Goal: Task Accomplishment & Management: Manage account settings

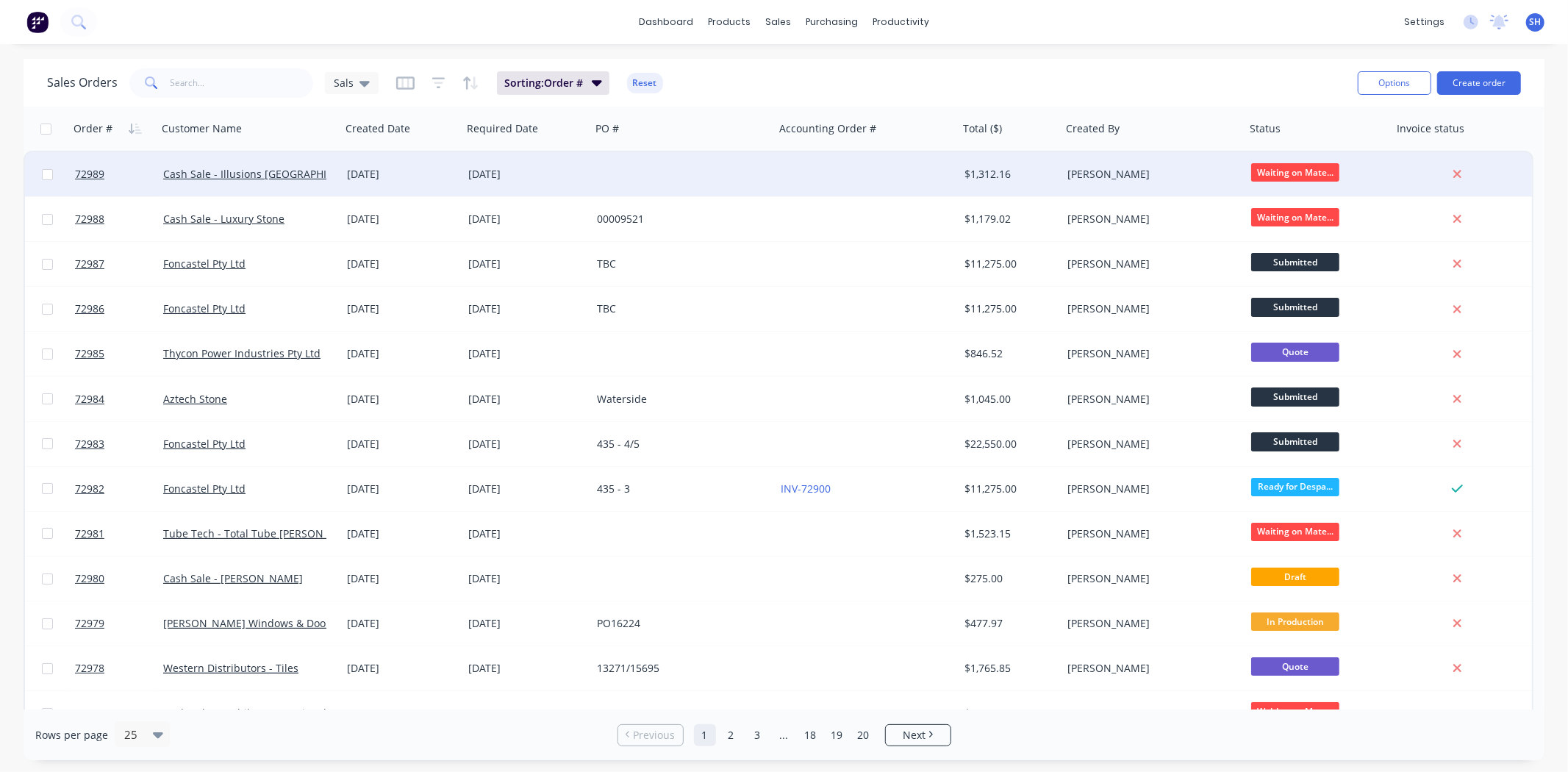
click at [551, 181] on div "[DATE]" at bounding box center [526, 174] width 129 height 44
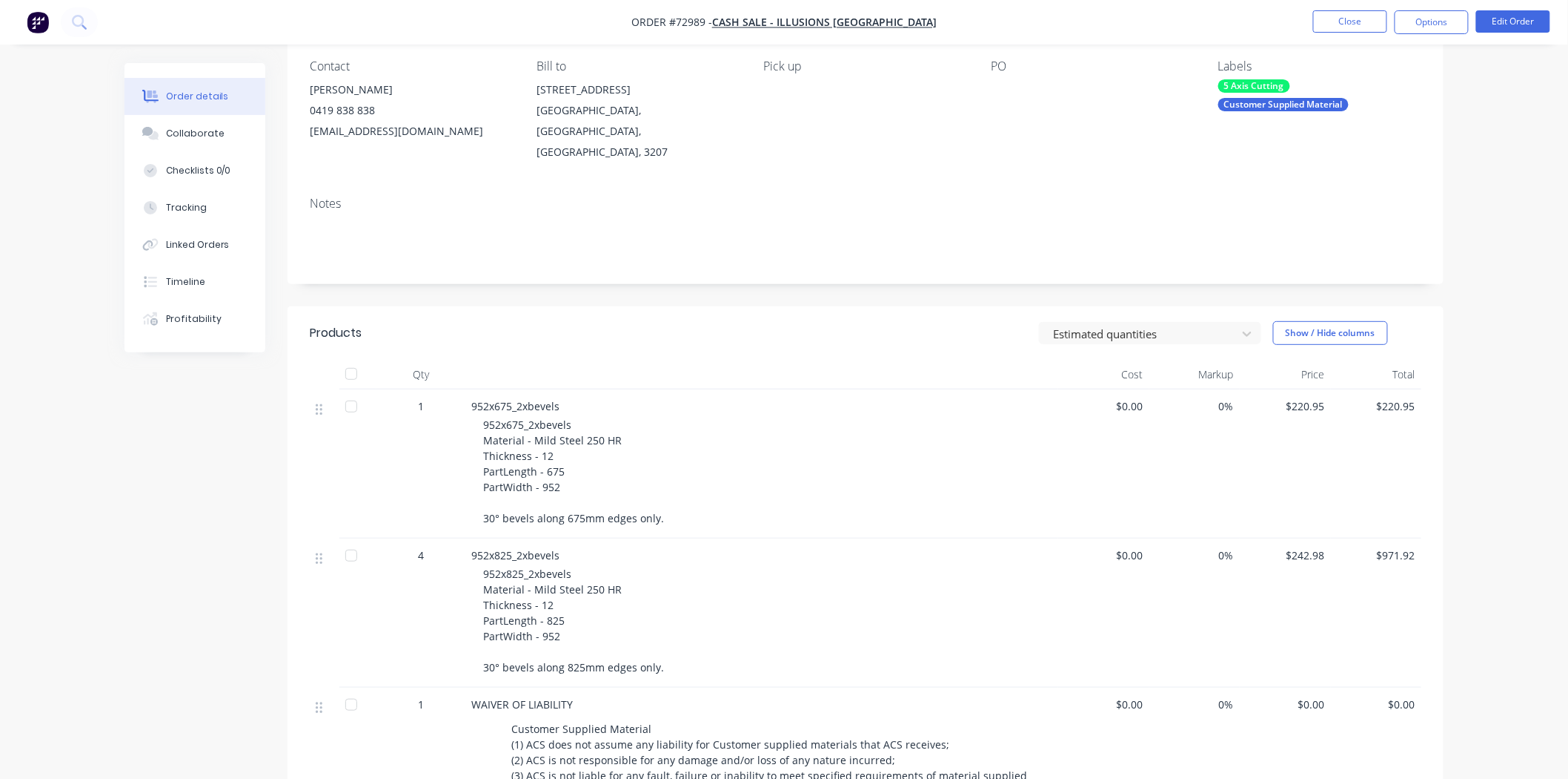
scroll to position [121, 0]
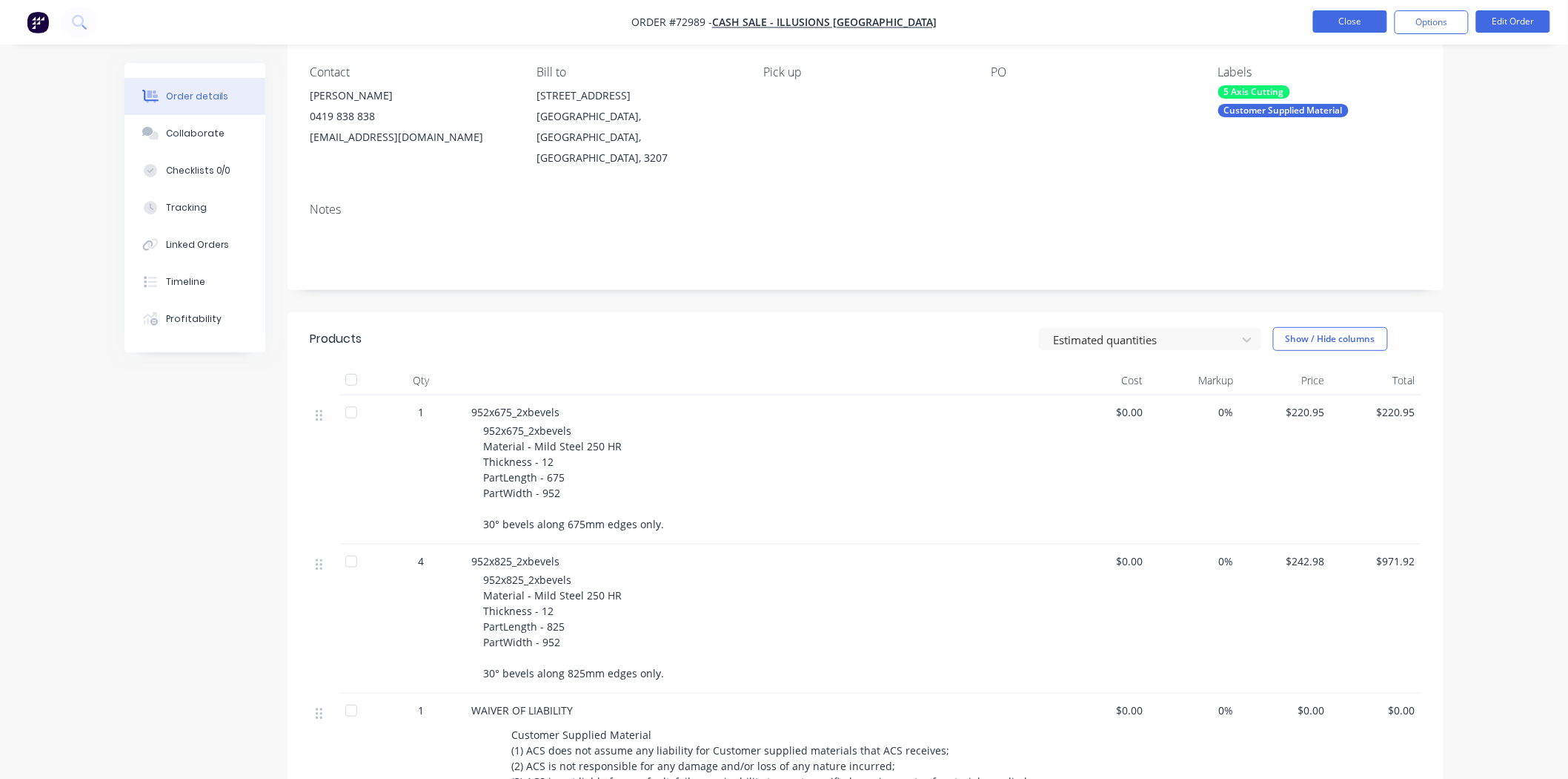
click at [1361, 17] on button "Close" at bounding box center [1350, 21] width 74 height 22
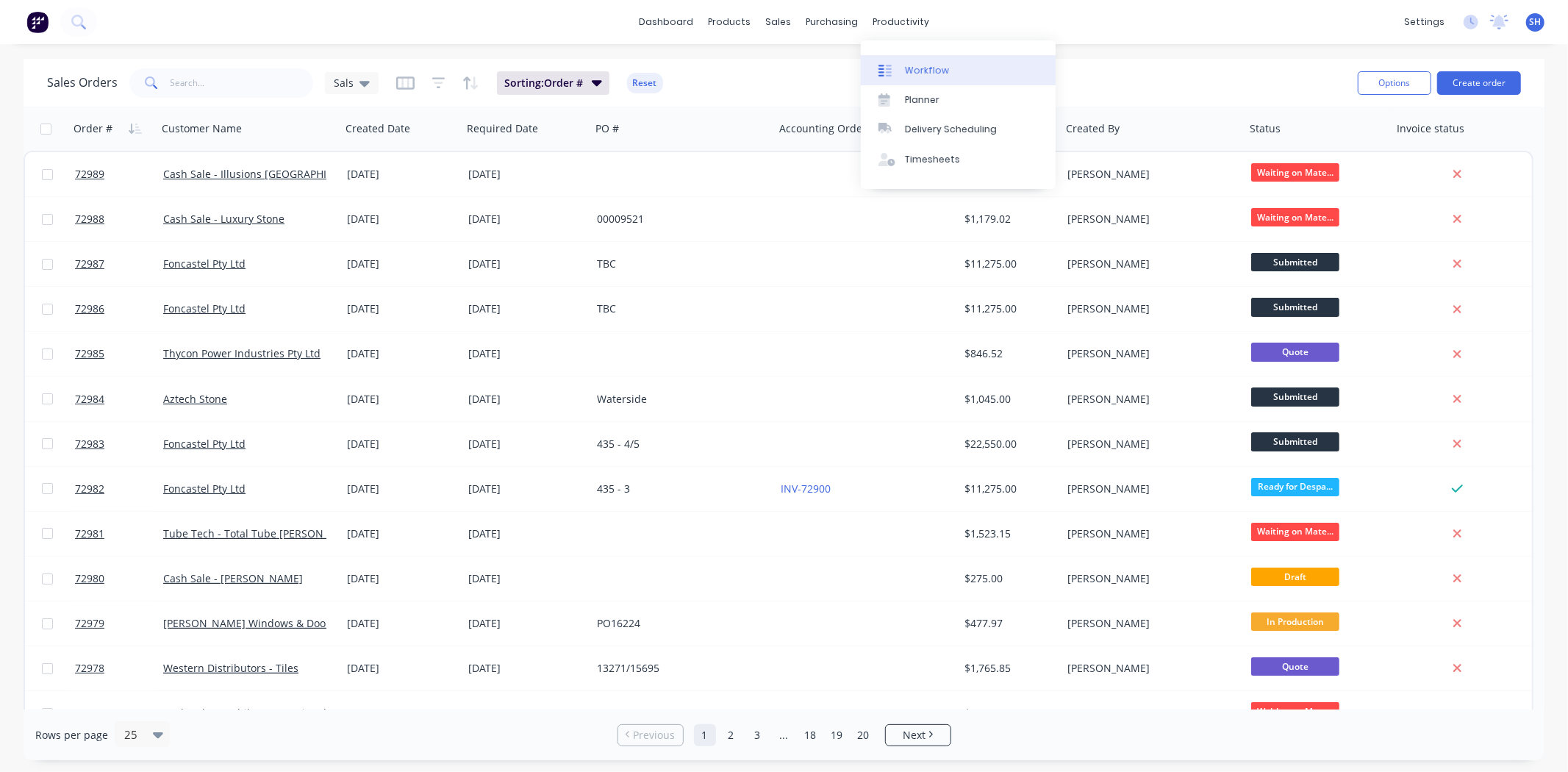
click at [898, 71] on div at bounding box center [889, 70] width 22 height 13
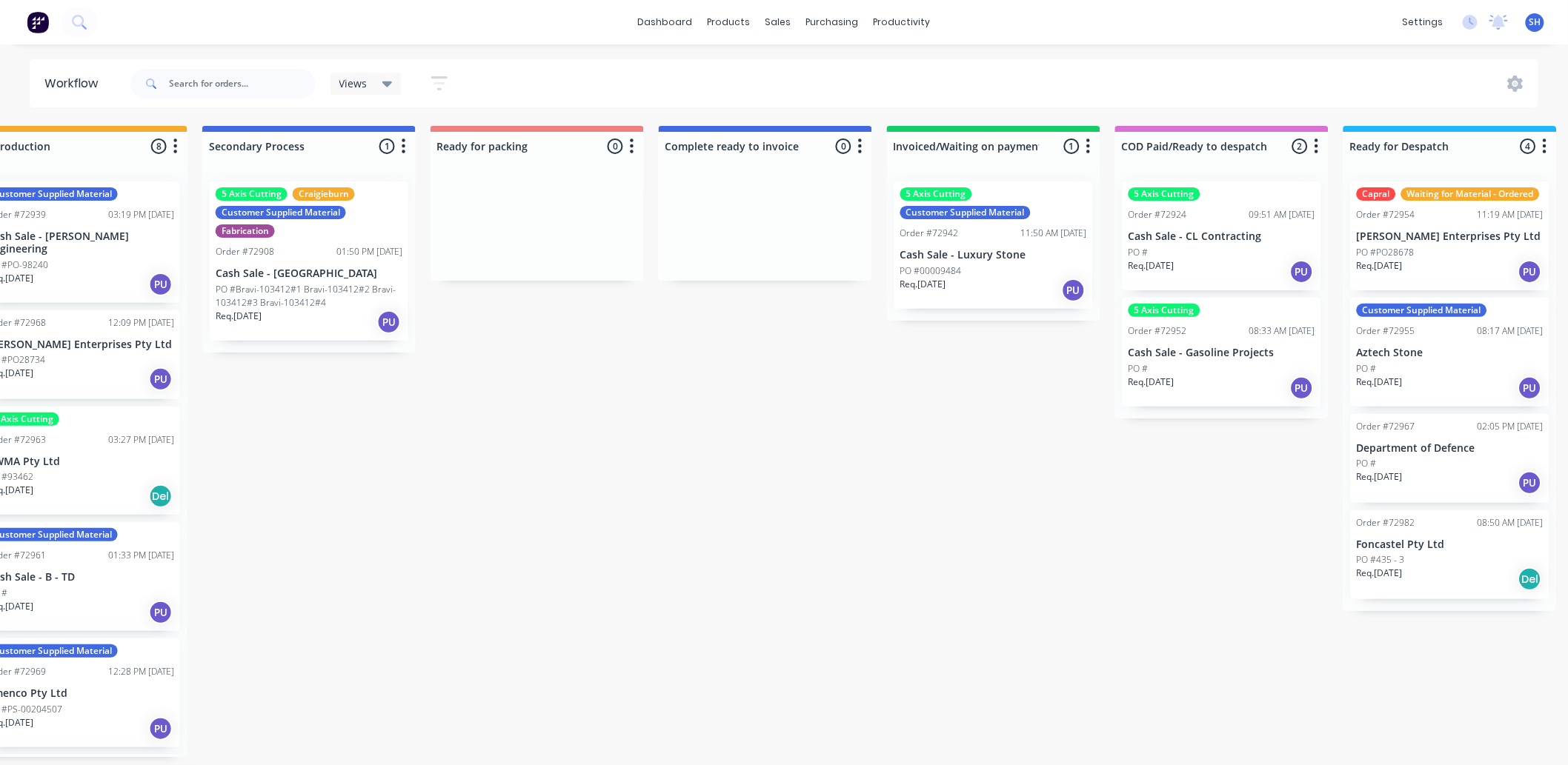
scroll to position [0, 776]
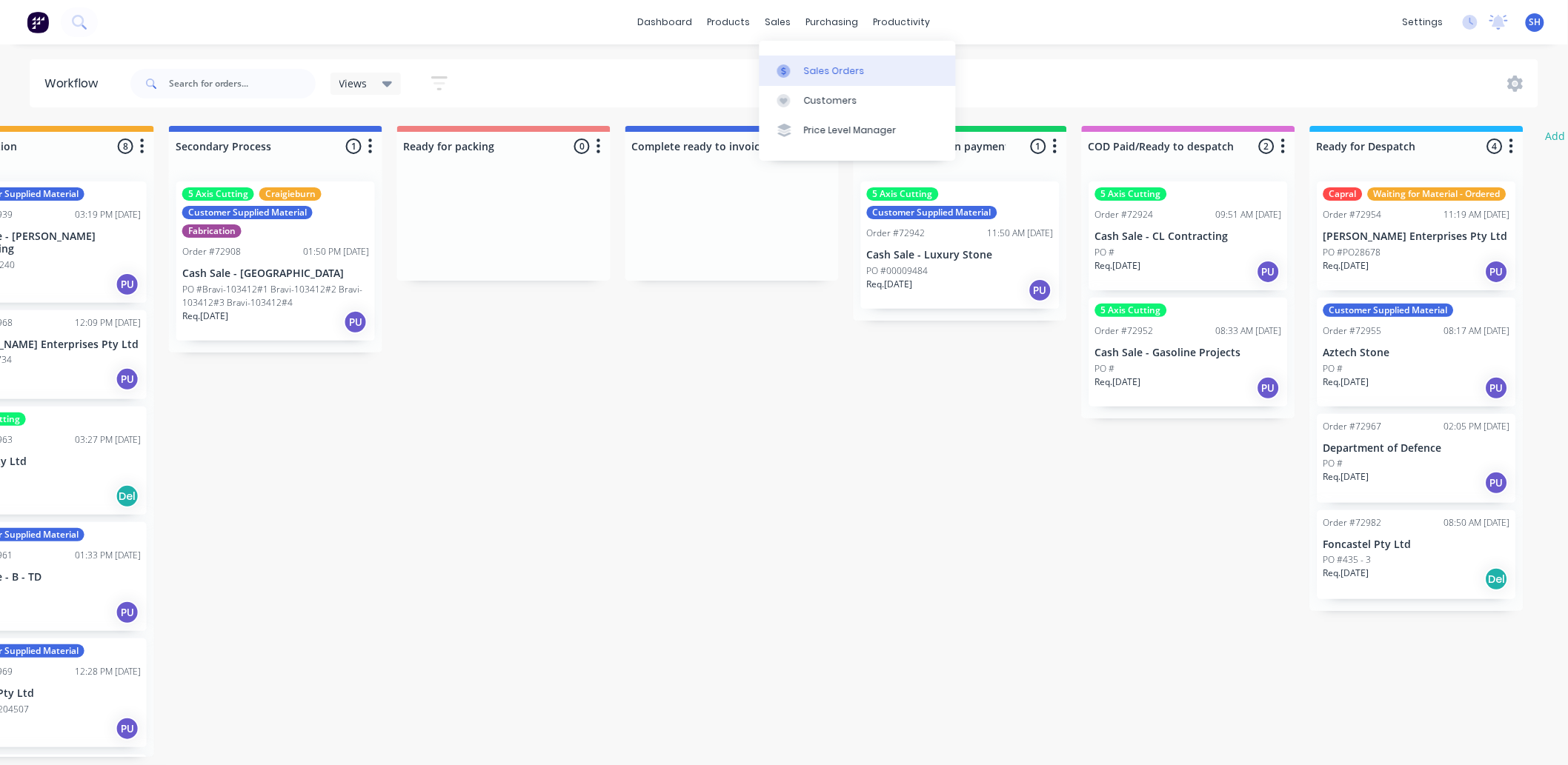
click at [813, 66] on div "Sales Orders" at bounding box center [834, 71] width 61 height 13
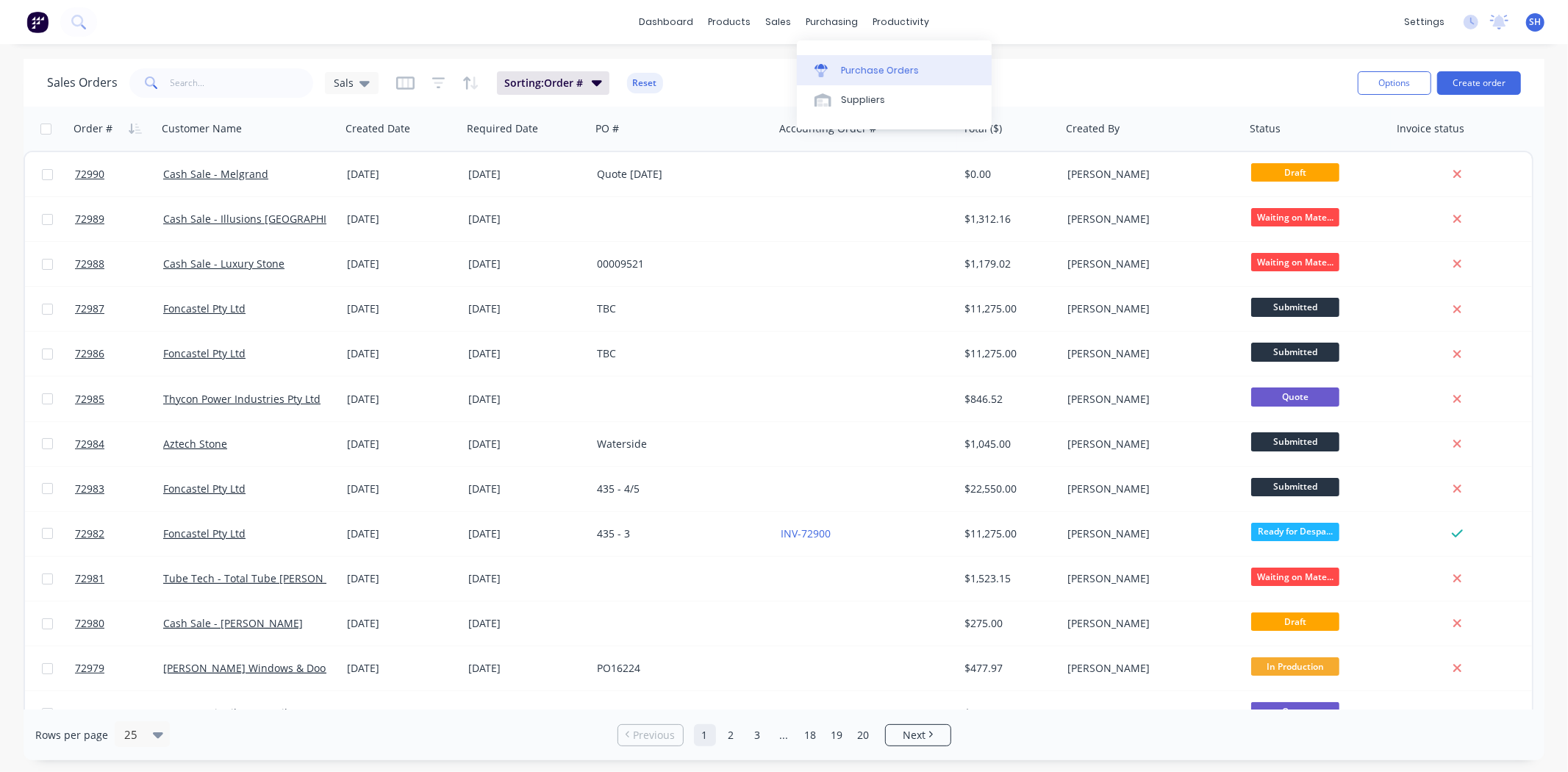
click at [856, 72] on div "Purchase Orders" at bounding box center [880, 70] width 78 height 13
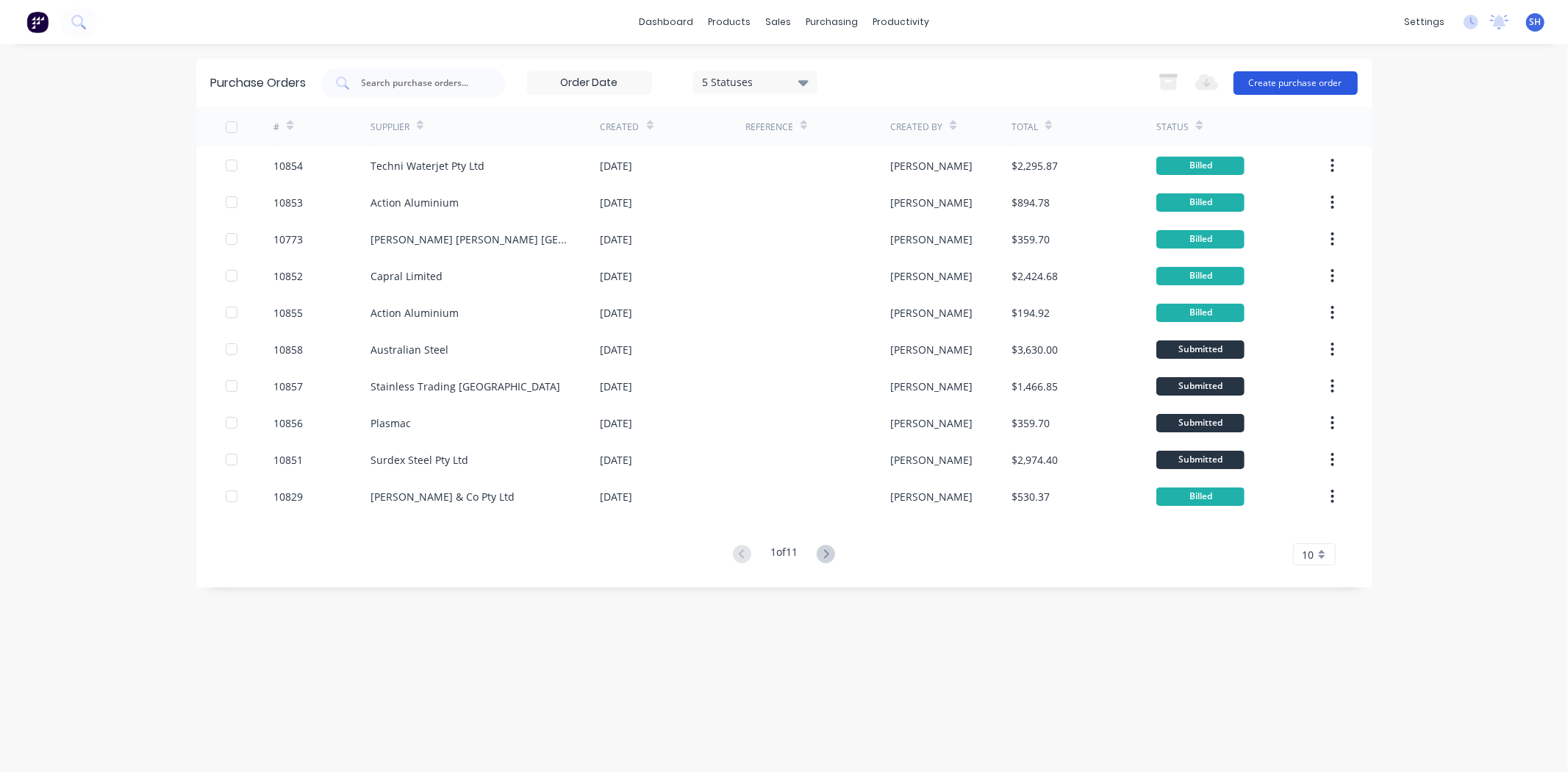
click at [1295, 83] on button "Create purchase order" at bounding box center [1296, 83] width 124 height 24
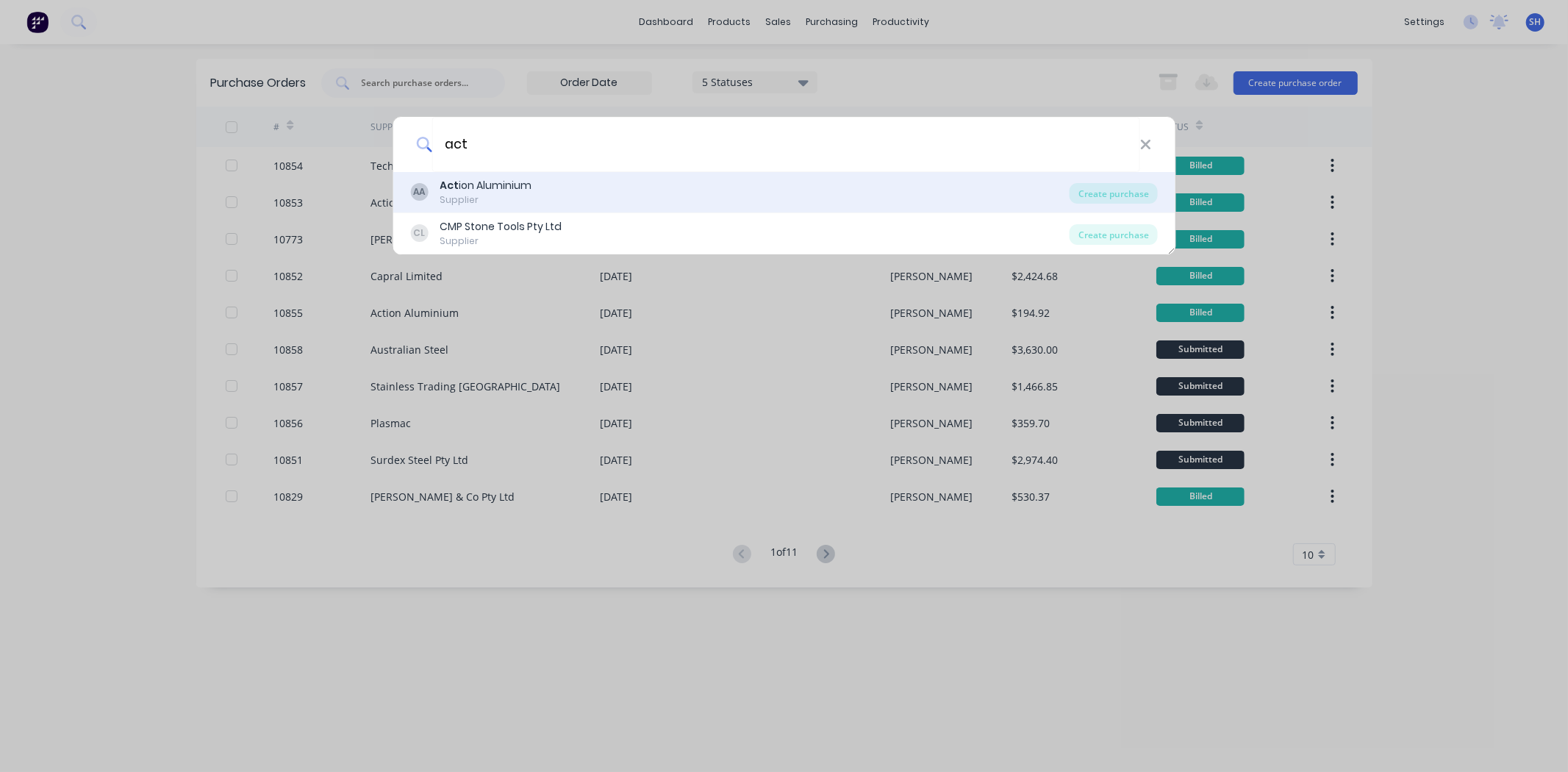
type input "act"
click at [497, 192] on div "Act ion Aluminium" at bounding box center [485, 185] width 92 height 15
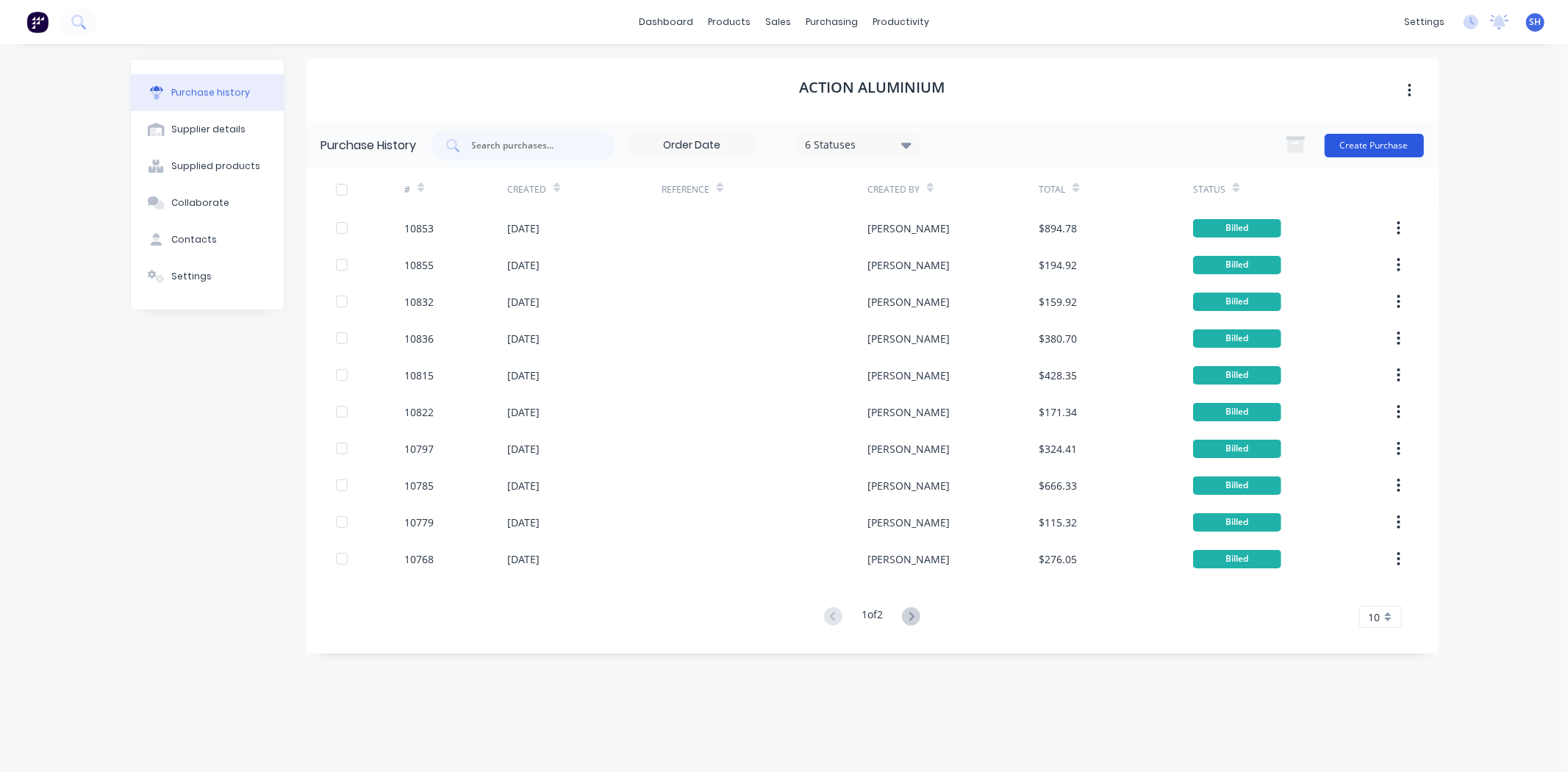
click at [1358, 135] on button "Create Purchase" at bounding box center [1374, 145] width 99 height 24
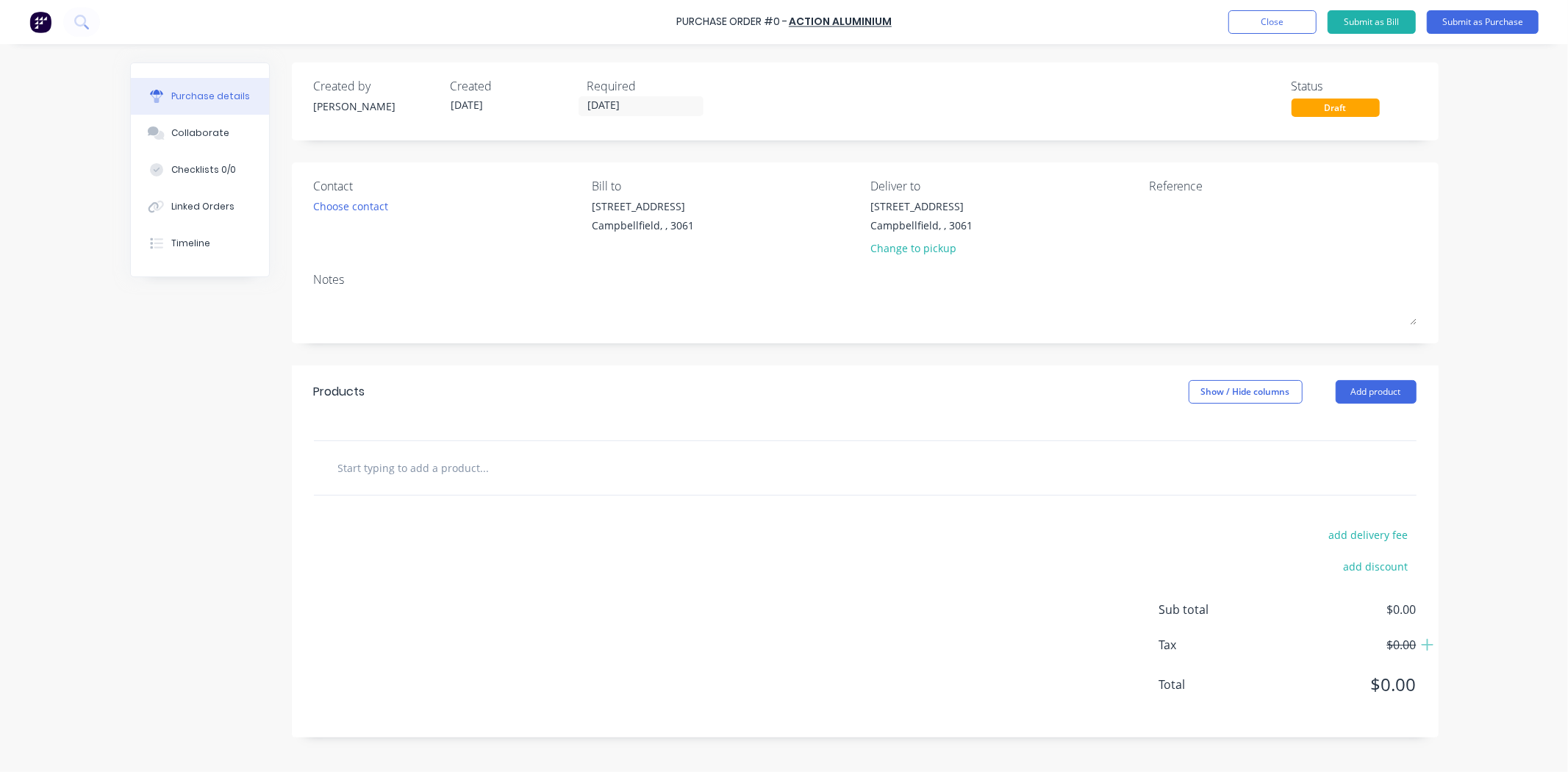
click at [446, 464] on input "text" at bounding box center [484, 467] width 294 height 29
paste input "25mm ALU 5083"
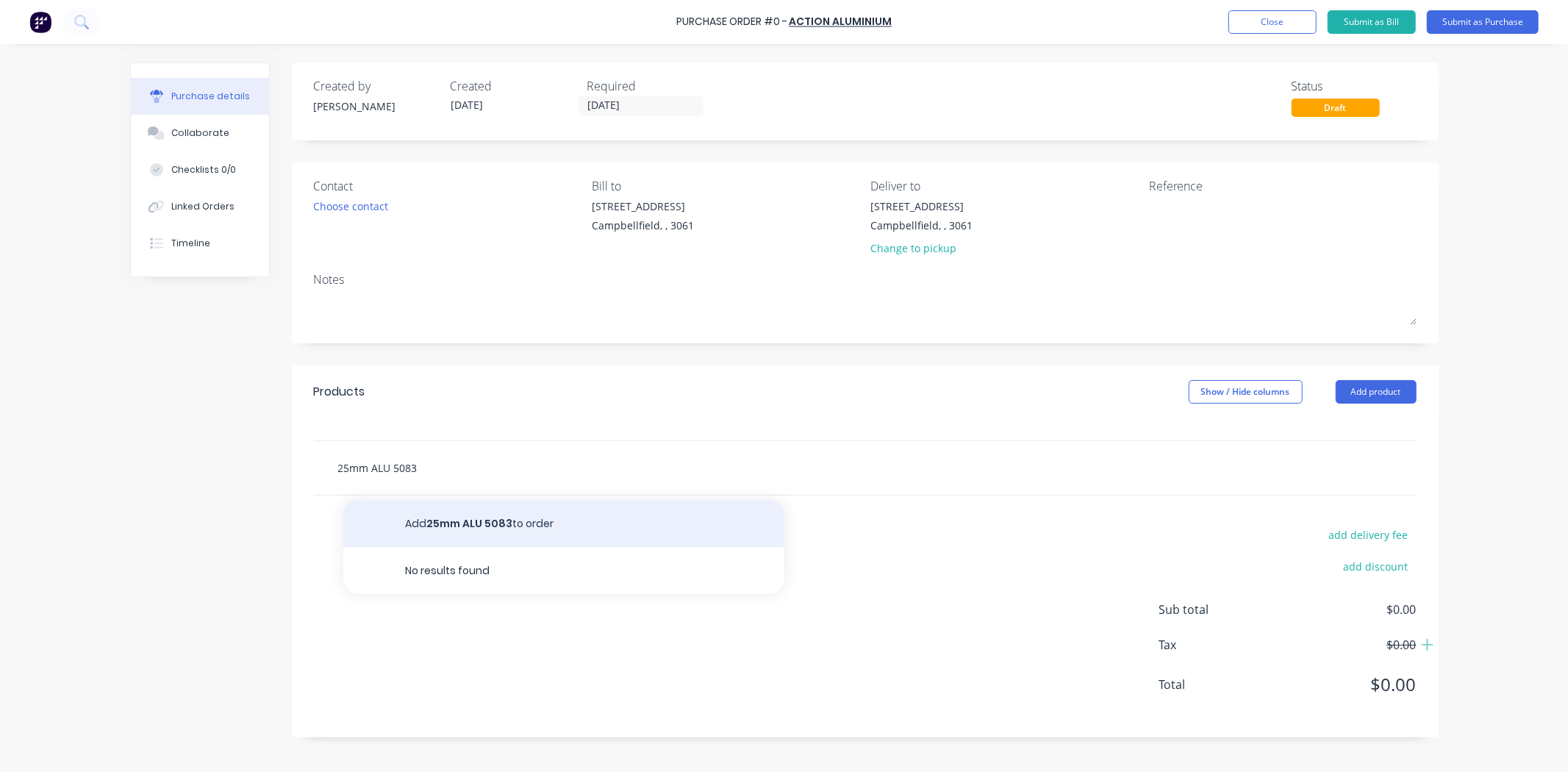
type input "25mm ALU 5083"
click at [489, 520] on button "Add 25mm ALU 5083 to order" at bounding box center [564, 523] width 441 height 47
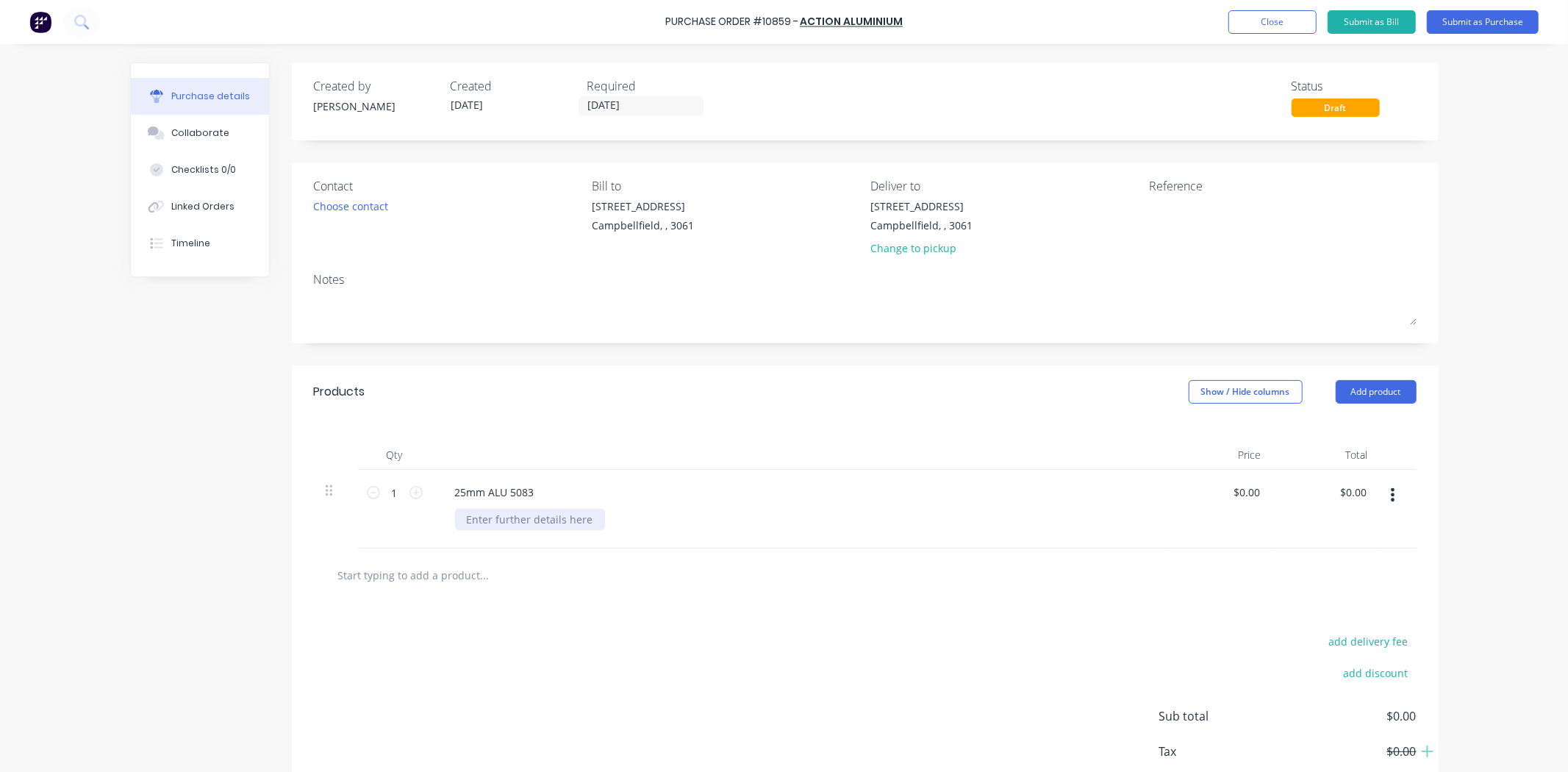
click at [489, 520] on div at bounding box center [530, 520] width 150 height 21
click at [549, 525] on div at bounding box center [530, 520] width 150 height 21
paste div
click at [1239, 495] on input "0.00" at bounding box center [1249, 492] width 28 height 21
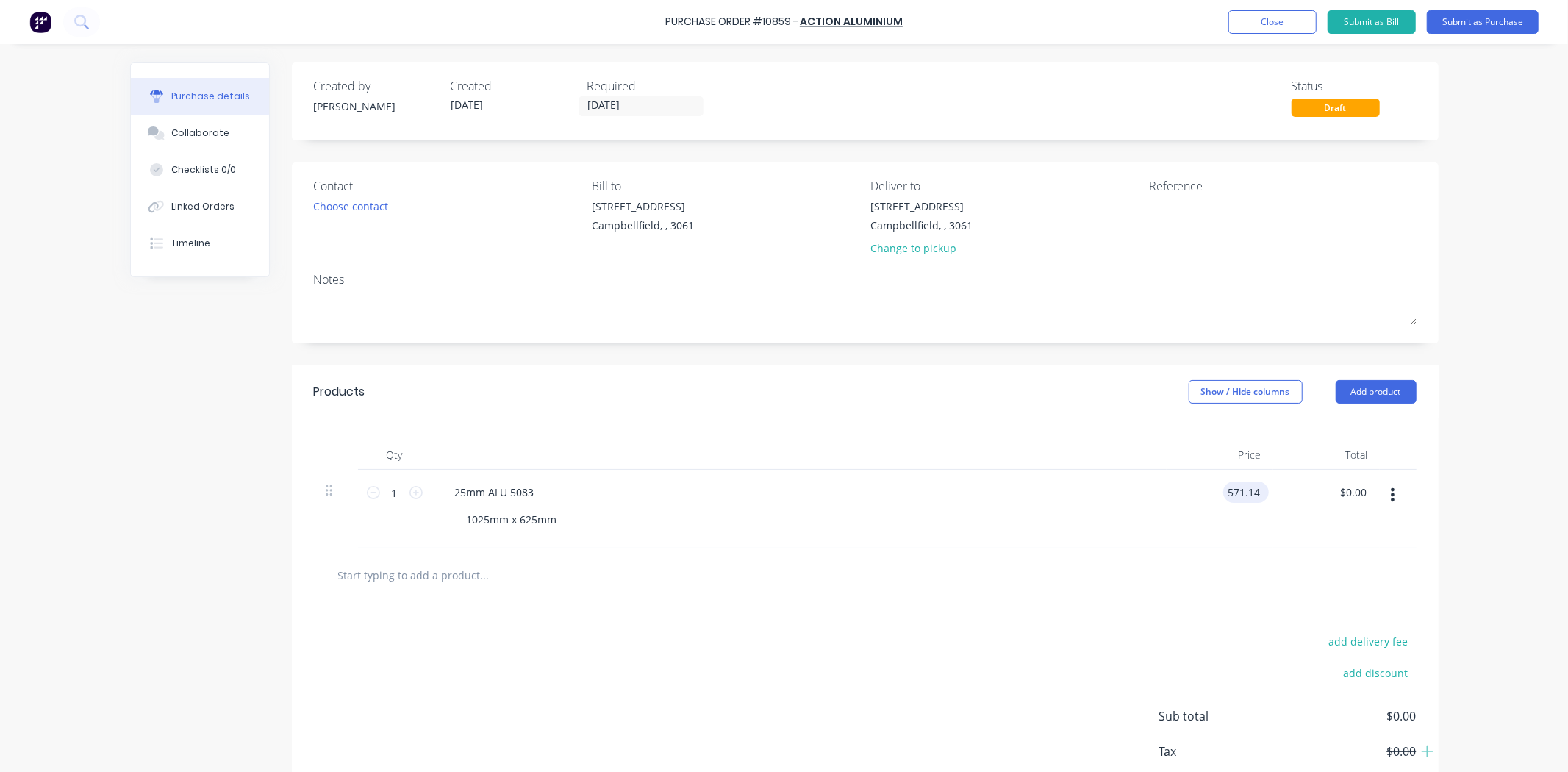
type input "$571.14"
click at [943, 652] on div "add delivery fee add discount Sub total $571.14 Tax $57.11 Total $628.25" at bounding box center [865, 723] width 1146 height 242
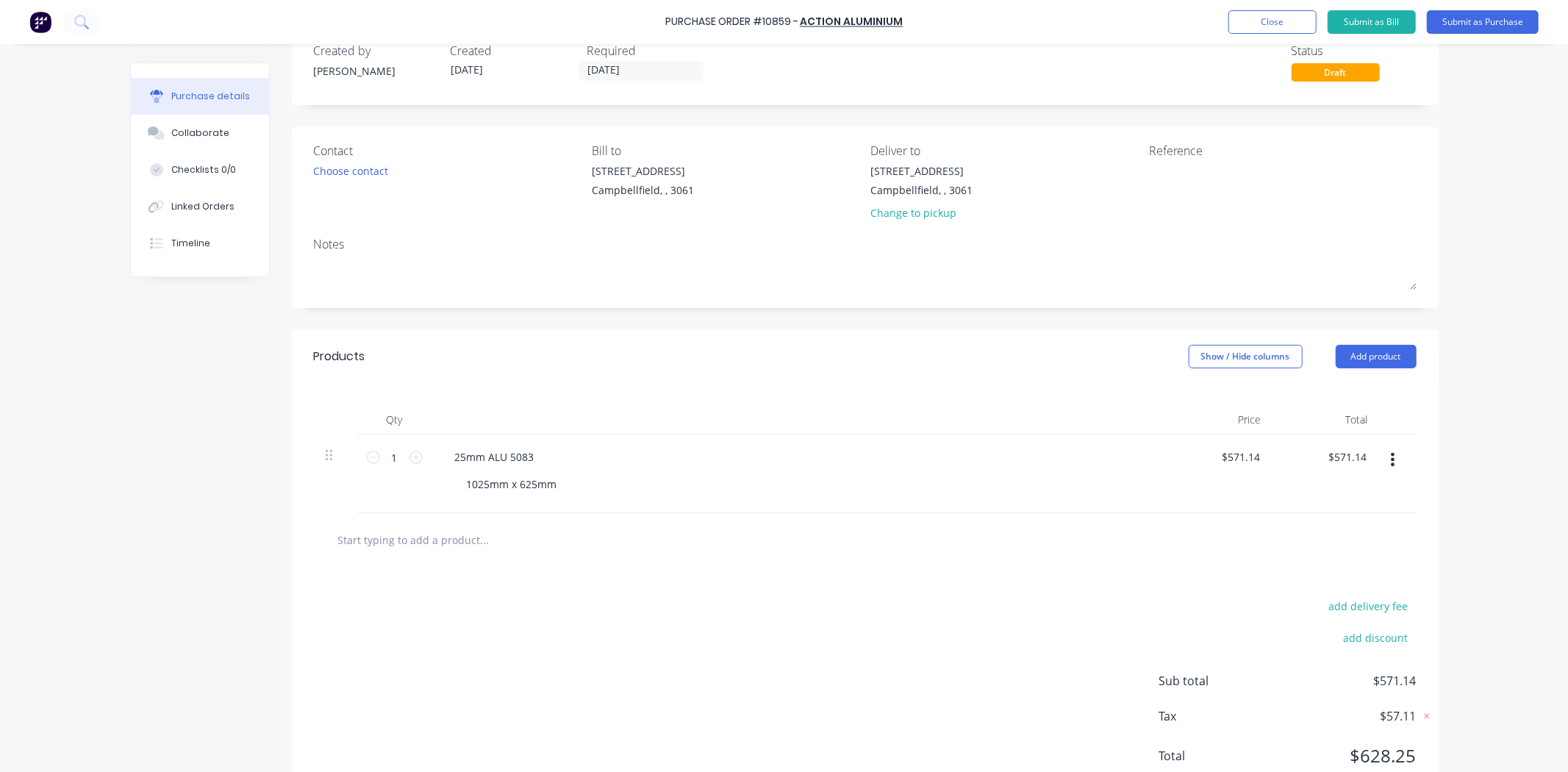
scroll to position [8, 0]
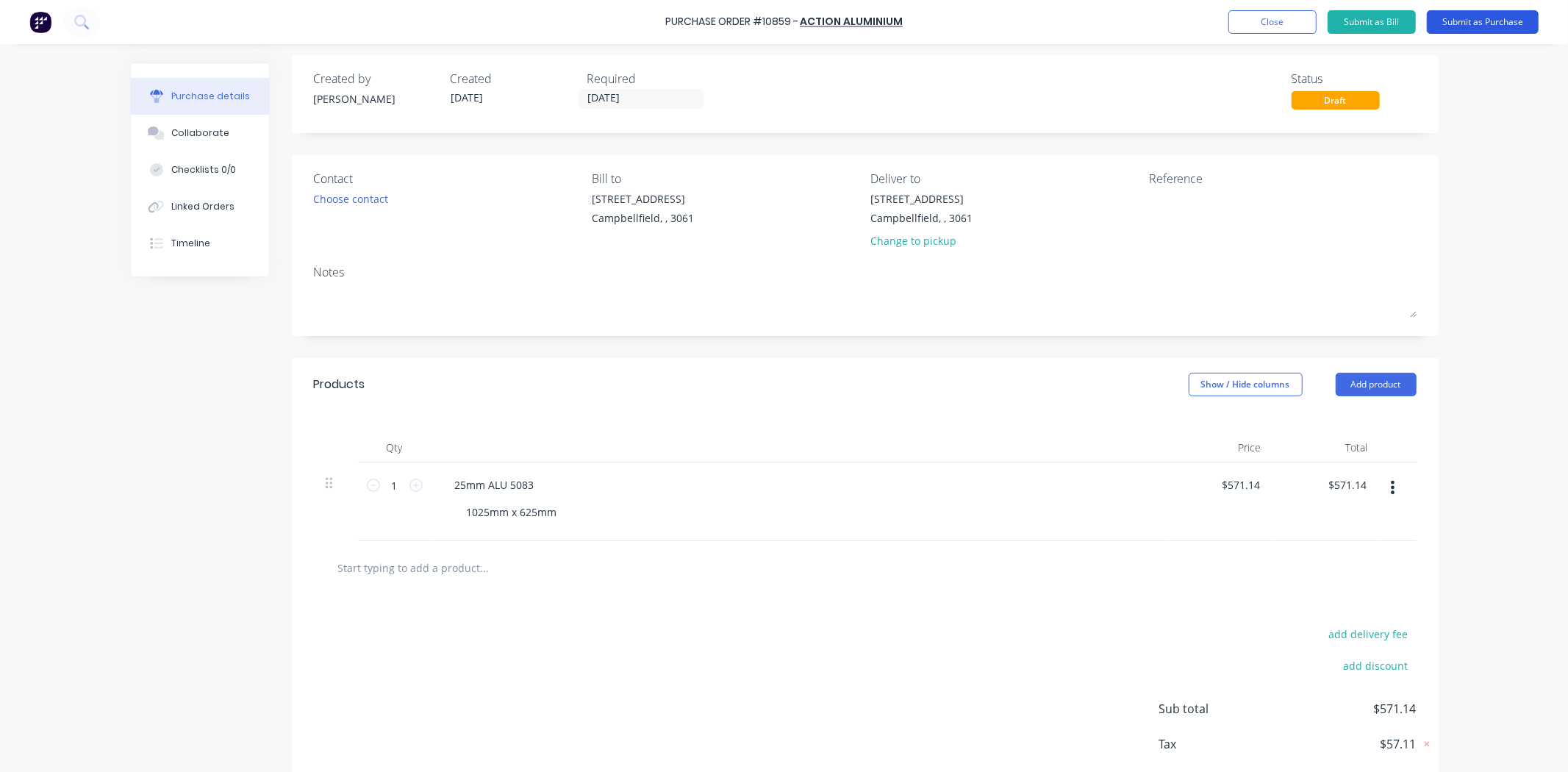
click at [1492, 22] on button "Submit as Purchase" at bounding box center [1482, 21] width 112 height 24
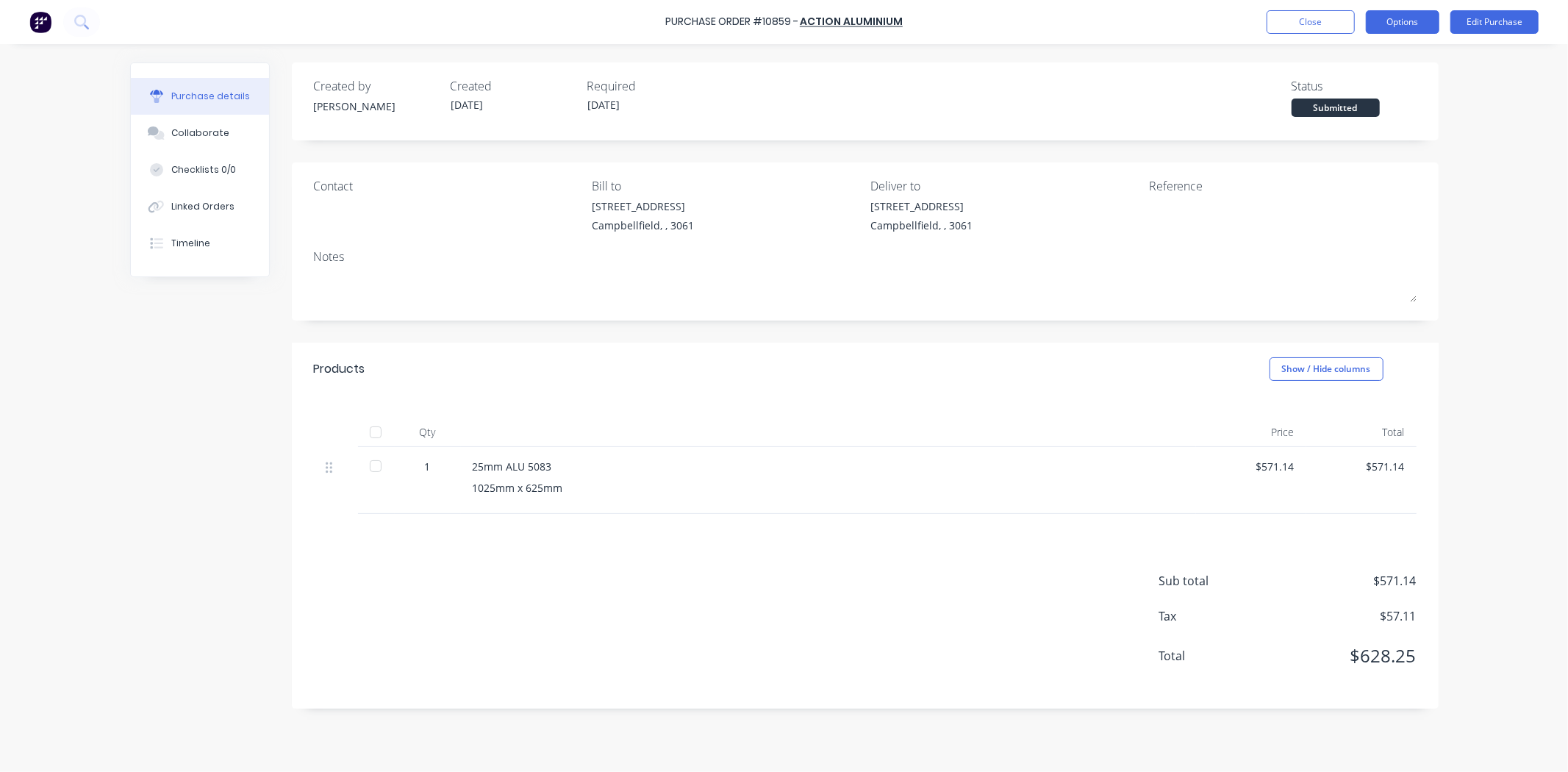
click at [1412, 26] on button "Options" at bounding box center [1403, 21] width 73 height 24
click at [1365, 65] on div "Print / Email" at bounding box center [1369, 60] width 113 height 21
click at [1358, 90] on div "With pricing" at bounding box center [1369, 90] width 113 height 21
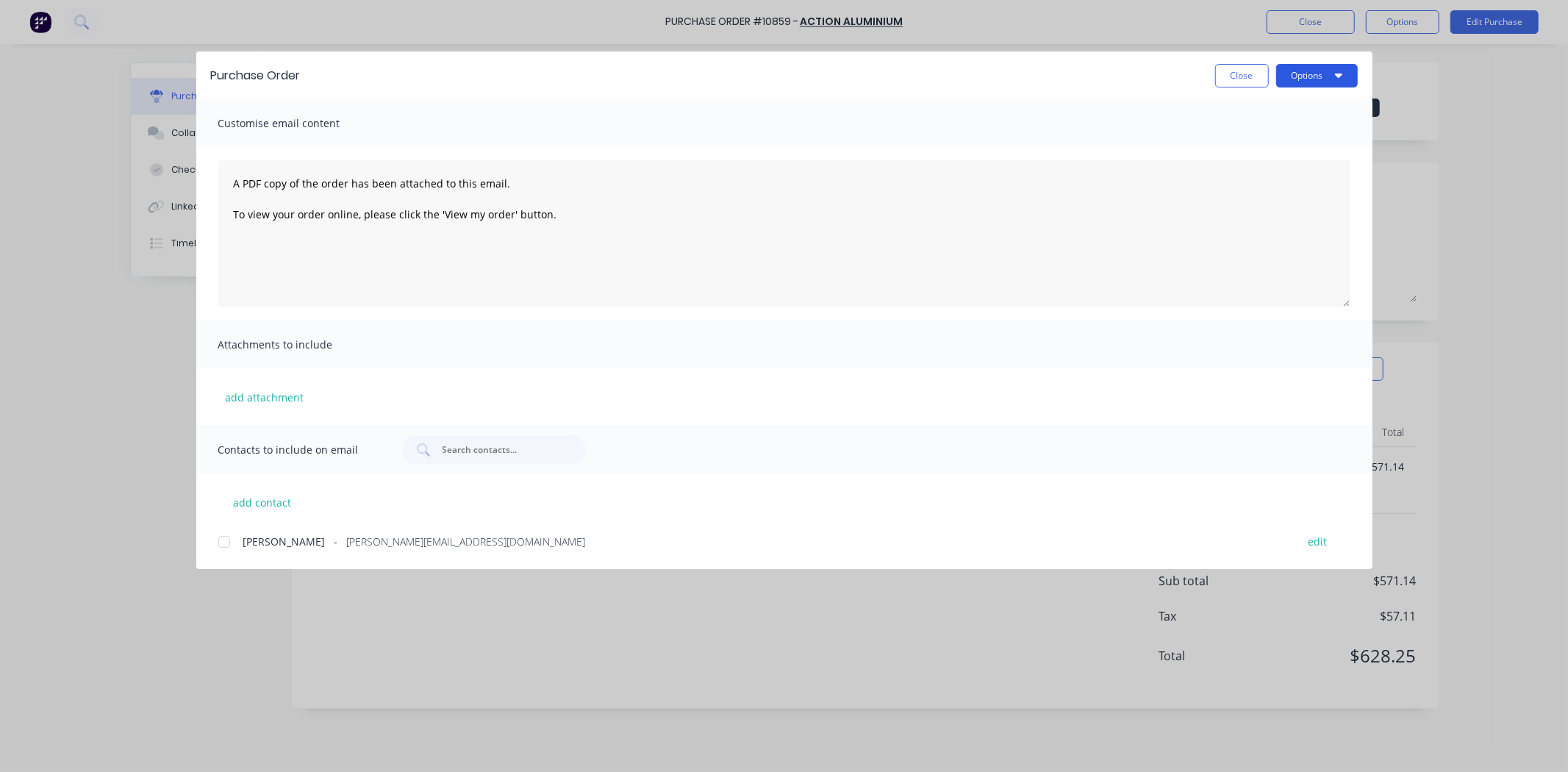
click at [1306, 76] on button "Options" at bounding box center [1316, 76] width 82 height 24
click at [1298, 137] on div "Print" at bounding box center [1288, 142] width 113 height 21
click at [1210, 74] on div "Close Options" at bounding box center [836, 76] width 1042 height 24
click at [1219, 83] on button "Close" at bounding box center [1242, 76] width 54 height 24
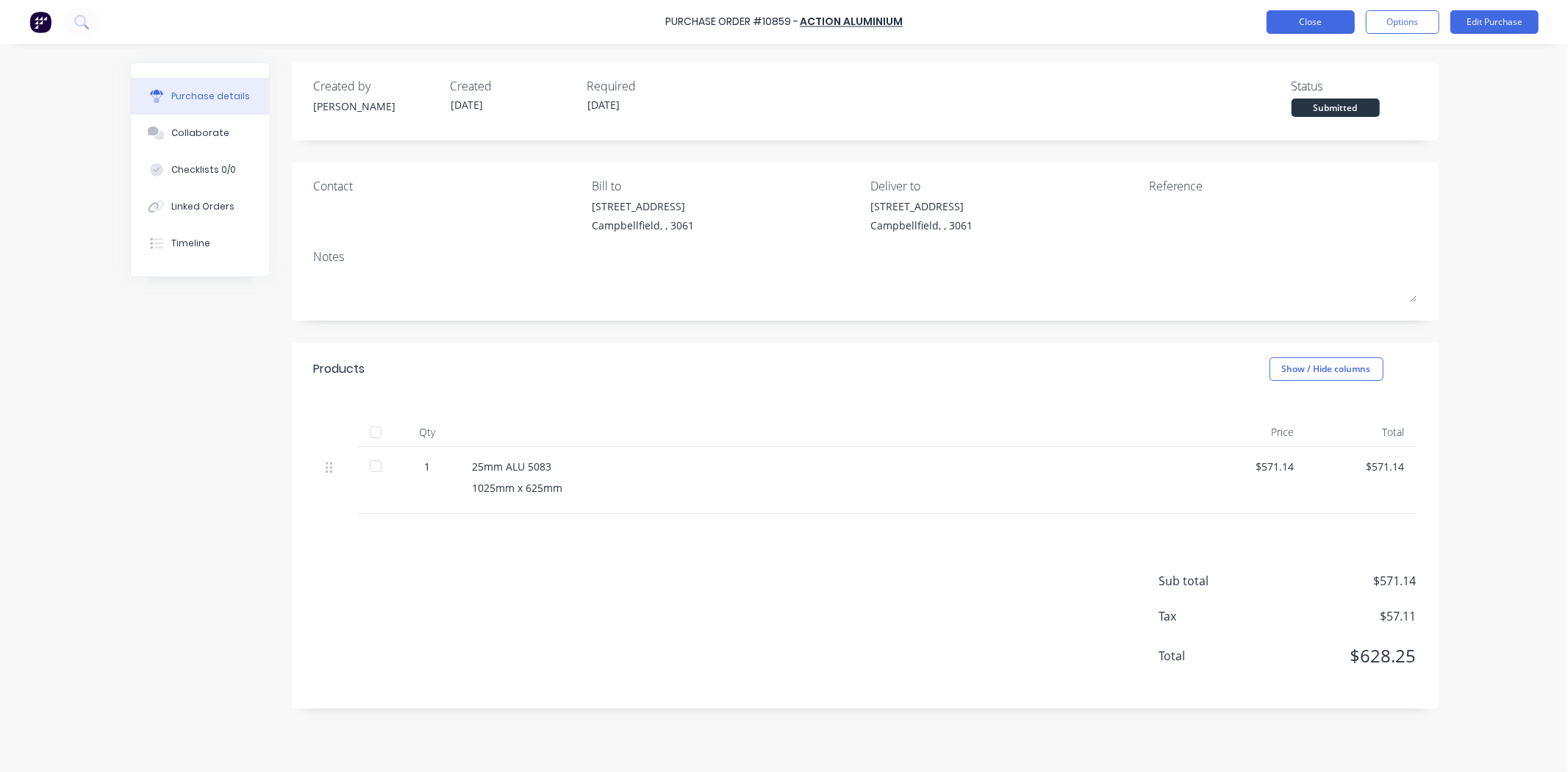
click at [1286, 28] on button "Close" at bounding box center [1310, 21] width 88 height 24
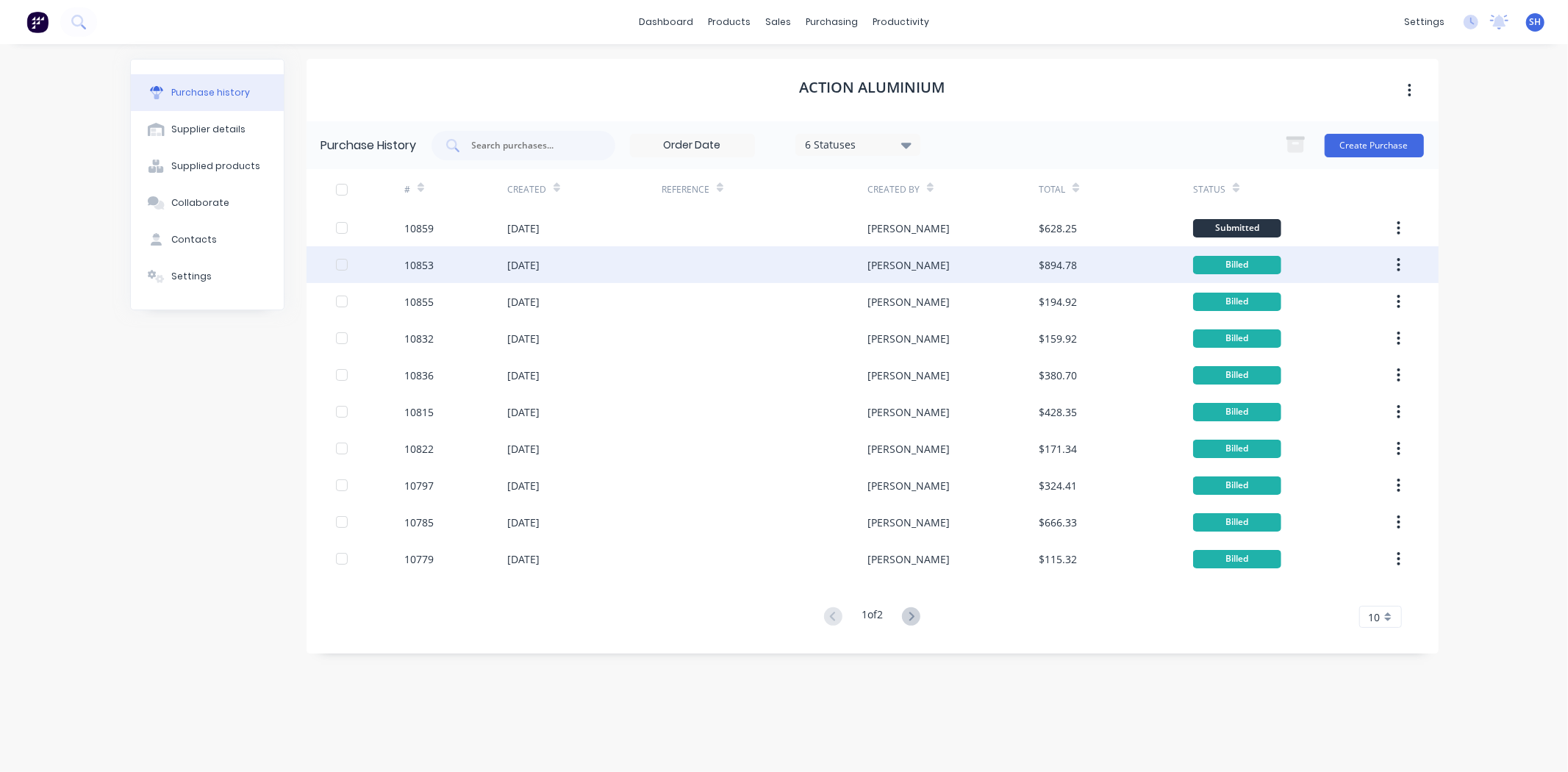
click at [584, 278] on div "[DATE]" at bounding box center [585, 265] width 155 height 37
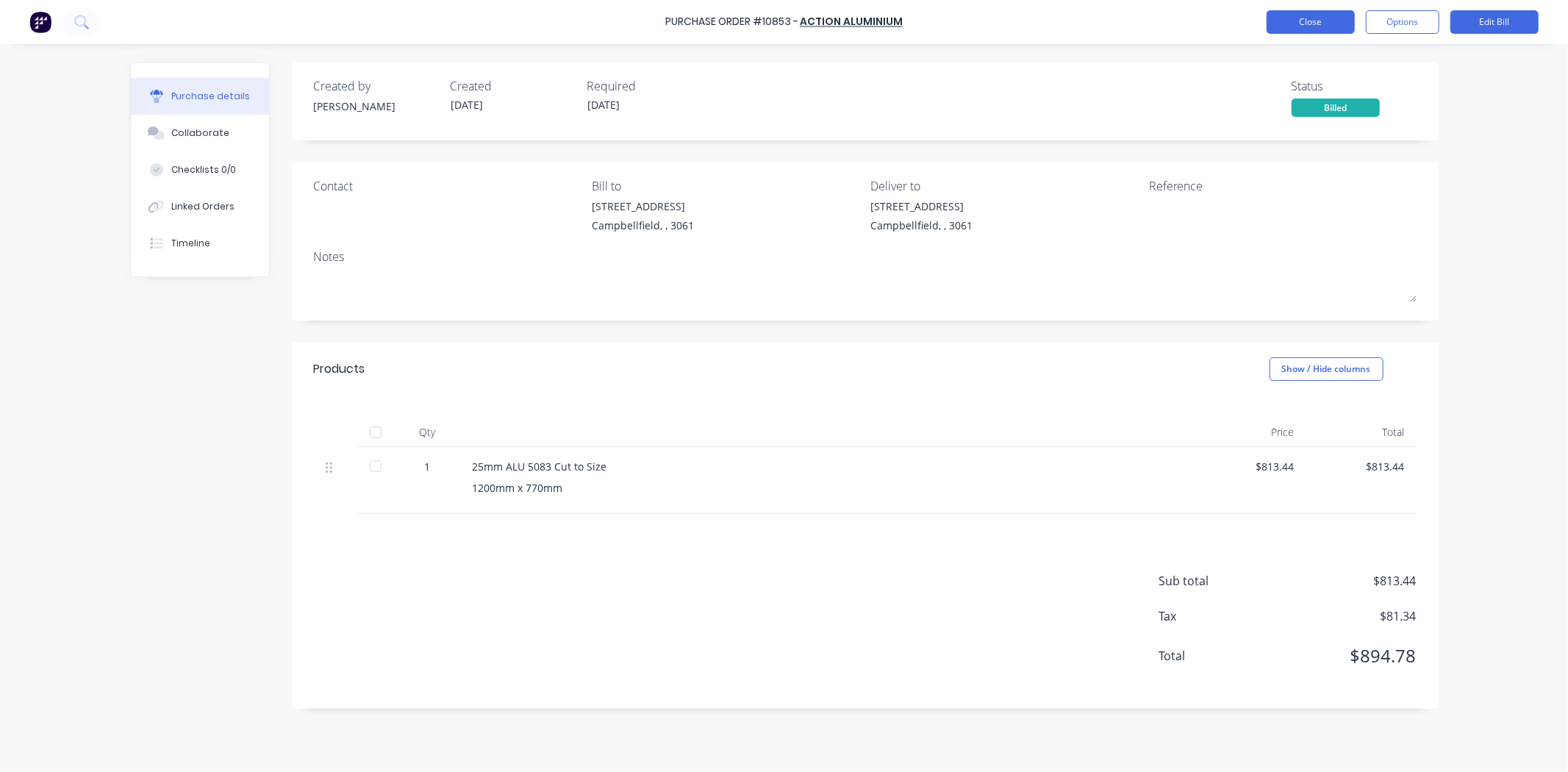
click at [1297, 25] on button "Close" at bounding box center [1310, 21] width 88 height 24
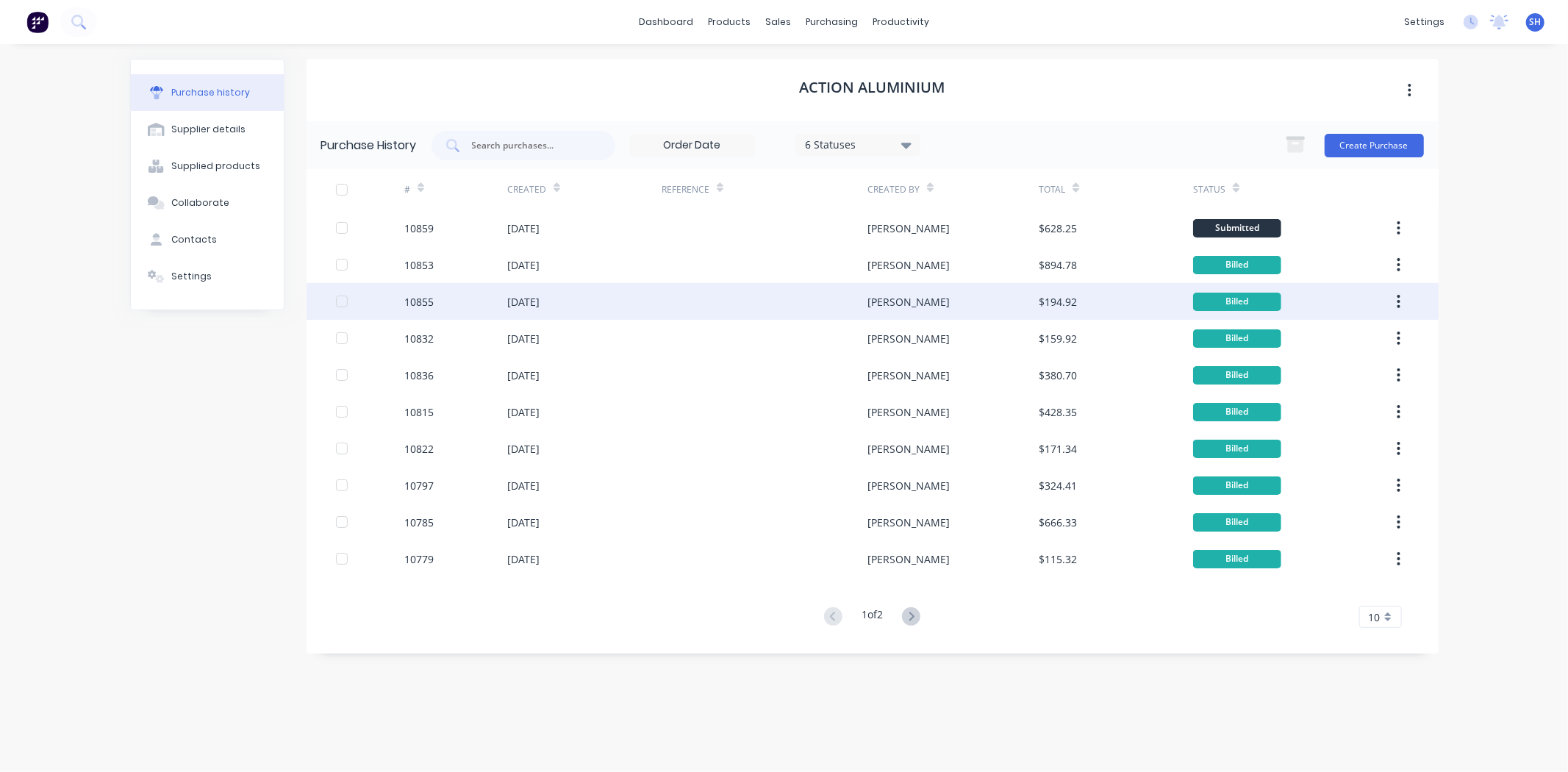
click at [540, 294] on div "[DATE]" at bounding box center [523, 301] width 32 height 15
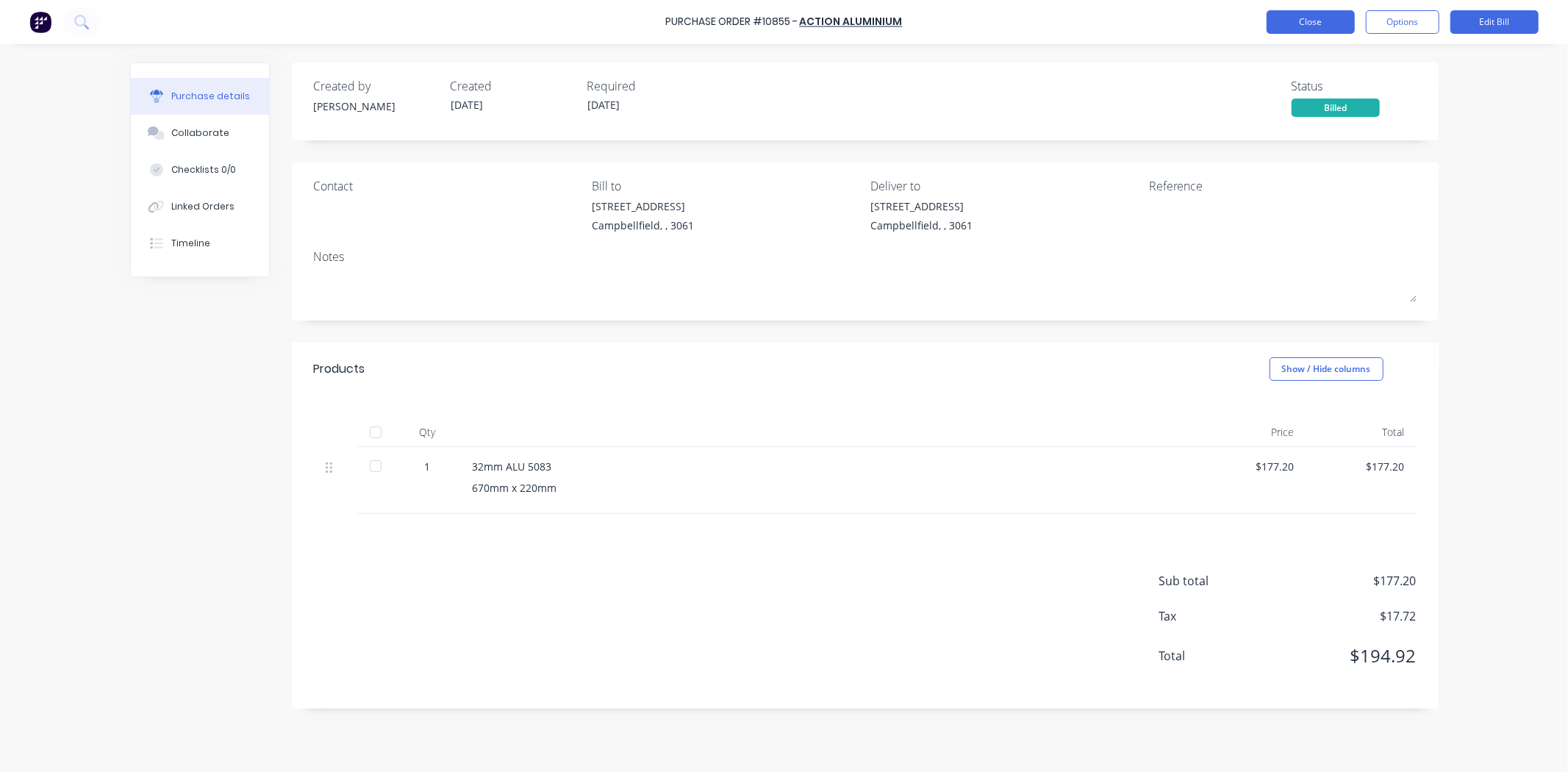
click at [1333, 24] on button "Close" at bounding box center [1310, 21] width 88 height 24
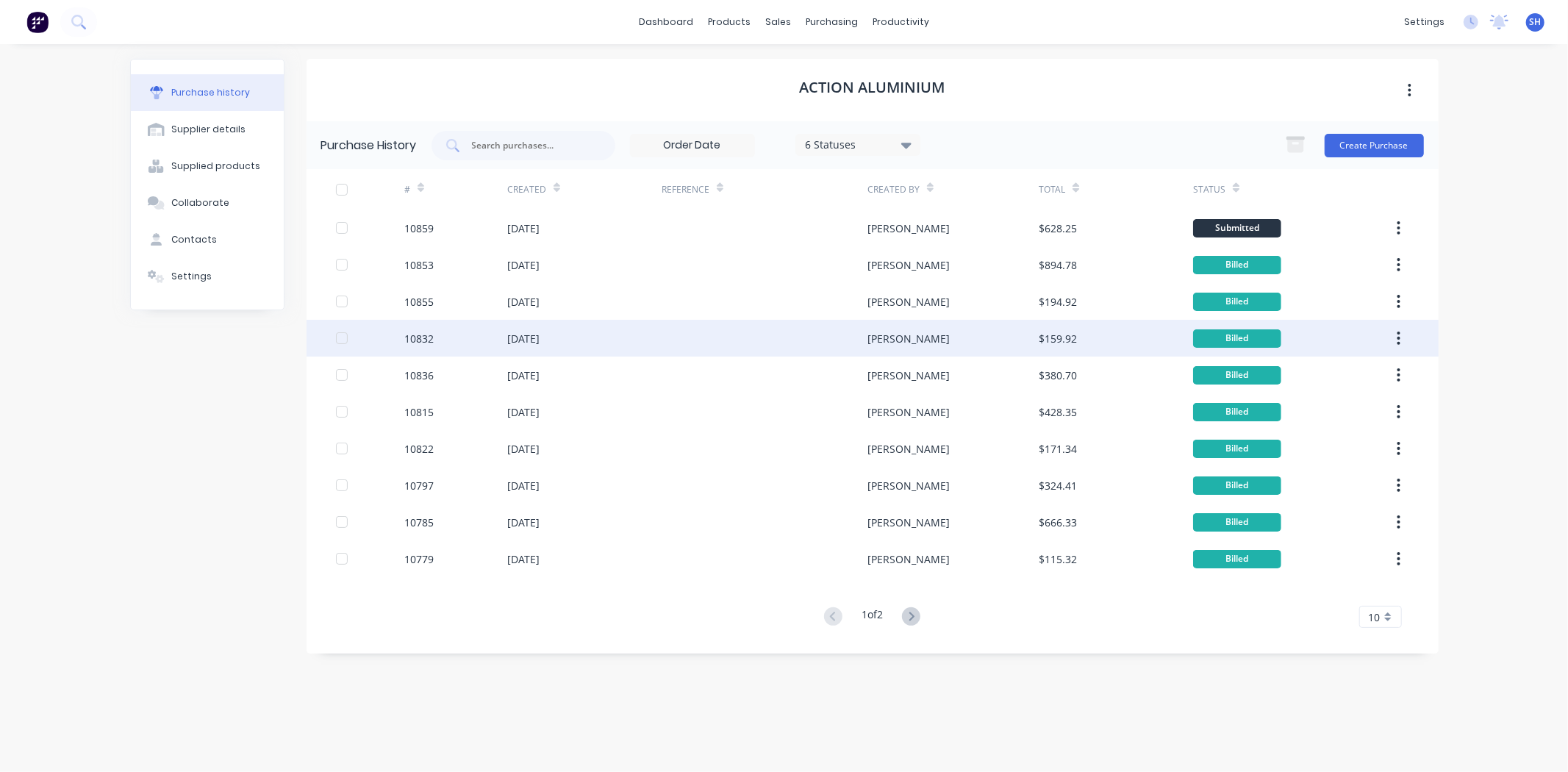
click at [772, 349] on div at bounding box center [764, 338] width 206 height 37
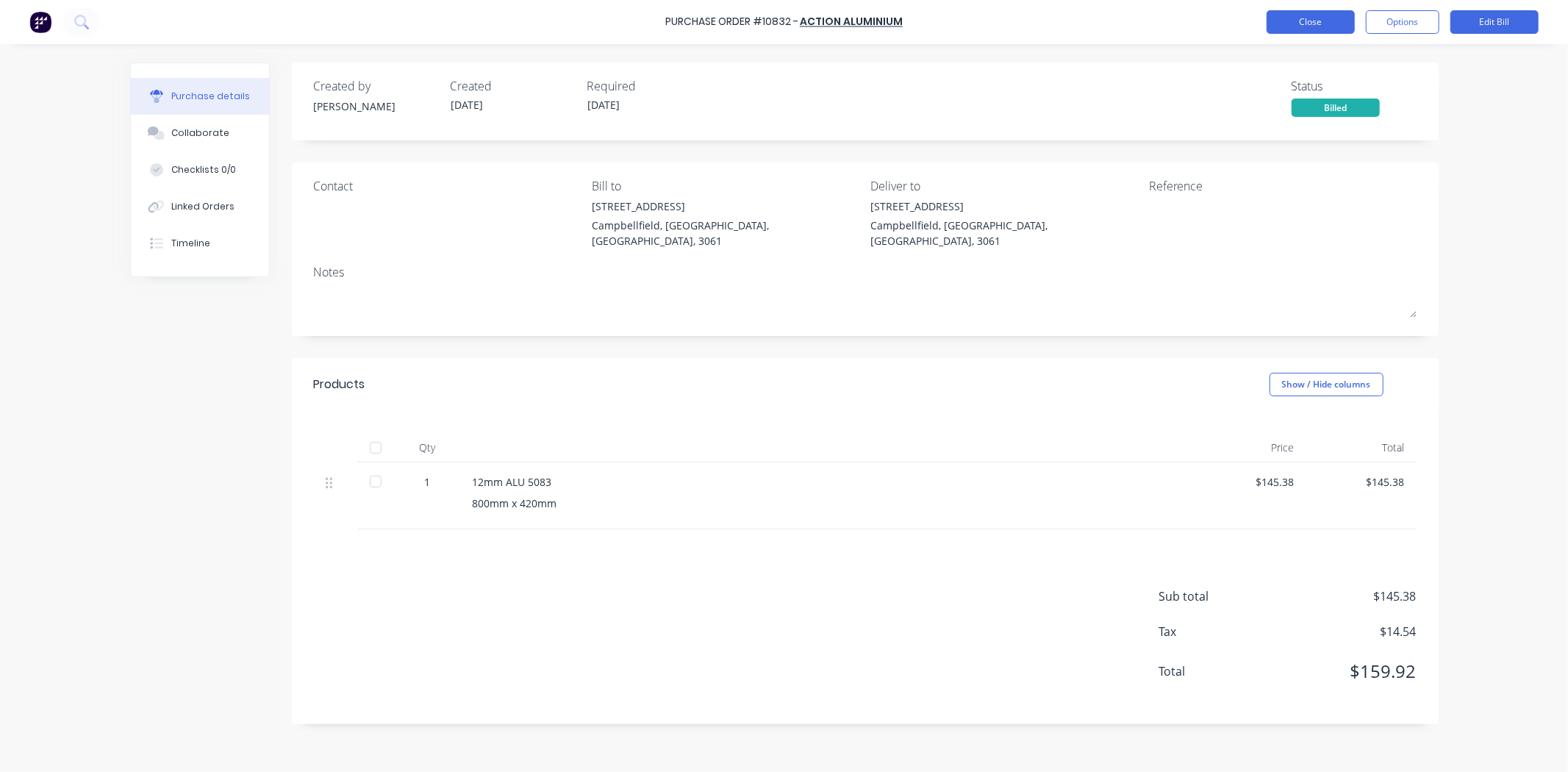
click at [1323, 28] on button "Close" at bounding box center [1310, 21] width 88 height 24
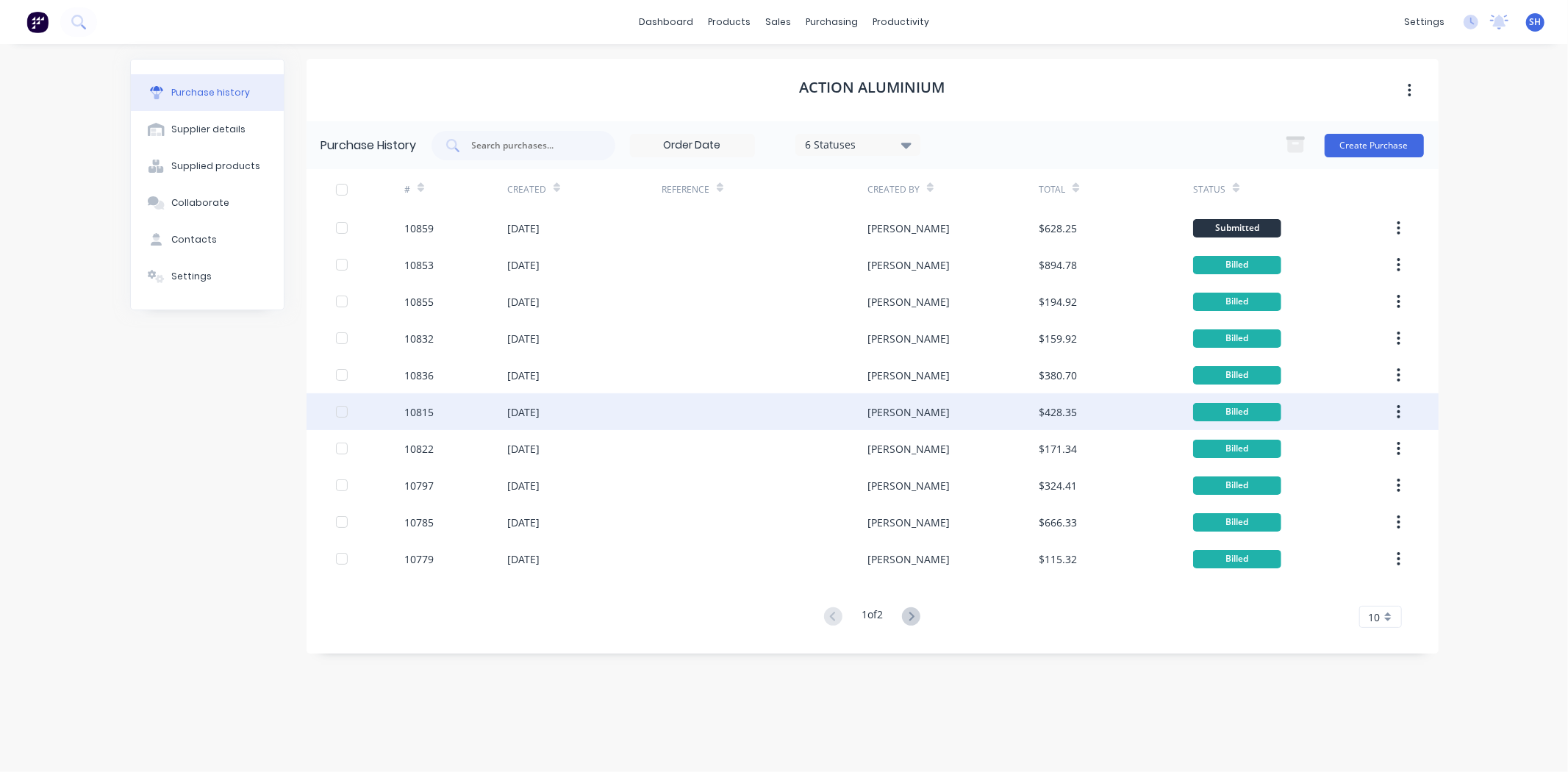
click at [596, 402] on div "[DATE]" at bounding box center [585, 412] width 155 height 37
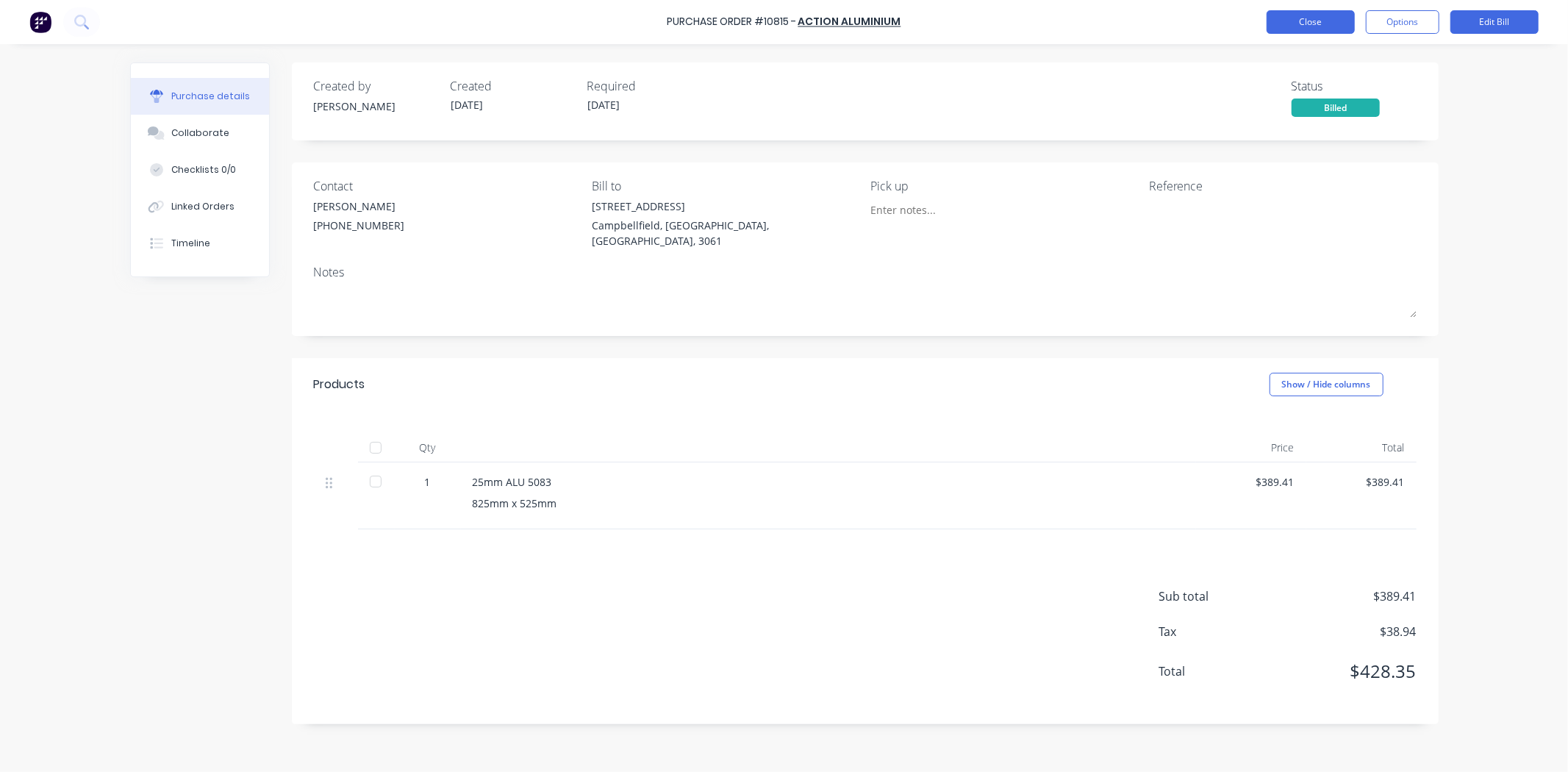
click at [1290, 30] on button "Close" at bounding box center [1310, 21] width 88 height 24
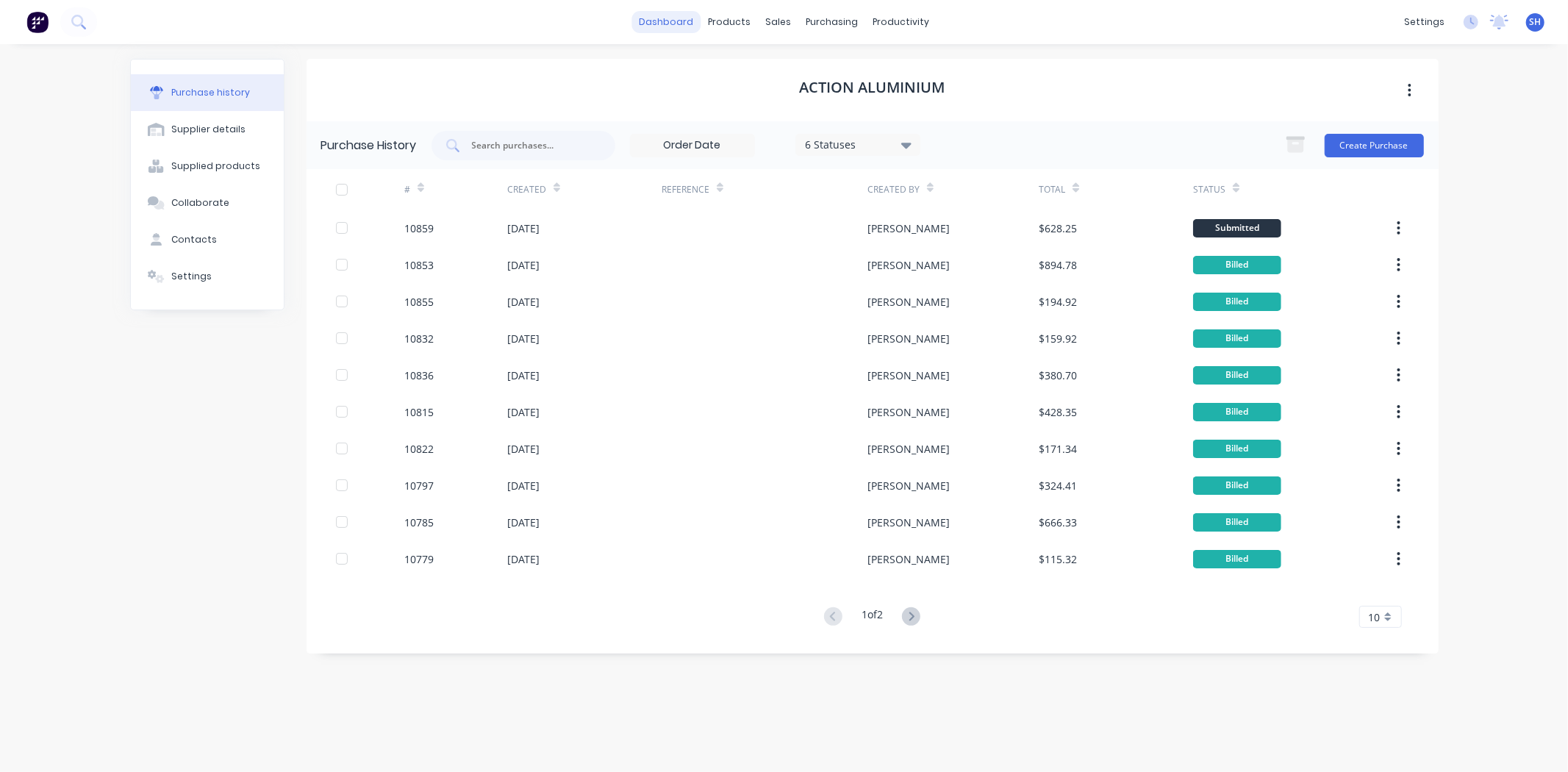
click at [660, 23] on link "dashboard" at bounding box center [666, 21] width 69 height 22
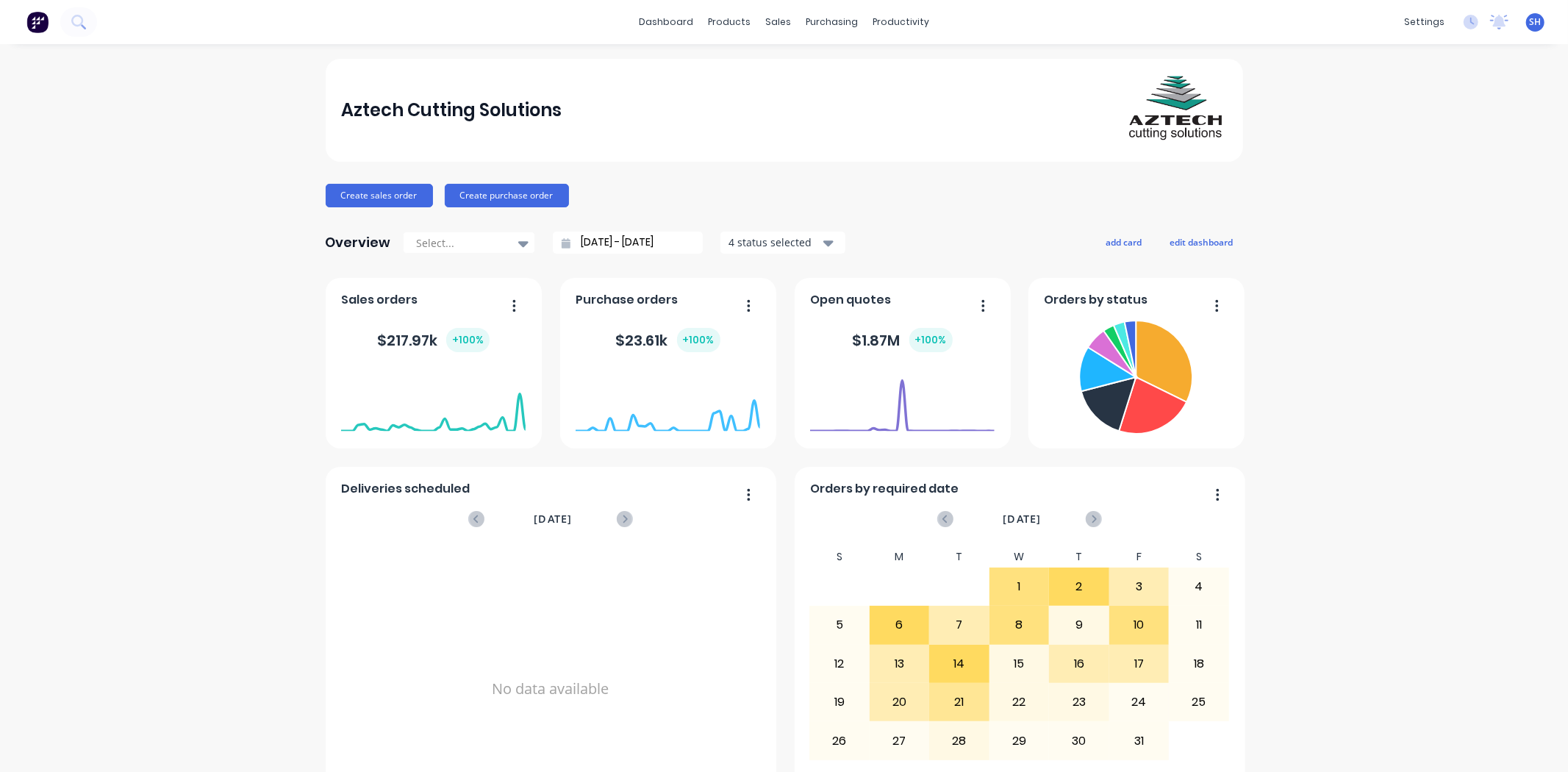
click at [160, 454] on div "Aztech Cutting Solutions Create sales order Create purchase order Overview Sele…" at bounding box center [784, 442] width 1568 height 767
click at [611, 243] on input "[DATE] - [DATE]" at bounding box center [633, 243] width 126 height 22
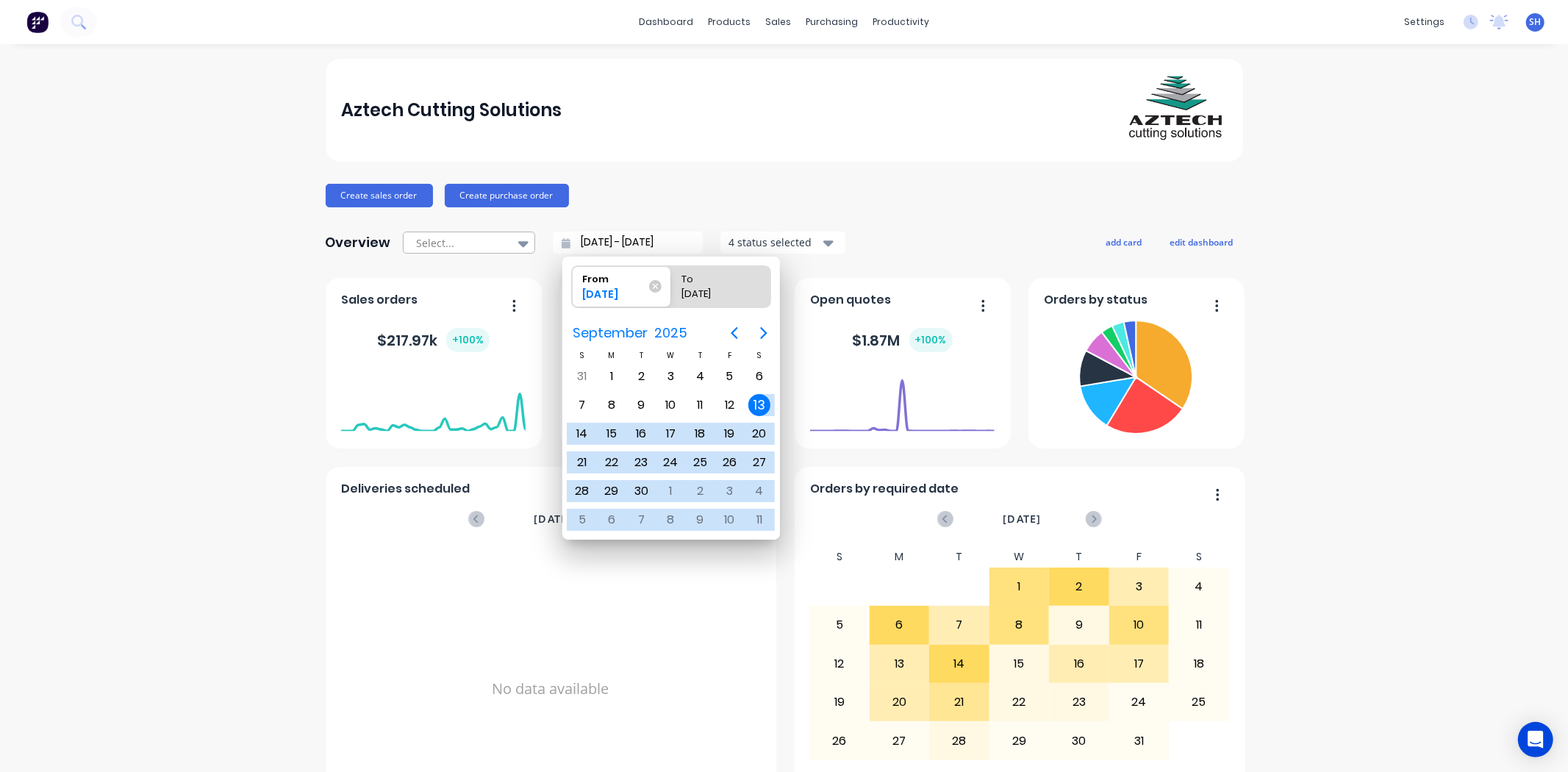
click at [445, 233] on div at bounding box center [461, 243] width 93 height 18
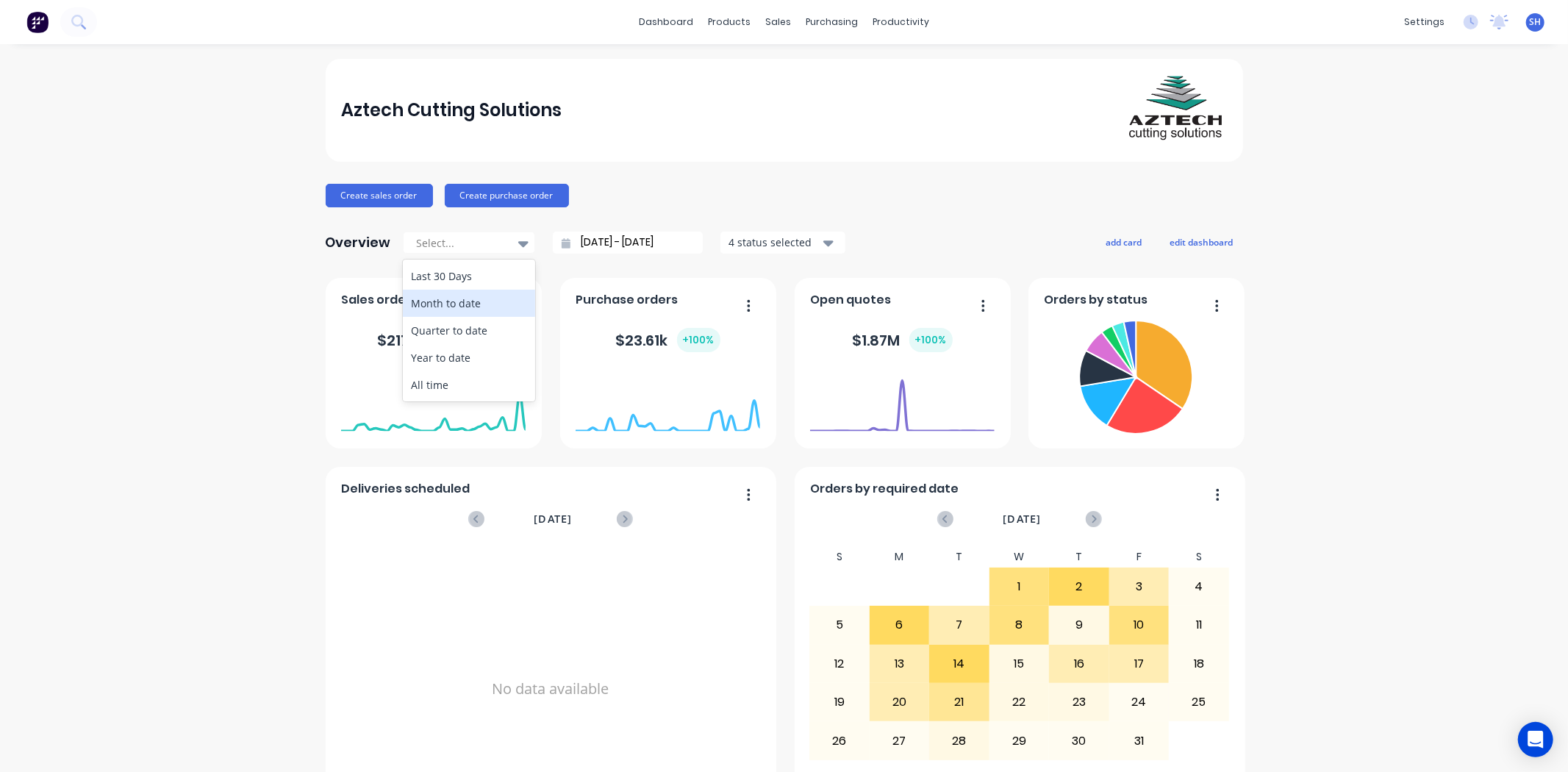
click at [453, 302] on div "Month to date" at bounding box center [468, 303] width 132 height 28
type input "01/10/25 - 14/10/25"
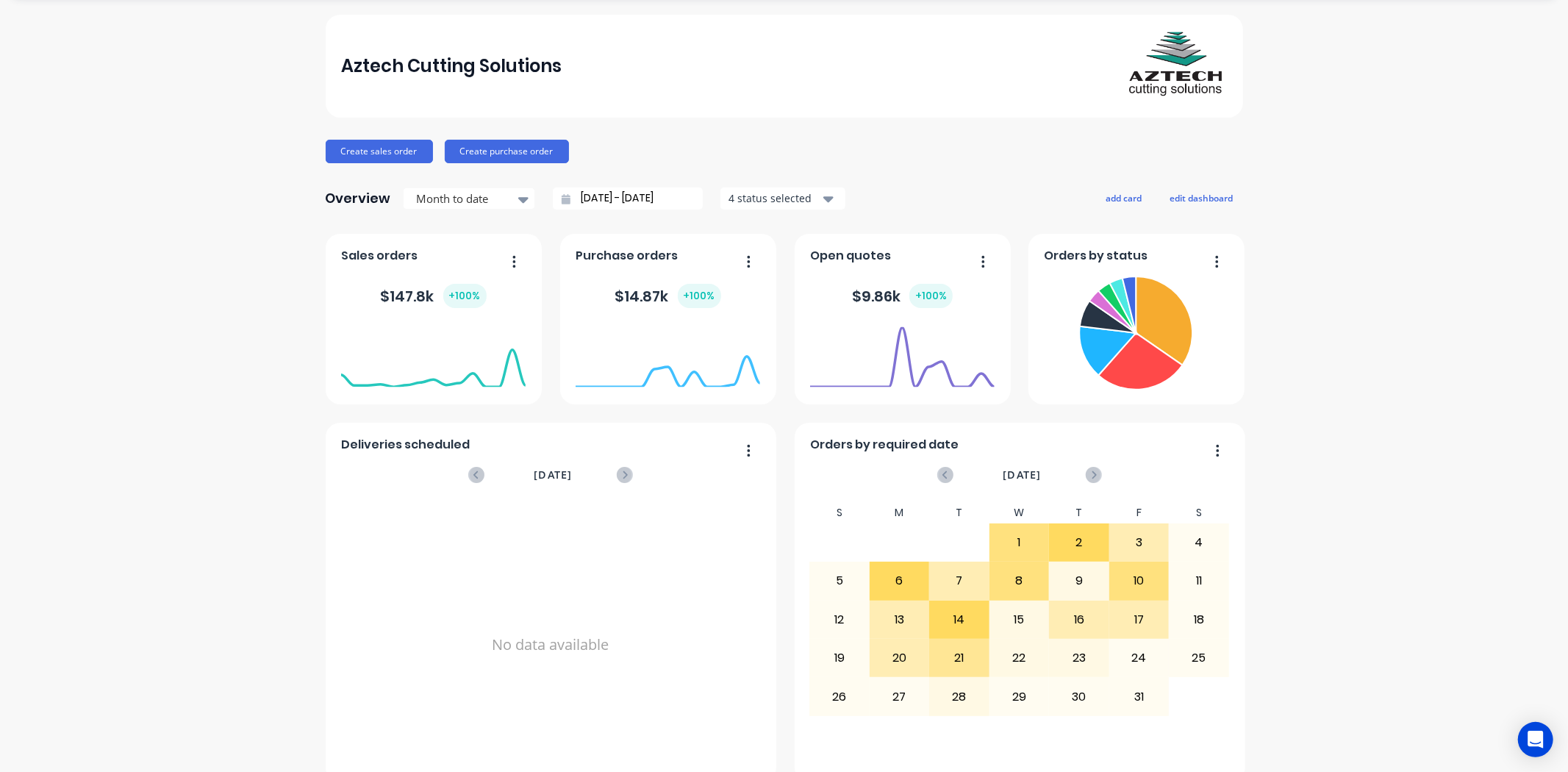
scroll to position [68, 0]
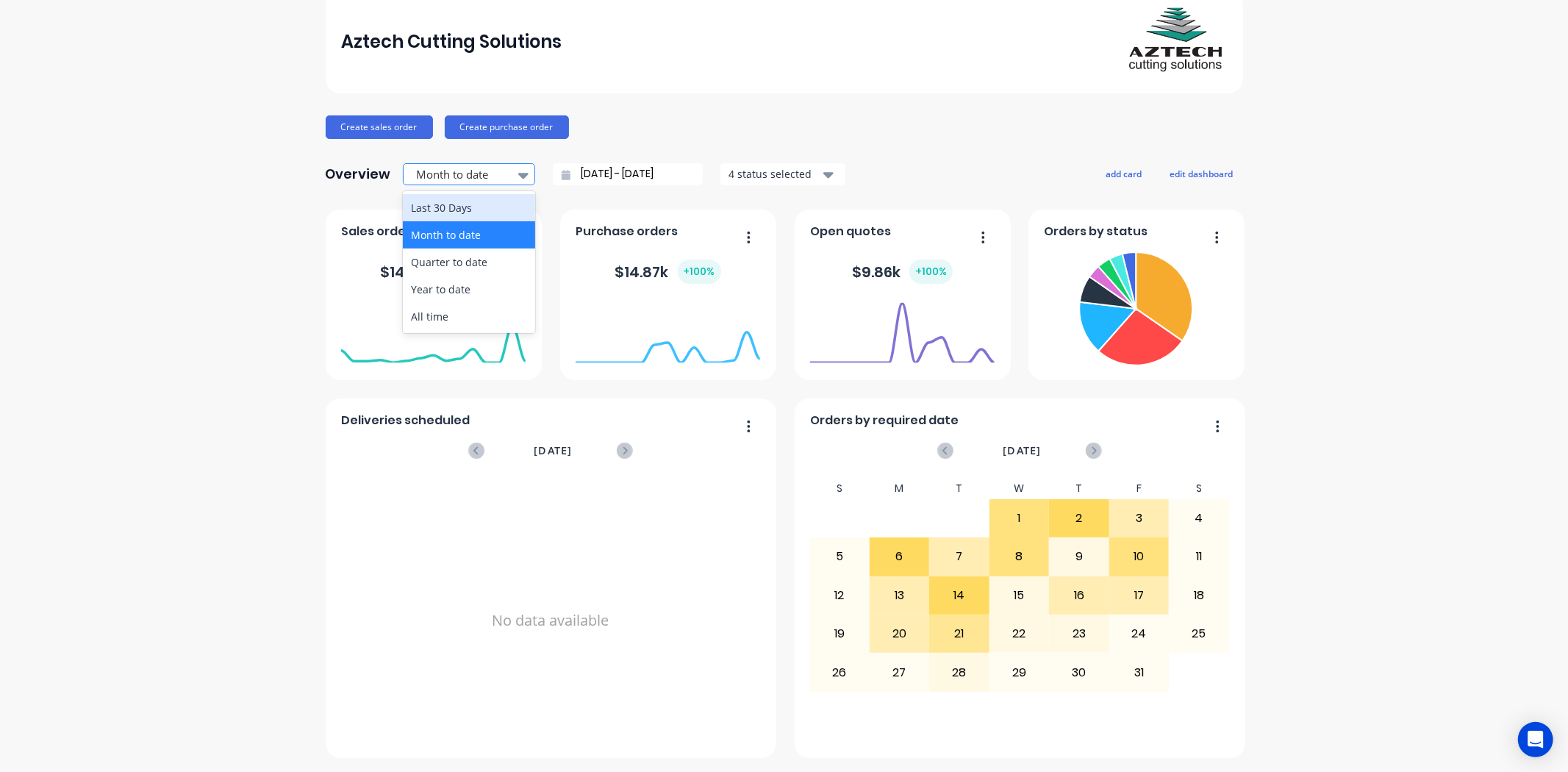
click at [518, 174] on icon at bounding box center [523, 176] width 10 height 6
click at [243, 377] on div "Aztech Cutting Solutions Create sales order Create purchase order Overview 5 re…" at bounding box center [784, 374] width 1568 height 767
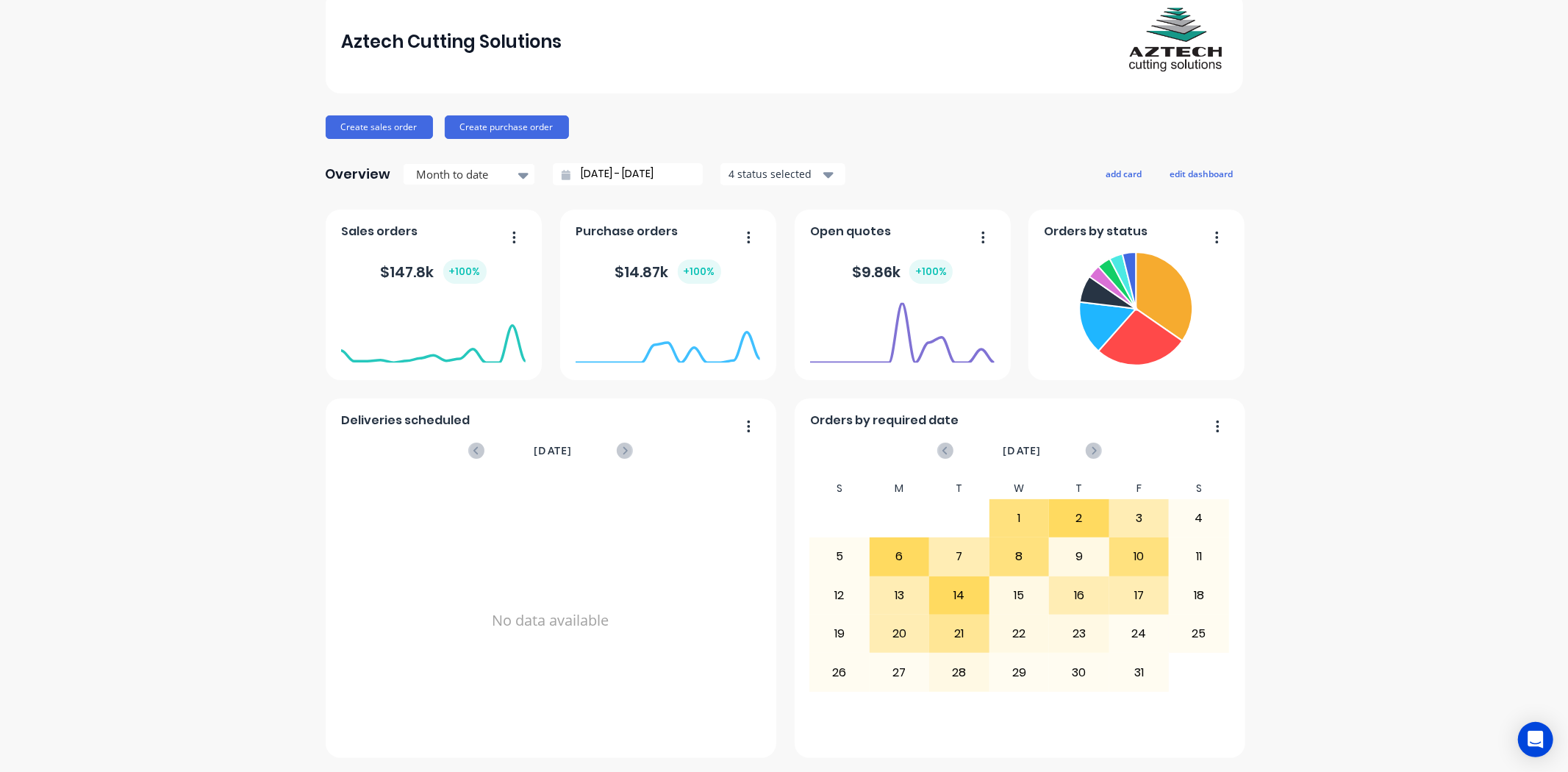
scroll to position [0, 0]
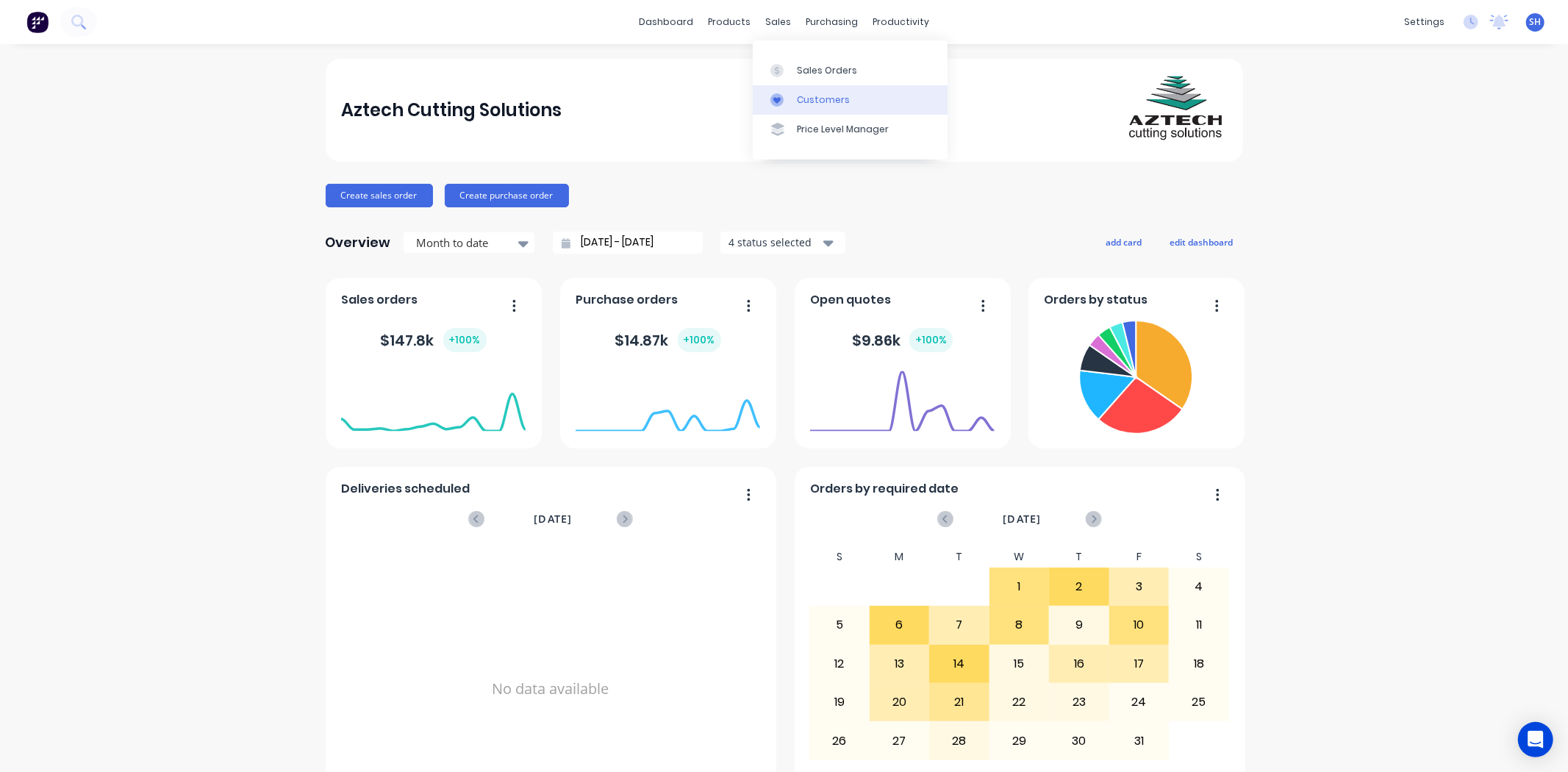
click at [807, 81] on link "Sales Orders" at bounding box center [850, 70] width 195 height 29
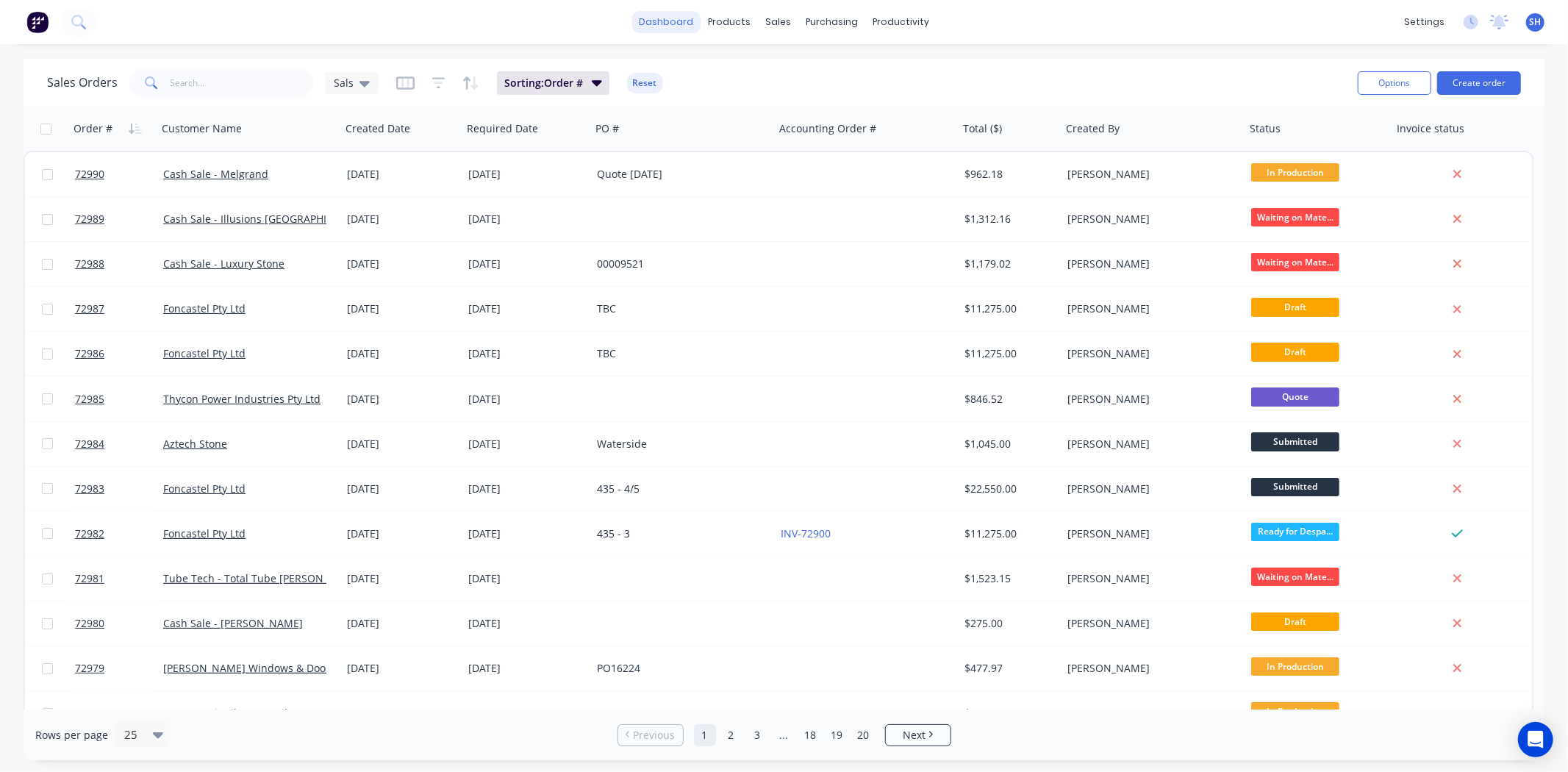
click at [679, 28] on link "dashboard" at bounding box center [666, 21] width 69 height 22
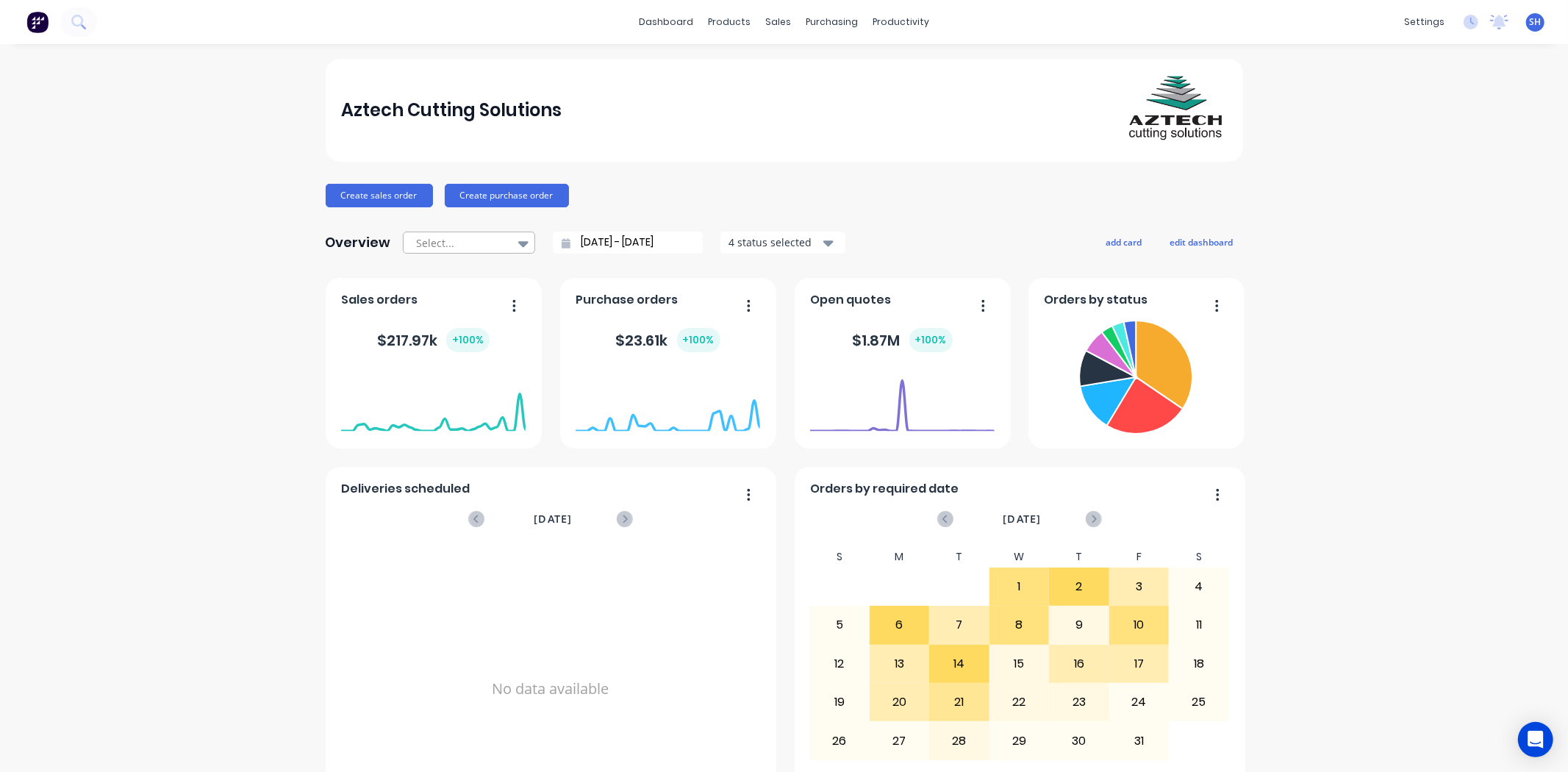
click at [472, 237] on div at bounding box center [461, 243] width 93 height 18
click at [466, 297] on div "Month to date" at bounding box center [468, 303] width 132 height 28
type input "01/10/25 - 14/10/25"
click at [747, 491] on icon "button" at bounding box center [748, 494] width 4 height 15
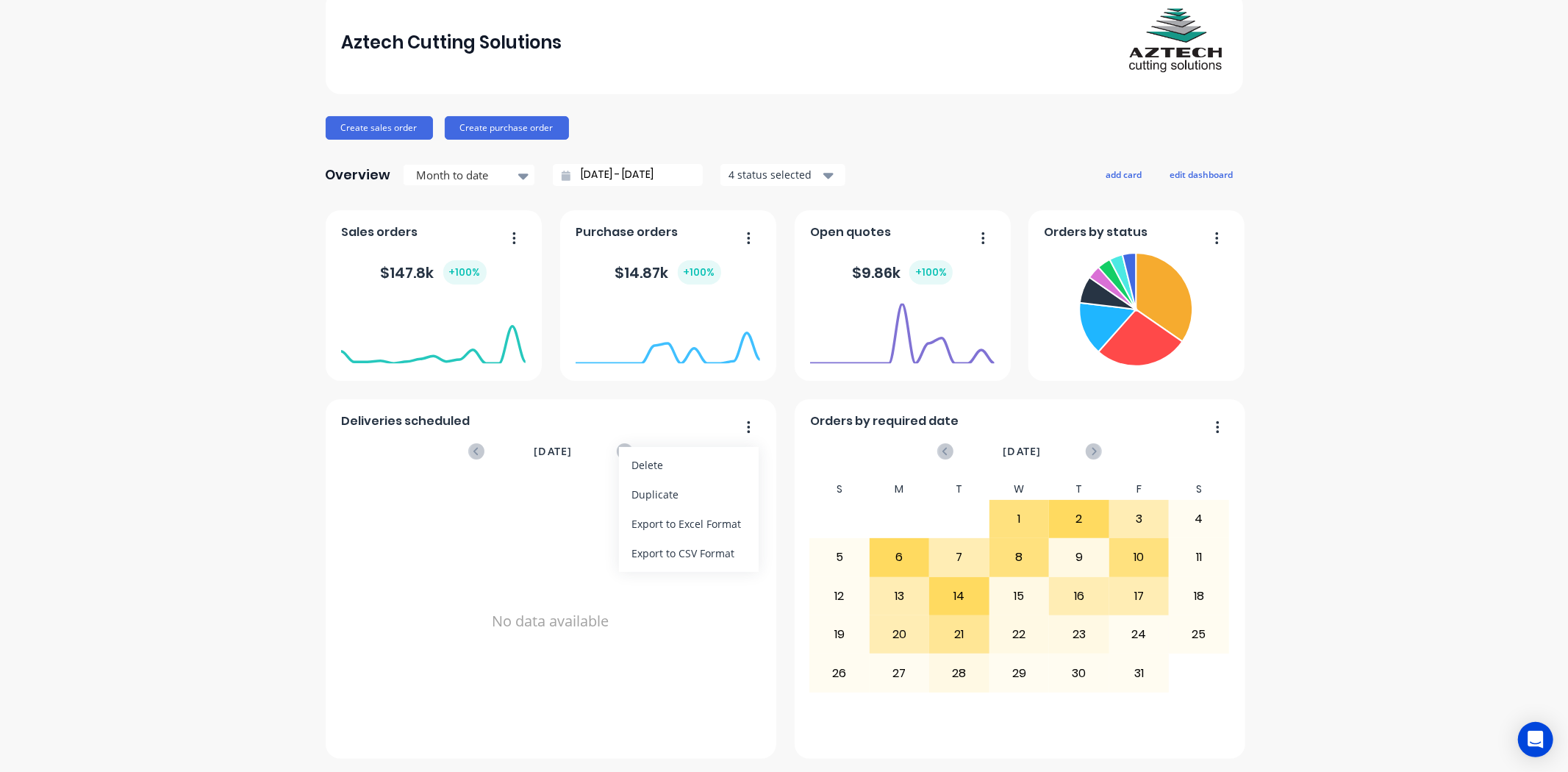
scroll to position [68, 0]
click at [526, 635] on div "No data available" at bounding box center [550, 620] width 419 height 285
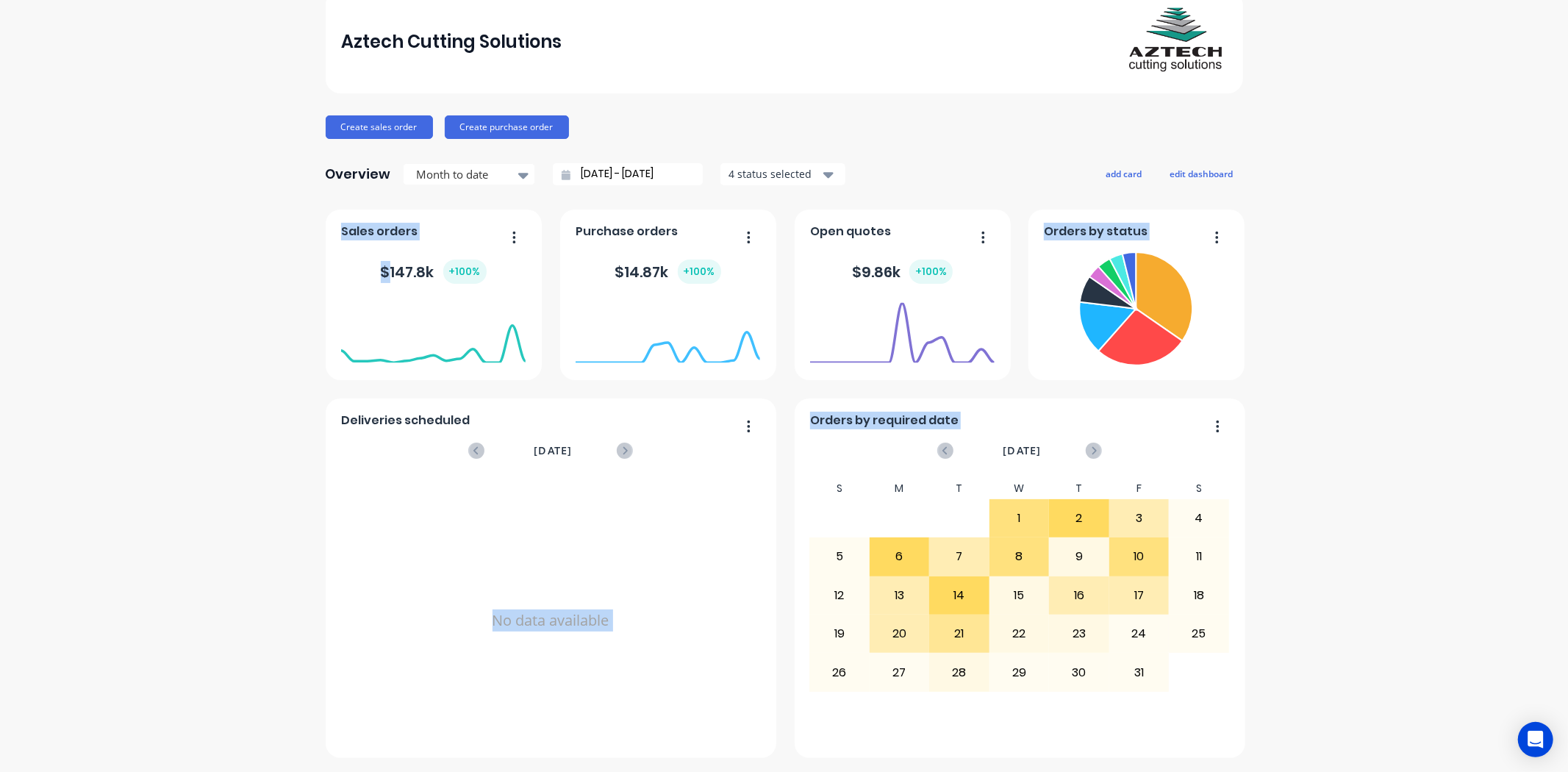
drag, startPoint x: 382, startPoint y: 270, endPoint x: 458, endPoint y: 514, distance: 255.6
click at [458, 514] on div "Purchase orders $ 14.87k + 100 % Open quotes $ 9.86k + 100 % Deliveries schedul…" at bounding box center [784, 484] width 918 height 549
click at [460, 520] on div "No data available" at bounding box center [550, 620] width 419 height 285
click at [1194, 174] on button "edit dashboard" at bounding box center [1202, 173] width 83 height 19
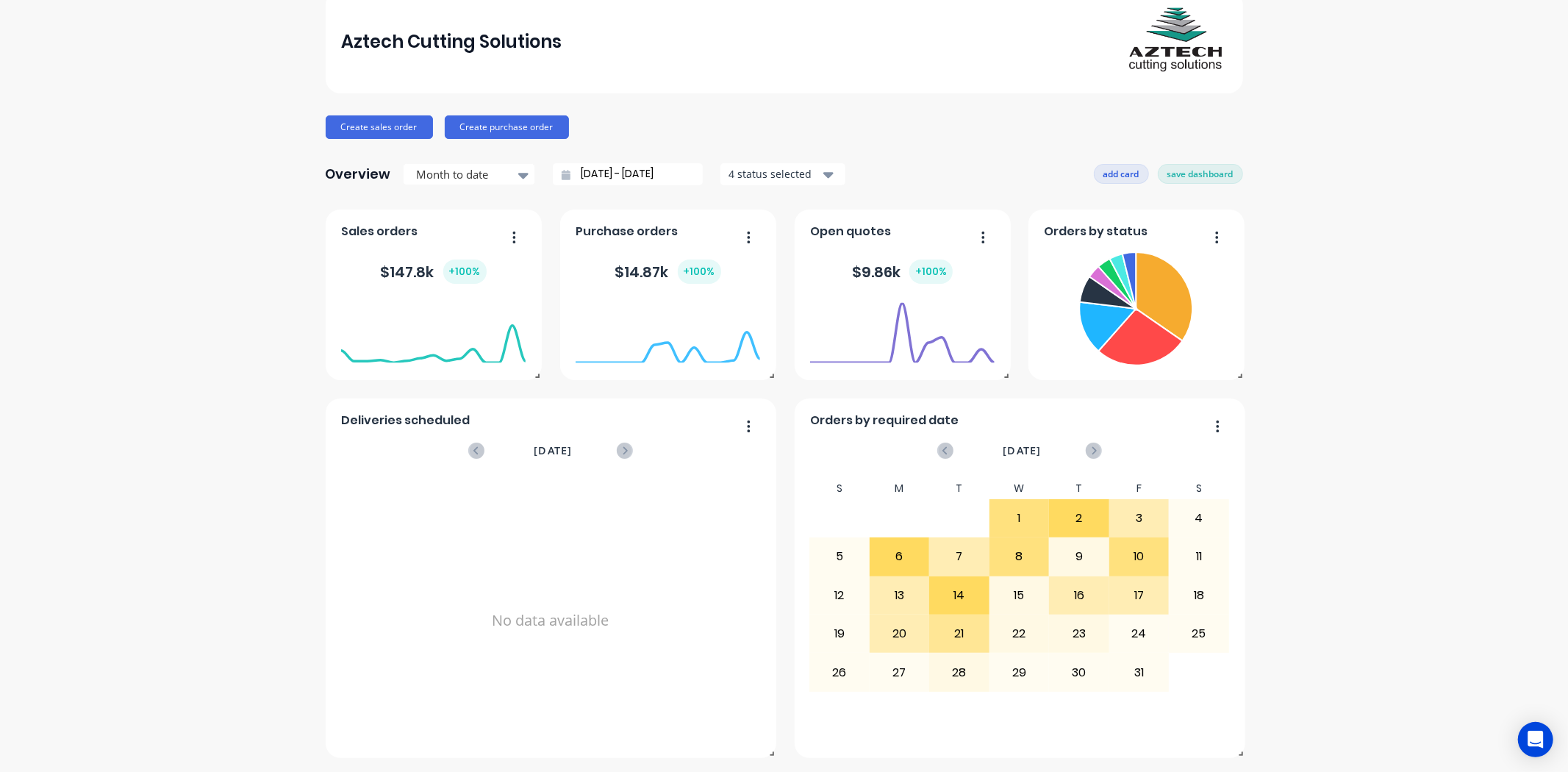
click at [1126, 177] on button "add card" at bounding box center [1121, 173] width 55 height 19
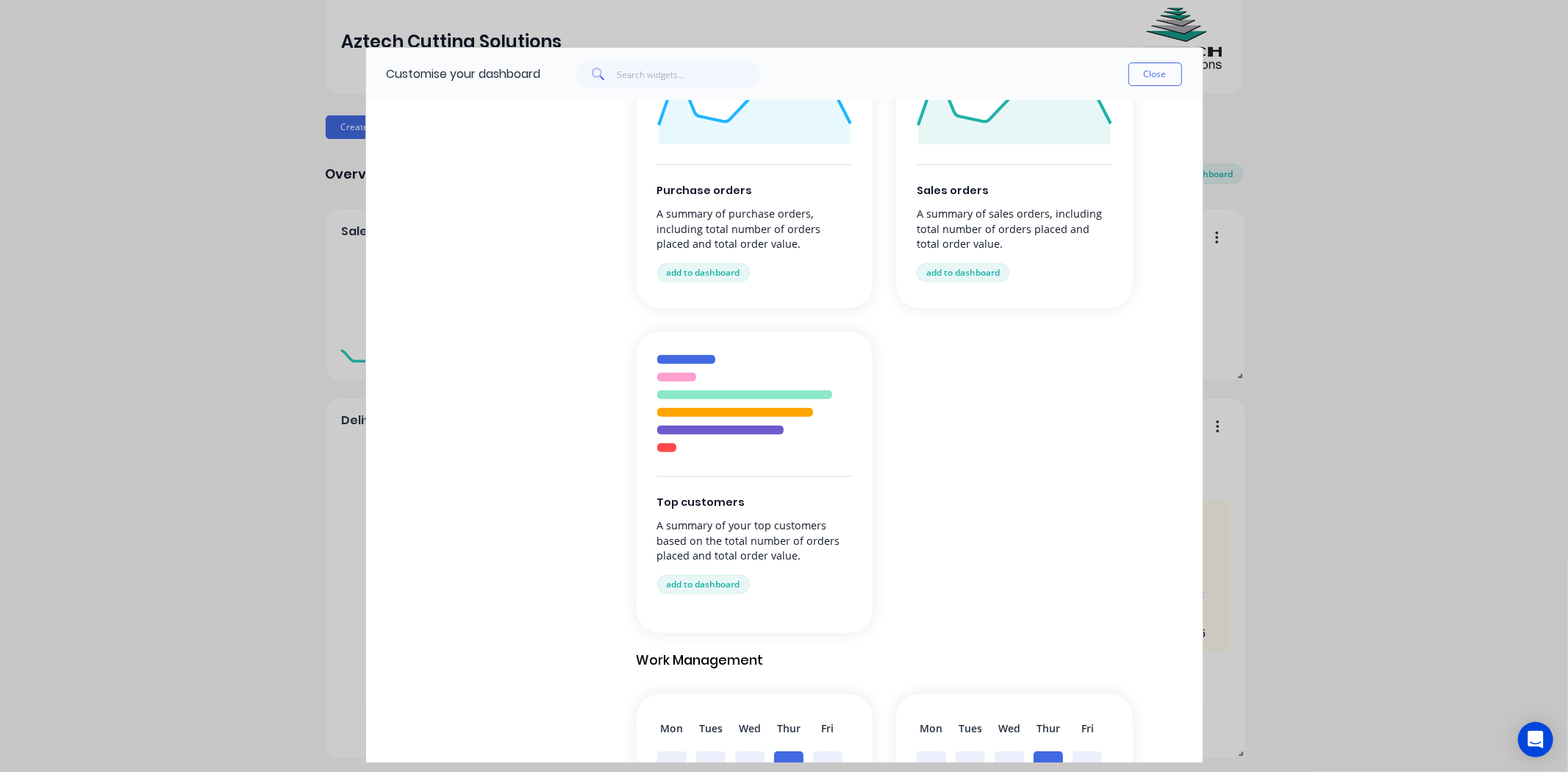
scroll to position [571, 0]
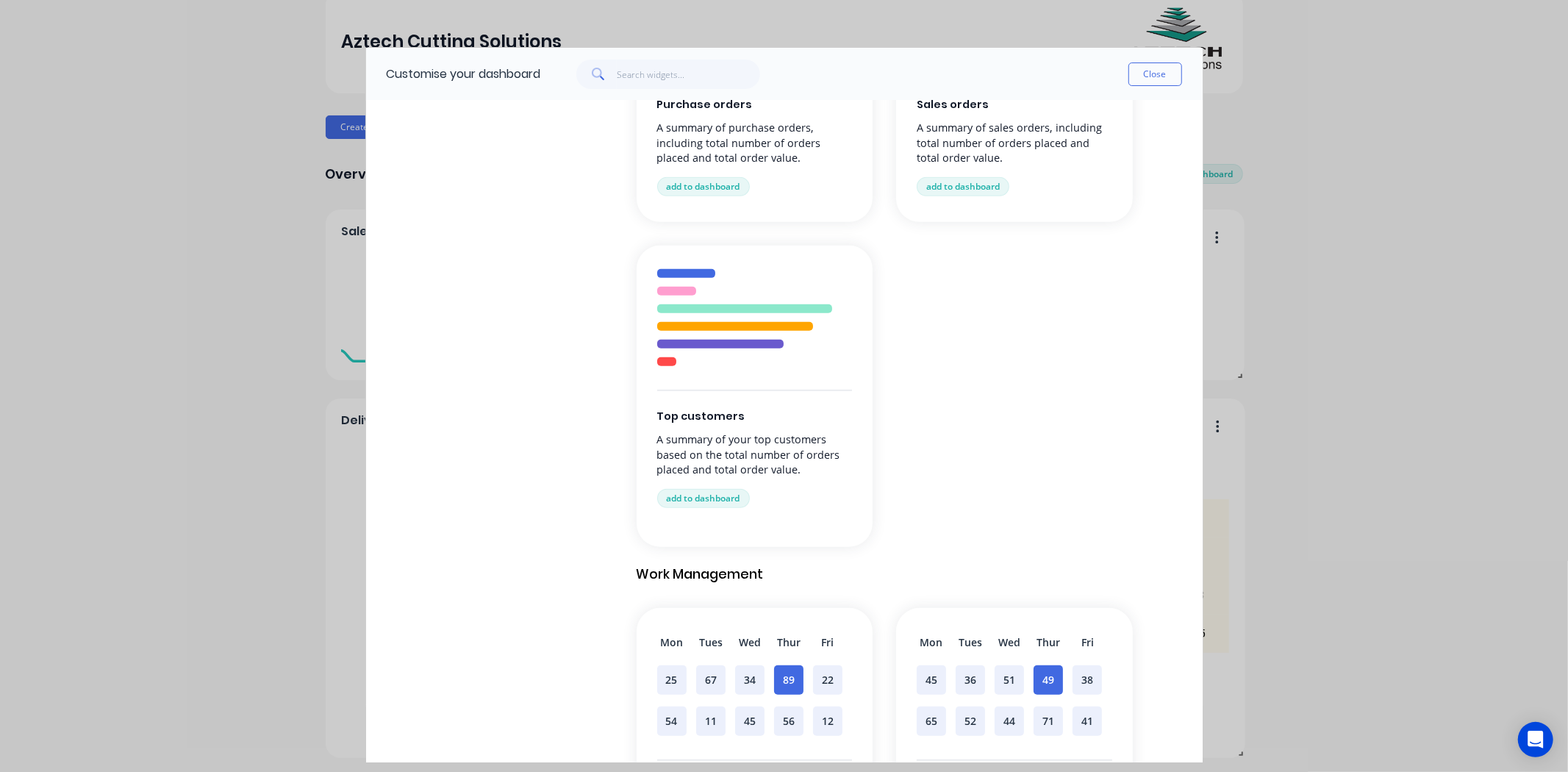
click at [706, 393] on div "Top customers A summary of your top customers based on the total number of orde…" at bounding box center [755, 396] width 236 height 301
click at [713, 495] on button "add to dashboard" at bounding box center [703, 498] width 93 height 19
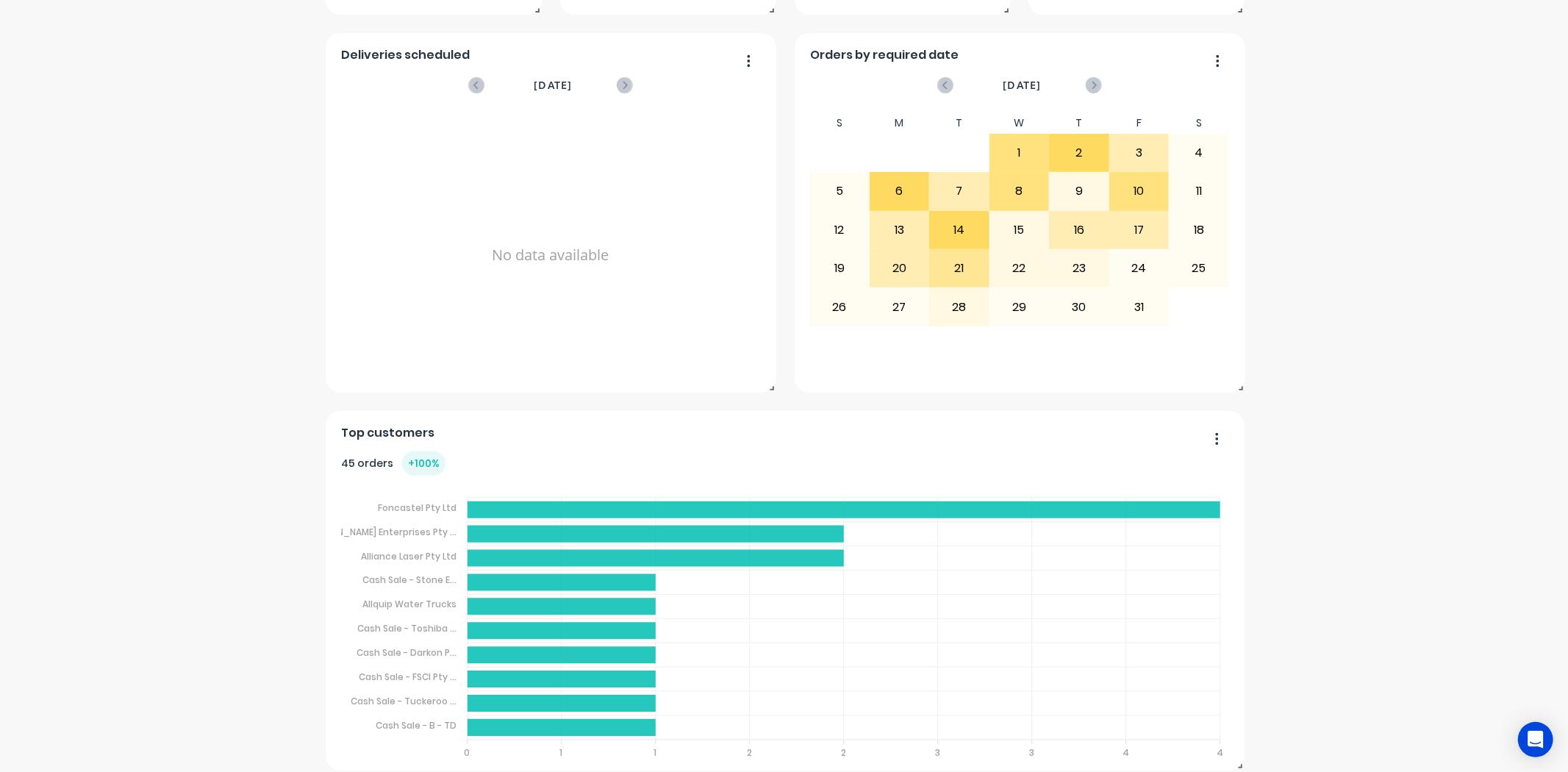
scroll to position [446, 0]
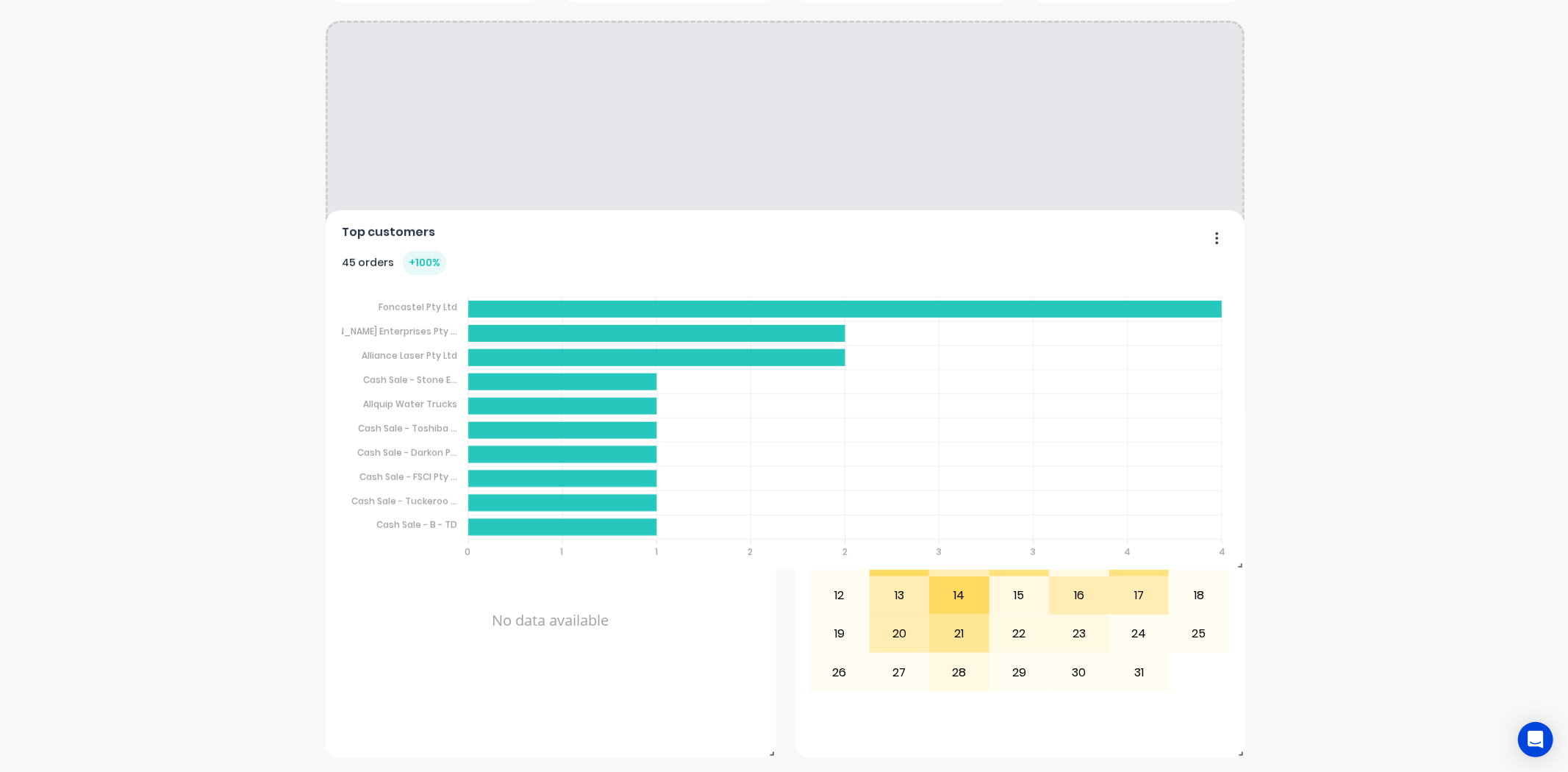
drag, startPoint x: 706, startPoint y: 432, endPoint x: 608, endPoint y: 244, distance: 212.0
click at [608, 244] on div "Top customers" at bounding box center [784, 236] width 887 height 21
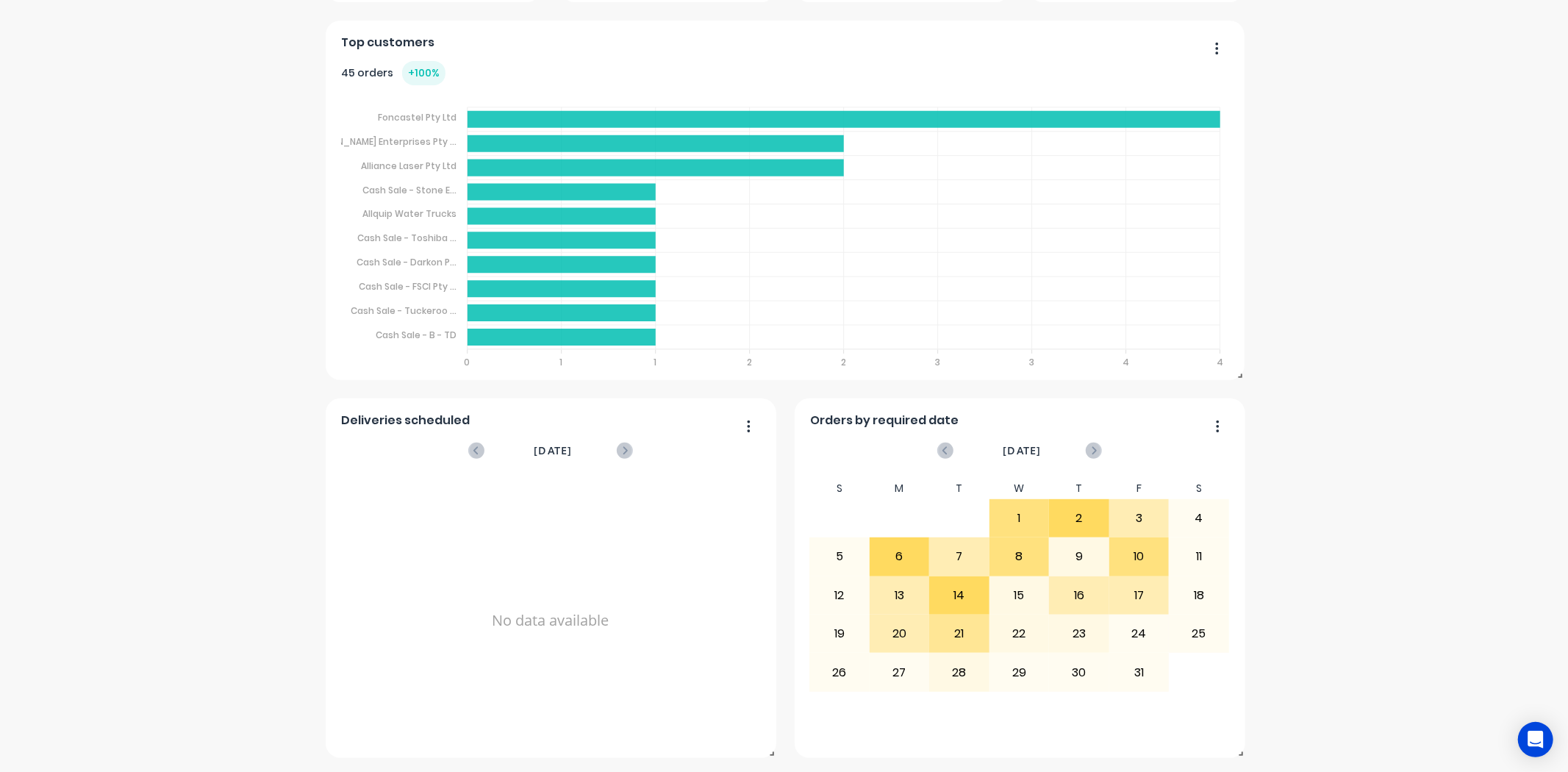
scroll to position [38, 0]
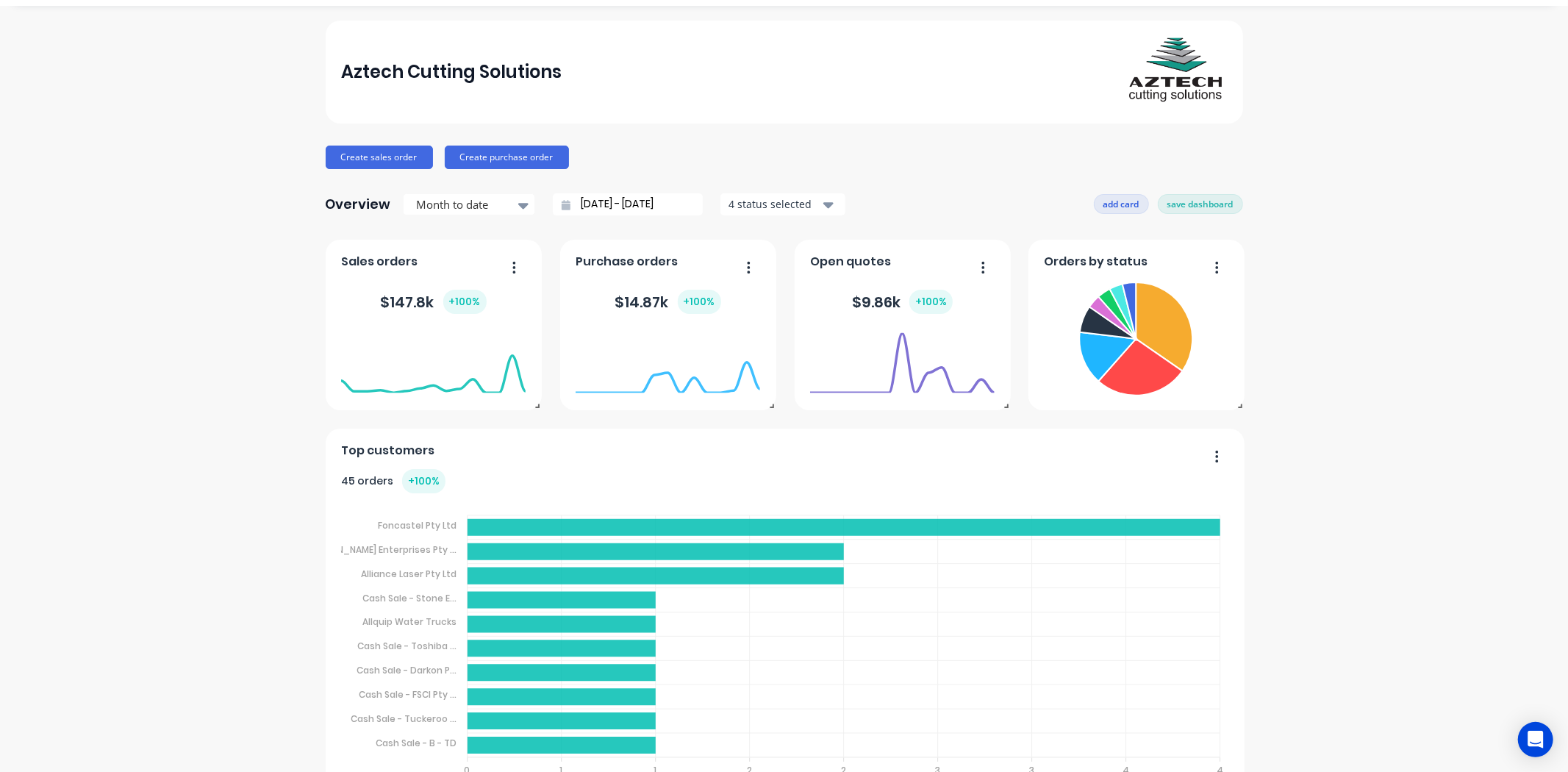
click at [1110, 200] on button "add card" at bounding box center [1121, 204] width 55 height 19
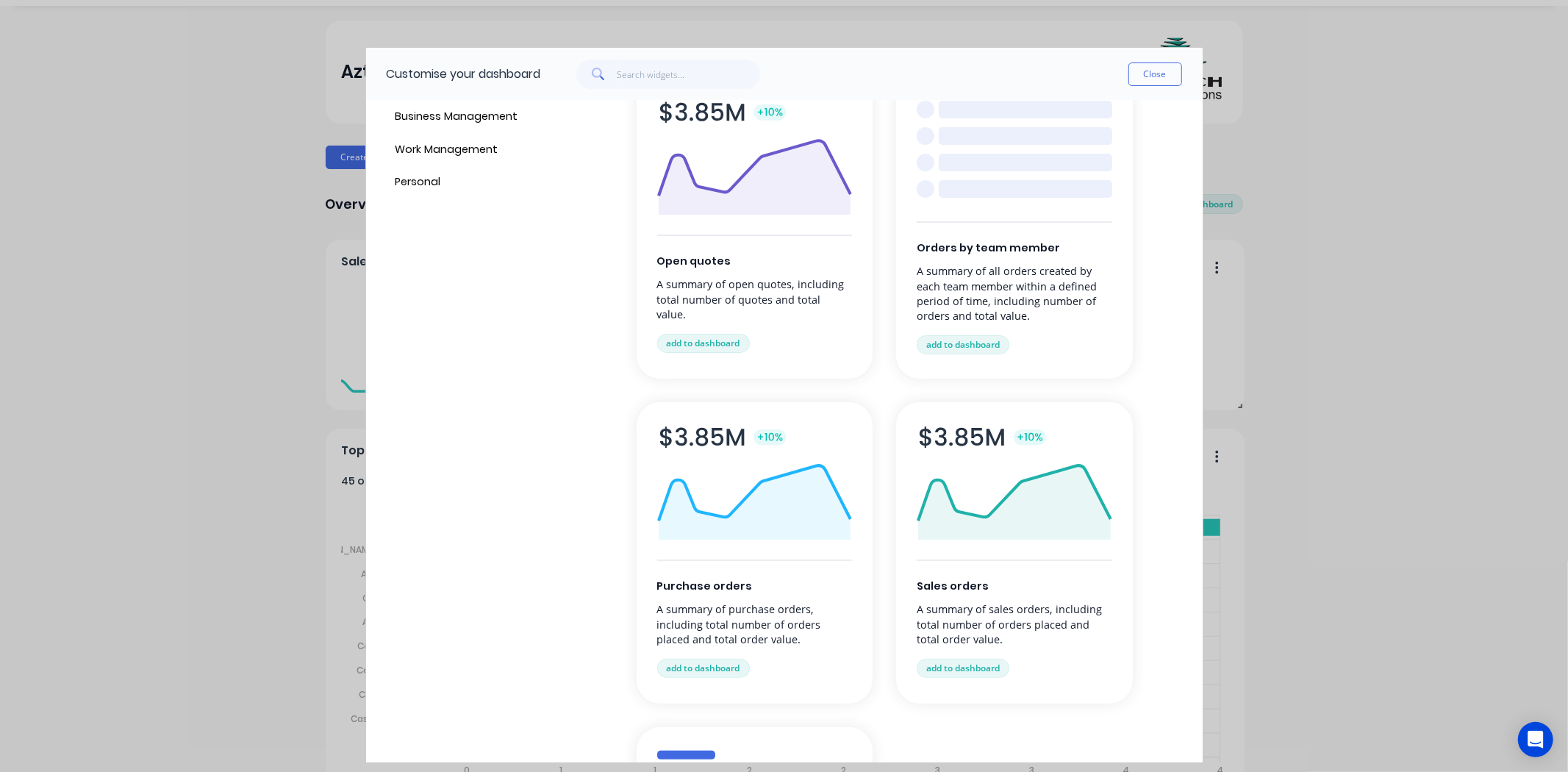
scroll to position [163, 0]
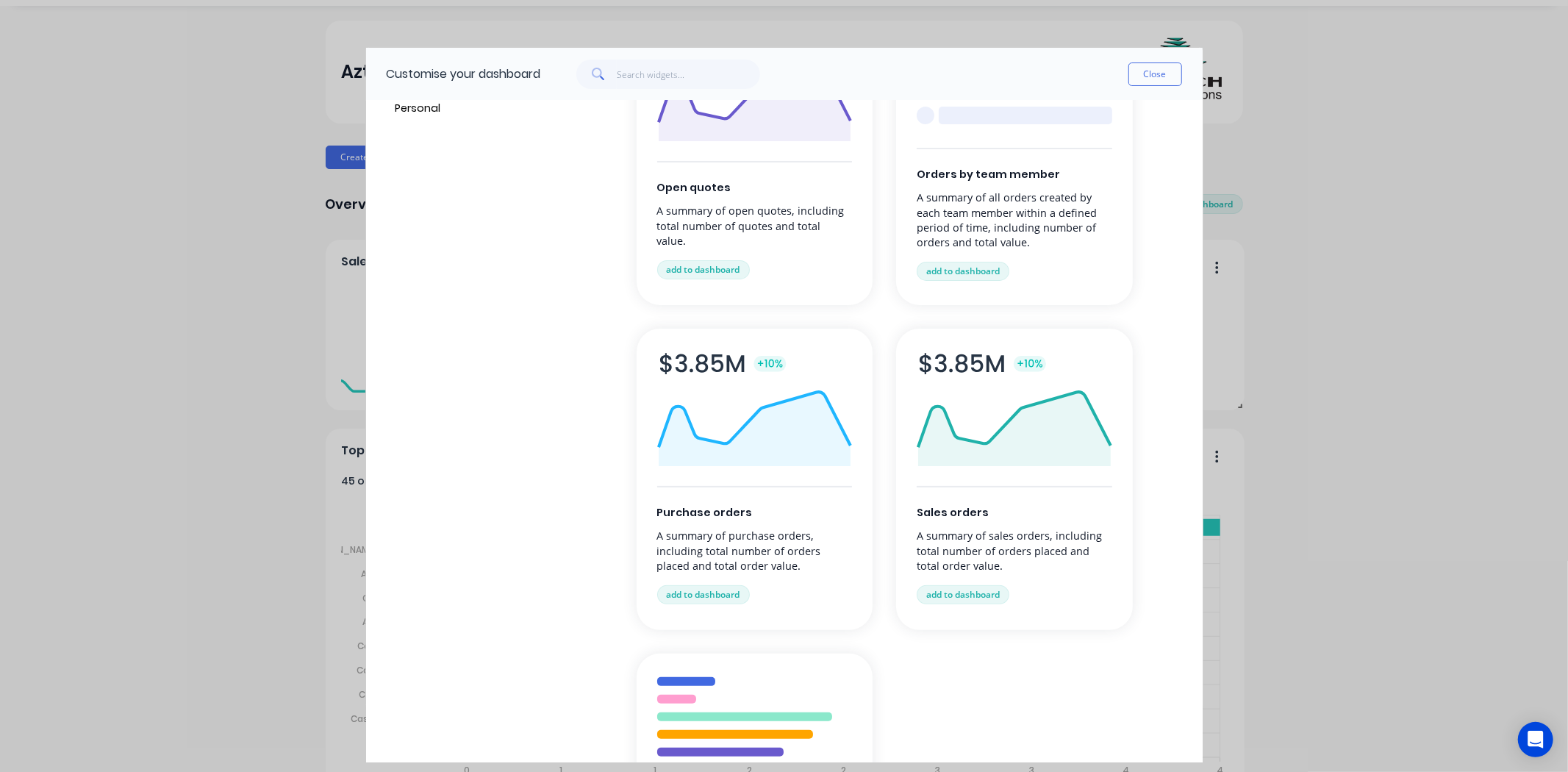
click at [954, 503] on div "Sales orders A summary of sales orders, including total number of orders placed…" at bounding box center [1014, 479] width 236 height 301
click at [986, 598] on button "add to dashboard" at bounding box center [963, 594] width 93 height 19
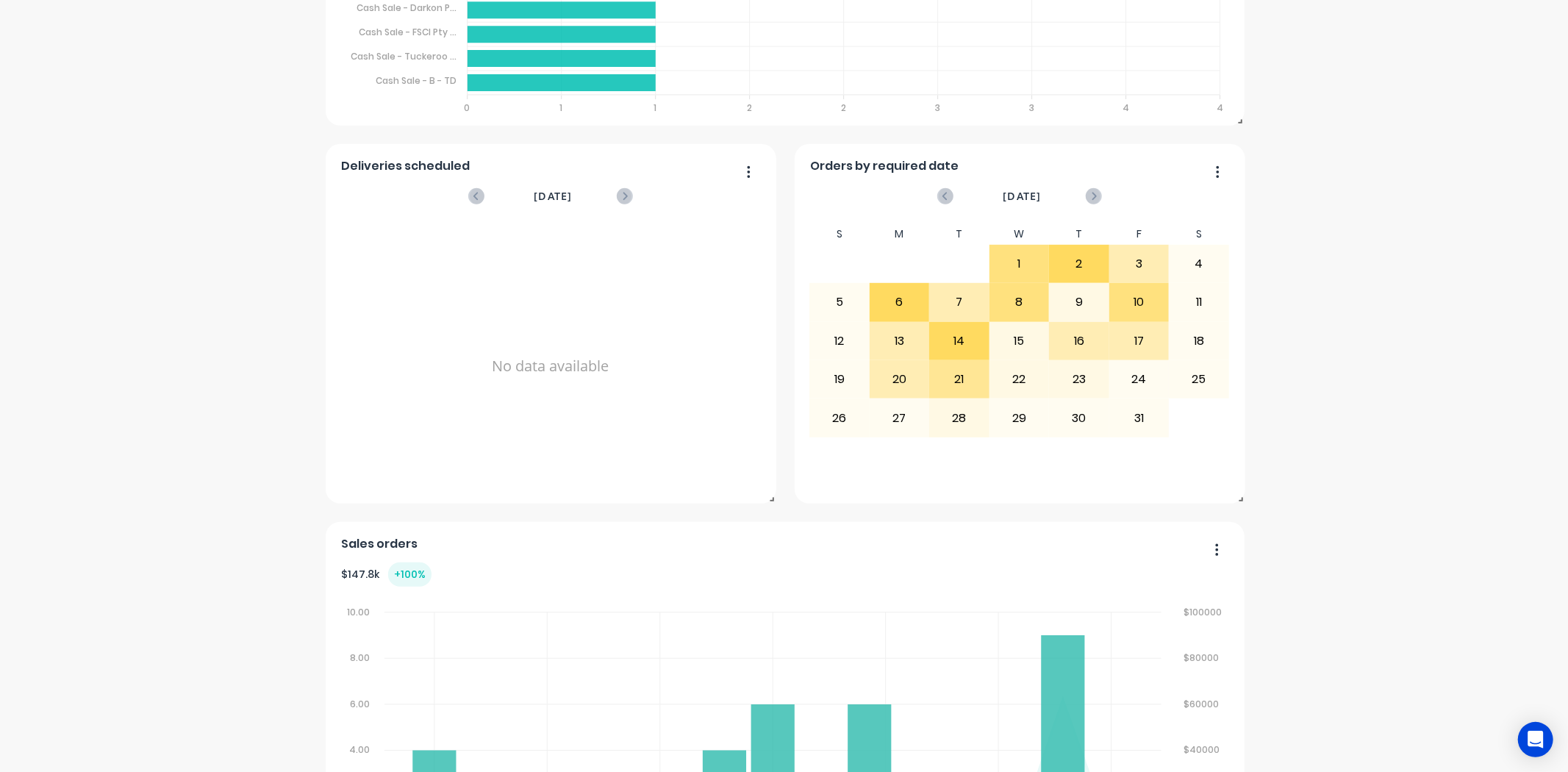
scroll to position [842, 0]
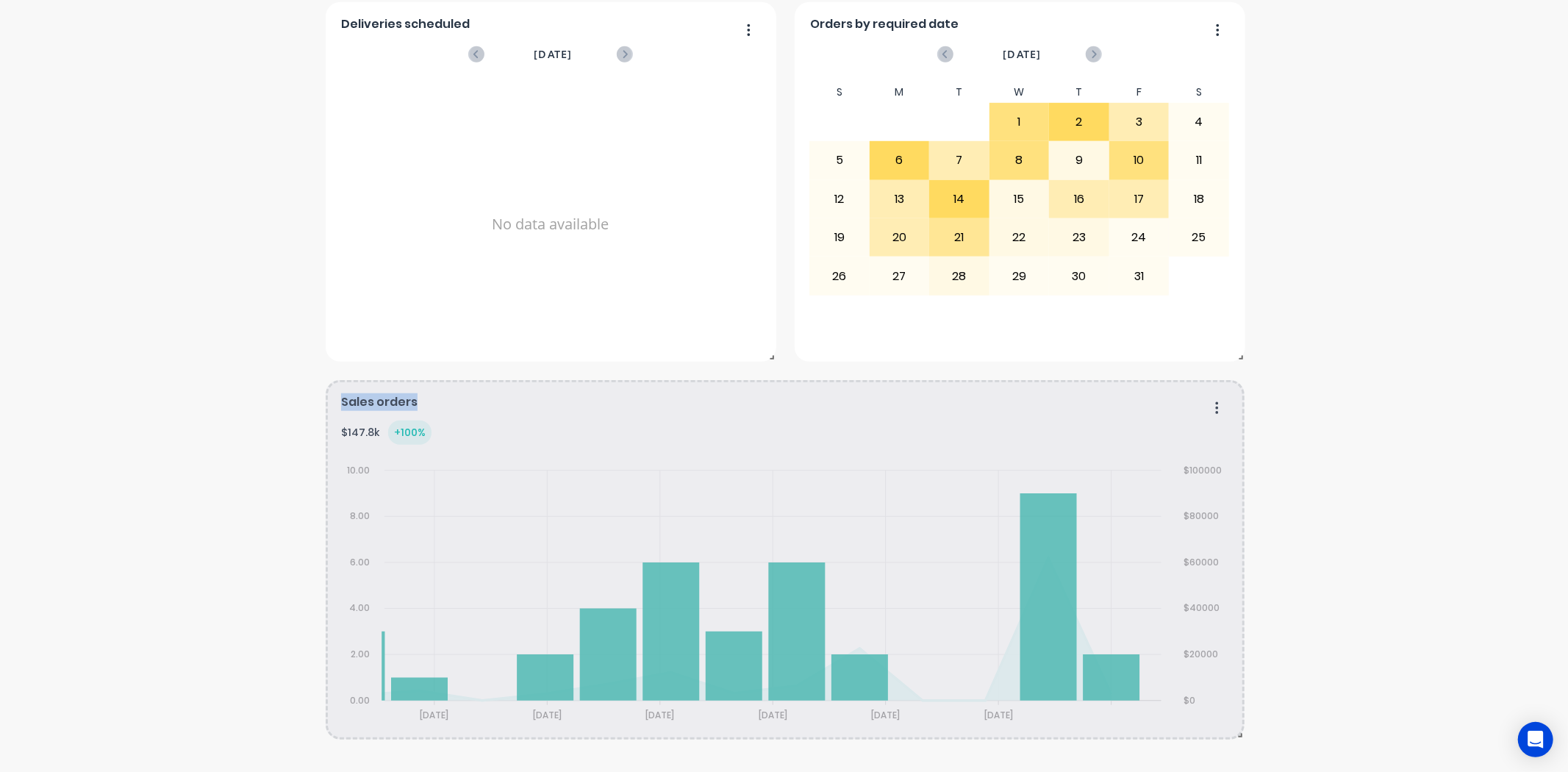
scroll to position [825, 0]
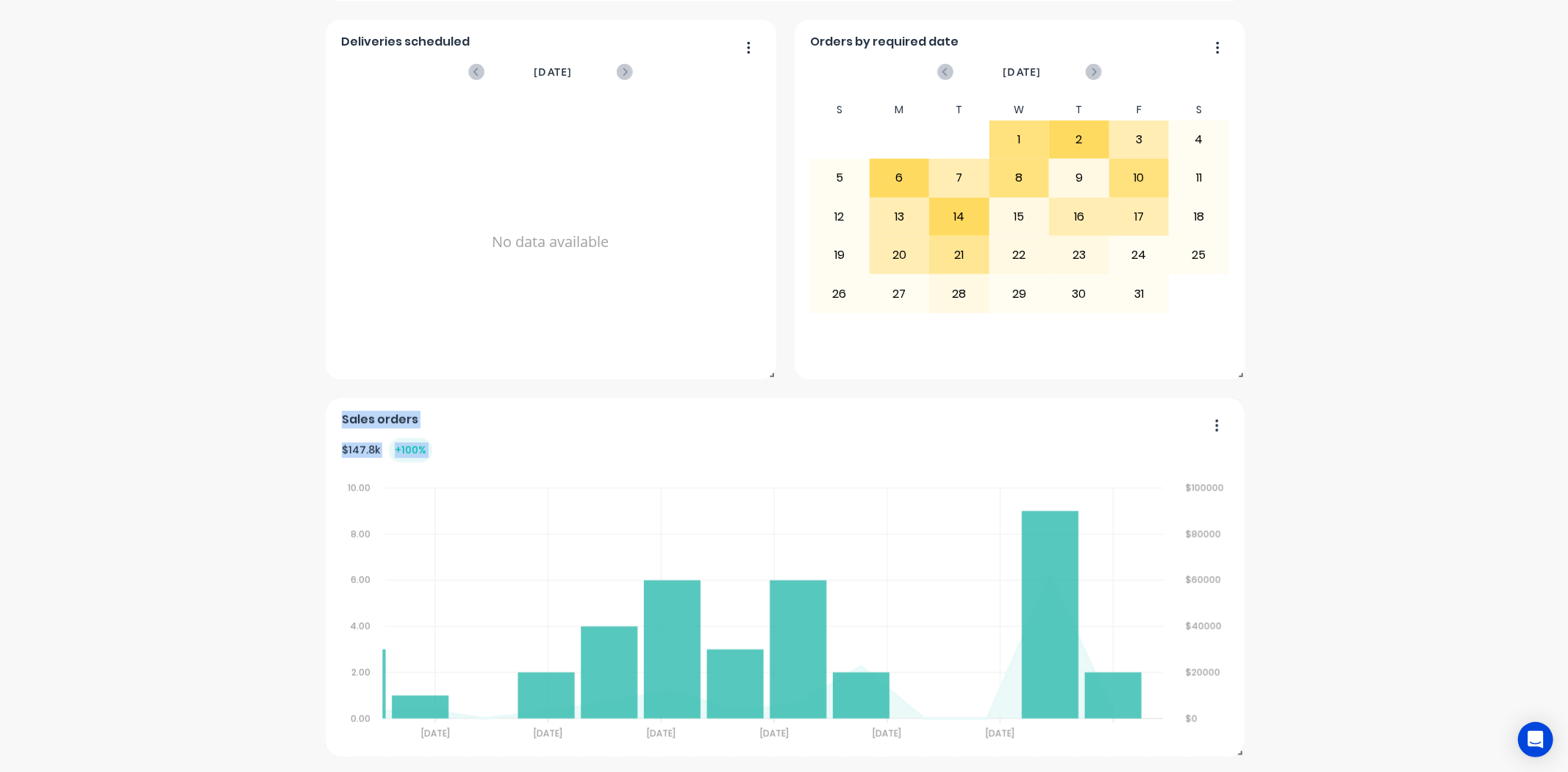
drag, startPoint x: 729, startPoint y: 419, endPoint x: 644, endPoint y: 464, distance: 96.2
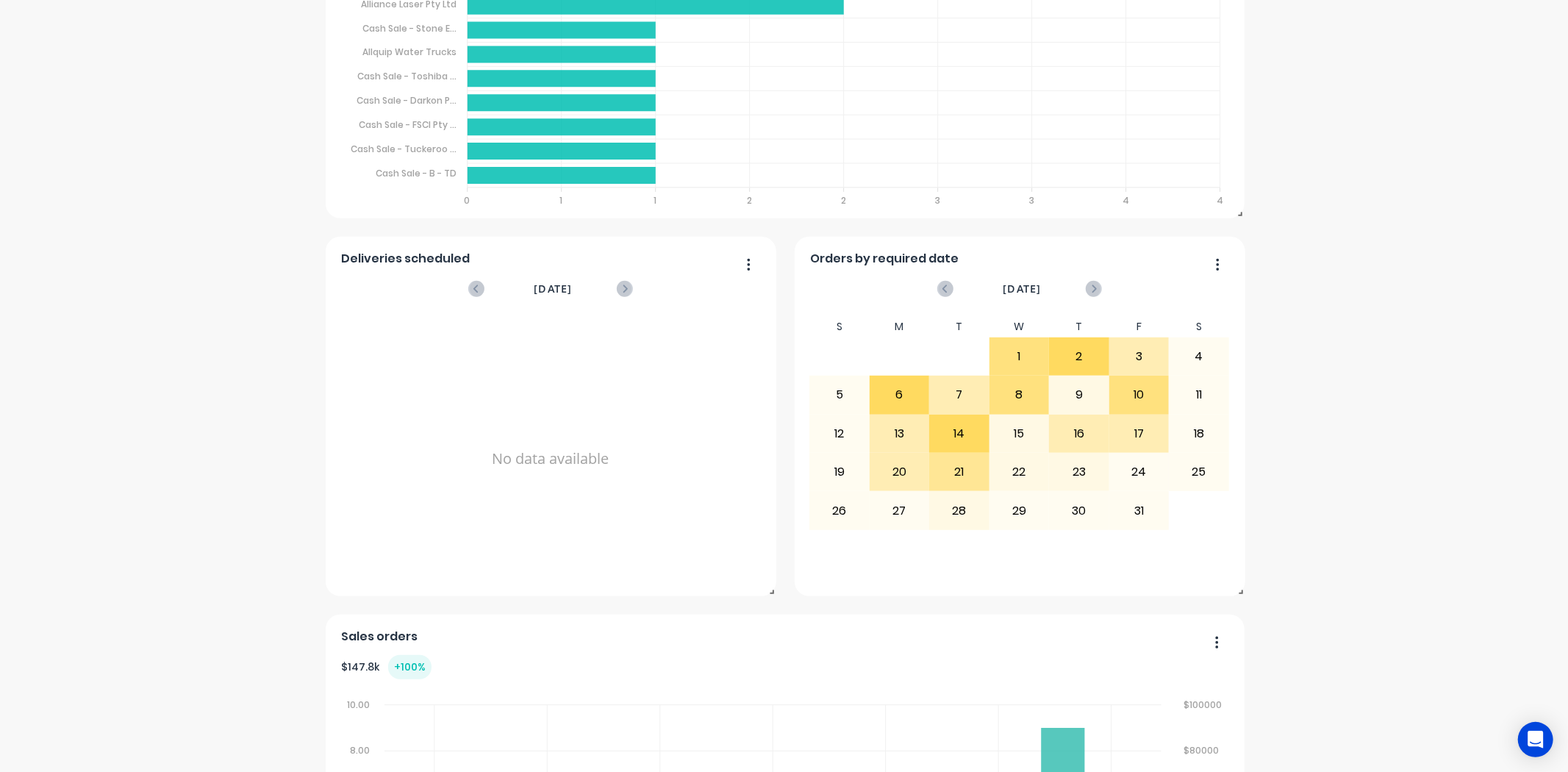
scroll to position [416, 0]
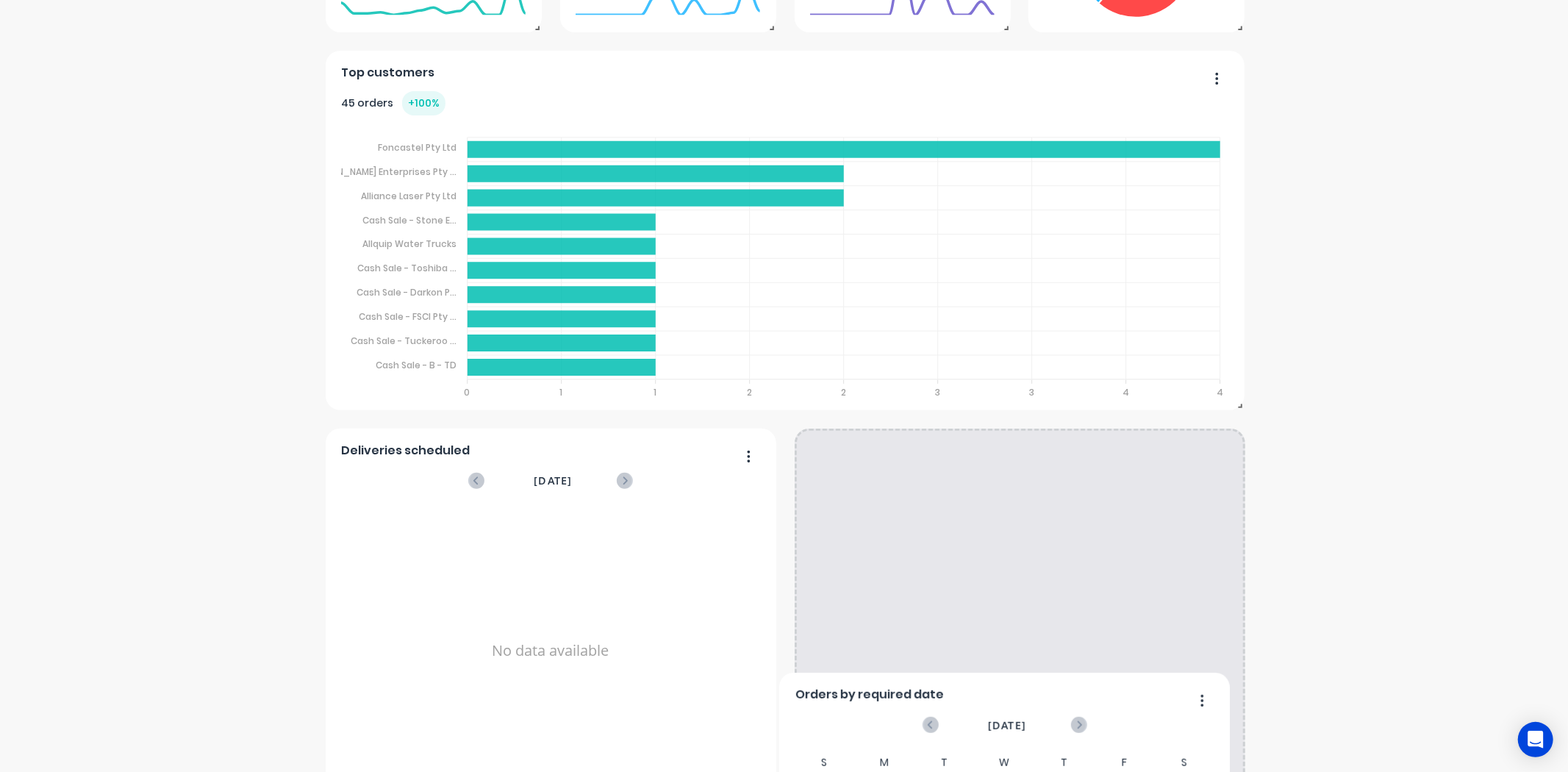
drag, startPoint x: 1137, startPoint y: 463, endPoint x: 1122, endPoint y: 713, distance: 250.4
click at [1122, 709] on div "Orders by required date" at bounding box center [1003, 699] width 419 height 21
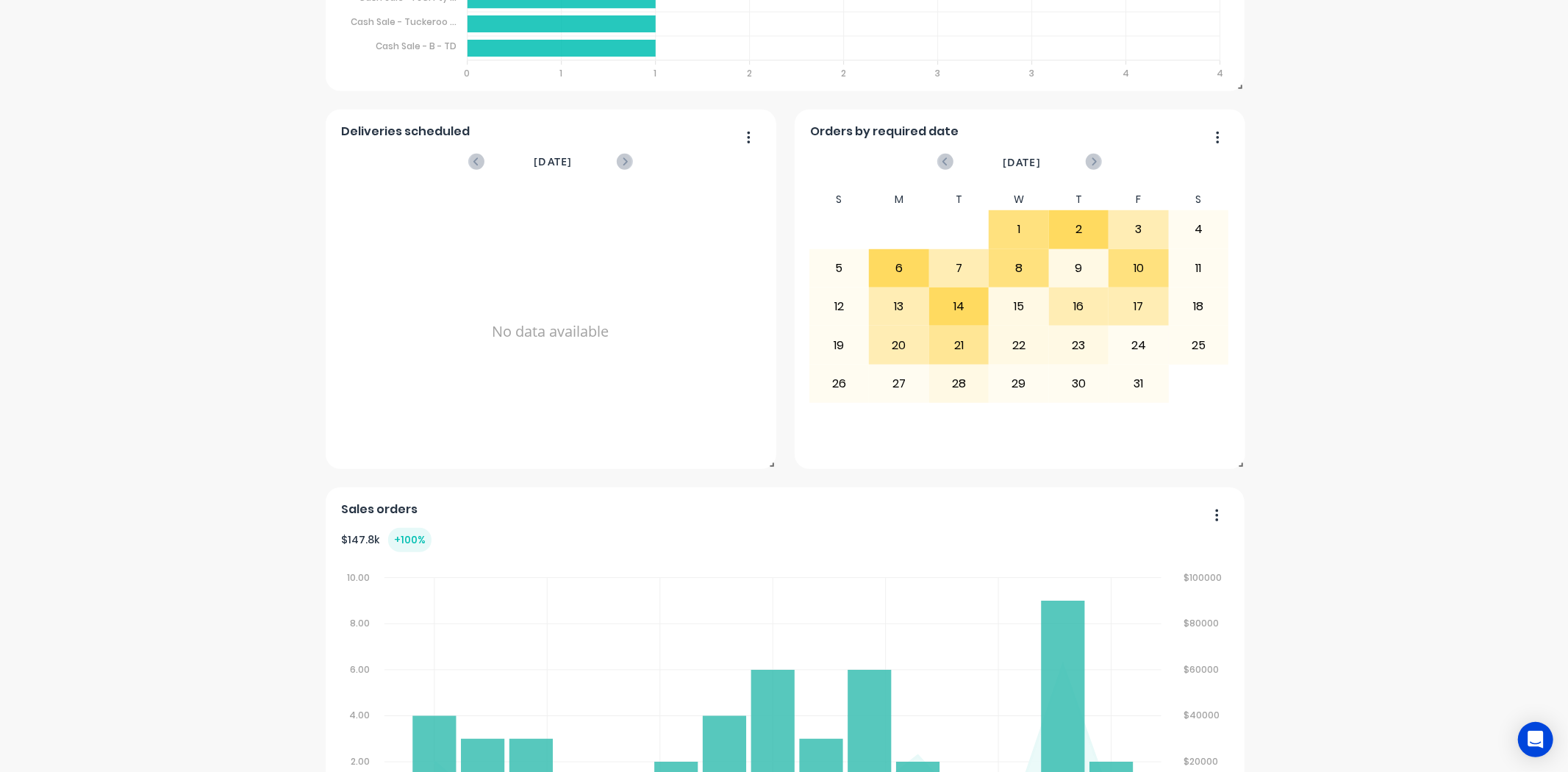
scroll to position [743, 0]
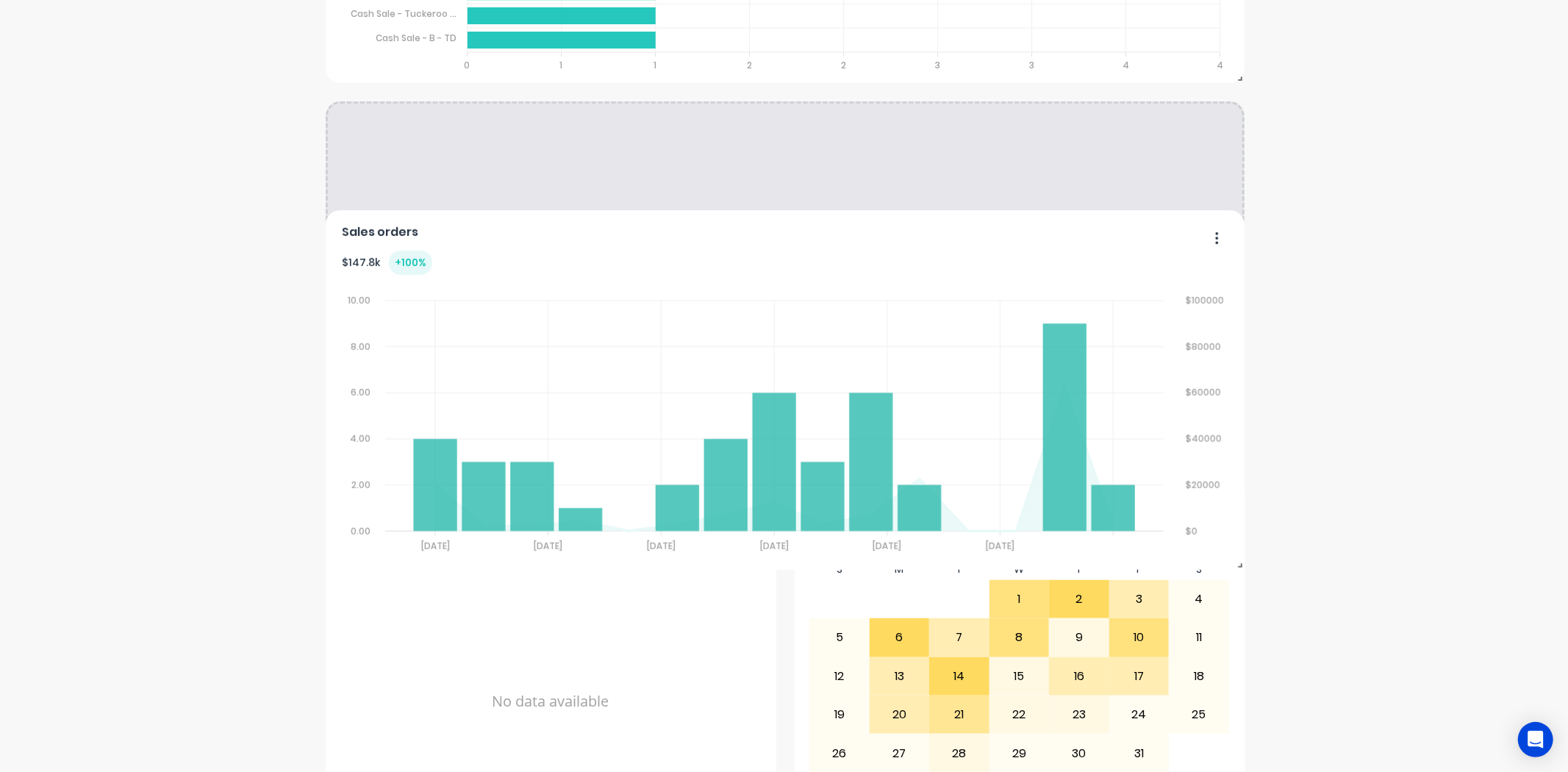
drag, startPoint x: 805, startPoint y: 506, endPoint x: 813, endPoint y: 193, distance: 313.1
click at [813, 226] on div "Sales orders" at bounding box center [784, 236] width 887 height 21
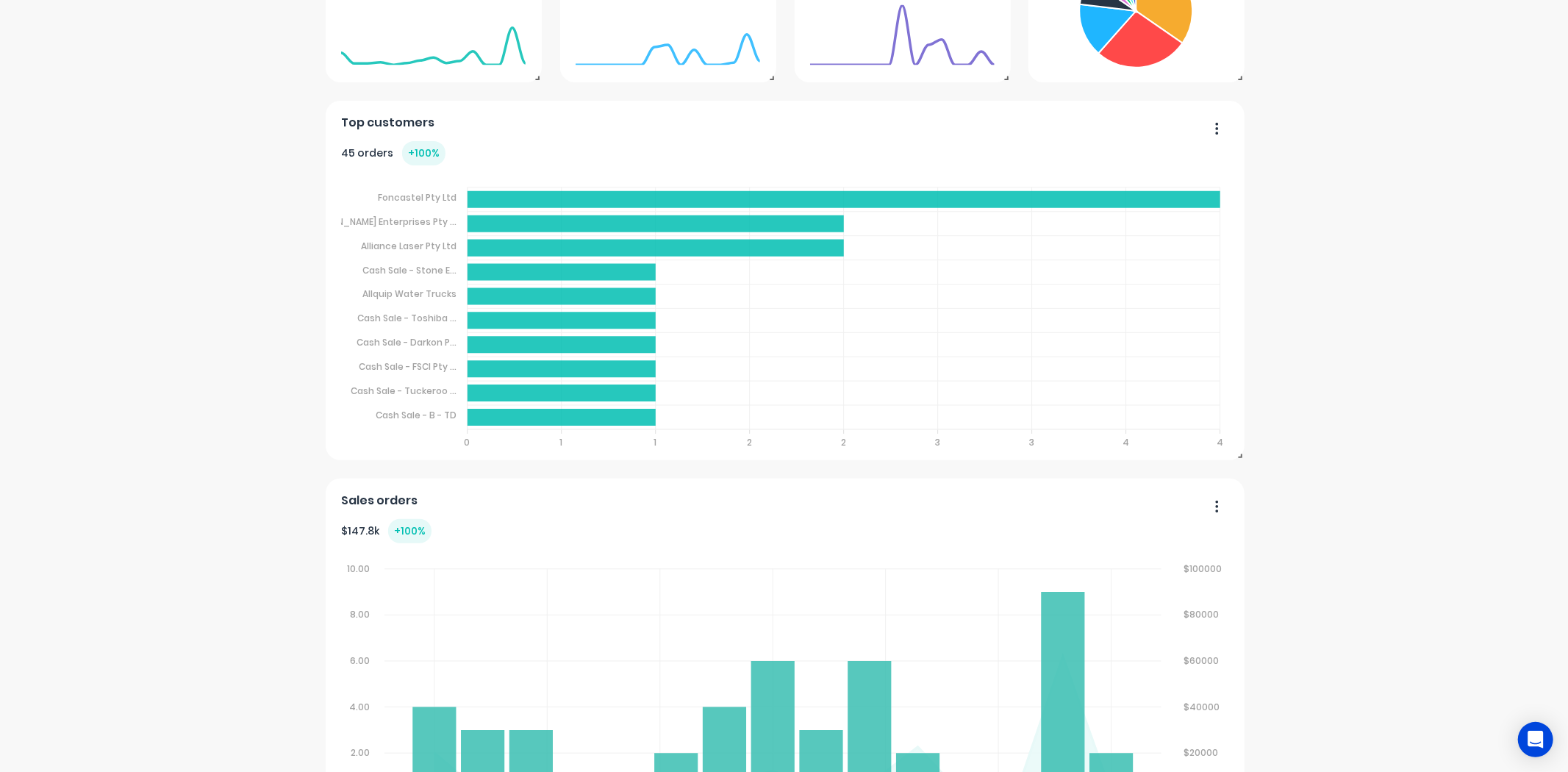
scroll to position [416, 0]
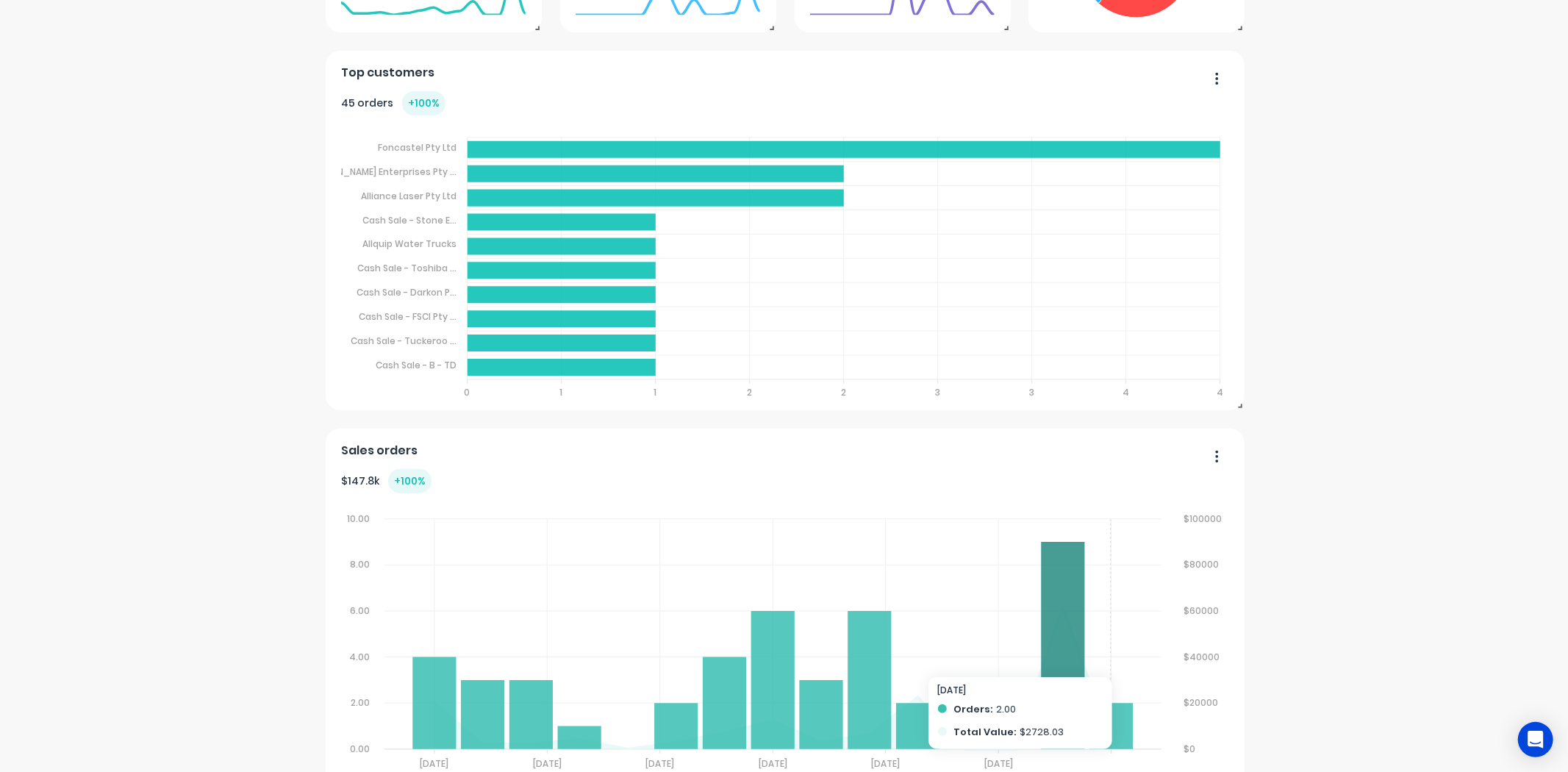
click at [1302, 530] on div "Aztech Cutting Solutions Create sales order Create purchase order Overview Mont…" at bounding box center [784, 404] width 1568 height 1523
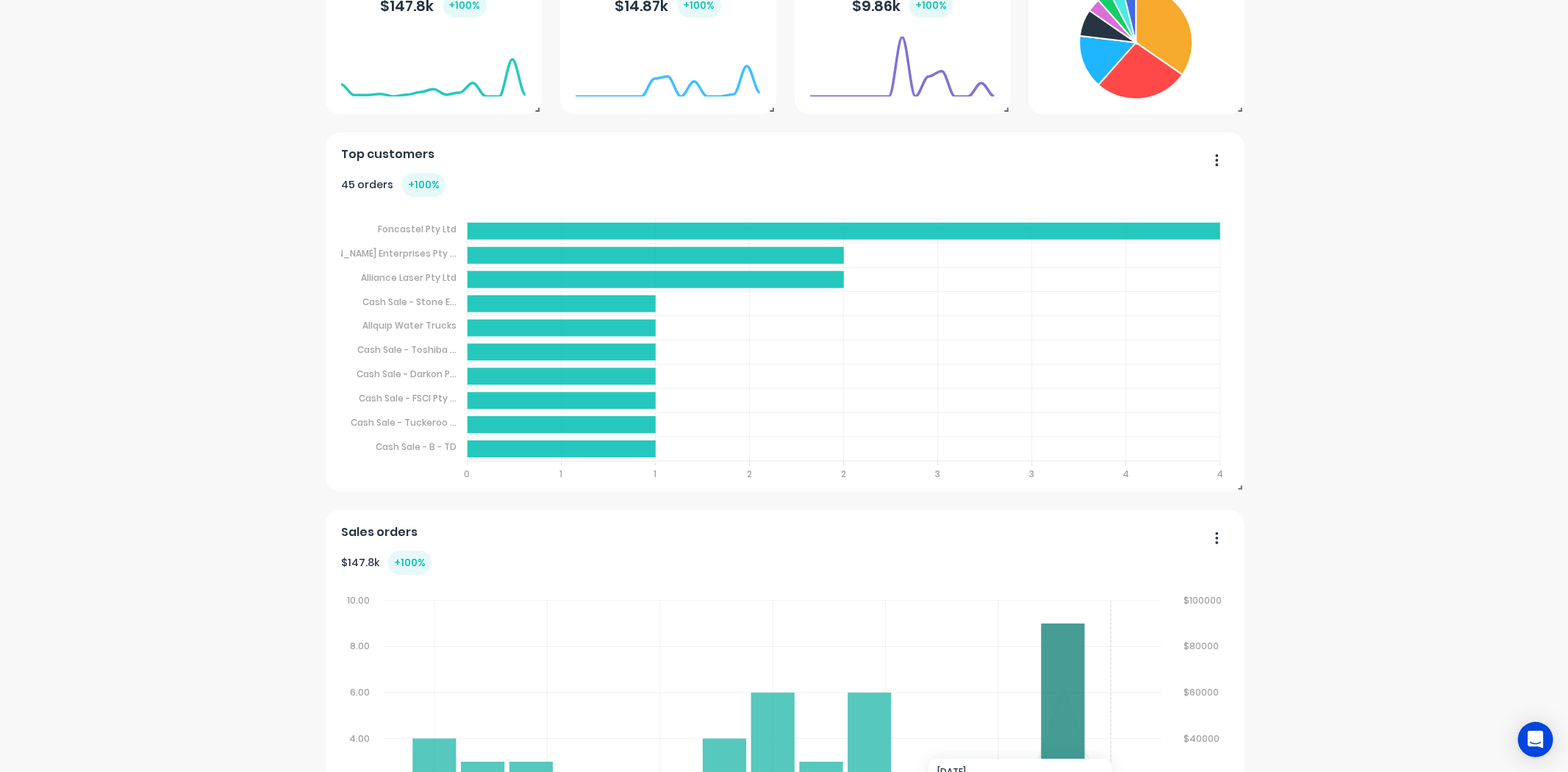
scroll to position [0, 0]
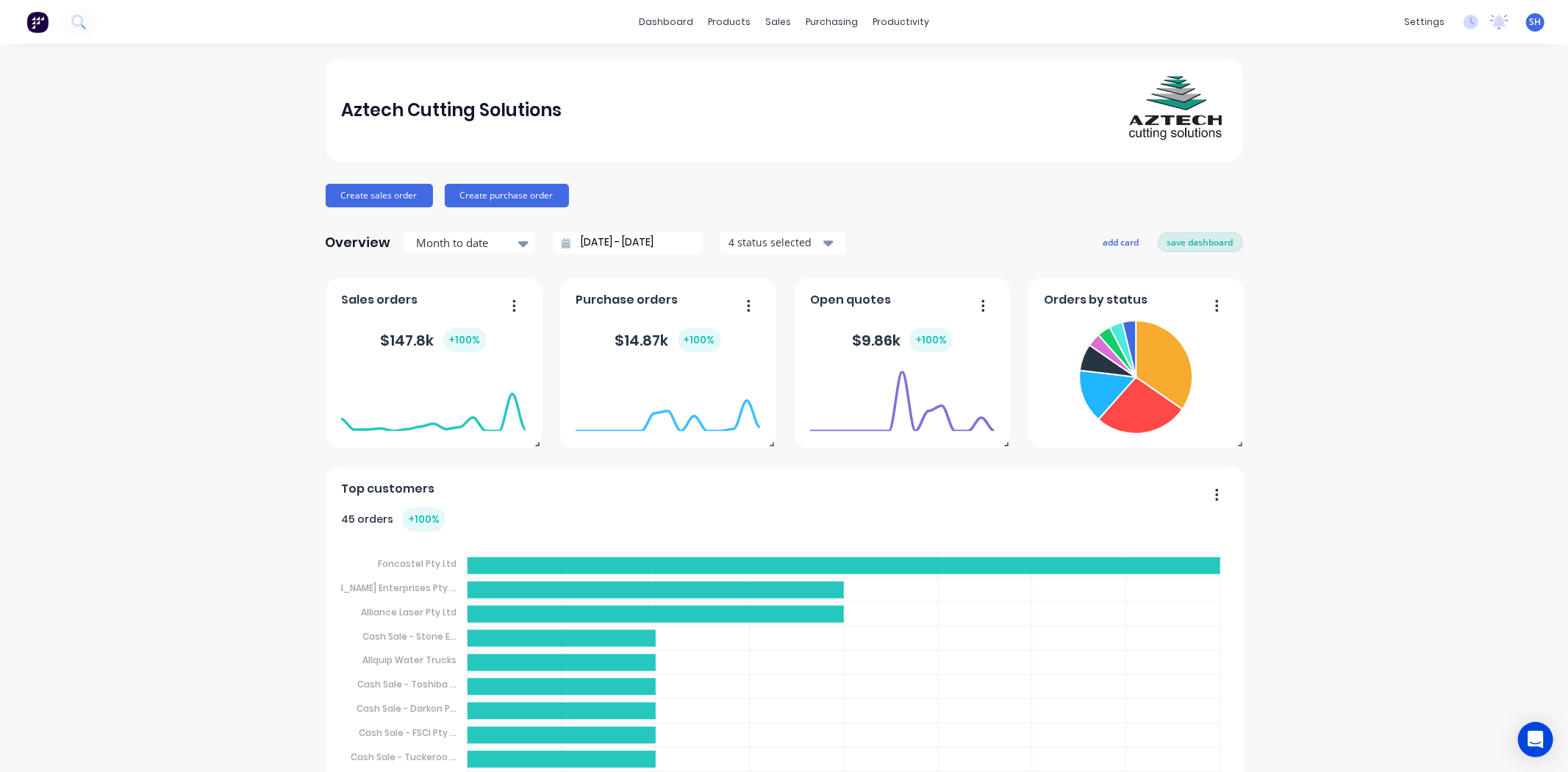
click at [1197, 240] on button "save dashboard" at bounding box center [1200, 242] width 85 height 19
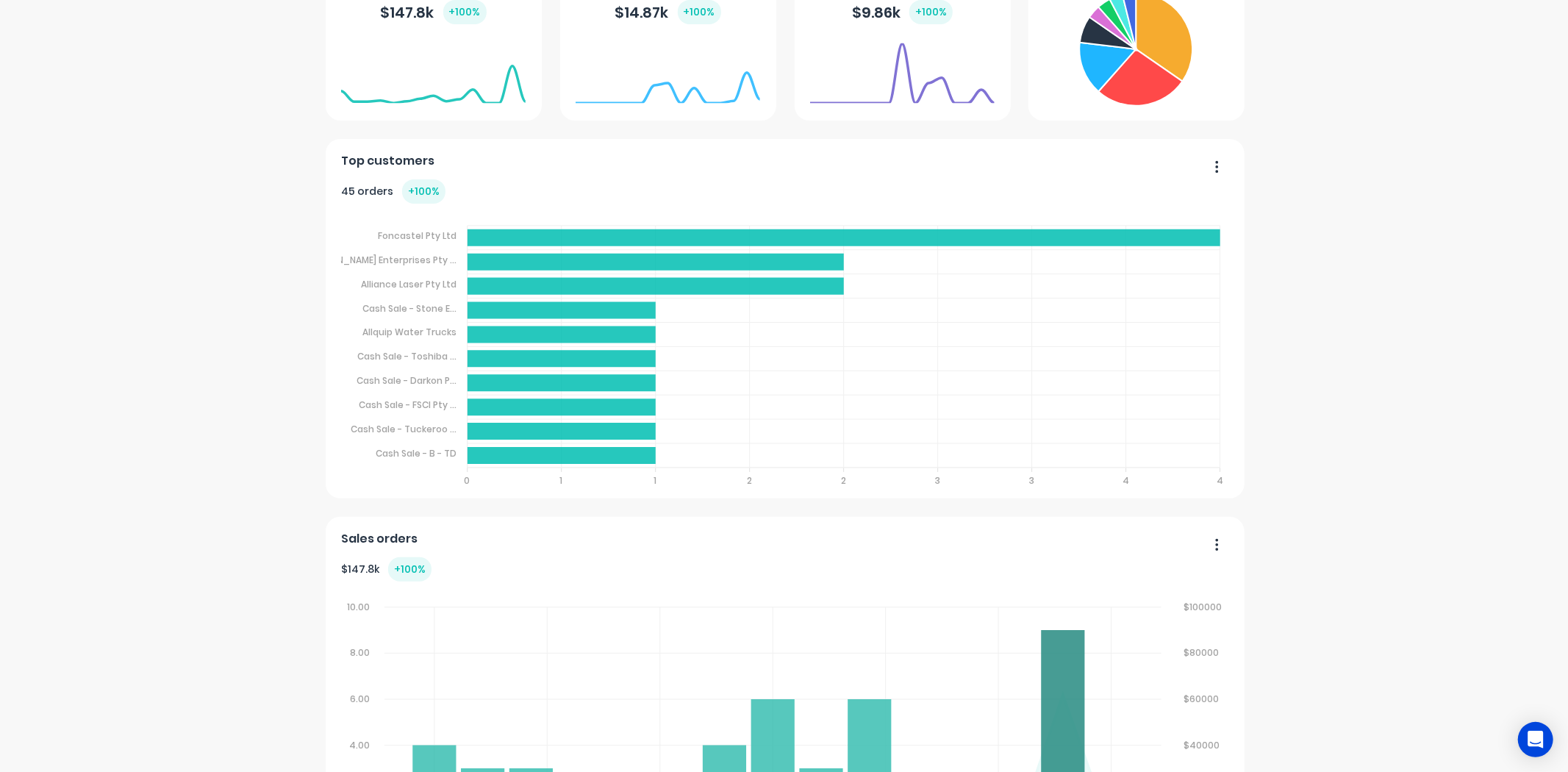
scroll to position [171, 0]
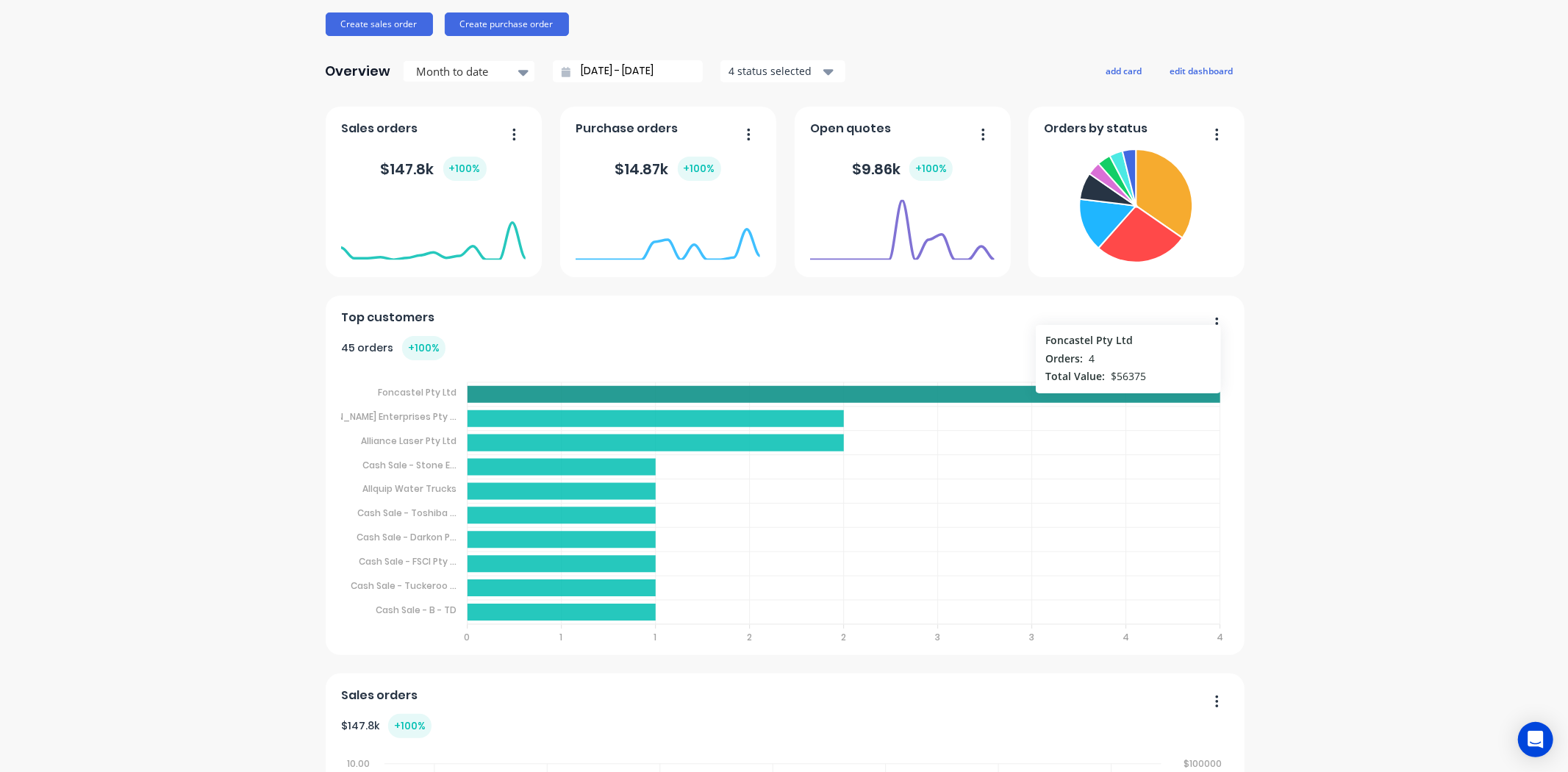
click at [954, 391] on icon at bounding box center [844, 394] width 754 height 17
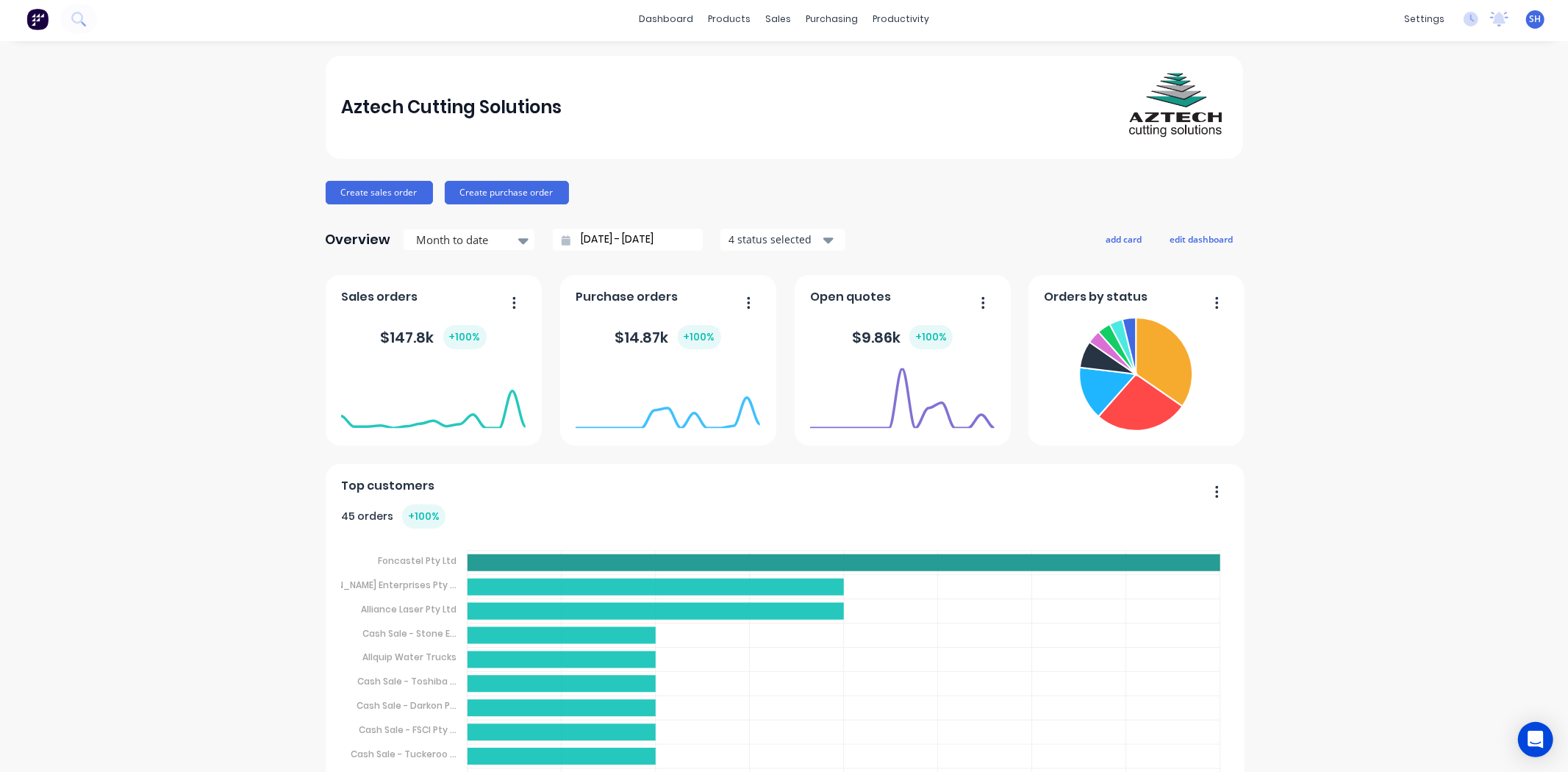
scroll to position [0, 0]
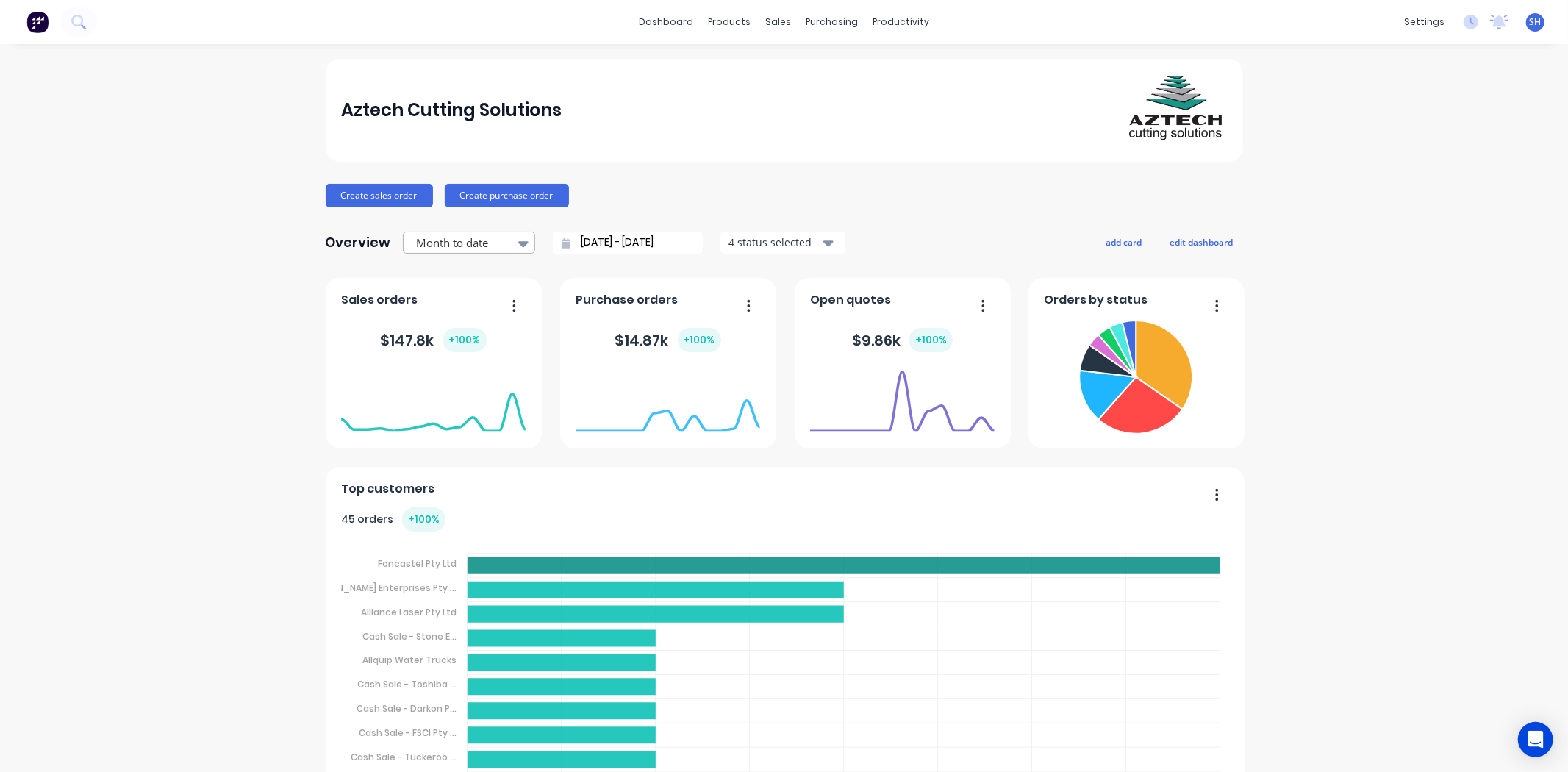
click at [512, 239] on div at bounding box center [523, 243] width 22 height 25
click at [481, 298] on div "Month to date" at bounding box center [468, 303] width 132 height 28
click at [400, 563] on tspan "Foncastel Pty Ltd" at bounding box center [417, 563] width 79 height 12
click at [526, 563] on icon at bounding box center [844, 565] width 754 height 17
drag, startPoint x: 526, startPoint y: 563, endPoint x: 865, endPoint y: 561, distance: 339.0
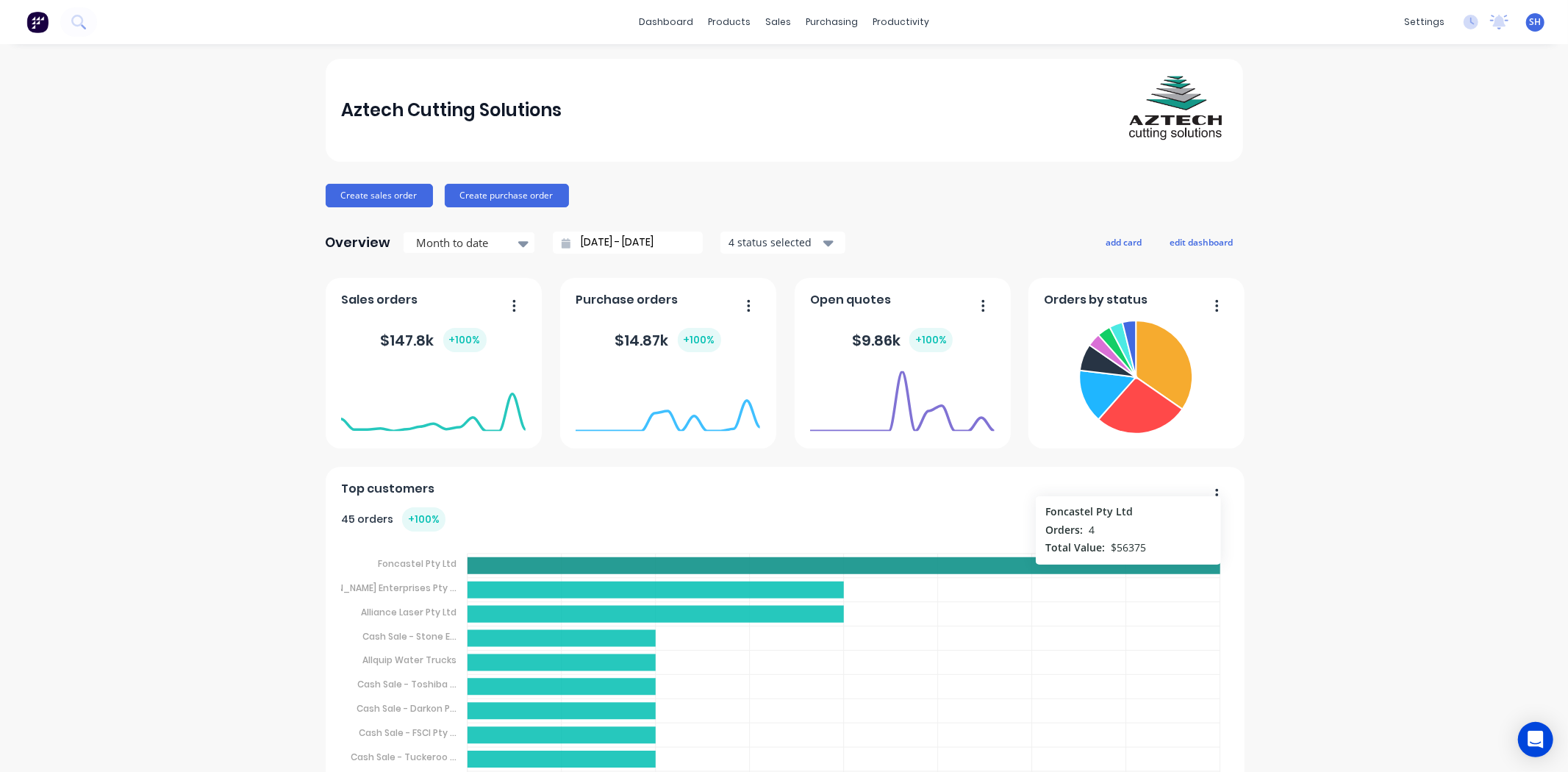
click at [865, 561] on icon at bounding box center [844, 565] width 754 height 17
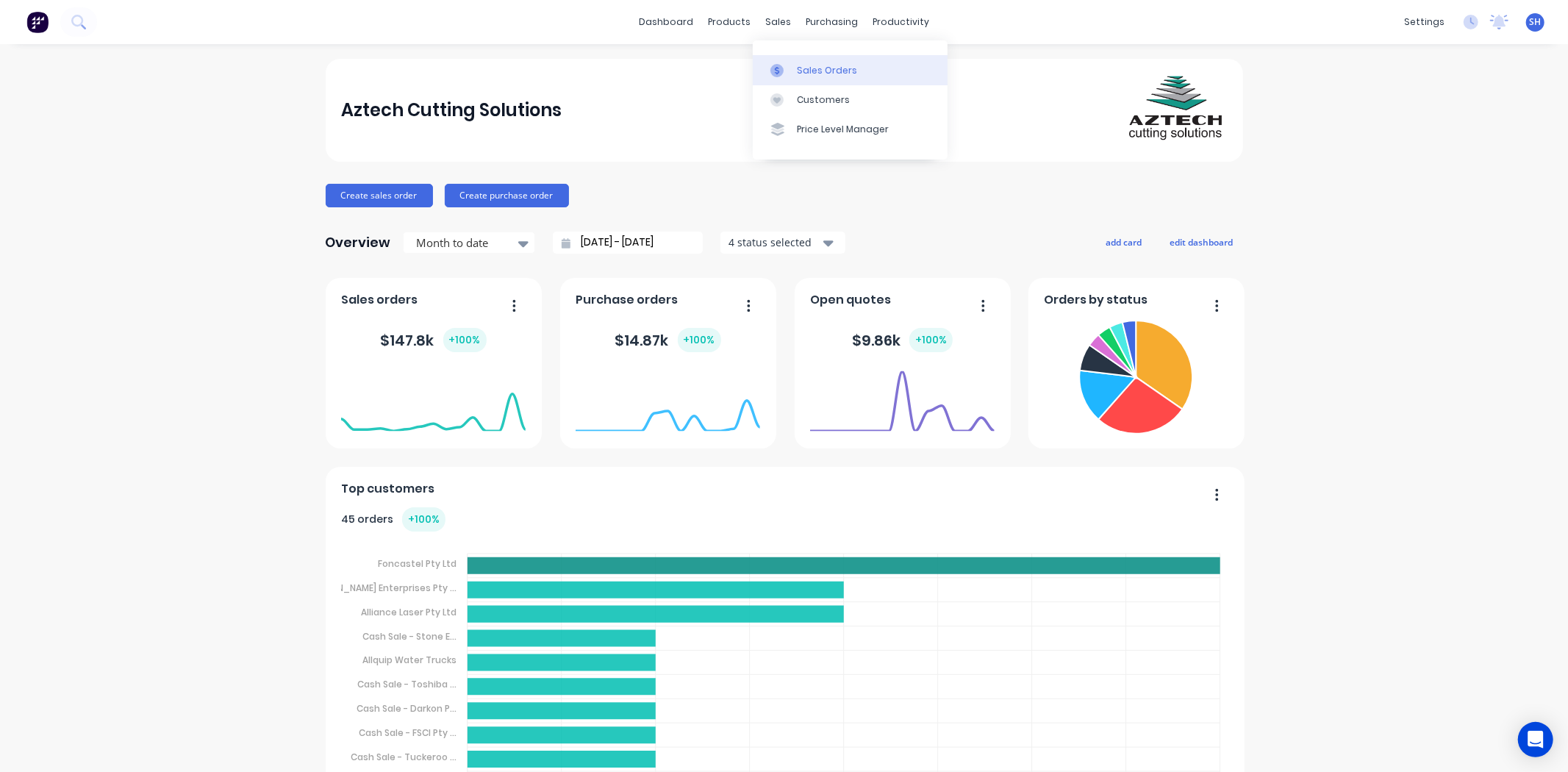
click at [797, 64] on div "Sales Orders" at bounding box center [826, 70] width 60 height 13
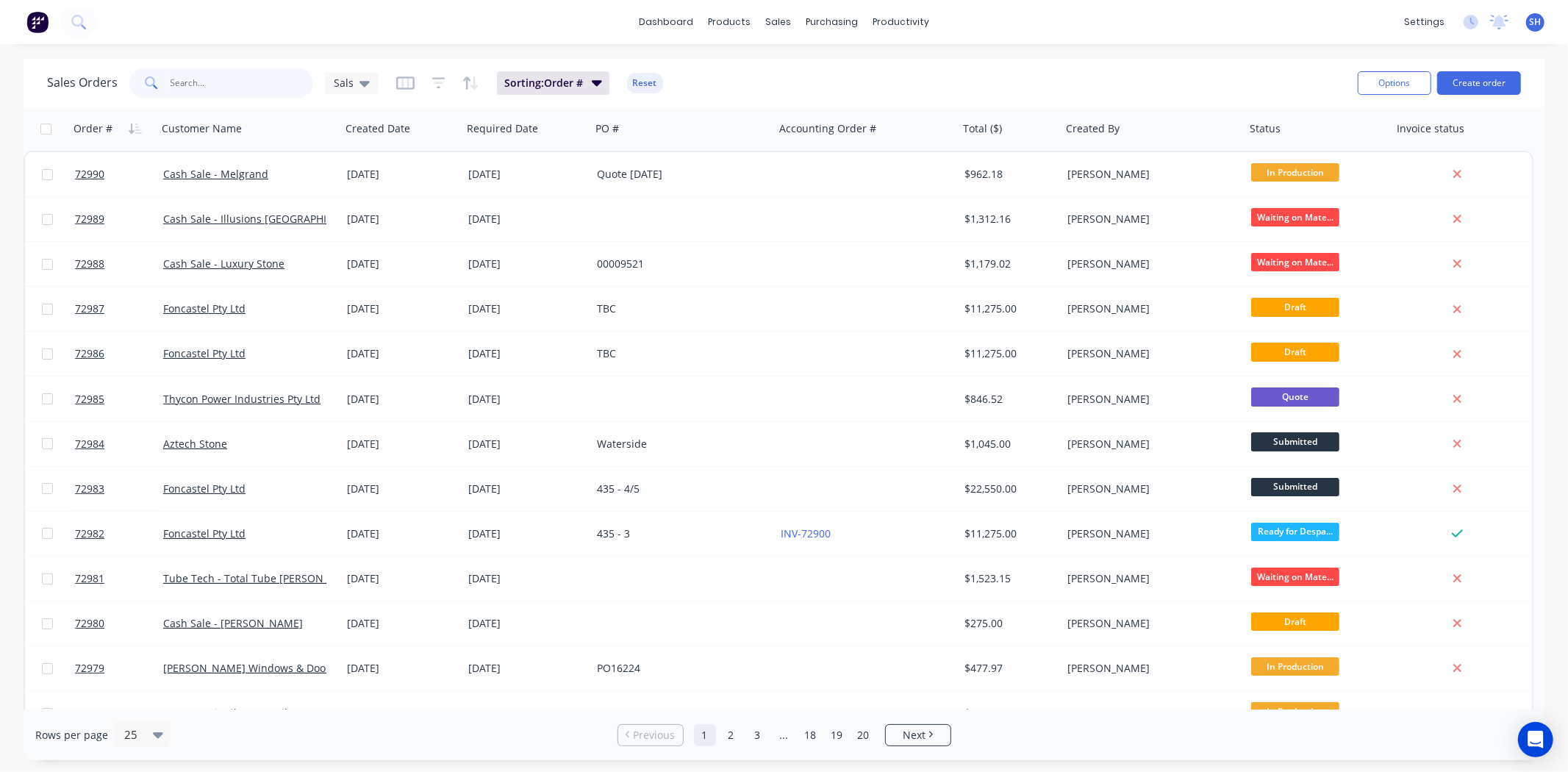
click at [262, 93] on input "text" at bounding box center [242, 83] width 143 height 29
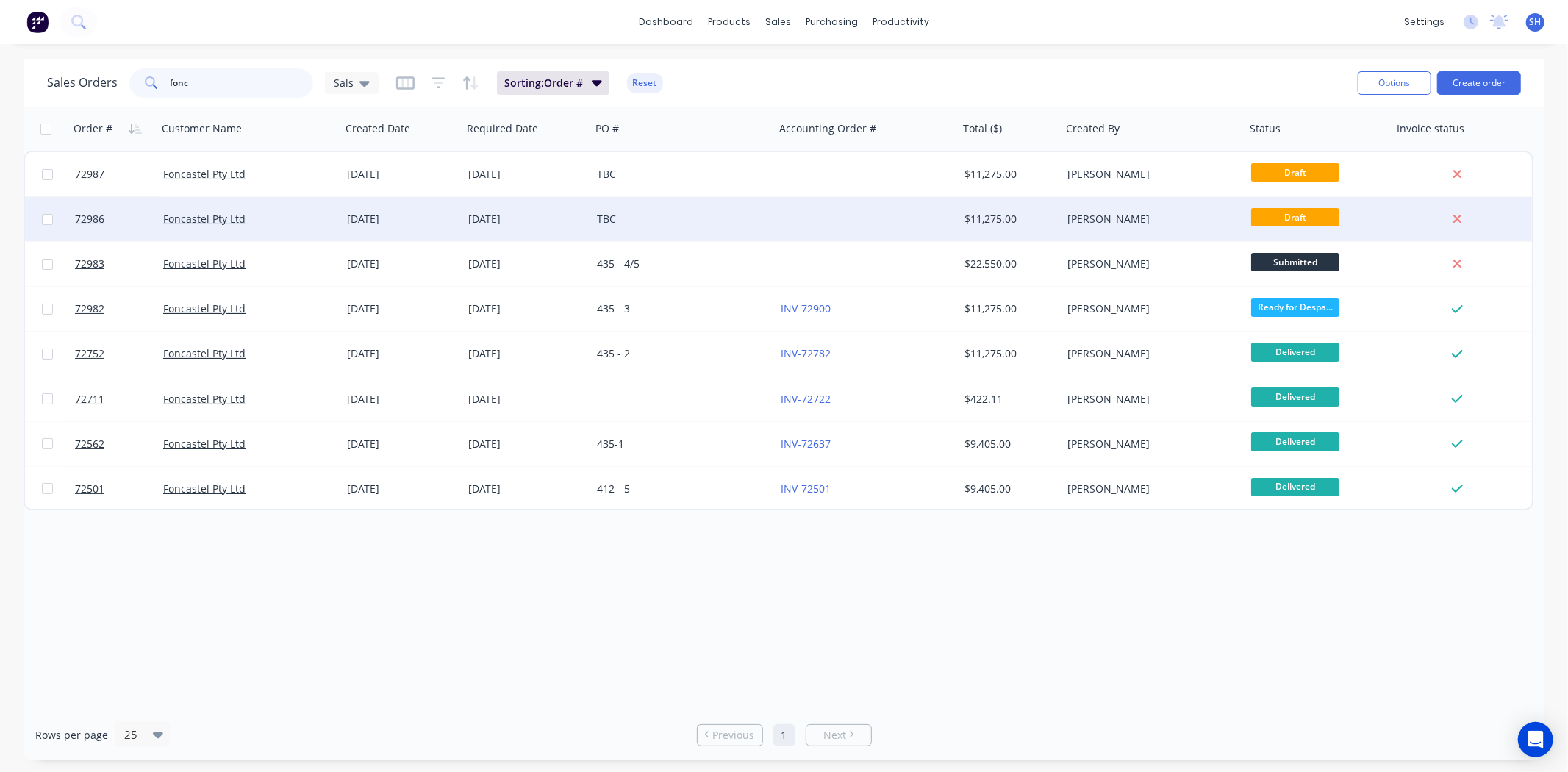
type input "fonc"
click at [649, 223] on div "TBC" at bounding box center [678, 219] width 163 height 15
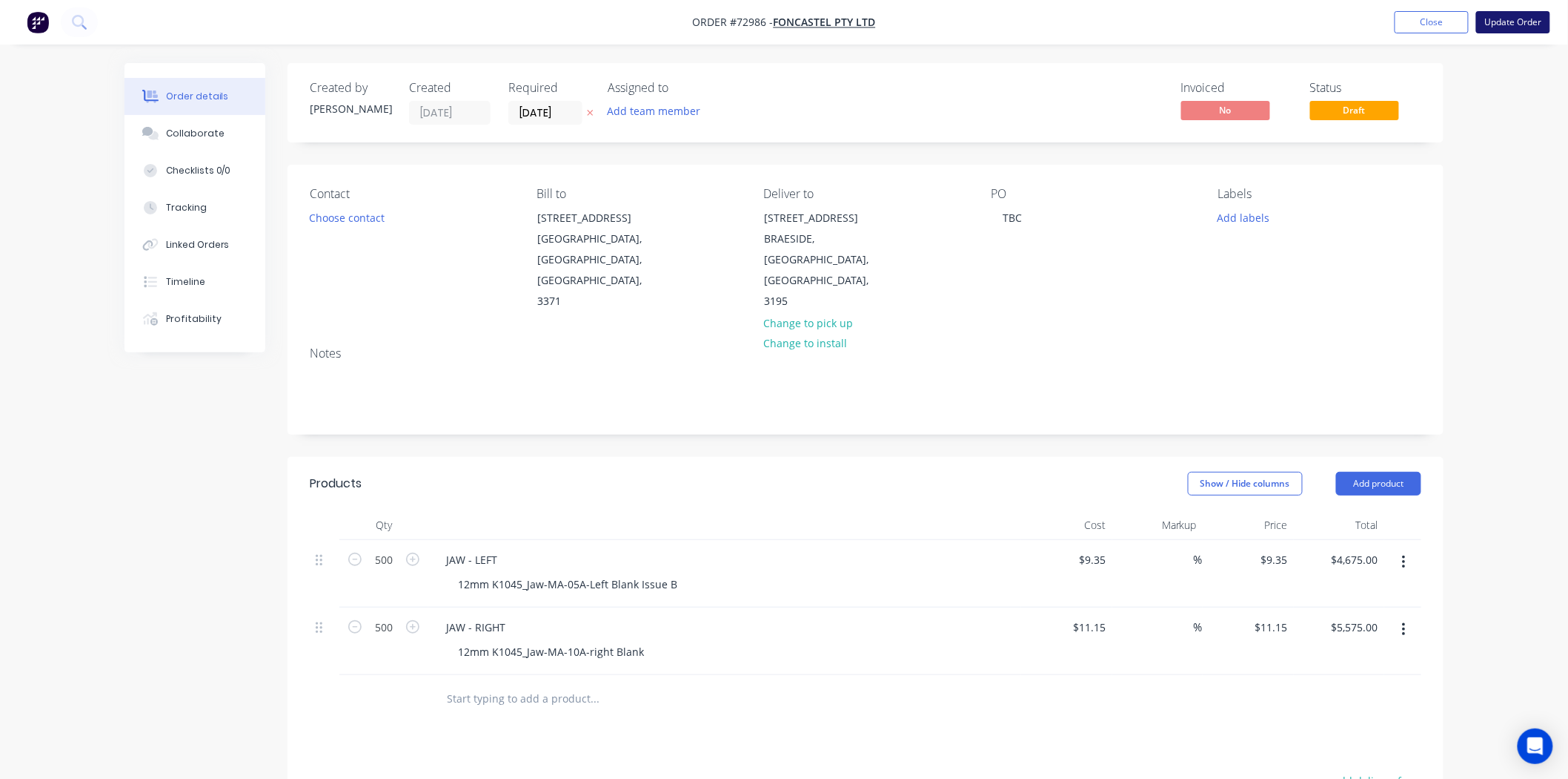
click at [1500, 28] on button "Update Order" at bounding box center [1513, 22] width 74 height 22
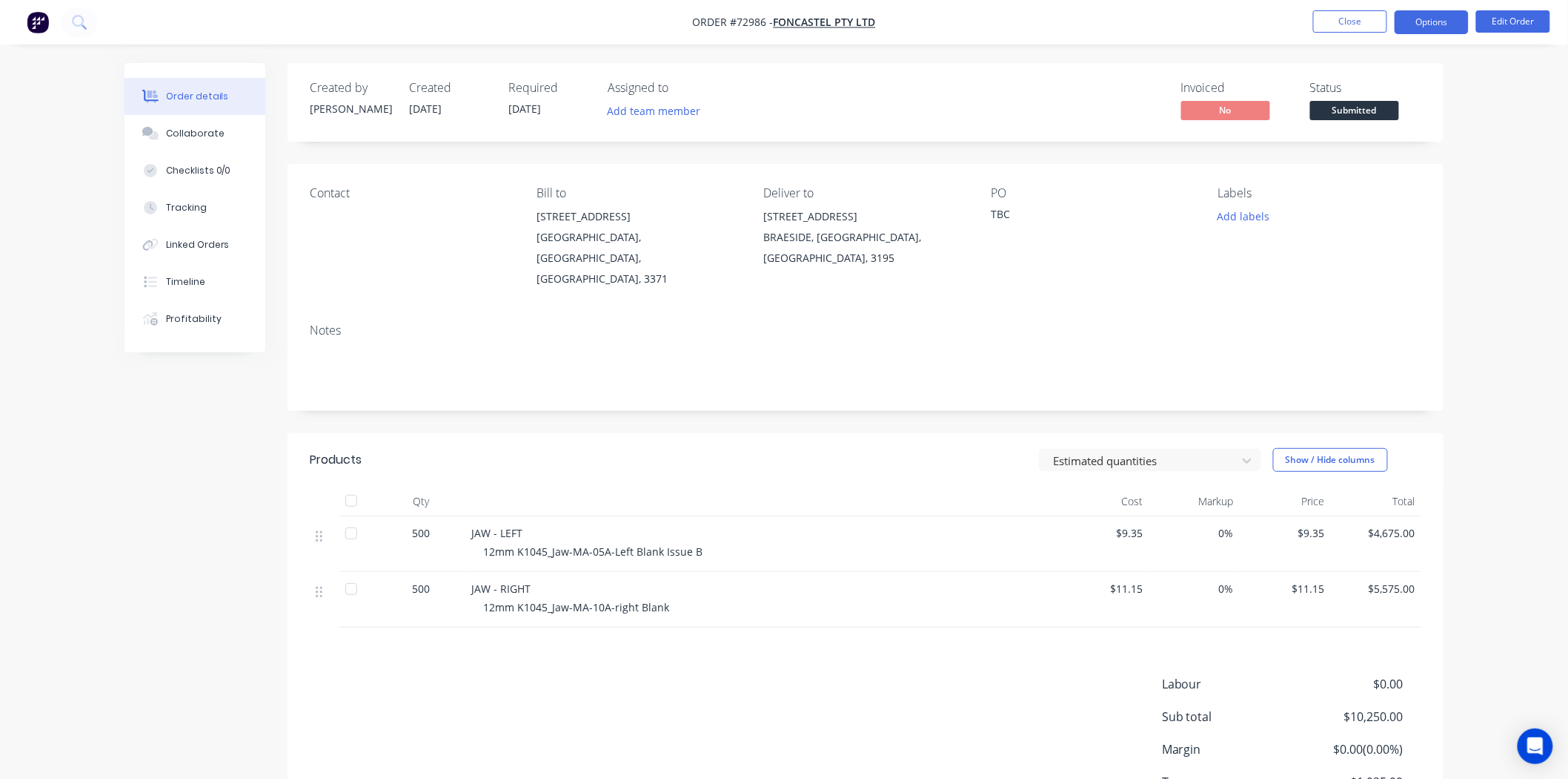
click at [1448, 27] on button "Options" at bounding box center [1432, 22] width 74 height 24
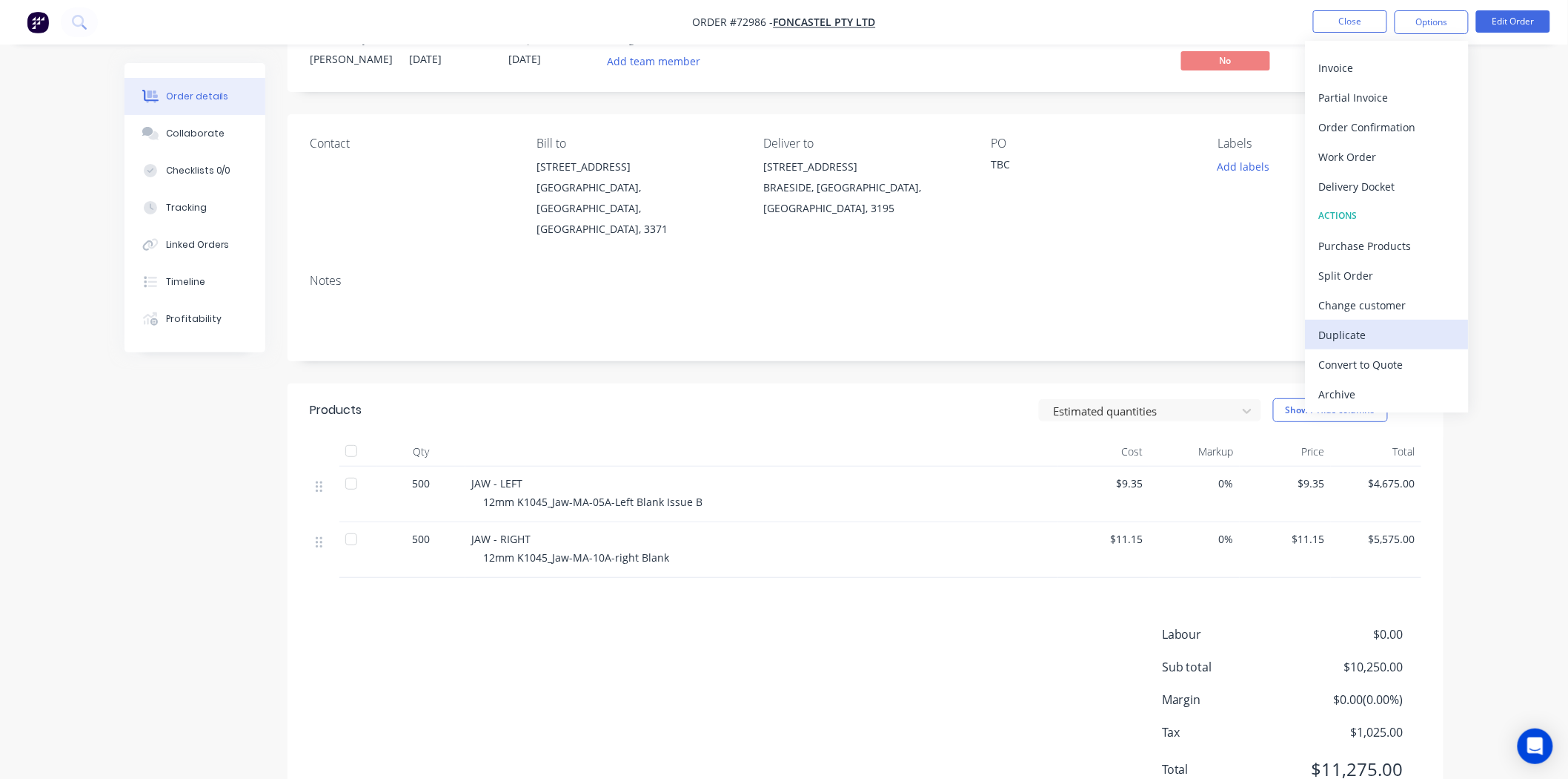
scroll to position [78, 0]
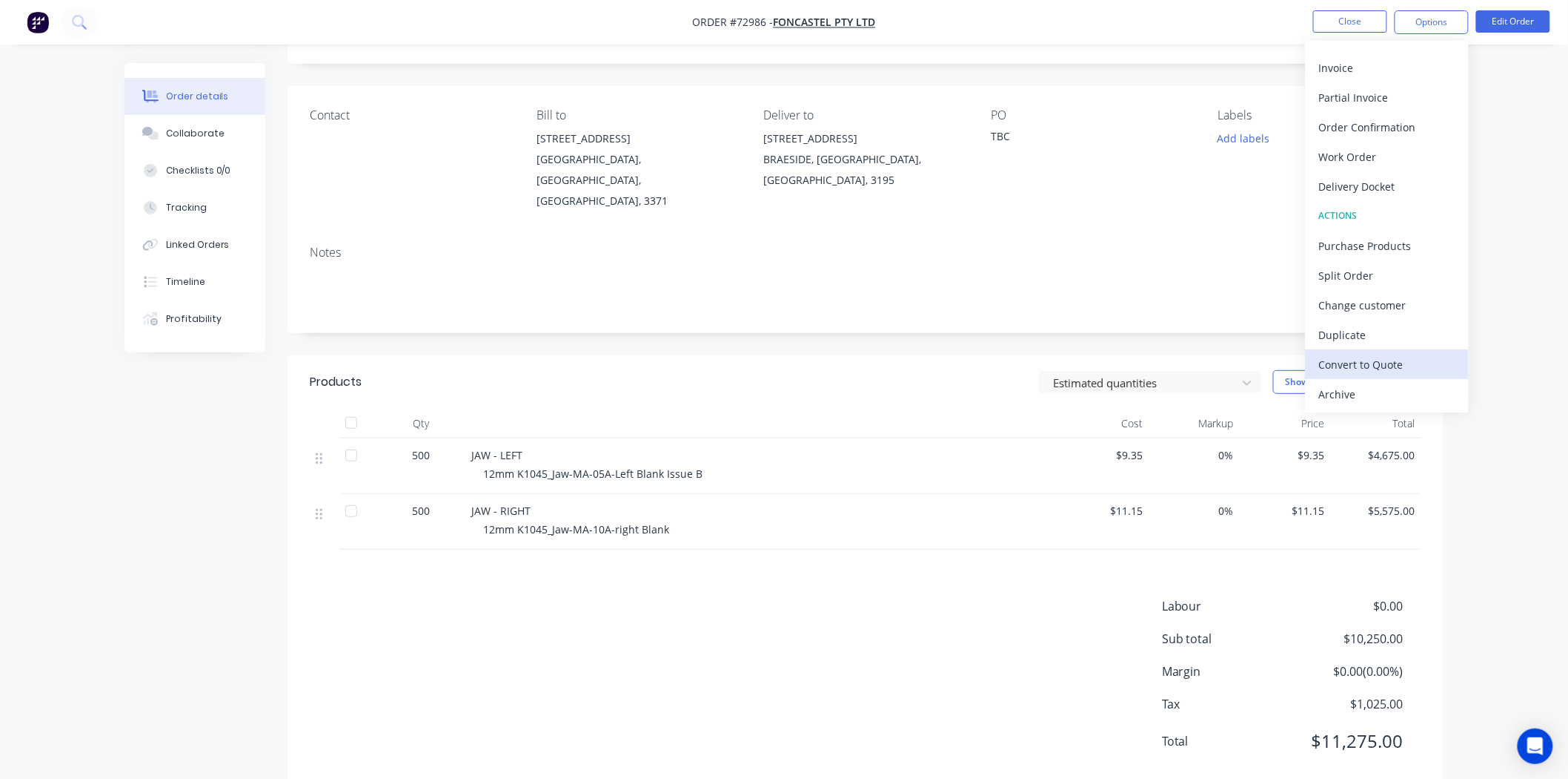
click at [1387, 360] on div "Convert to Quote" at bounding box center [1387, 364] width 137 height 22
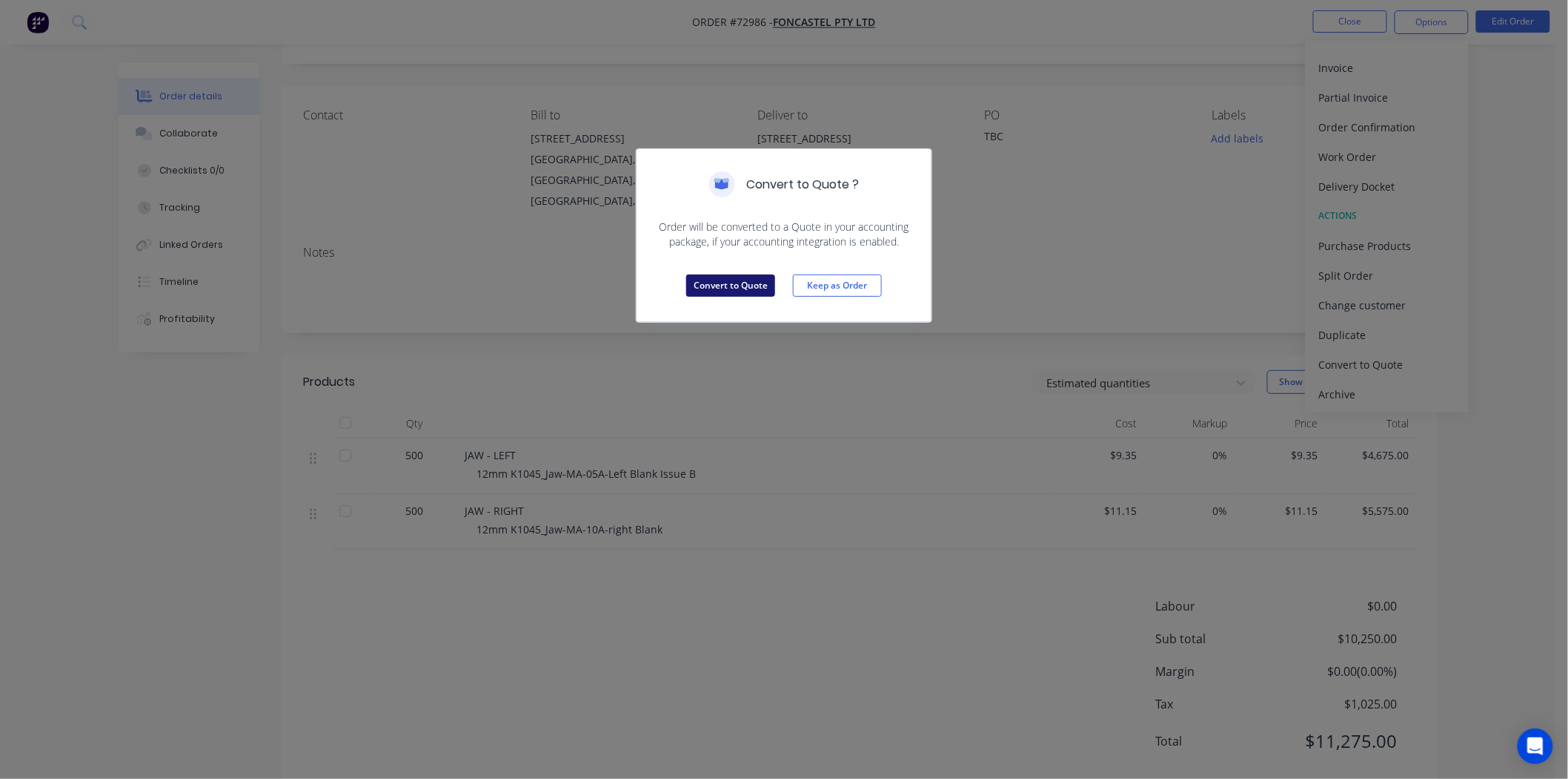
click at [735, 279] on button "Convert to Quote" at bounding box center [730, 285] width 89 height 22
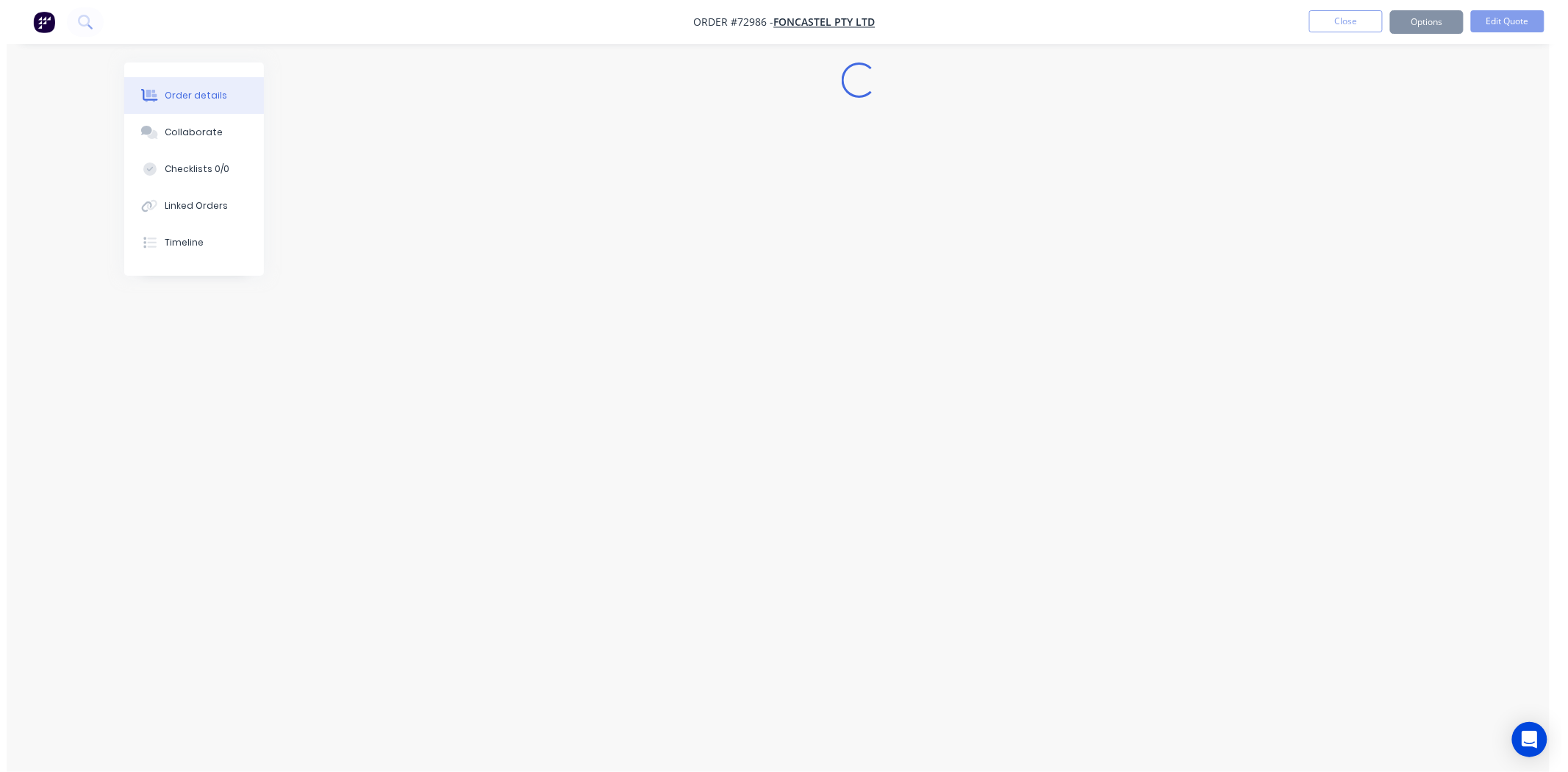
scroll to position [0, 0]
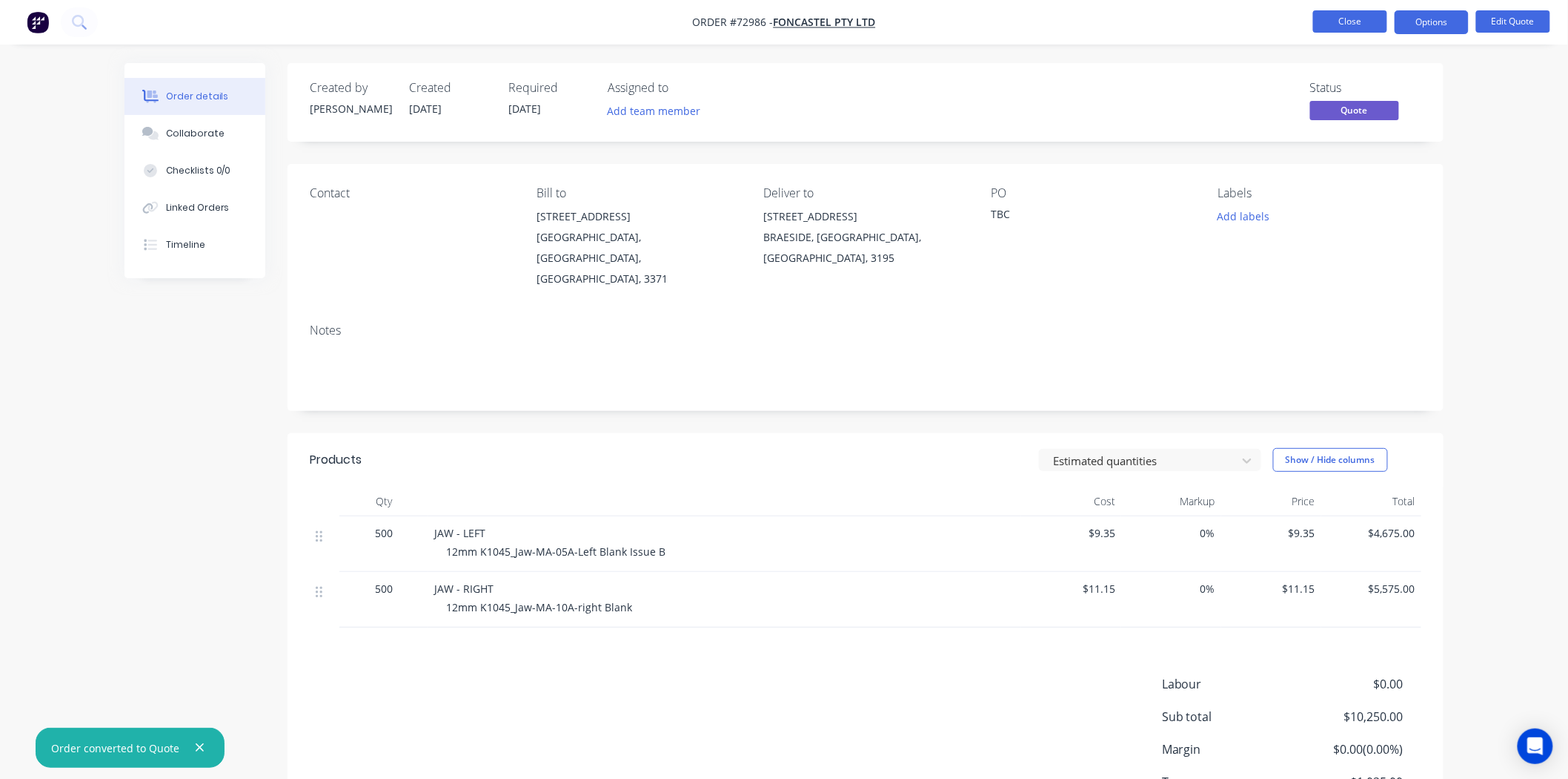
click at [1323, 22] on button "Close" at bounding box center [1350, 21] width 74 height 22
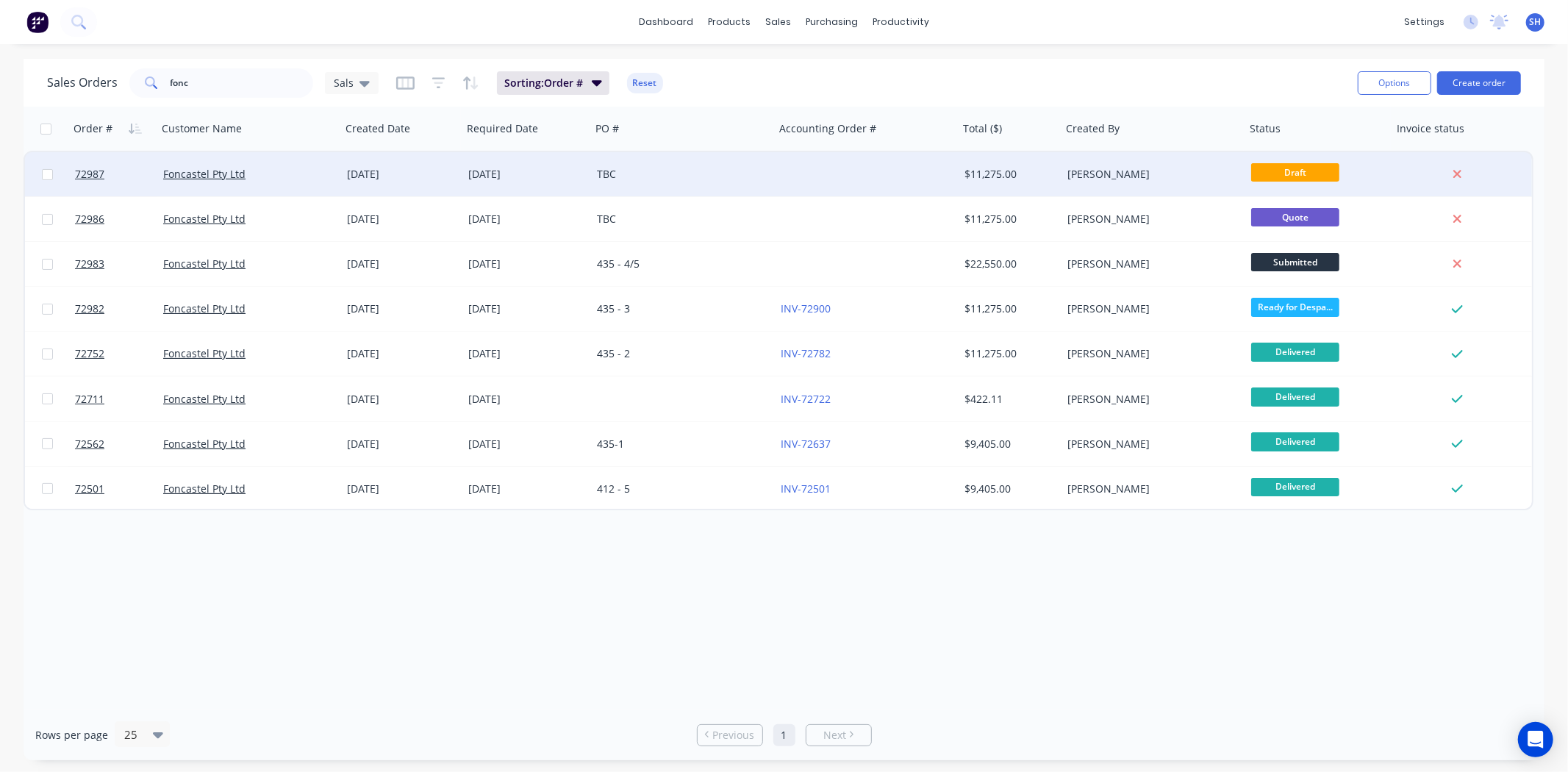
click at [662, 181] on div "TBC" at bounding box center [683, 174] width 184 height 44
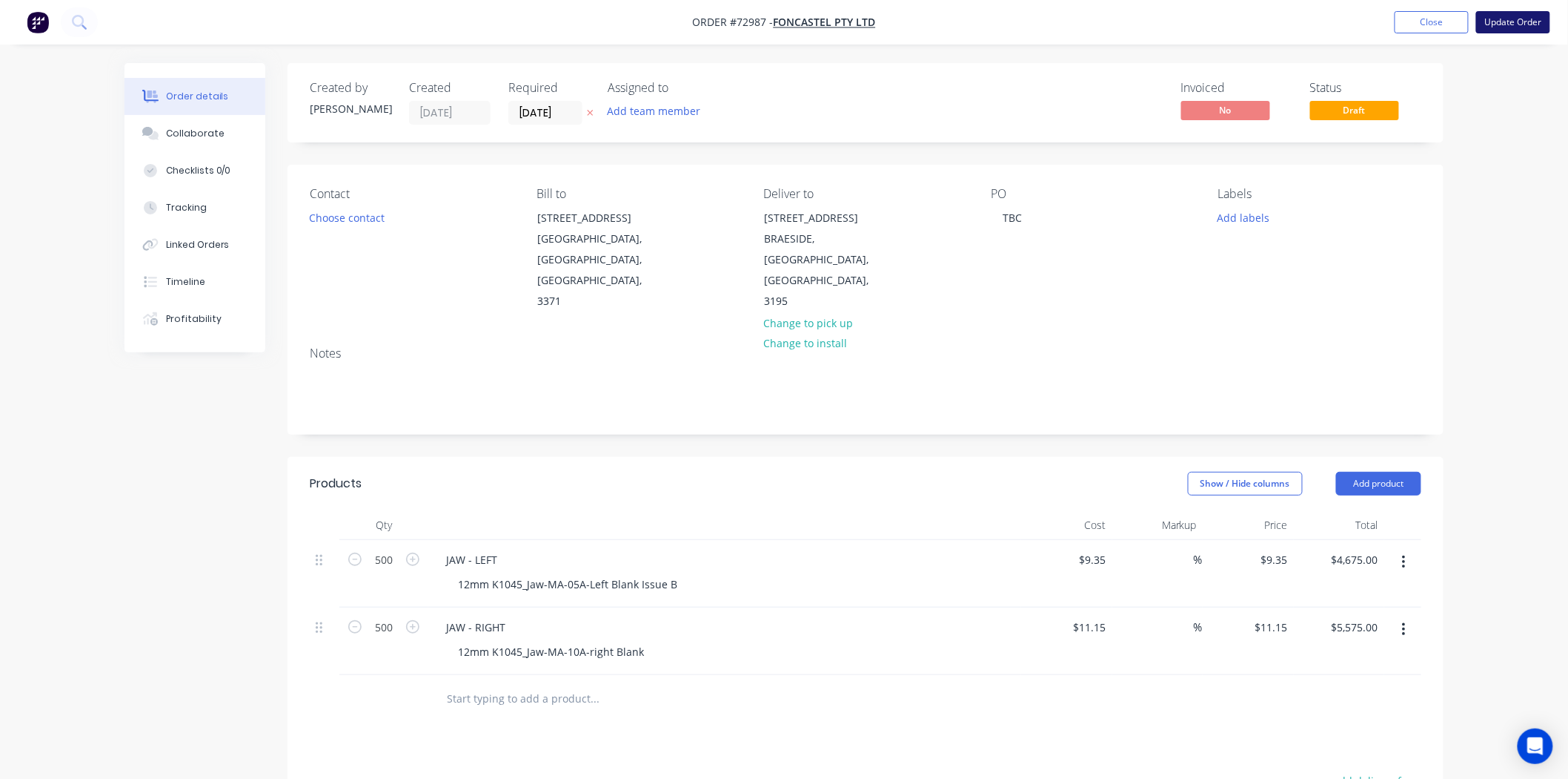
click at [1502, 26] on button "Update Order" at bounding box center [1513, 22] width 74 height 22
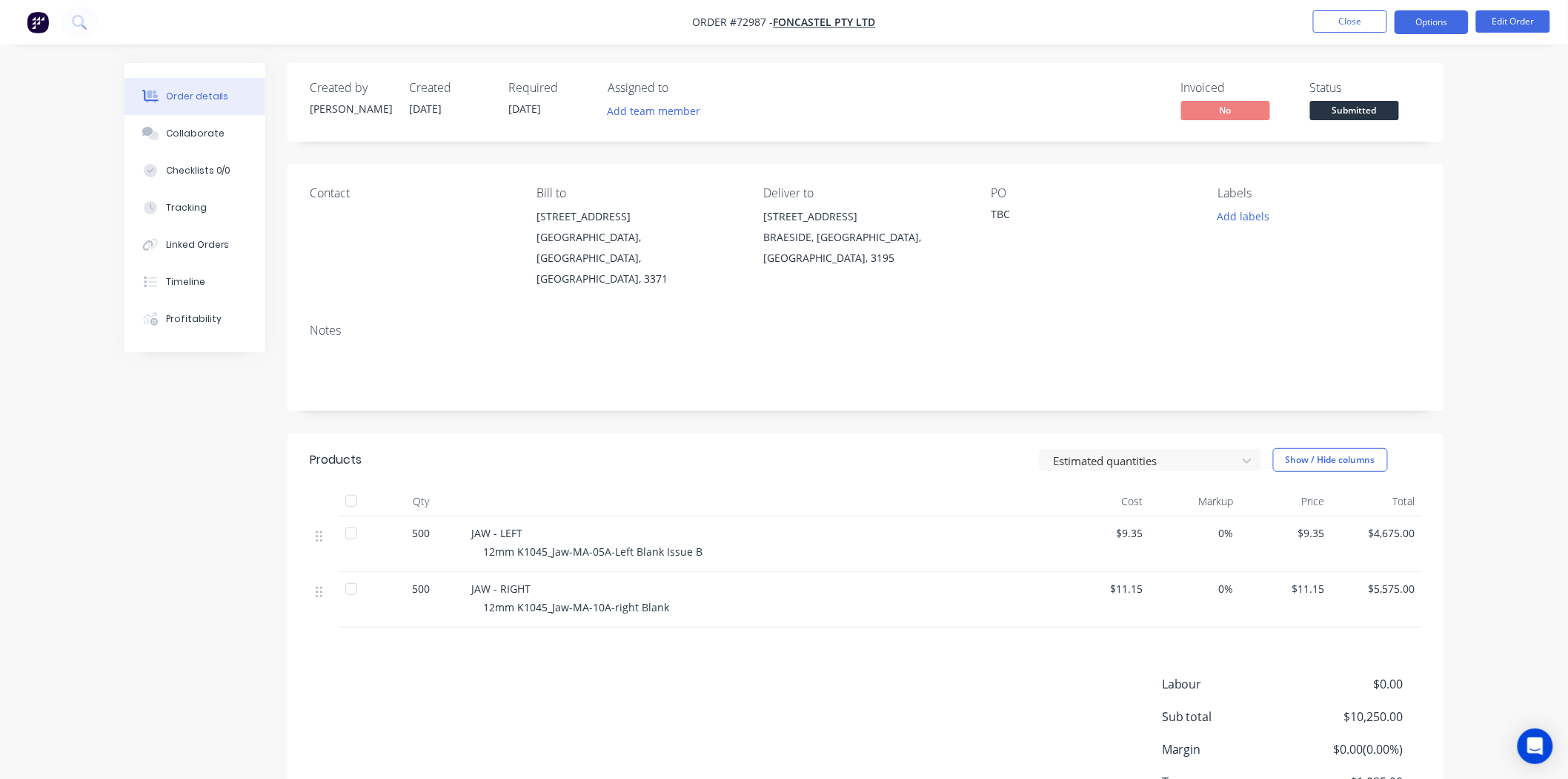
click at [1438, 23] on button "Options" at bounding box center [1432, 22] width 74 height 24
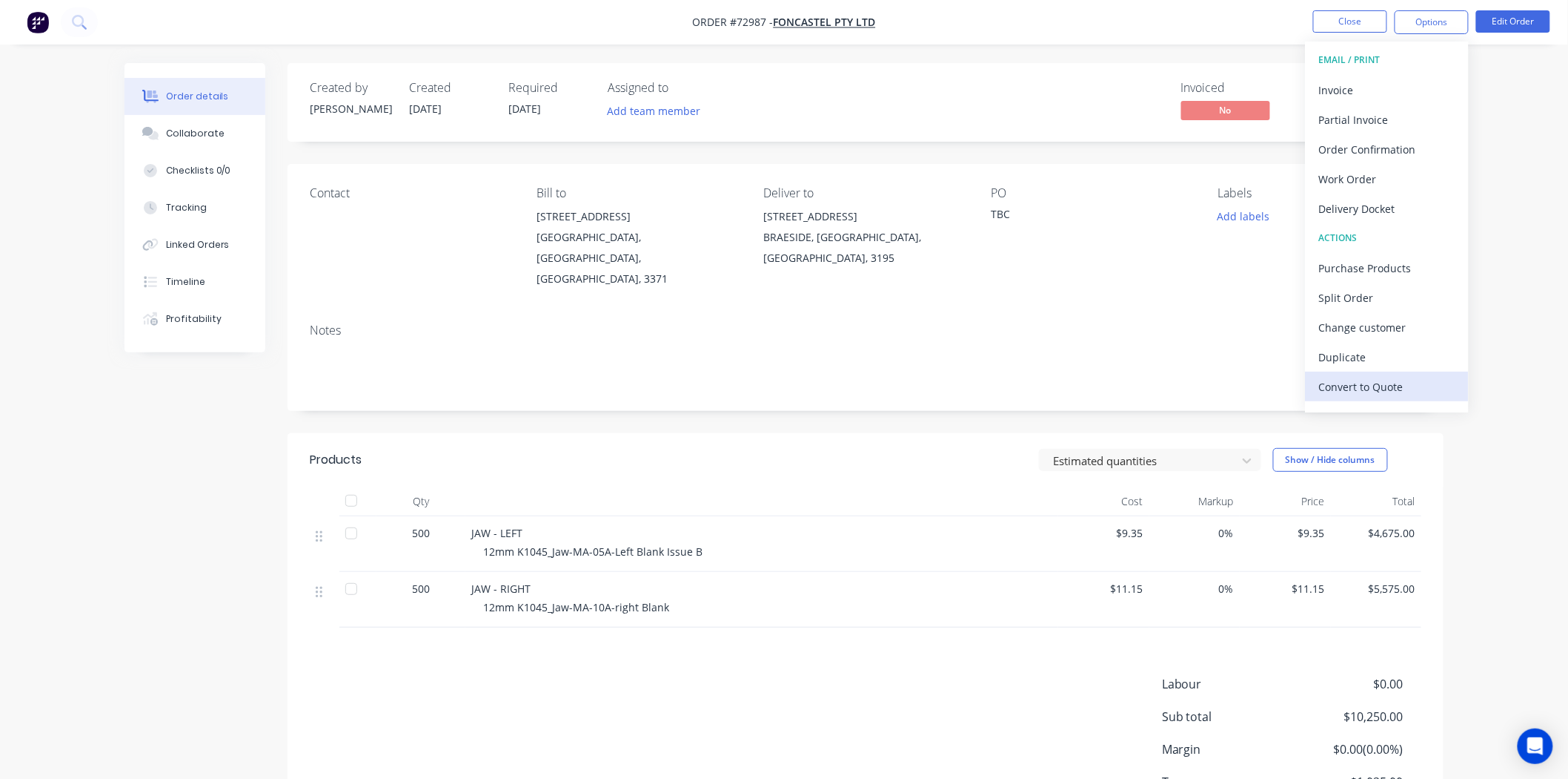
click at [1388, 384] on div "Convert to Quote" at bounding box center [1387, 387] width 137 height 22
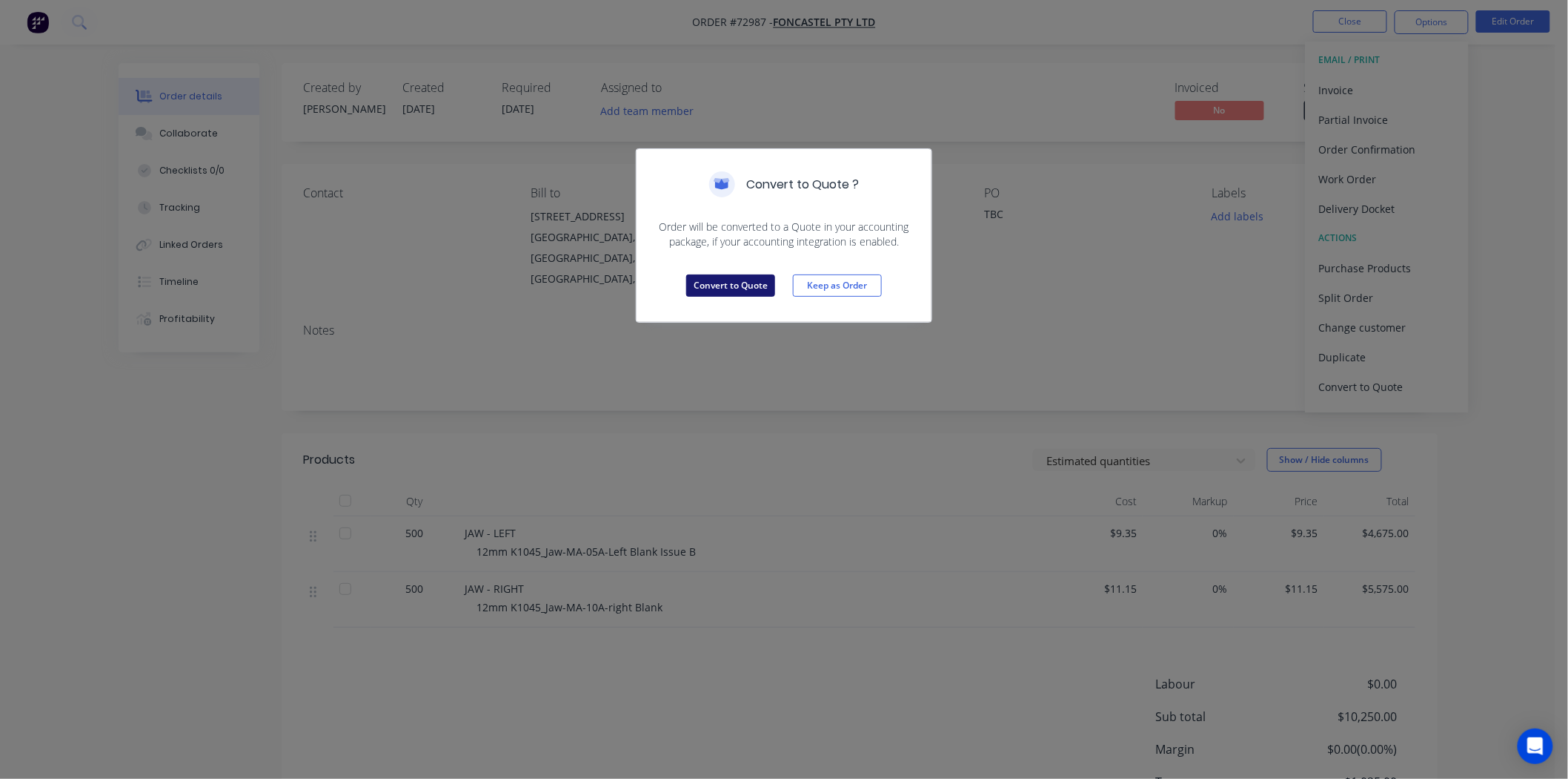
click at [737, 285] on button "Convert to Quote" at bounding box center [730, 285] width 89 height 22
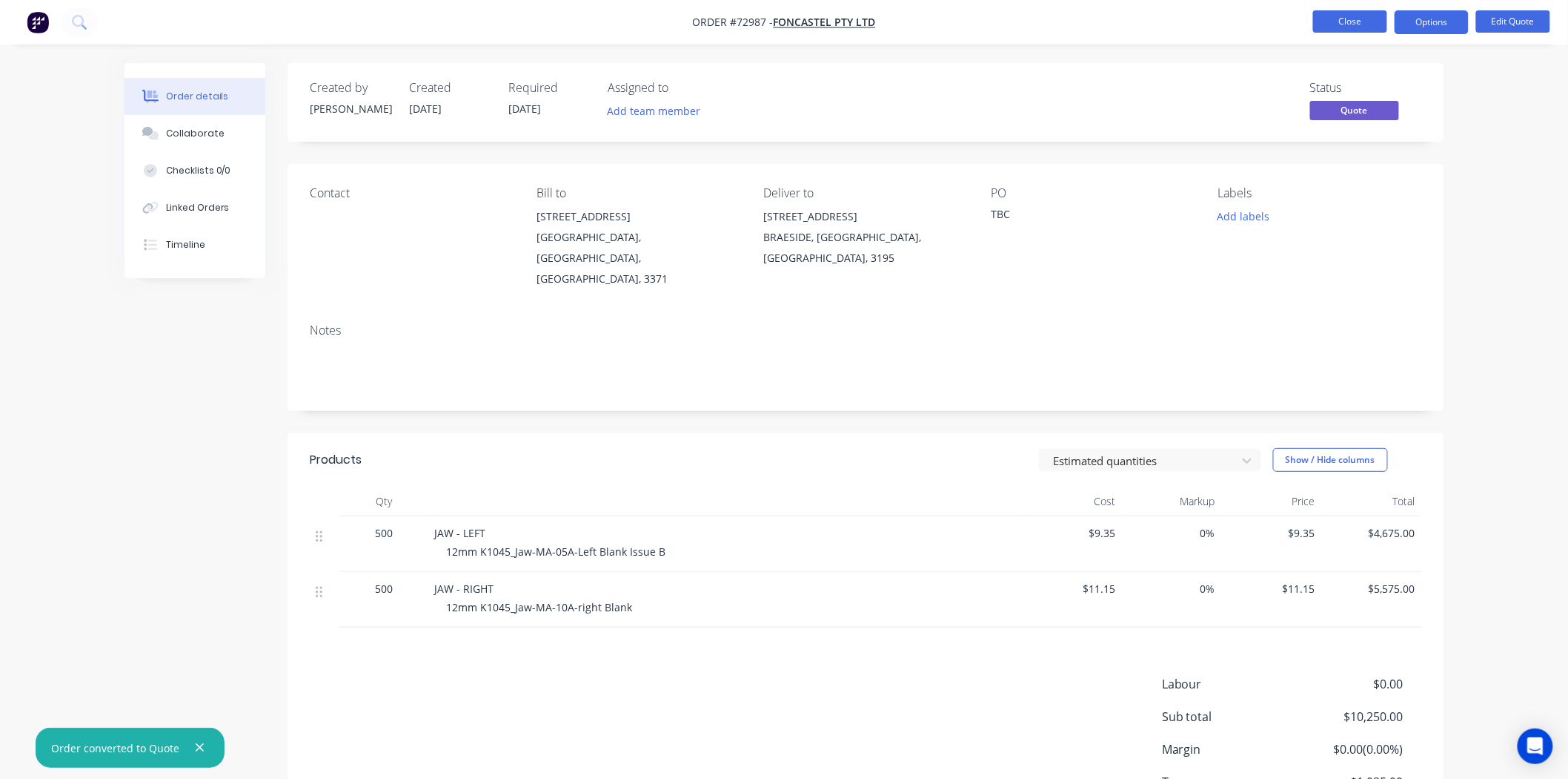
click at [1343, 24] on button "Close" at bounding box center [1350, 21] width 74 height 22
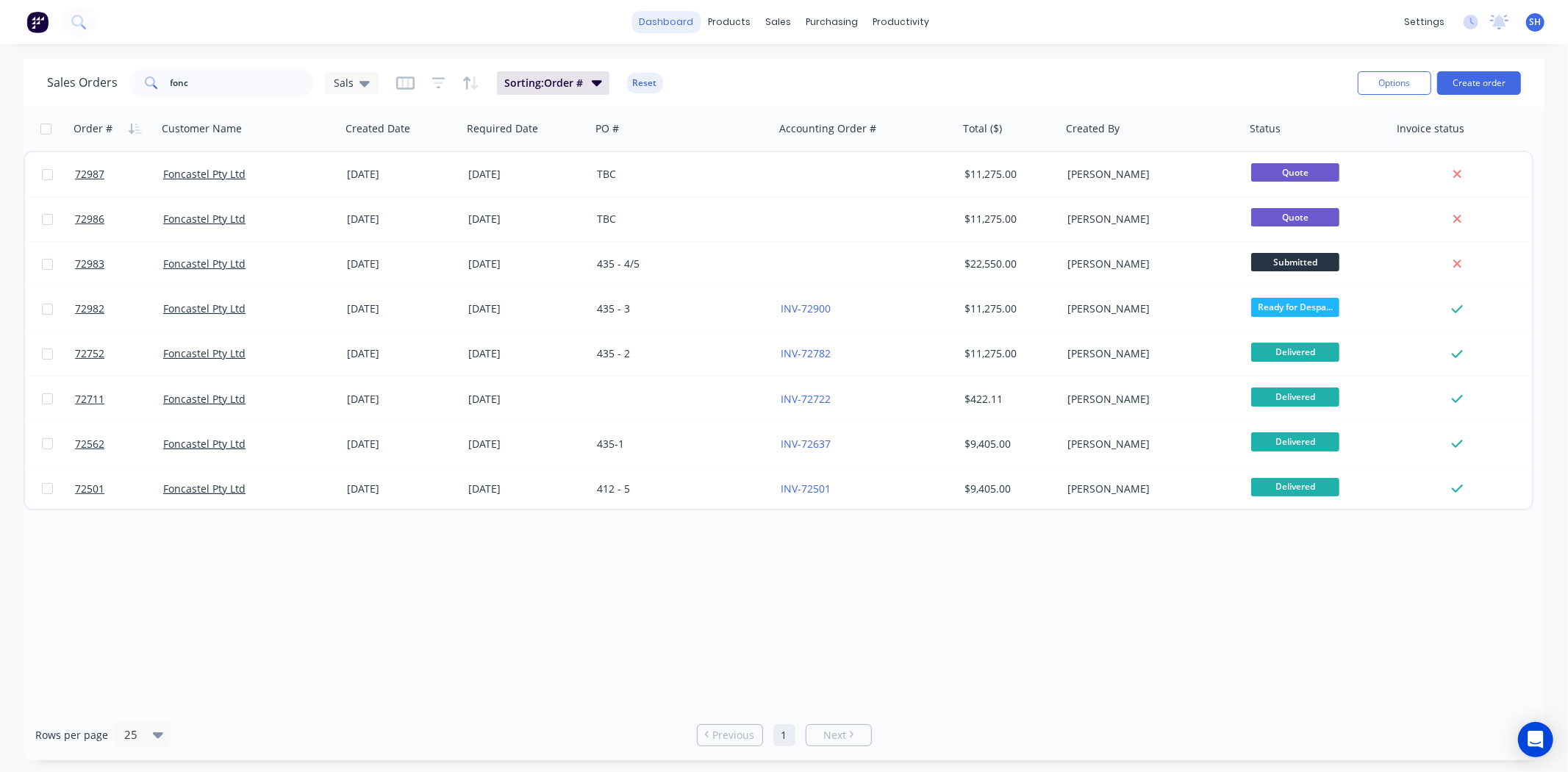
click at [680, 13] on link "dashboard" at bounding box center [666, 21] width 69 height 22
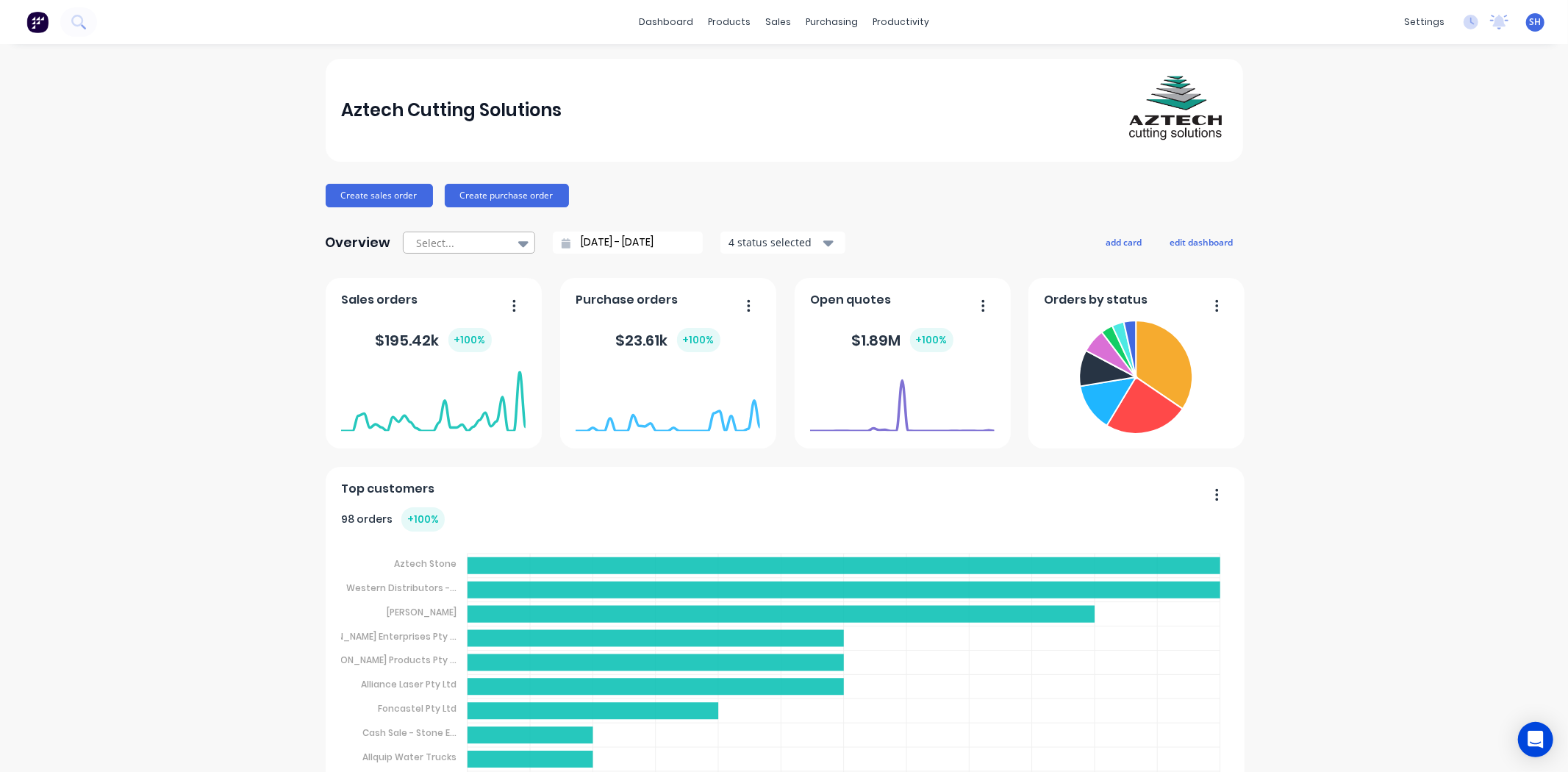
click at [472, 239] on div at bounding box center [461, 243] width 93 height 18
click at [461, 297] on div "Month to date" at bounding box center [468, 303] width 132 height 28
type input "01/10/25 - 14/10/25"
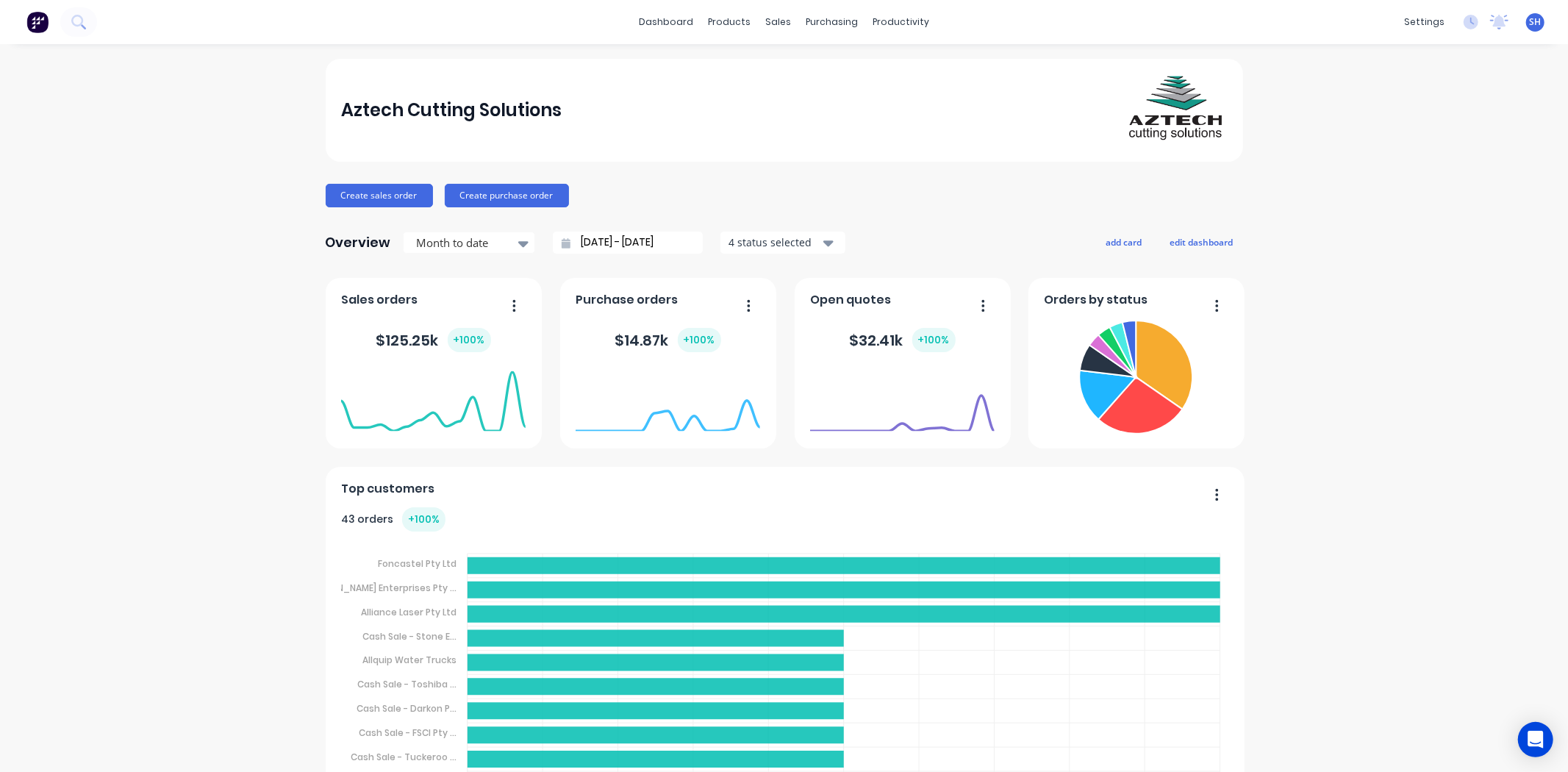
click at [817, 67] on div "Sales Orders" at bounding box center [826, 70] width 60 height 13
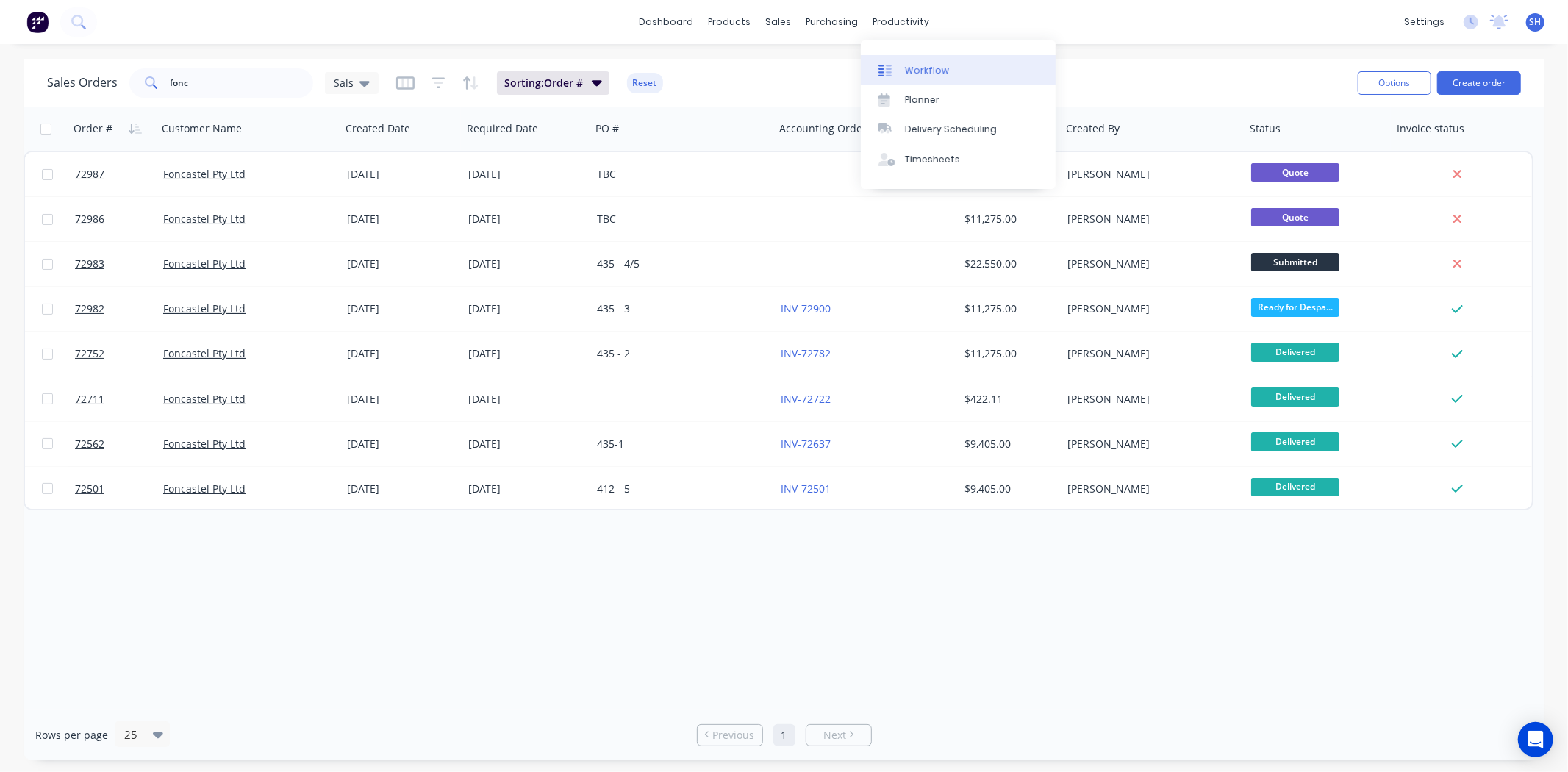
click at [907, 62] on link "Workflow" at bounding box center [958, 70] width 195 height 29
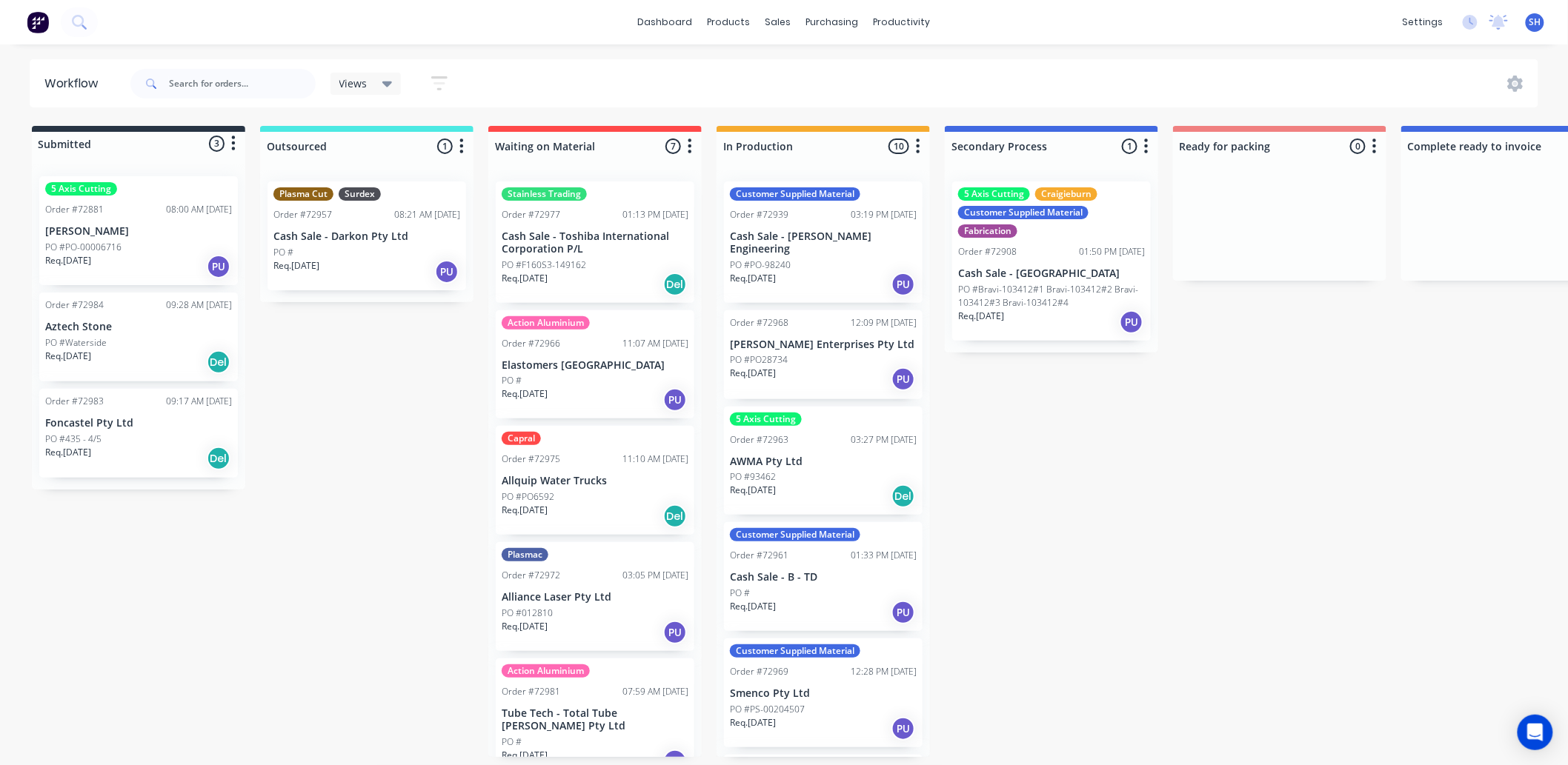
click at [558, 238] on p "Cash Sale - Toshiba International Corporation P/L" at bounding box center [595, 243] width 187 height 25
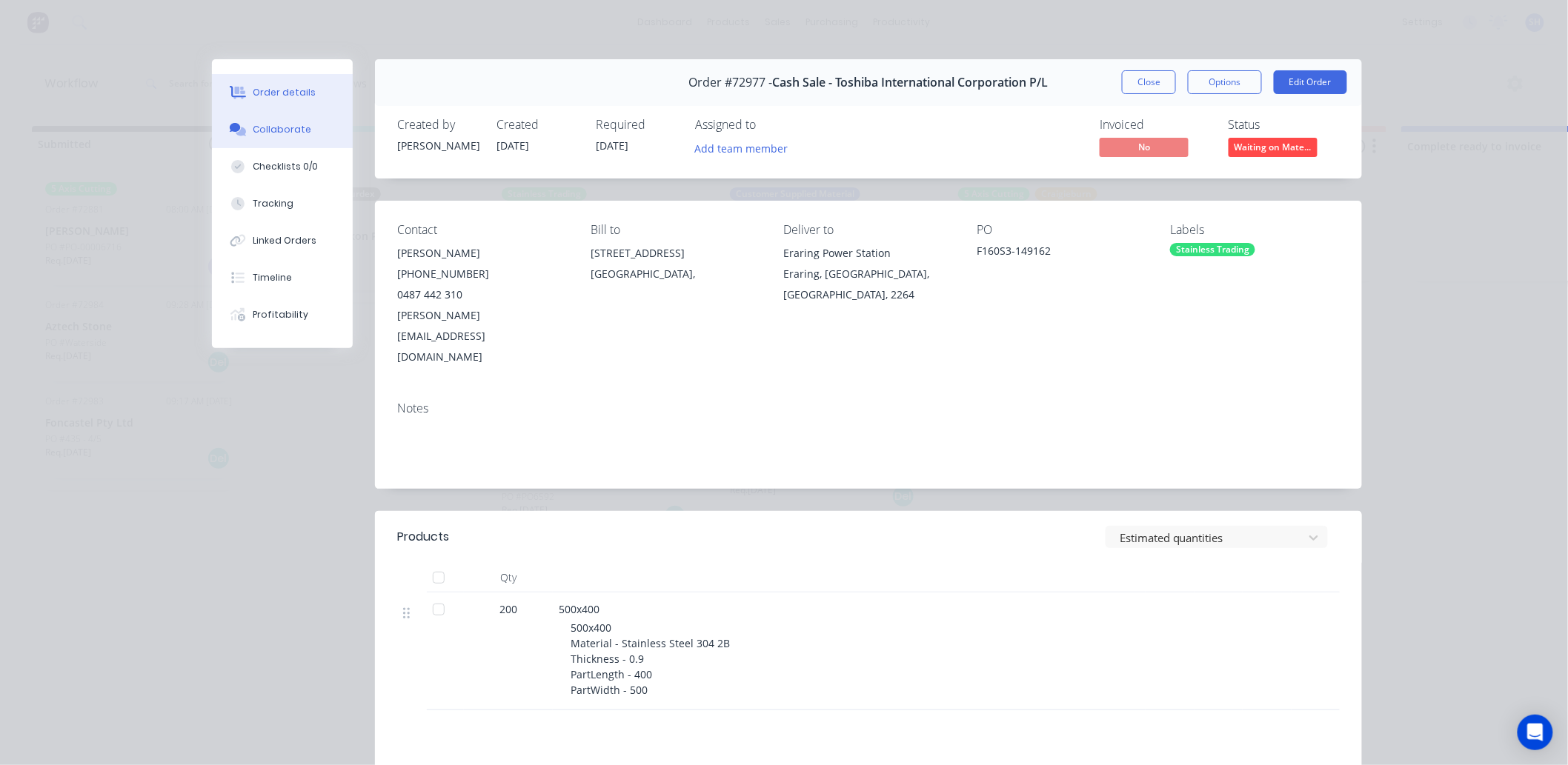
click at [264, 133] on div "Collaborate" at bounding box center [282, 129] width 59 height 13
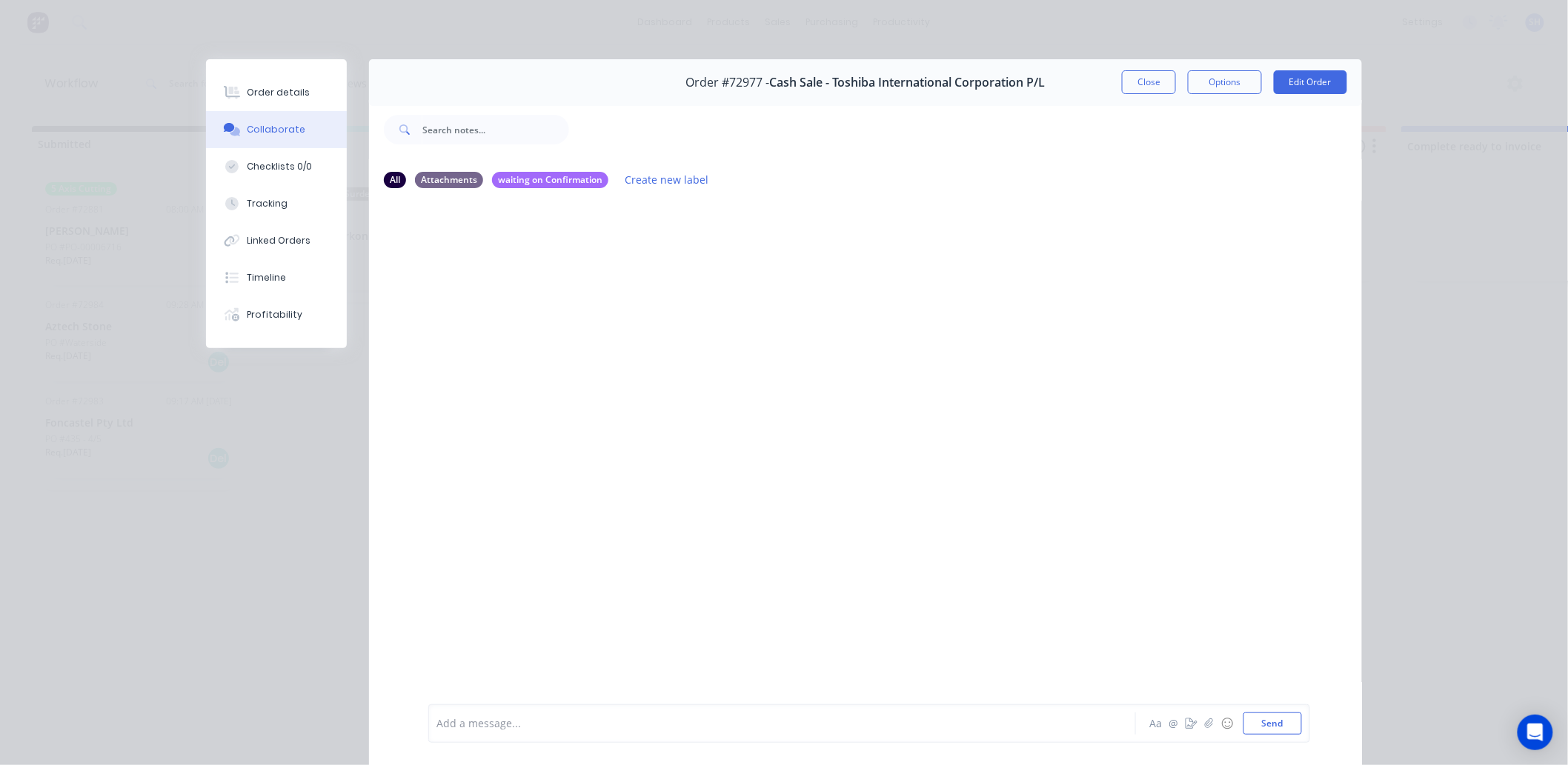
click at [528, 719] on div at bounding box center [762, 724] width 648 height 15
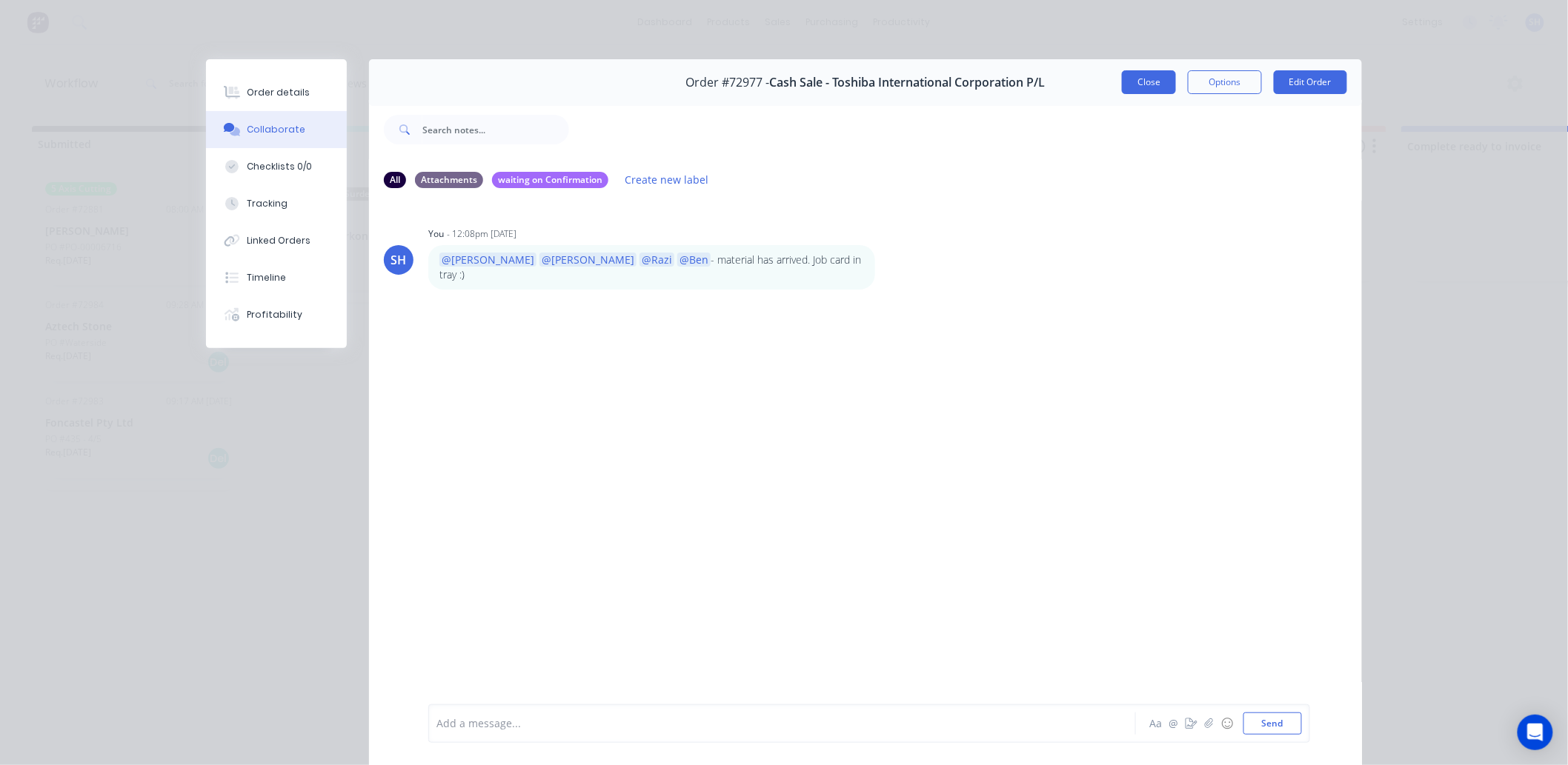
click at [1145, 85] on button "Close" at bounding box center [1149, 82] width 54 height 24
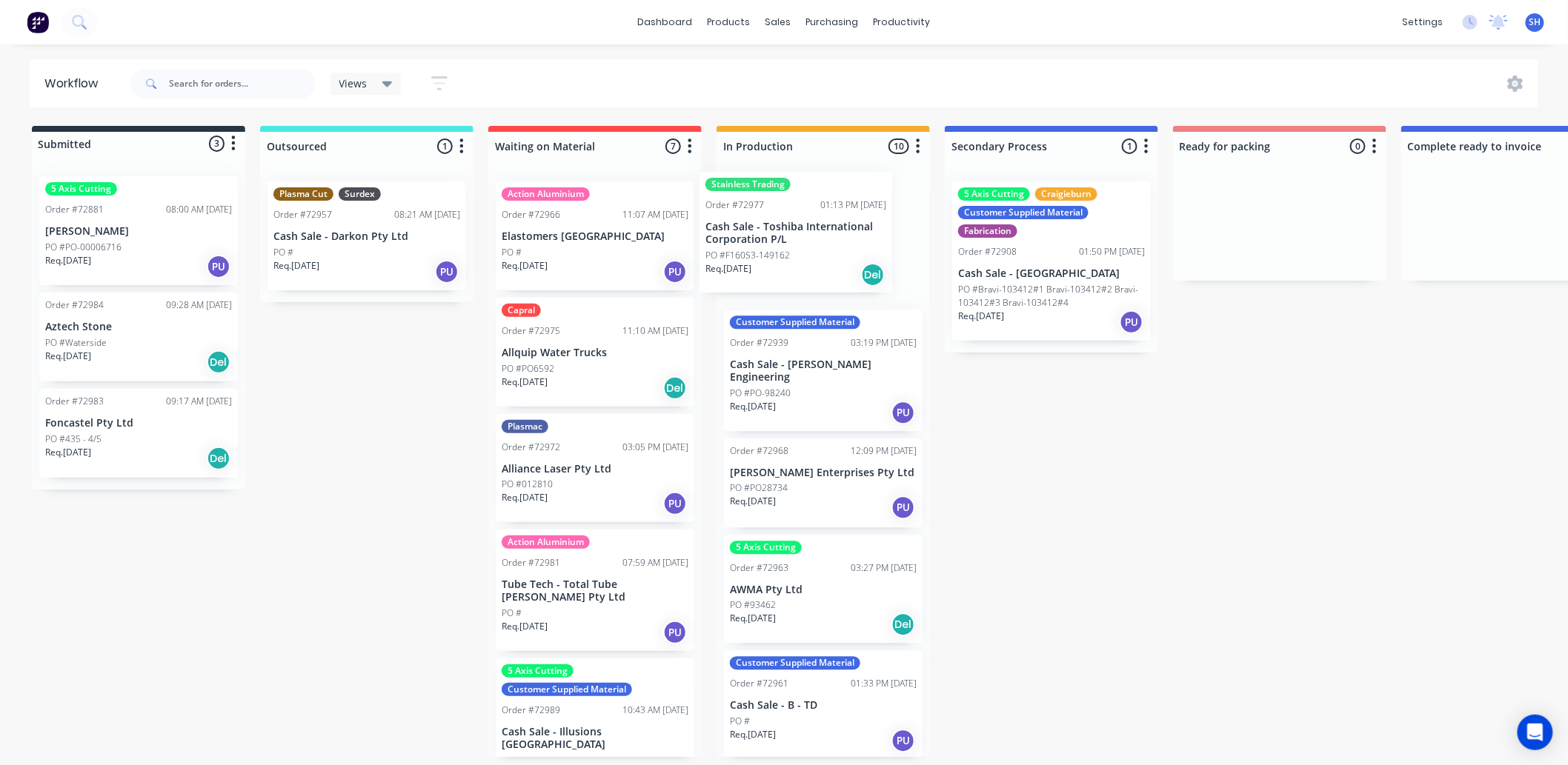
drag, startPoint x: 580, startPoint y: 280, endPoint x: 788, endPoint y: 270, distance: 208.2
click at [788, 270] on div "Submitted 3 Status colour #273444 hex #273444 Save Cancel Summaries Total order…" at bounding box center [1333, 441] width 2687 height 631
click at [566, 385] on div "Req. 17/10/25 Del" at bounding box center [595, 388] width 187 height 25
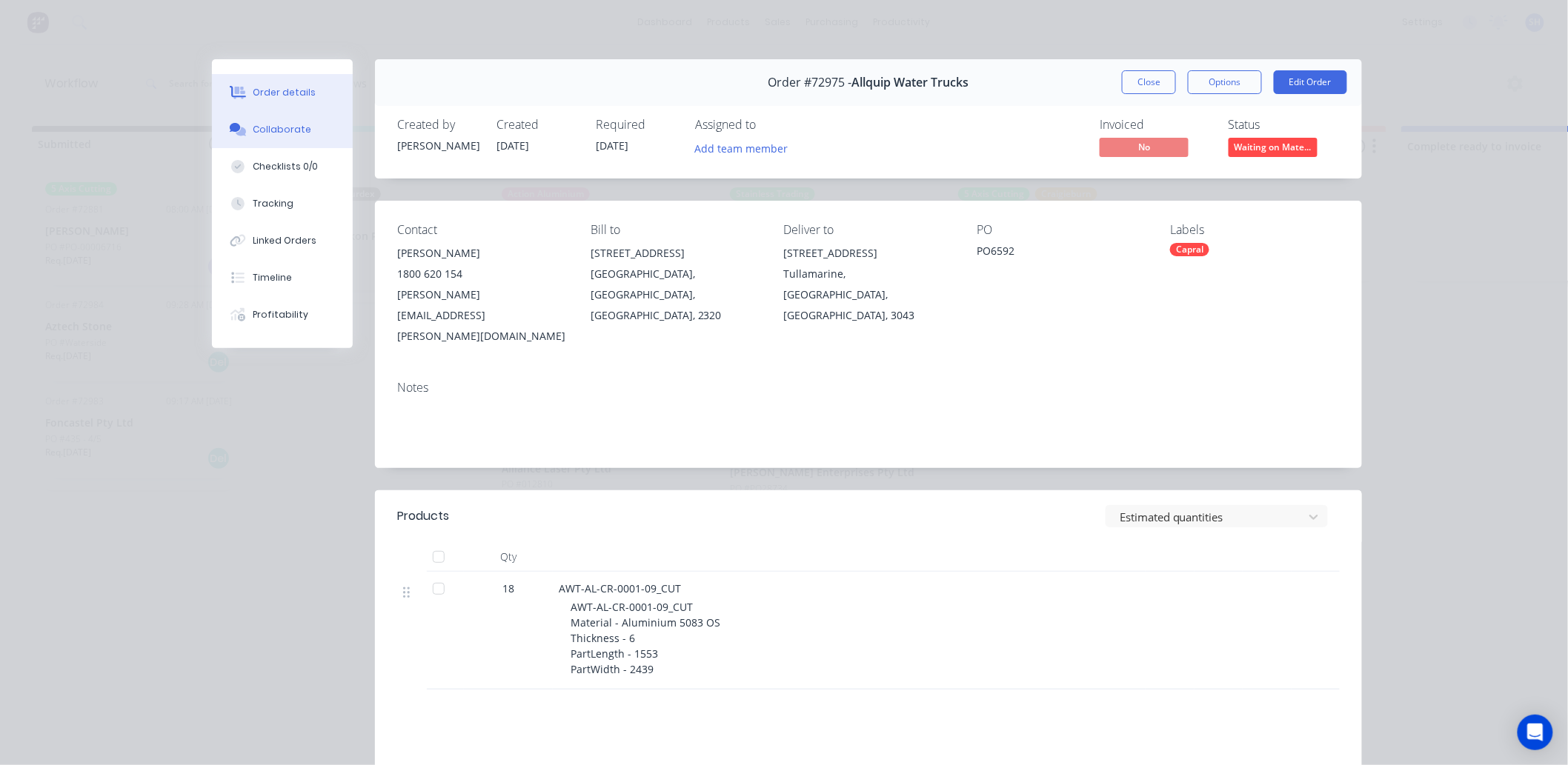
click at [260, 141] on button "Collaborate" at bounding box center [282, 130] width 140 height 37
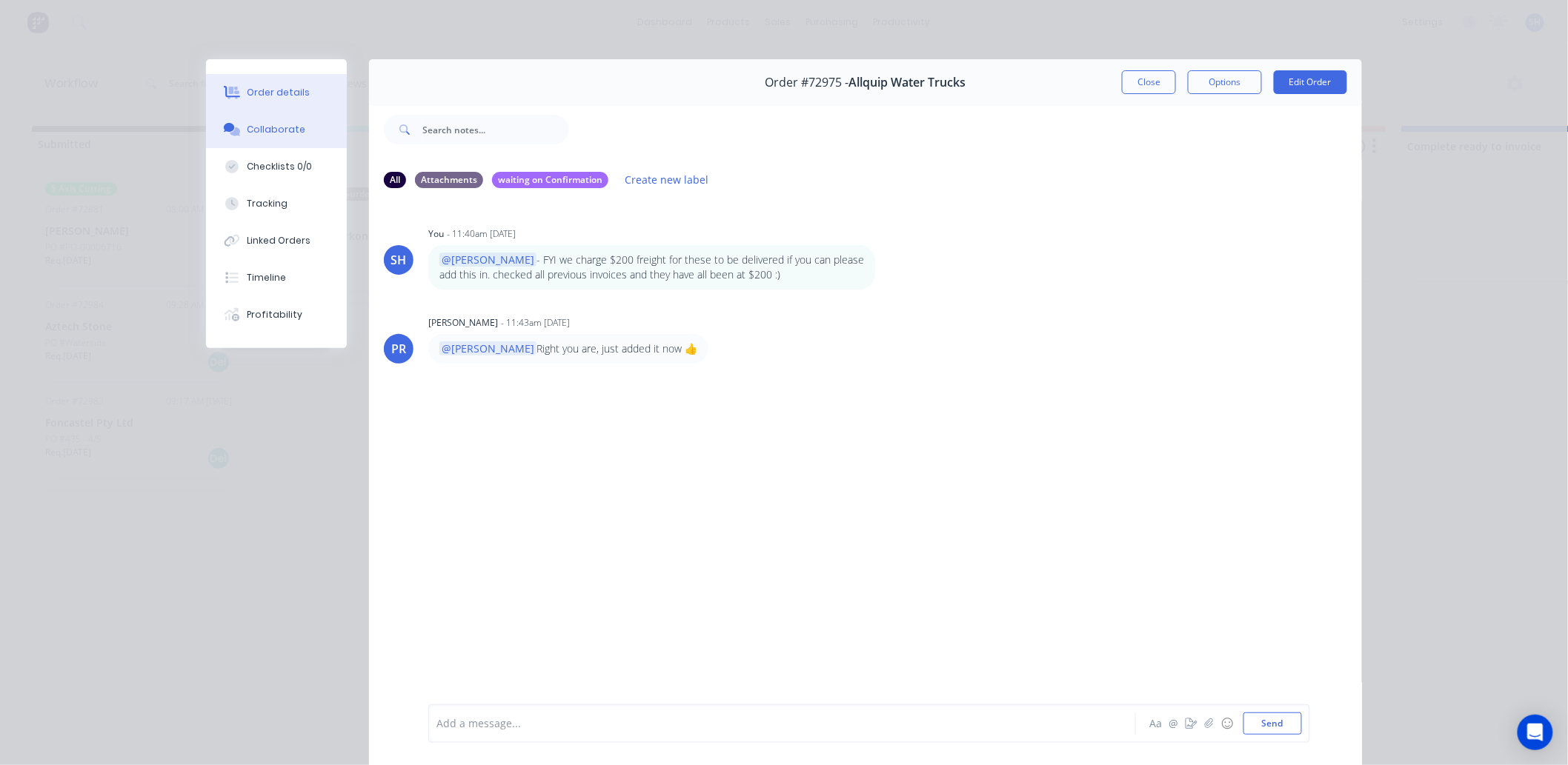
click at [259, 87] on div "Order details" at bounding box center [279, 92] width 63 height 13
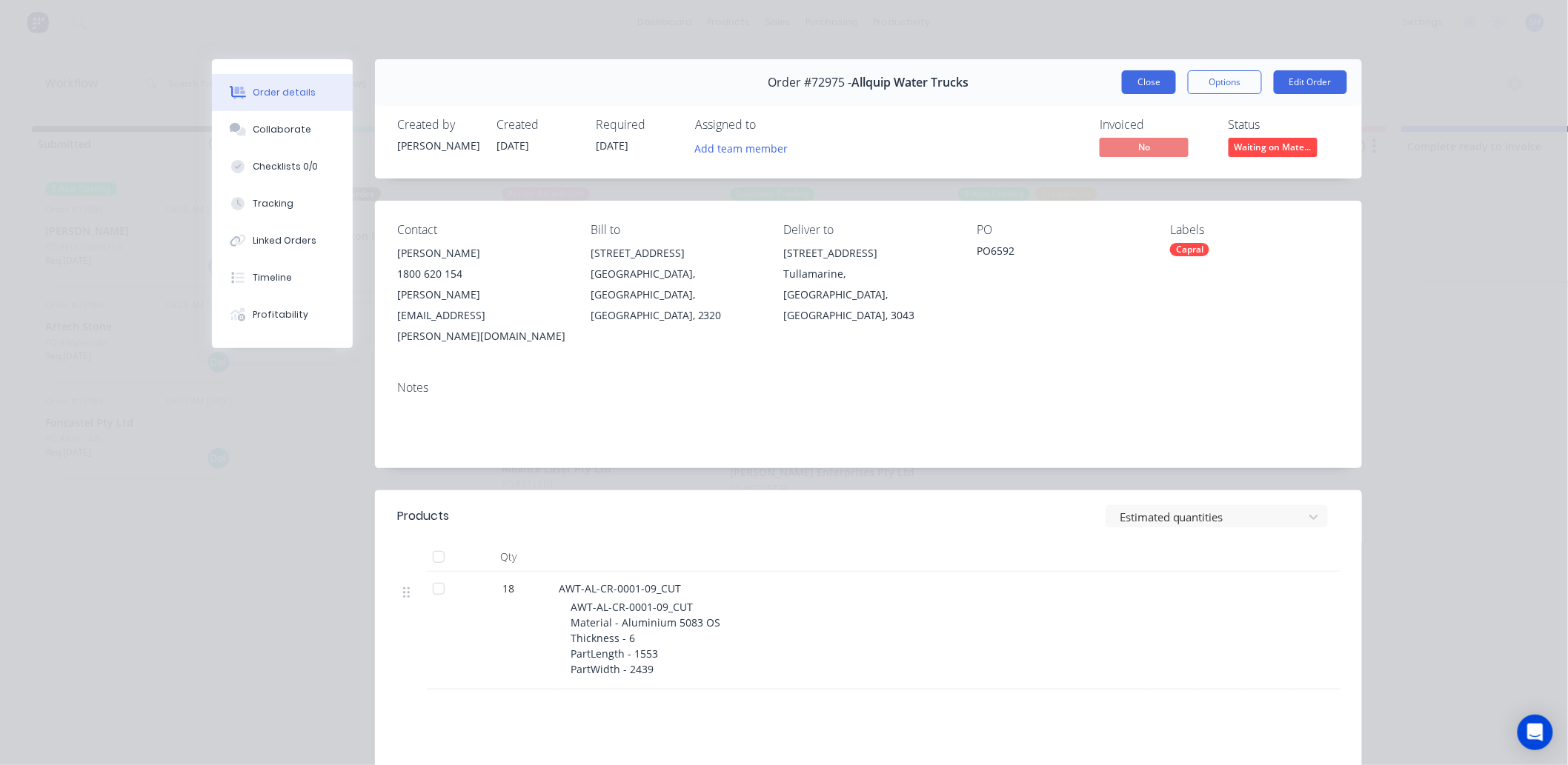
click at [1130, 84] on button "Close" at bounding box center [1149, 82] width 54 height 24
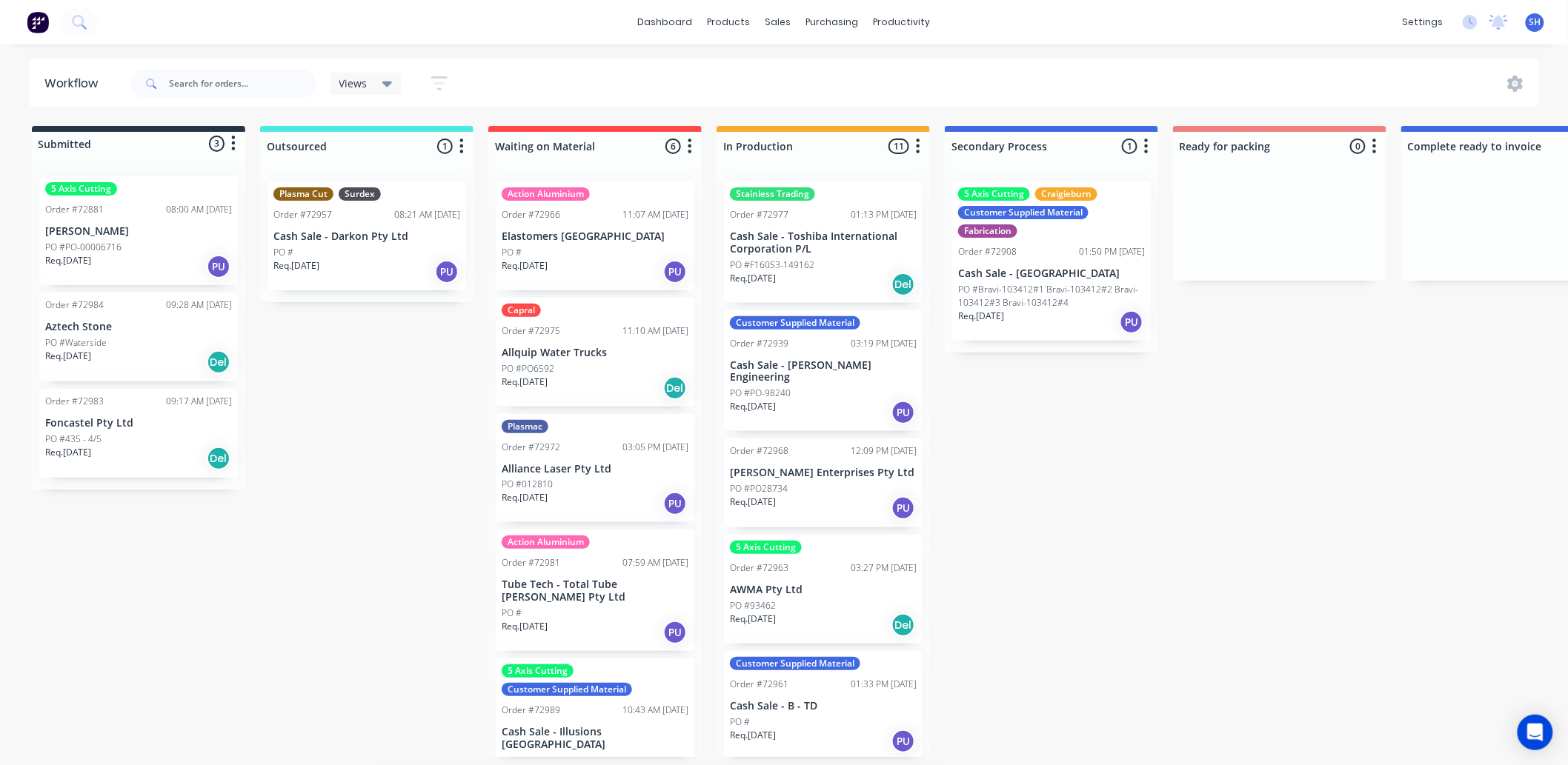
click at [564, 261] on div "Req. 14/10/25 PU" at bounding box center [595, 271] width 187 height 25
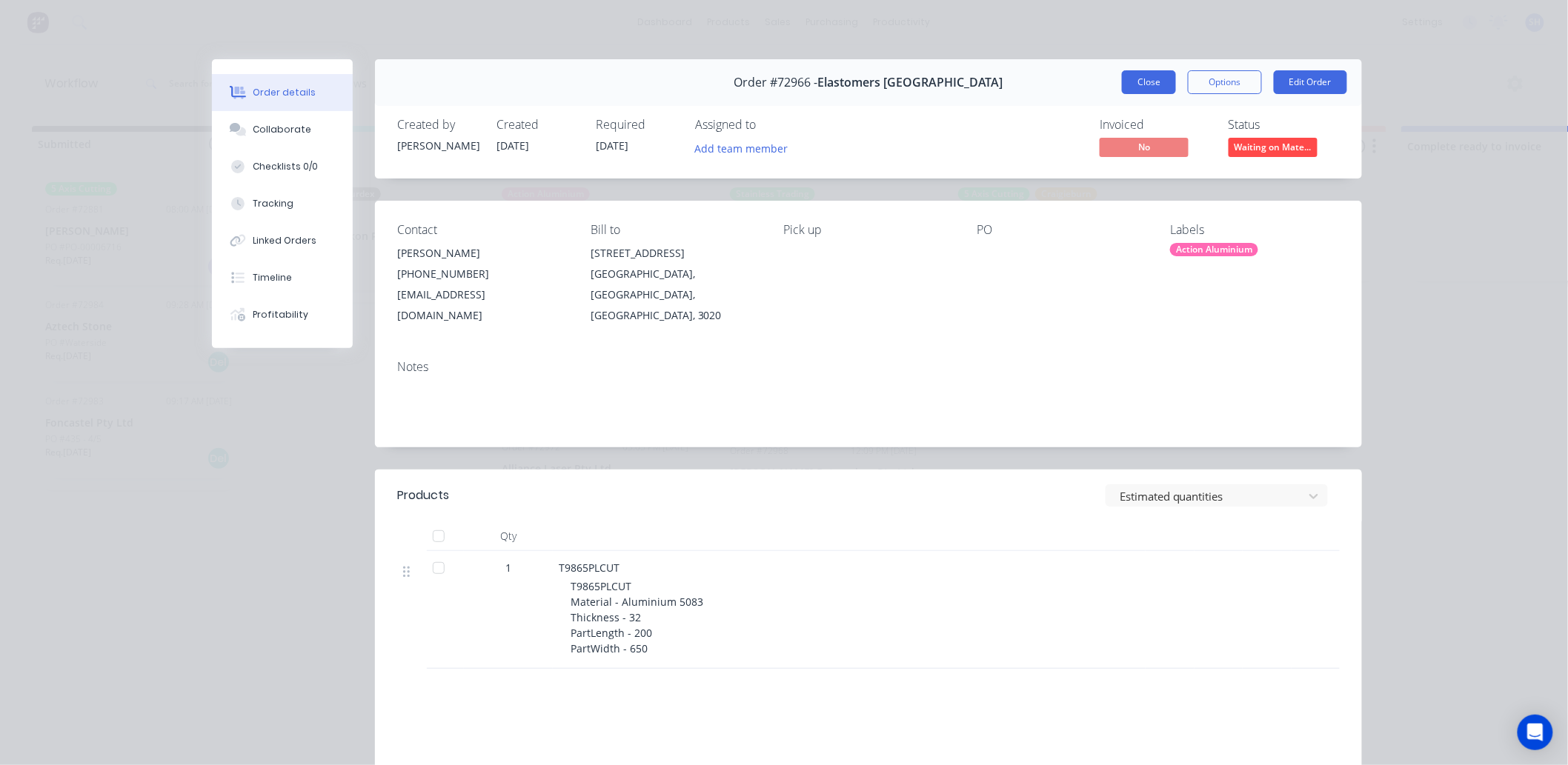
click at [1125, 86] on button "Close" at bounding box center [1149, 82] width 54 height 24
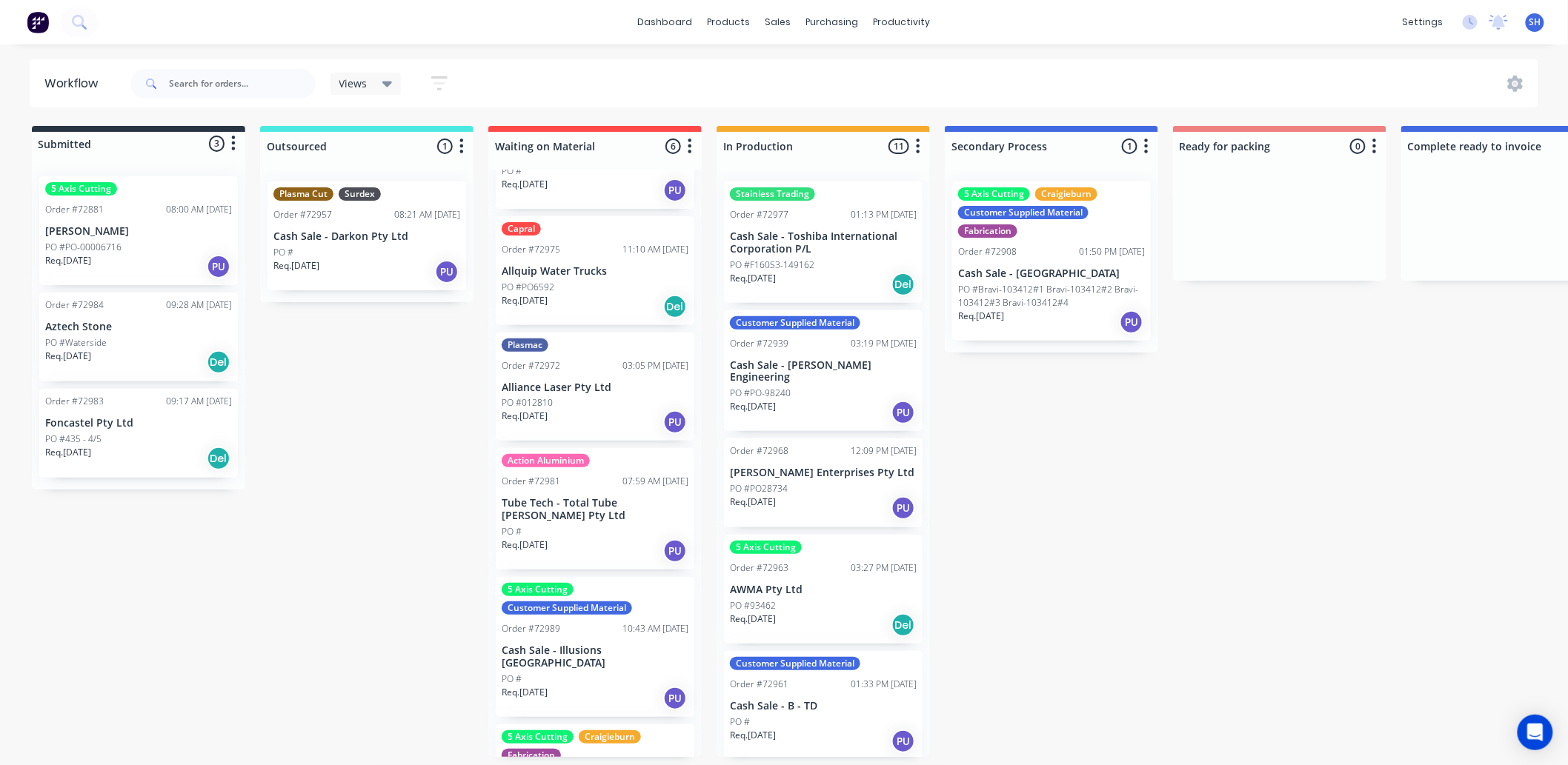
scroll to position [83, 0]
click at [580, 524] on div "PO #" at bounding box center [595, 531] width 187 height 13
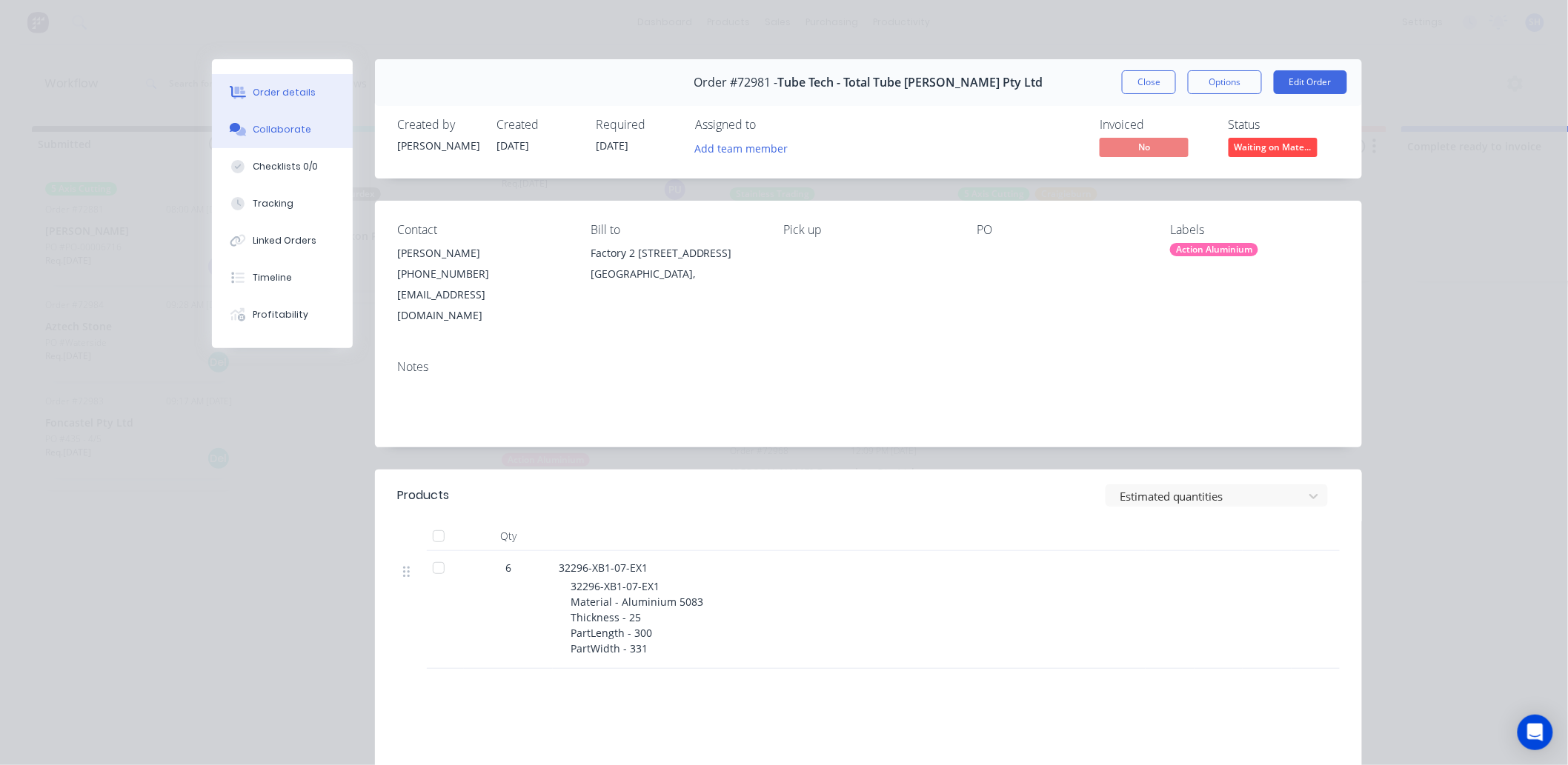
click at [268, 133] on div "Collaborate" at bounding box center [282, 129] width 59 height 13
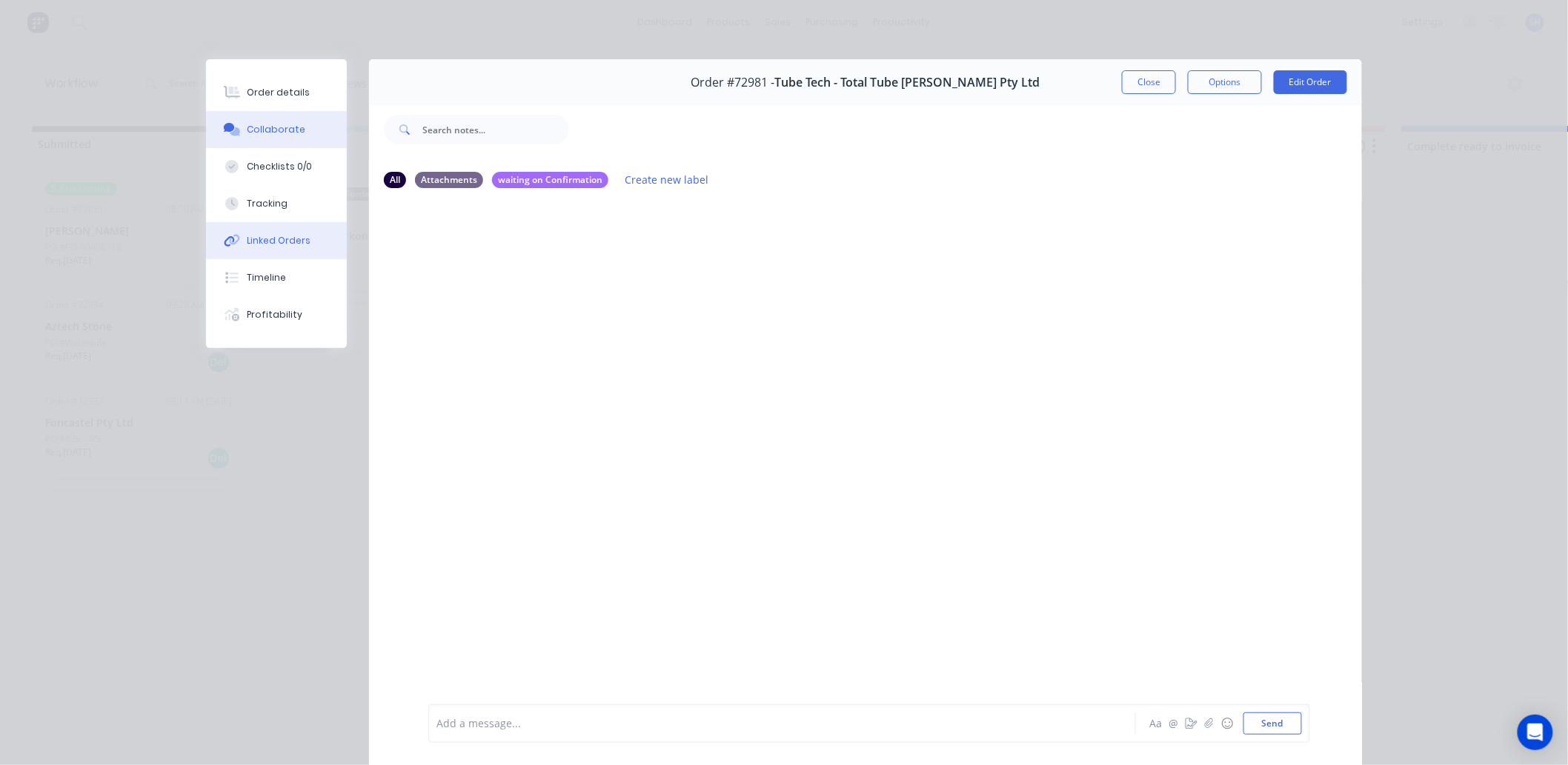
click at [267, 241] on div "Linked Orders" at bounding box center [279, 241] width 64 height 13
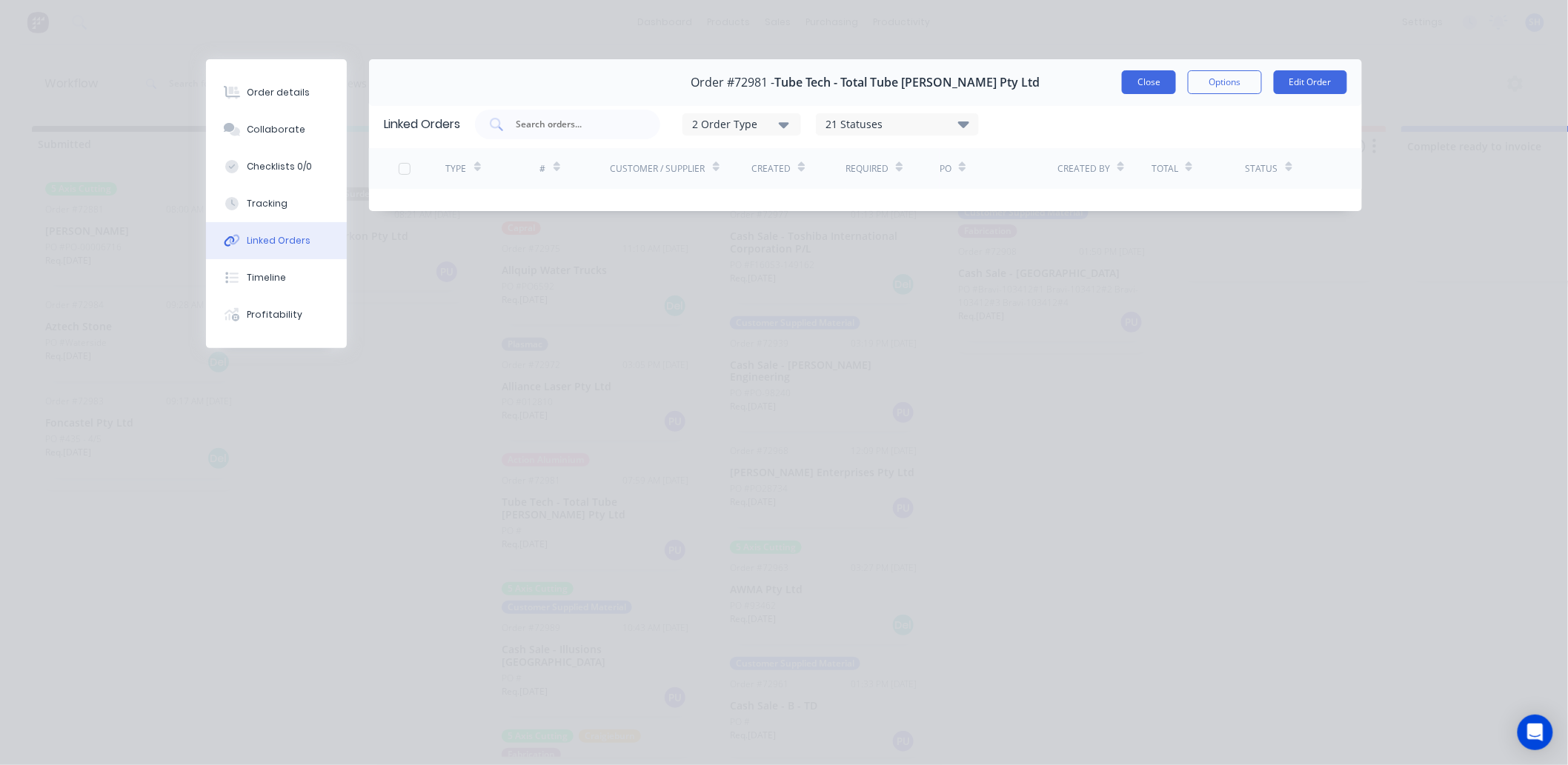
click at [1139, 84] on button "Close" at bounding box center [1149, 82] width 54 height 24
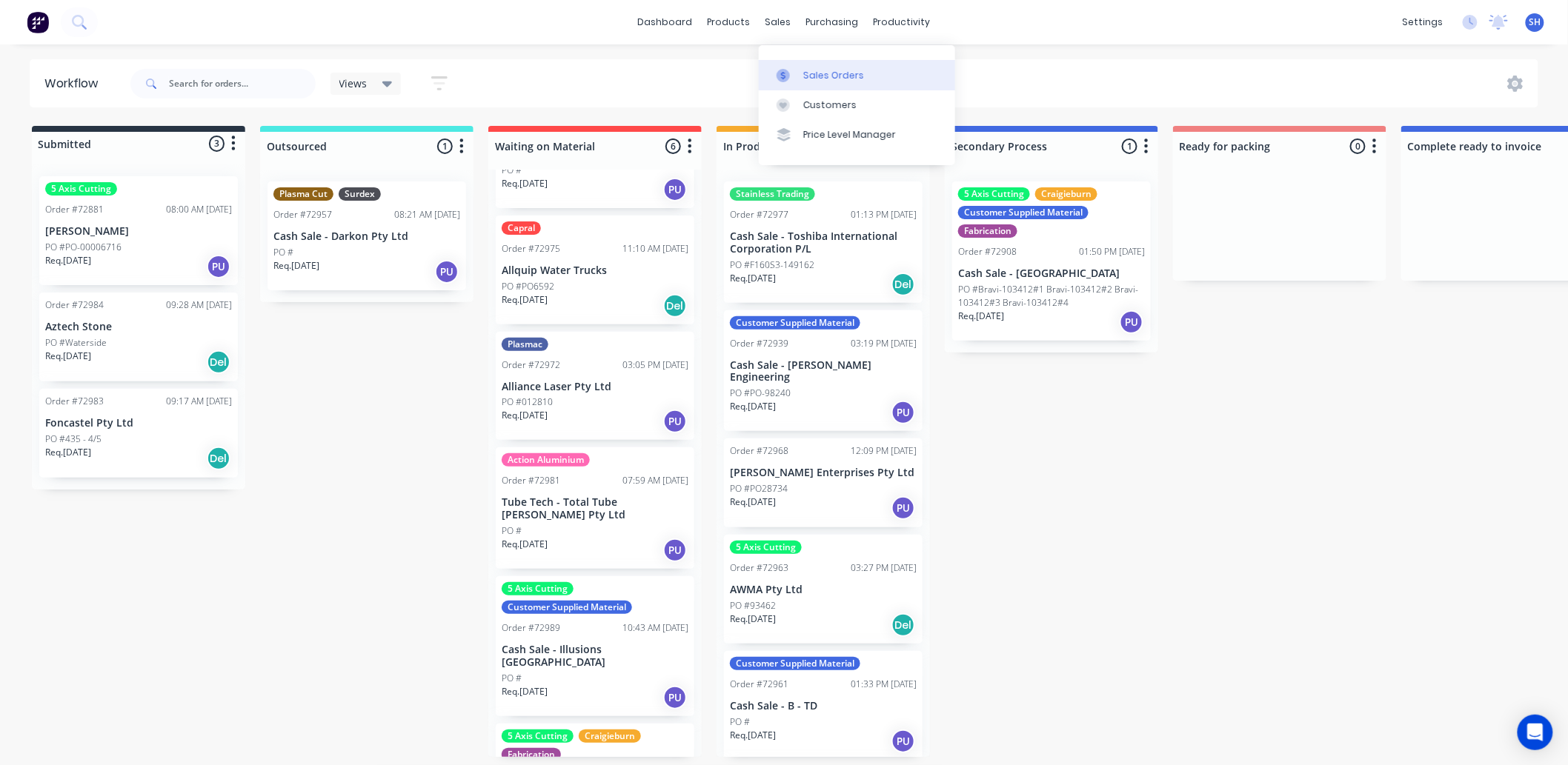
click at [805, 62] on link "Sales Orders" at bounding box center [857, 75] width 197 height 29
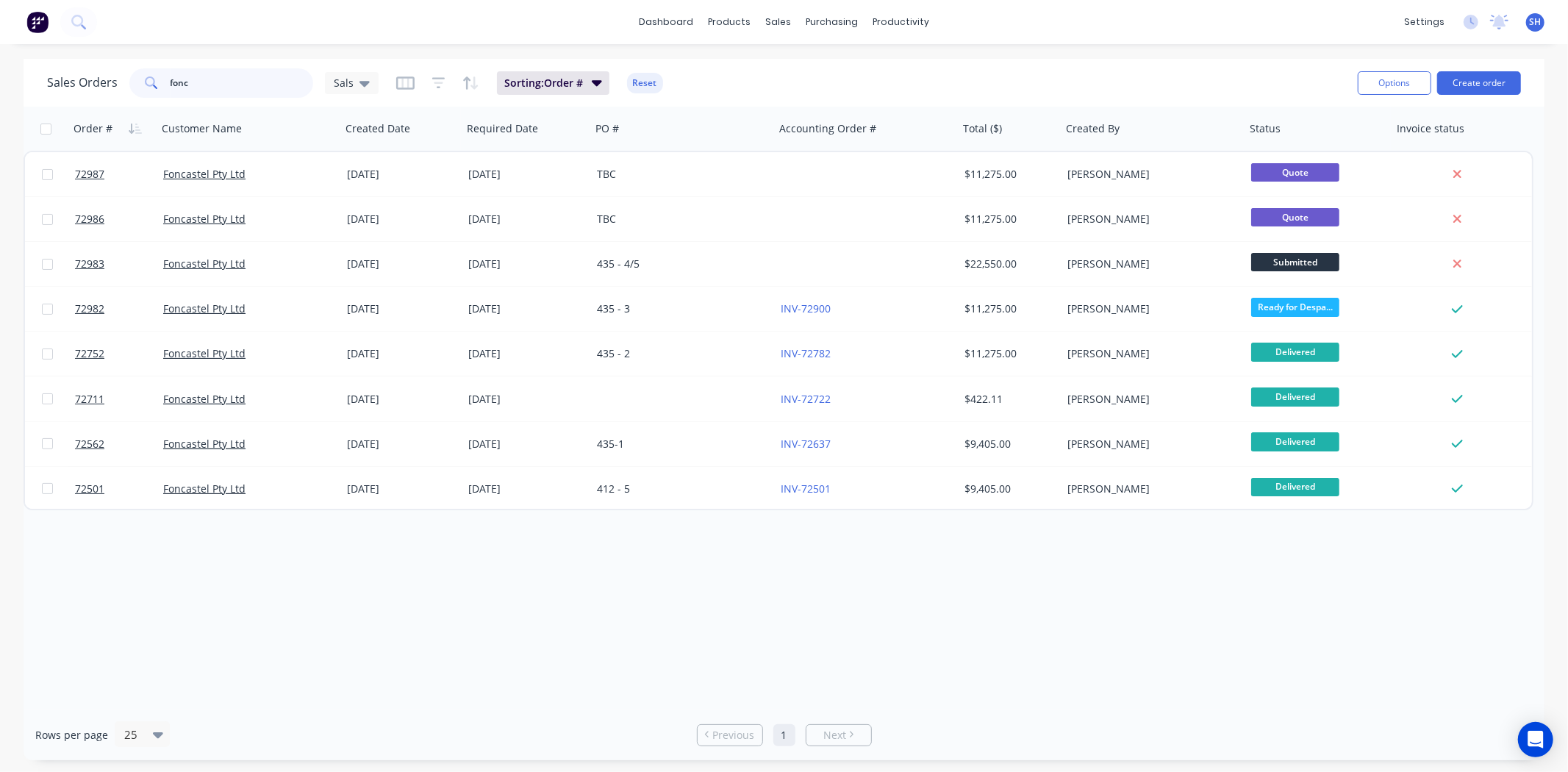
drag, startPoint x: 231, startPoint y: 91, endPoint x: 164, endPoint y: 86, distance: 67.2
click at [164, 86] on div "fonc" at bounding box center [221, 83] width 184 height 29
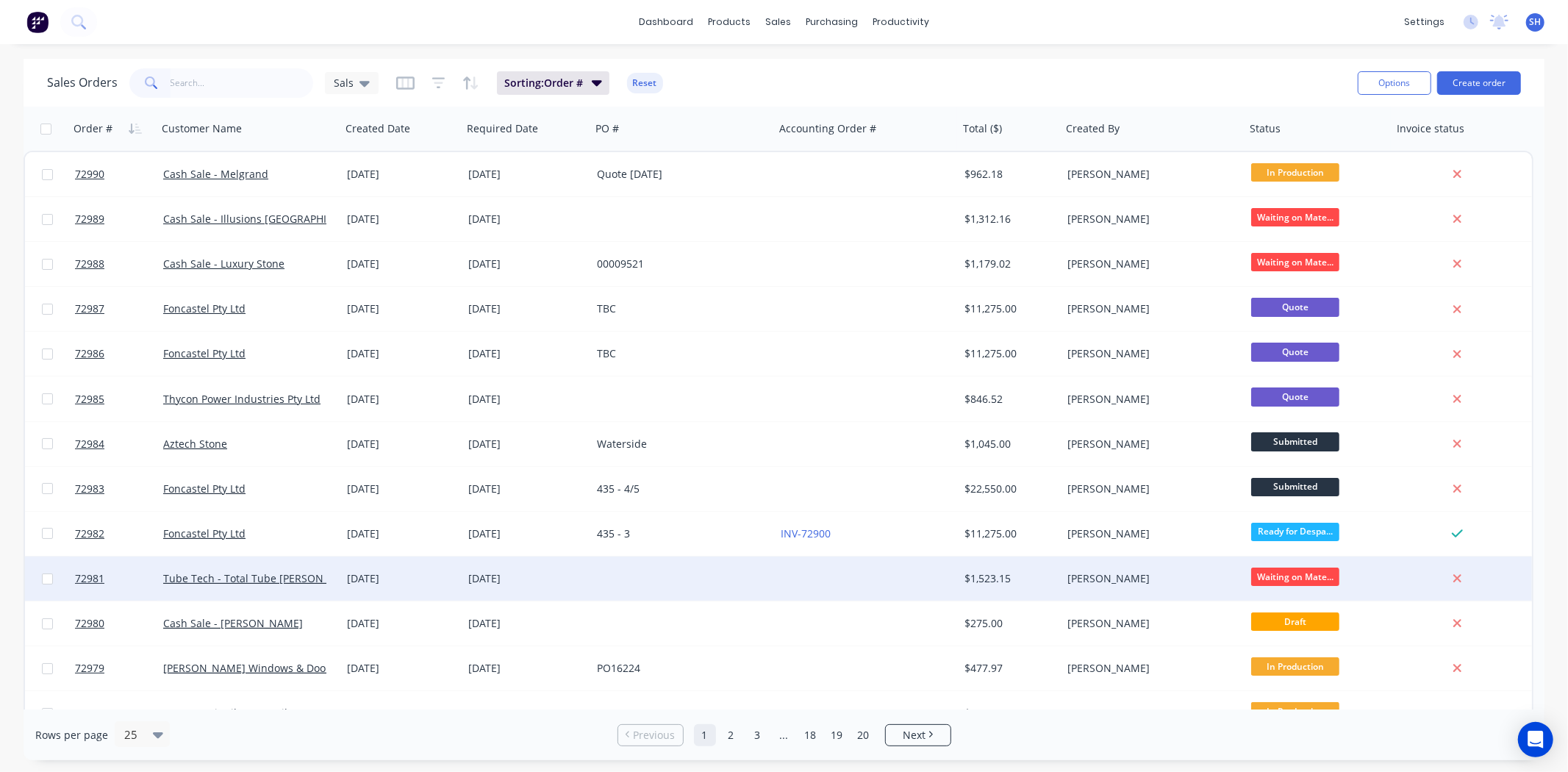
click at [645, 584] on div at bounding box center [683, 578] width 184 height 44
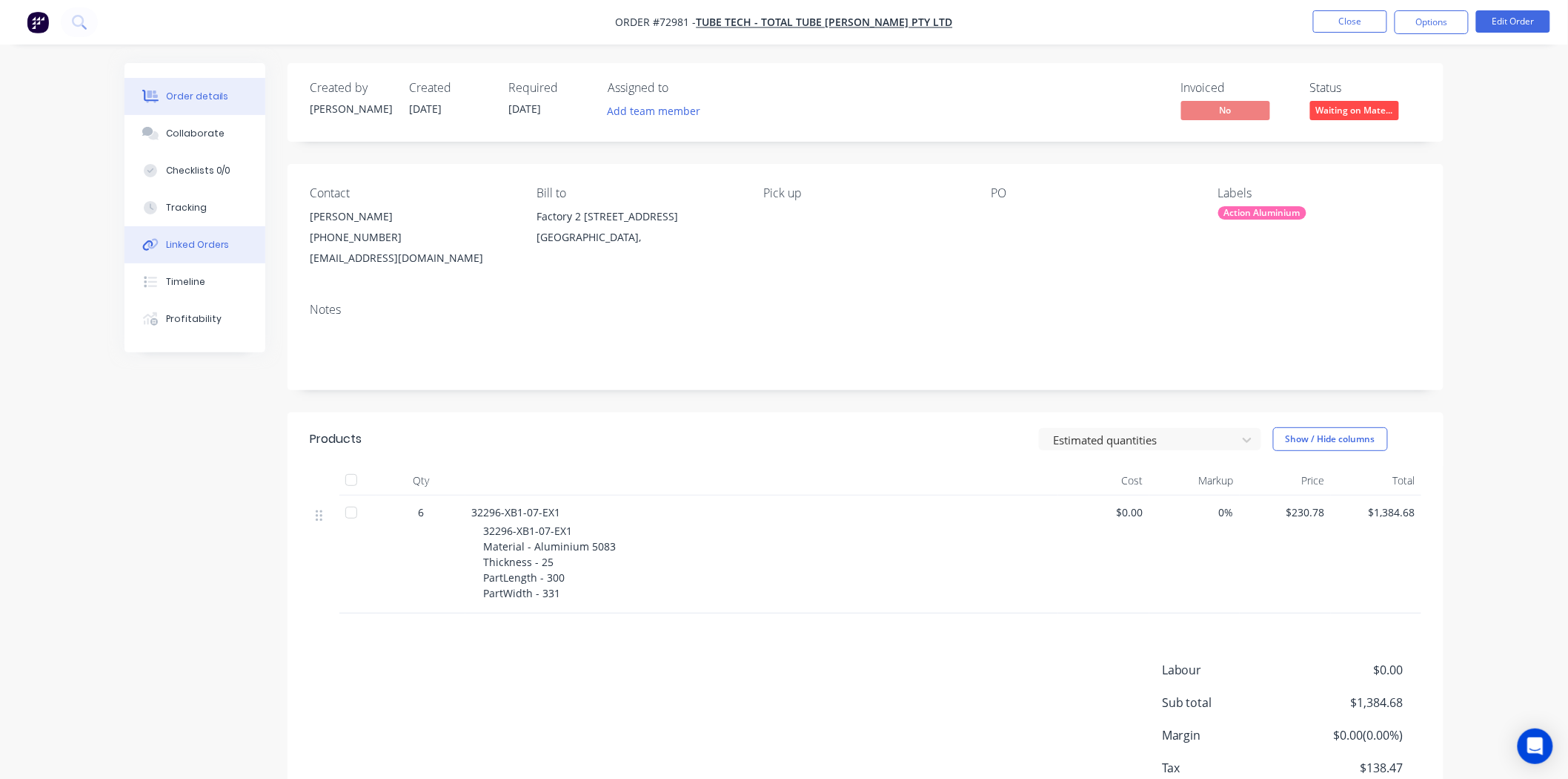
click at [189, 242] on div "Linked Orders" at bounding box center [198, 244] width 64 height 13
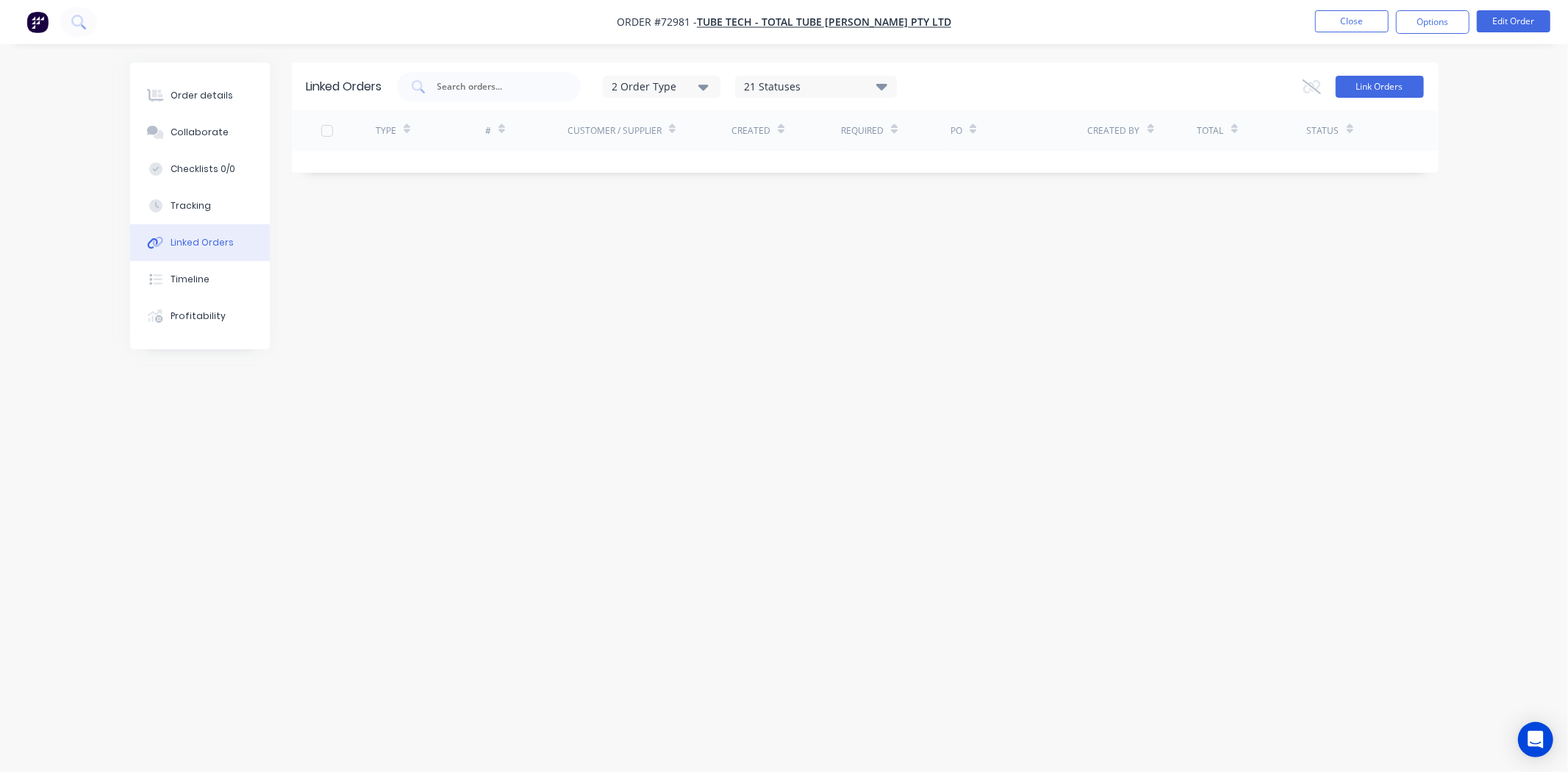
click at [1379, 90] on button "Link Orders" at bounding box center [1379, 86] width 88 height 22
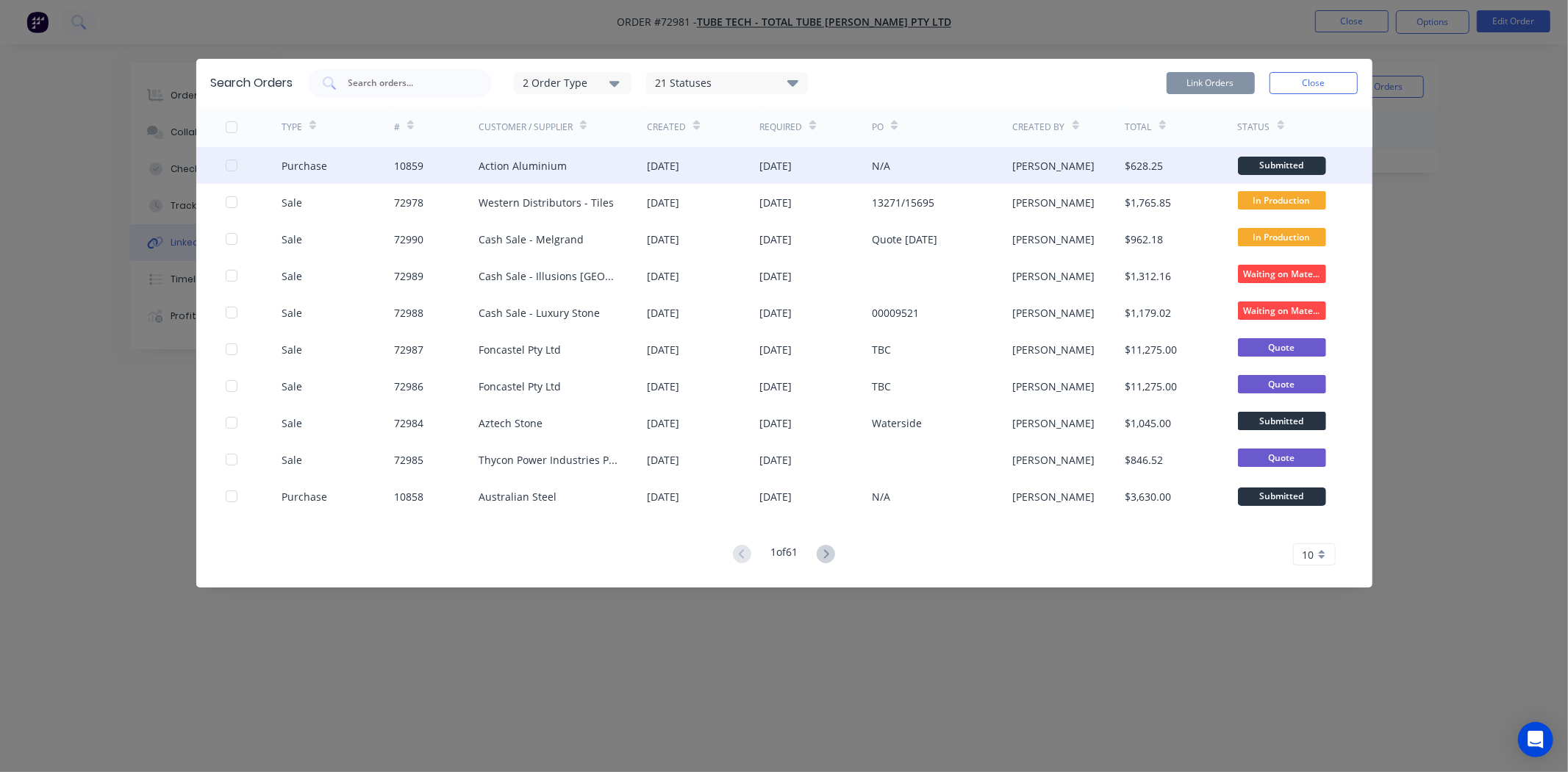
click at [228, 167] on div at bounding box center [231, 165] width 29 height 29
click at [1201, 89] on button "Link Orders" at bounding box center [1210, 83] width 88 height 22
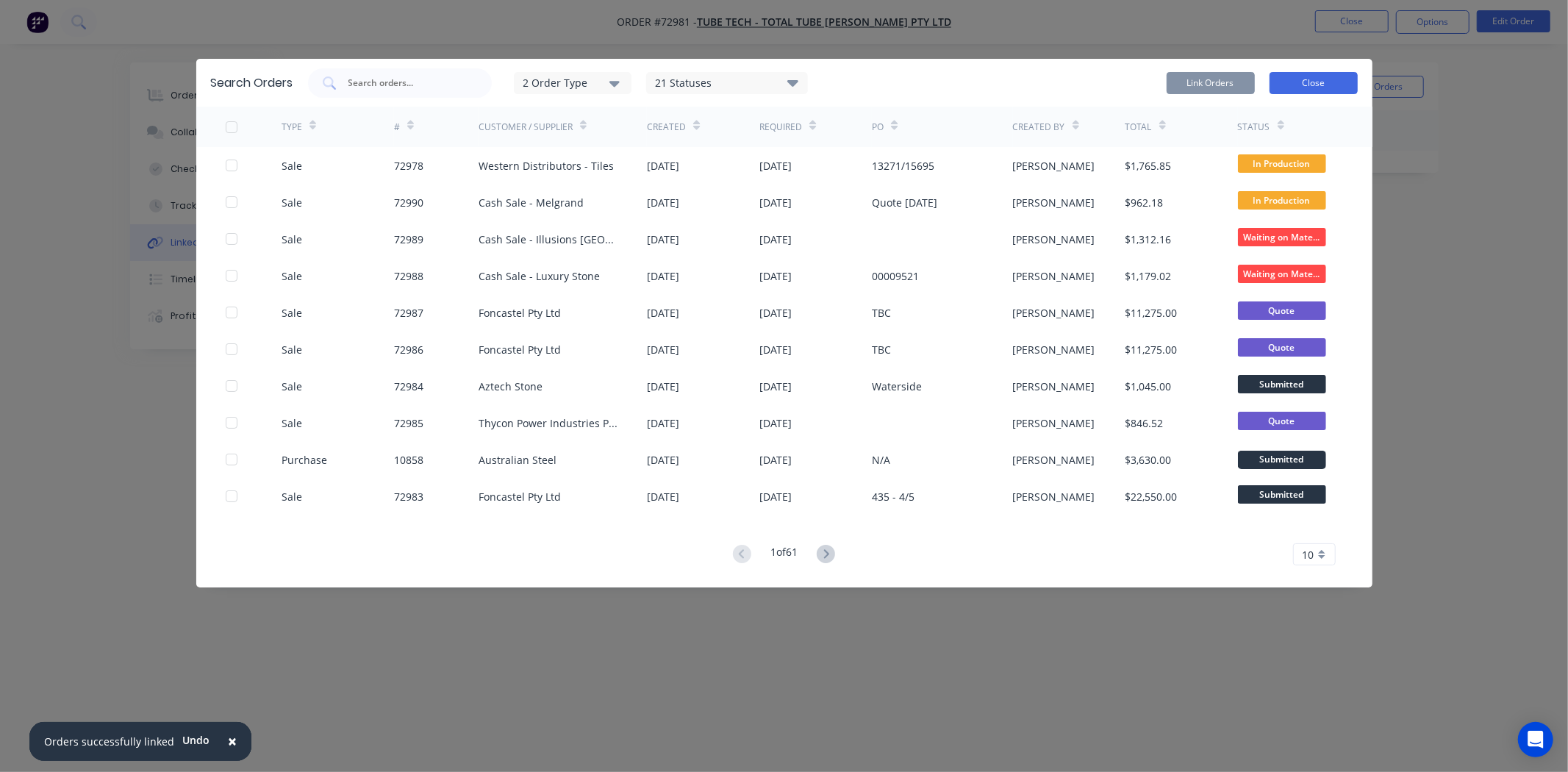
click at [1342, 77] on button "Close" at bounding box center [1313, 83] width 88 height 22
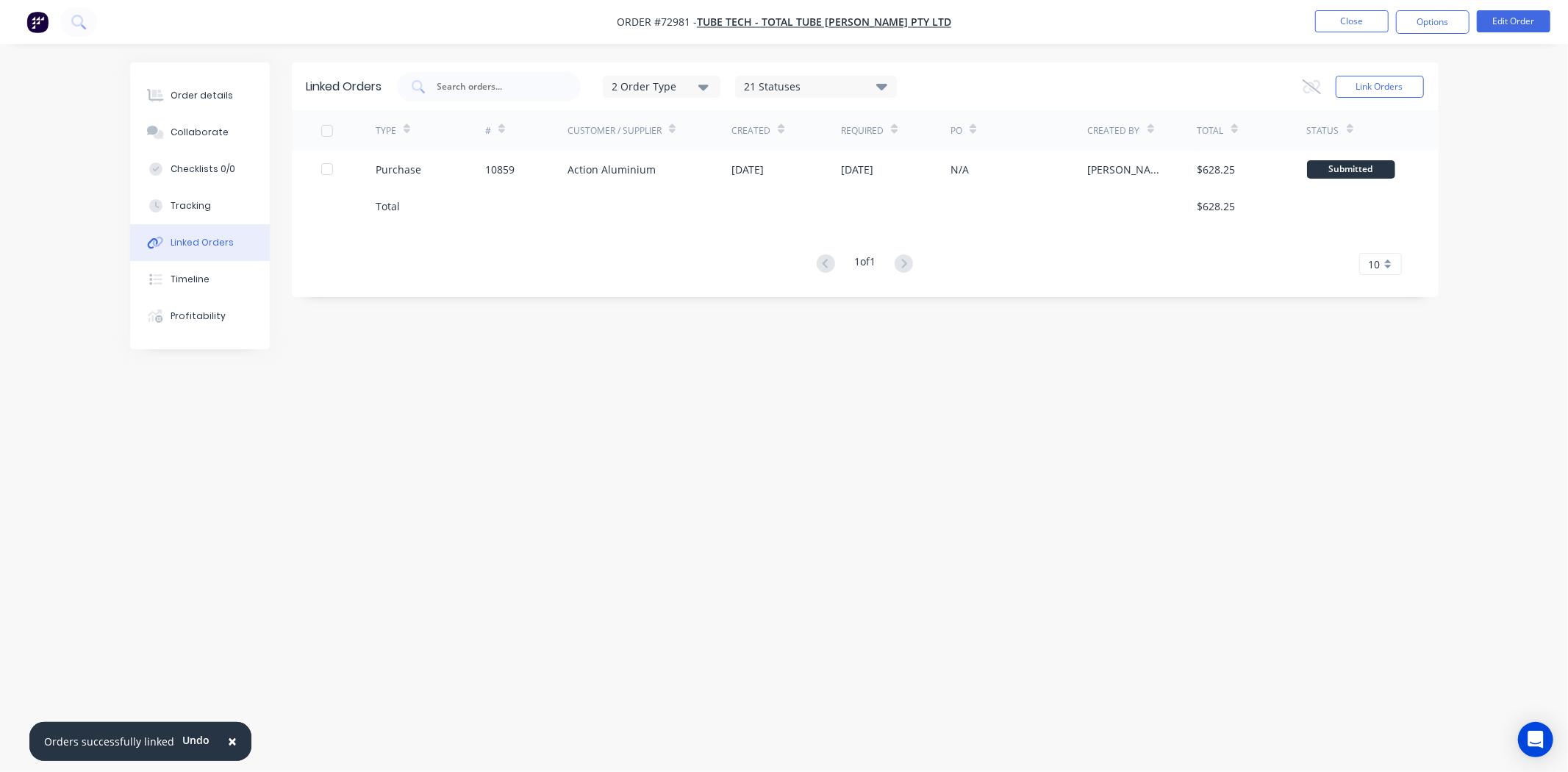
click at [230, 737] on span "×" at bounding box center [233, 741] width 9 height 21
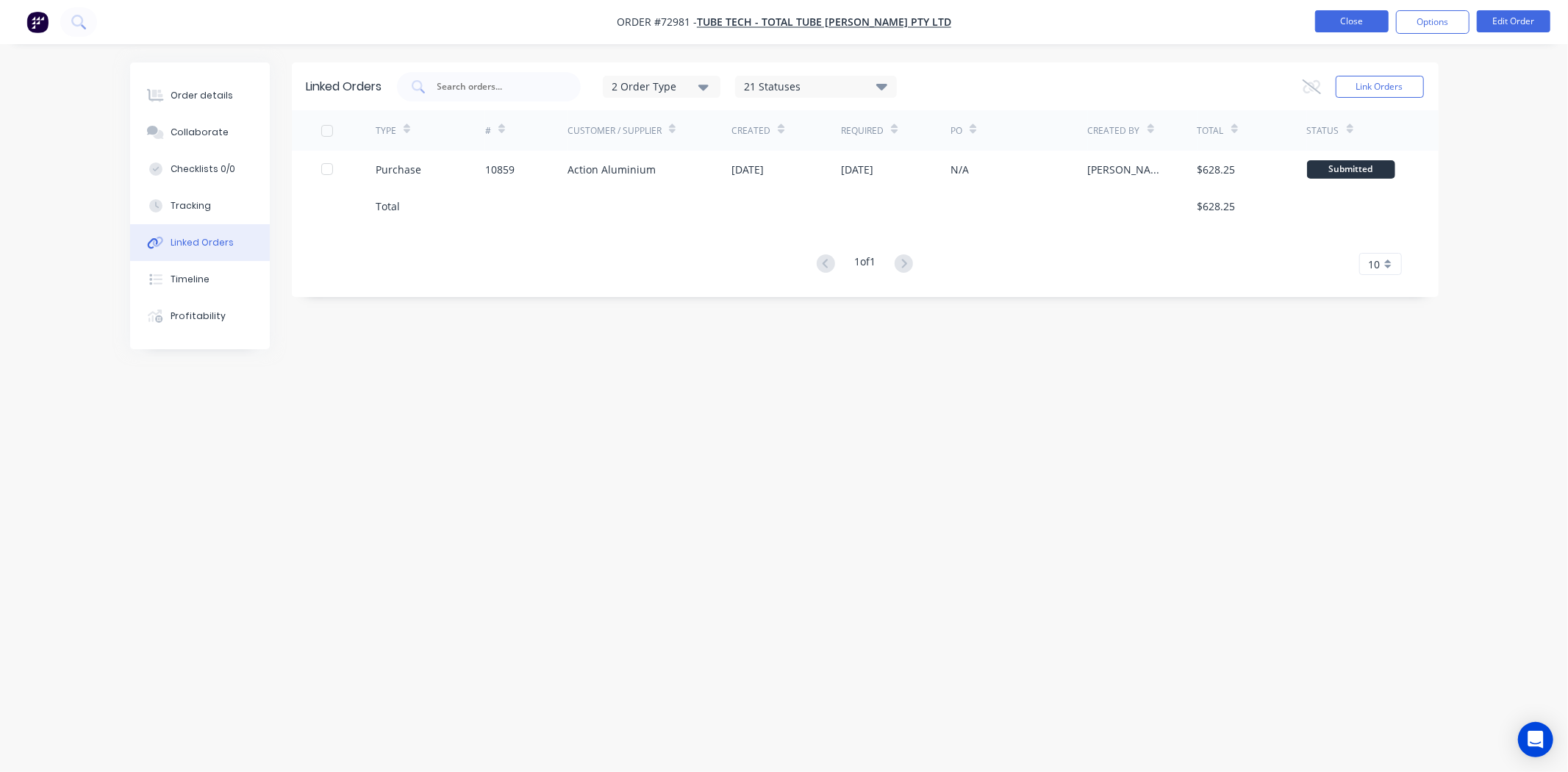
click at [1345, 18] on button "Close" at bounding box center [1351, 21] width 73 height 22
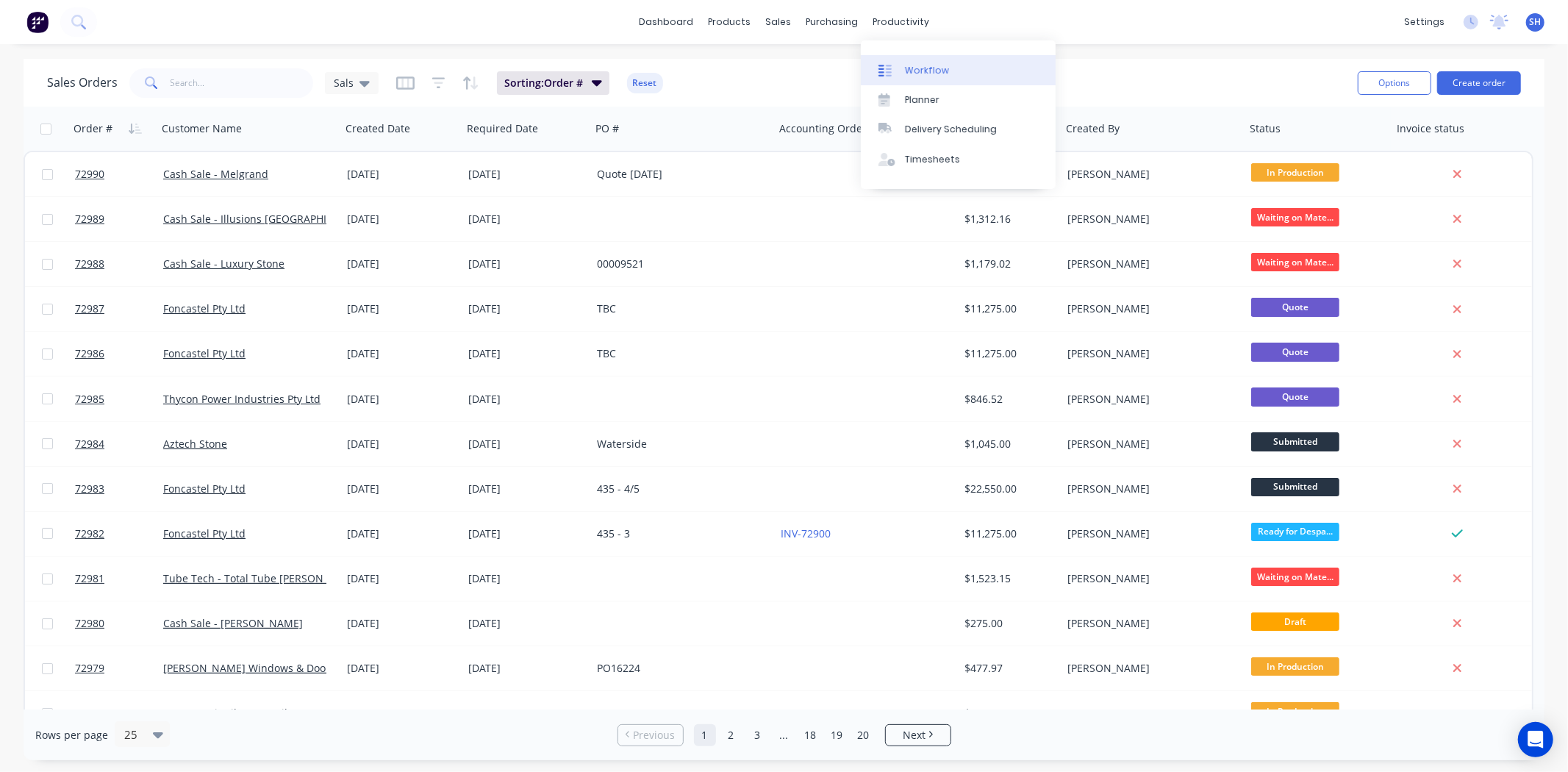
click at [916, 66] on div "Workflow" at bounding box center [927, 70] width 44 height 13
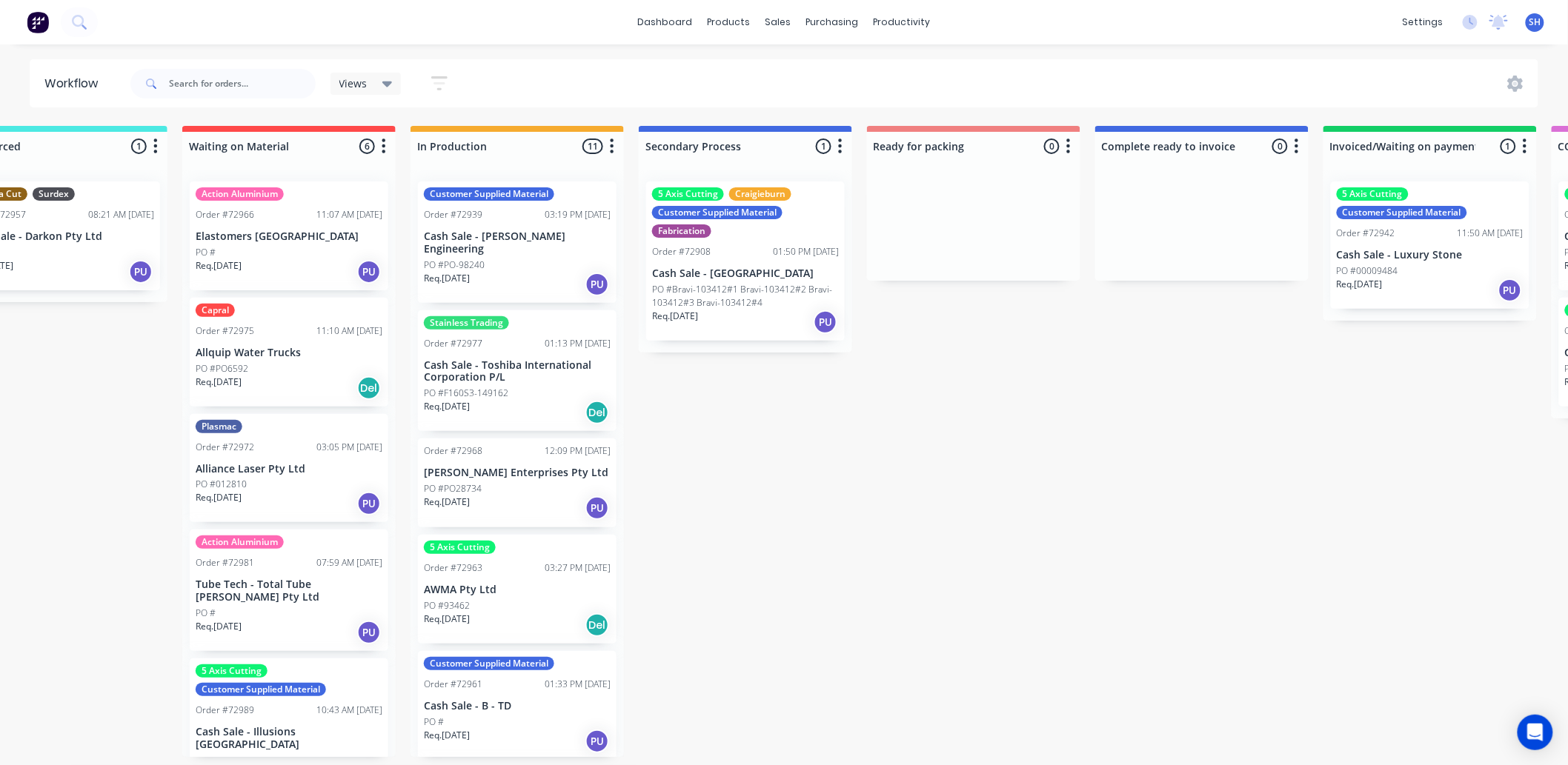
scroll to position [0, 258]
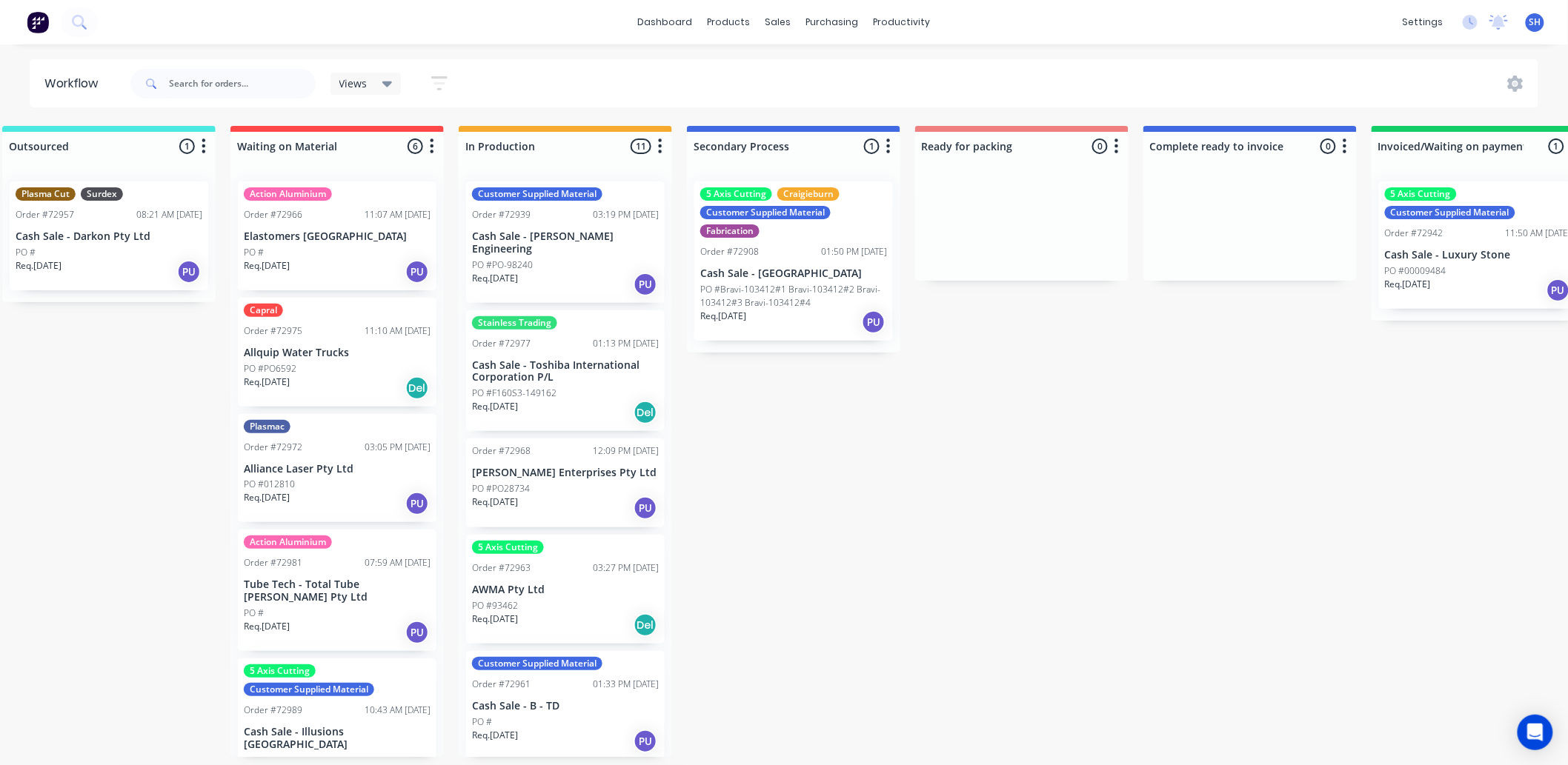
click at [521, 337] on div "Order #72977" at bounding box center [502, 343] width 59 height 13
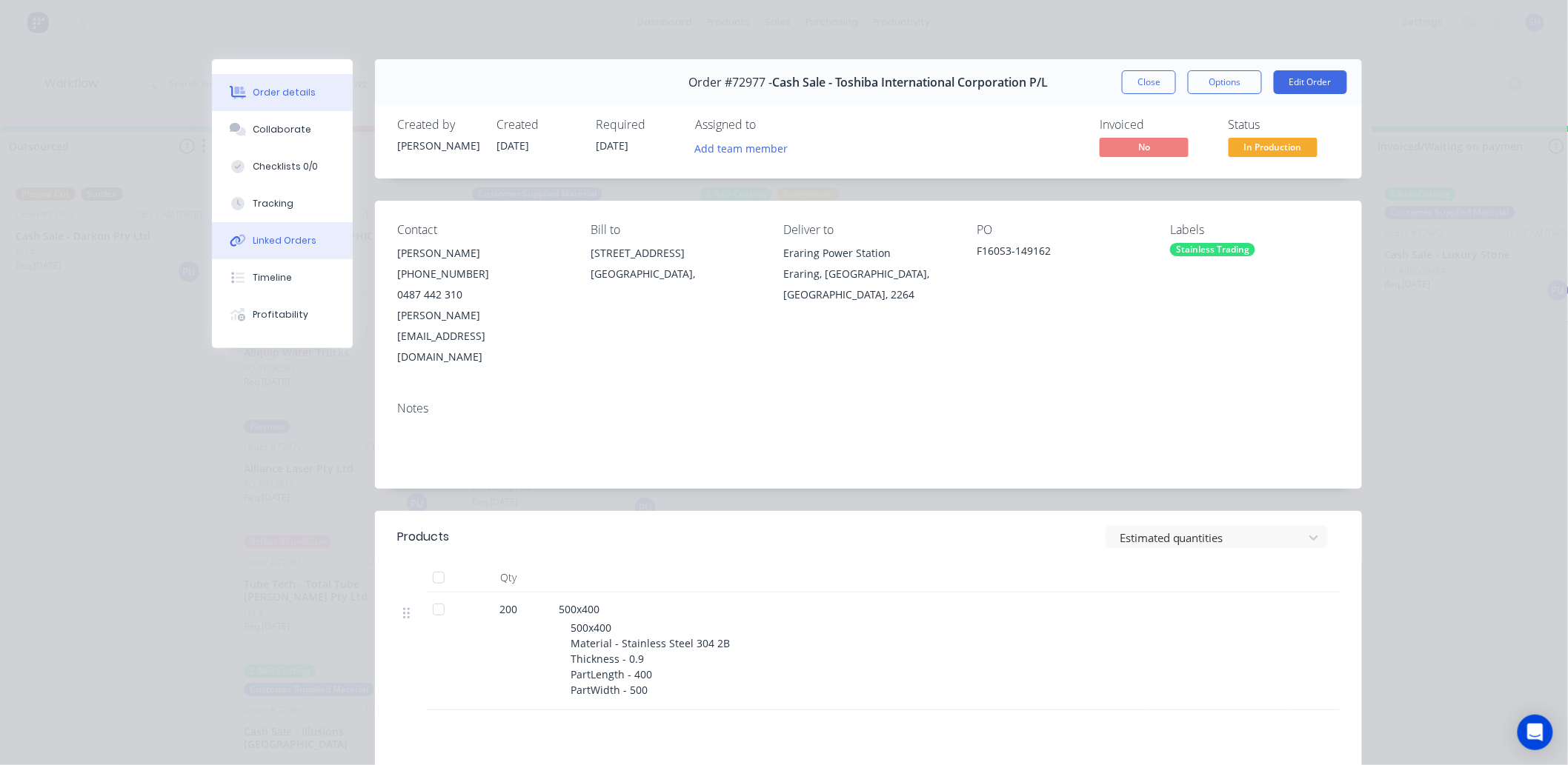
click at [275, 243] on div "Linked Orders" at bounding box center [285, 241] width 64 height 13
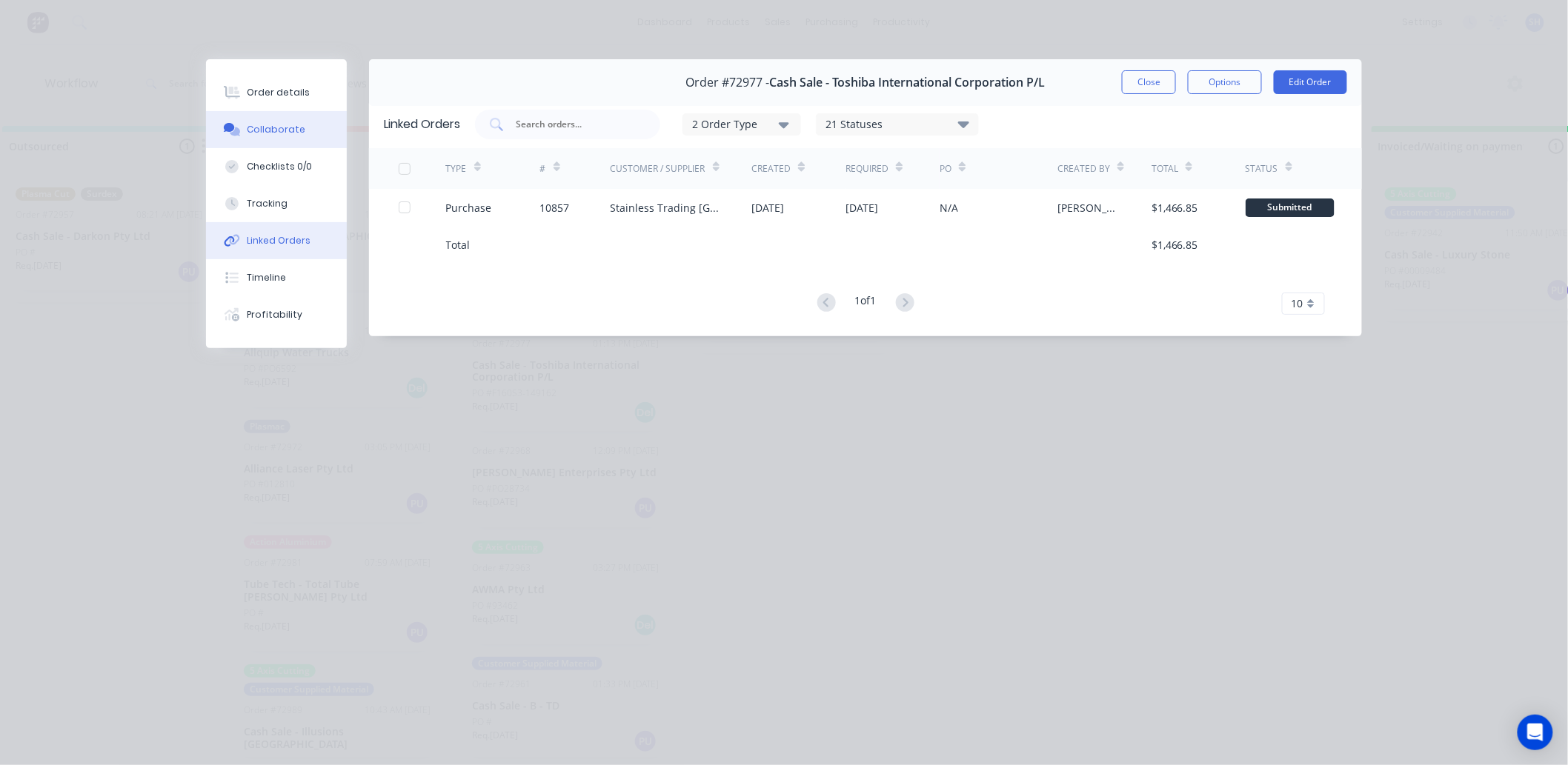
click at [278, 142] on button "Collaborate" at bounding box center [276, 130] width 140 height 37
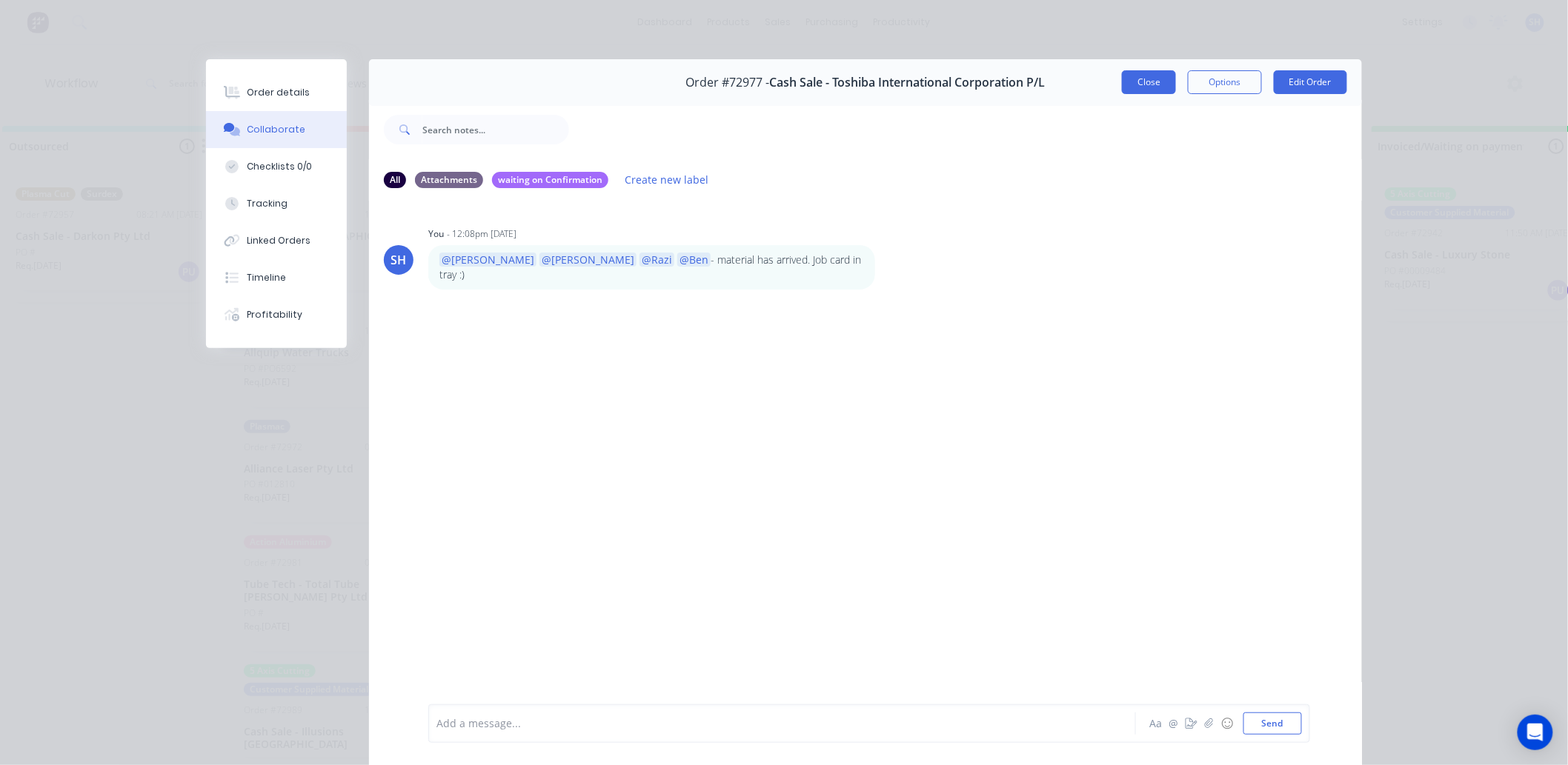
click at [1141, 79] on button "Close" at bounding box center [1149, 82] width 54 height 24
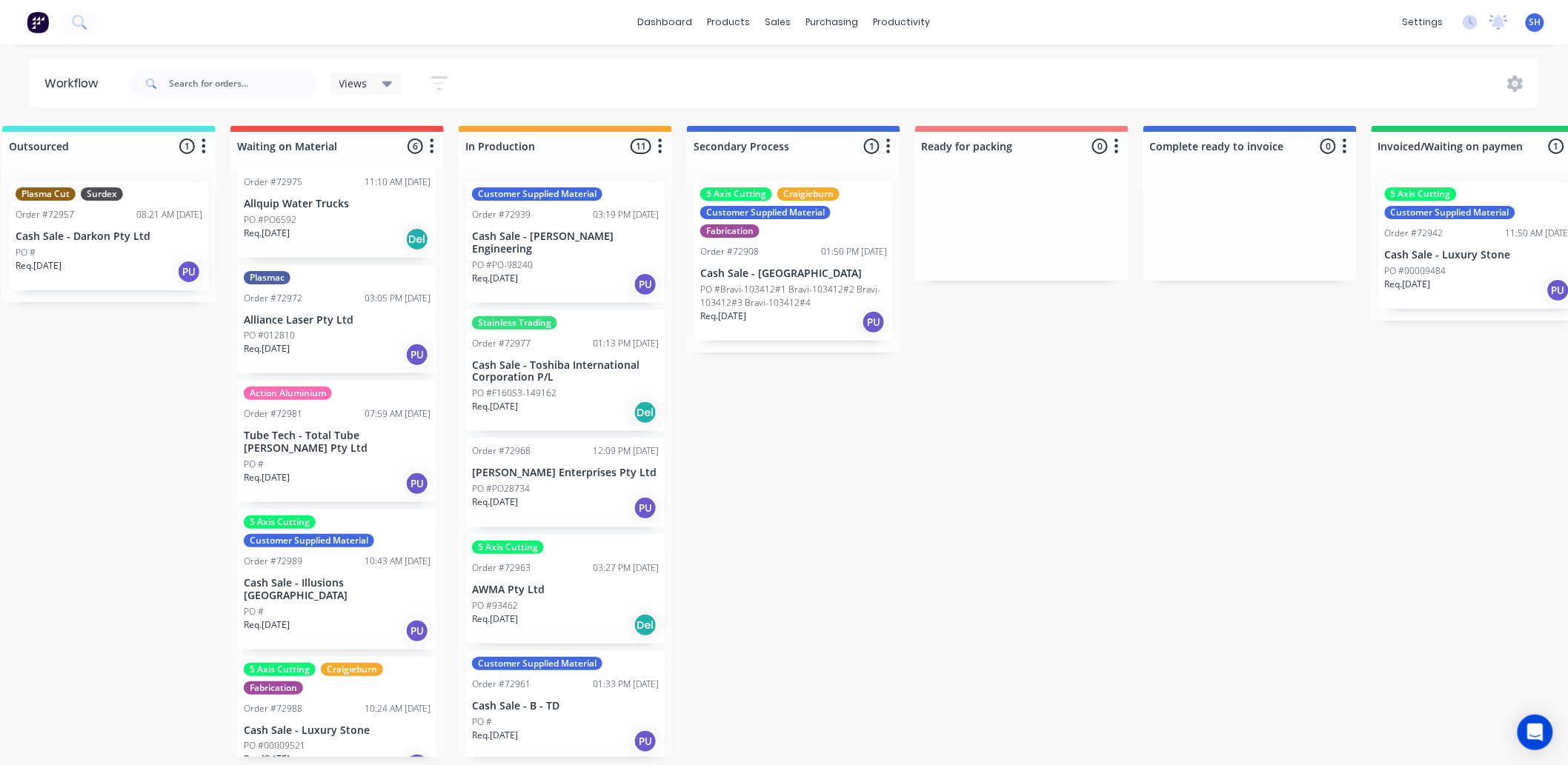
scroll to position [150, 0]
click at [531, 258] on p "PO #PO-98240" at bounding box center [502, 265] width 61 height 13
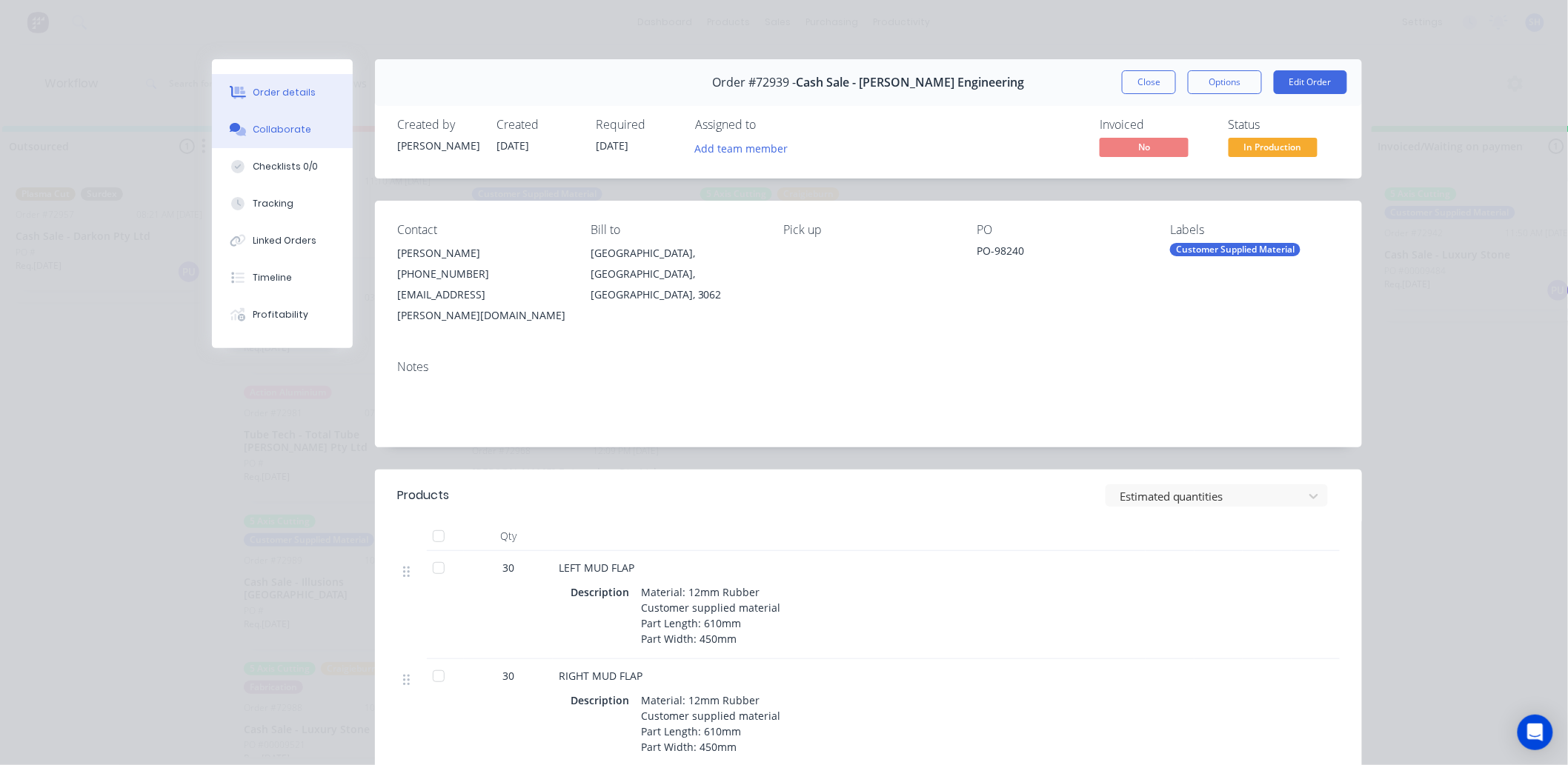
click at [271, 135] on div "Collaborate" at bounding box center [282, 129] width 59 height 13
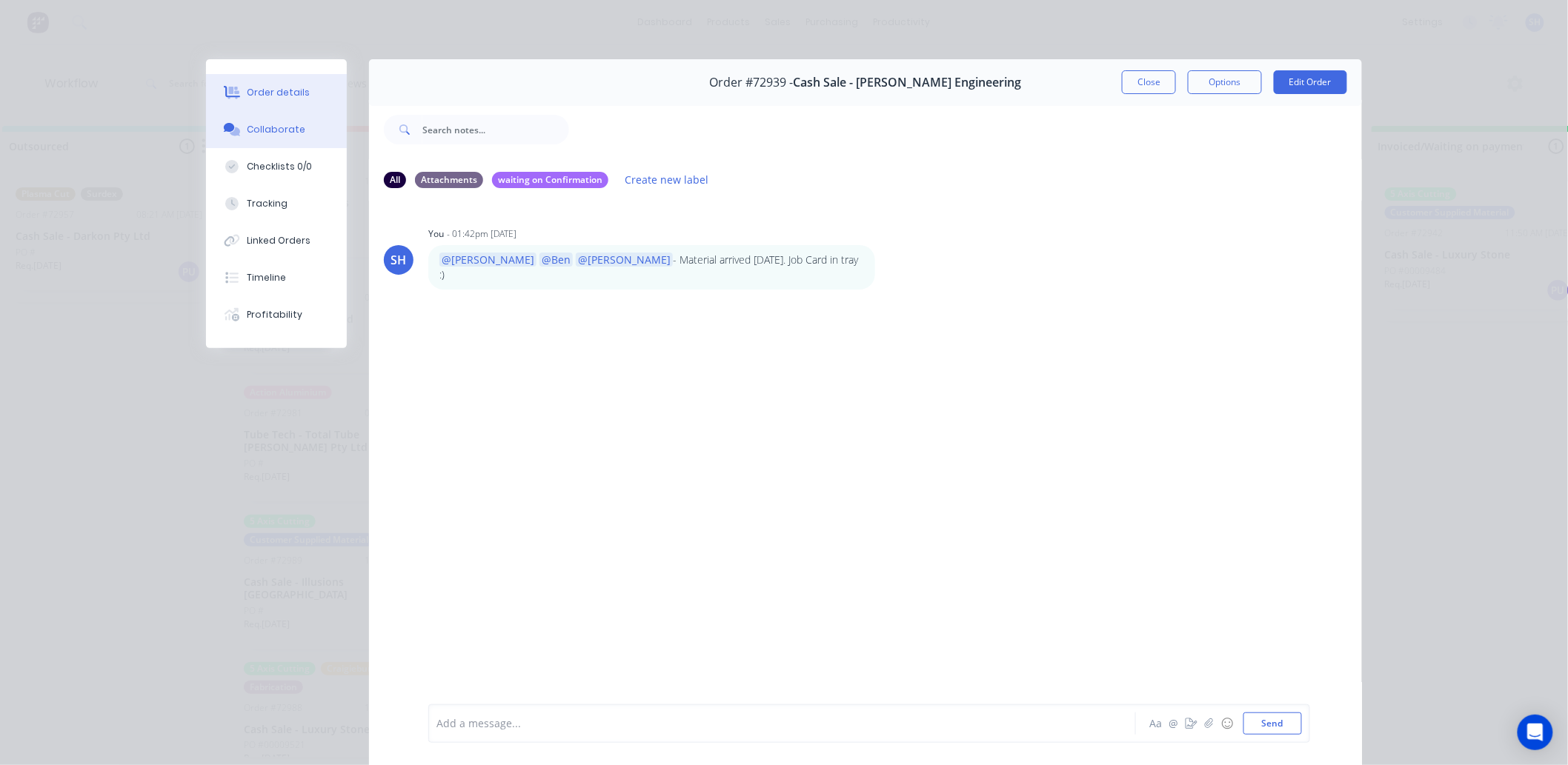
click at [264, 102] on button "Order details" at bounding box center [276, 93] width 140 height 37
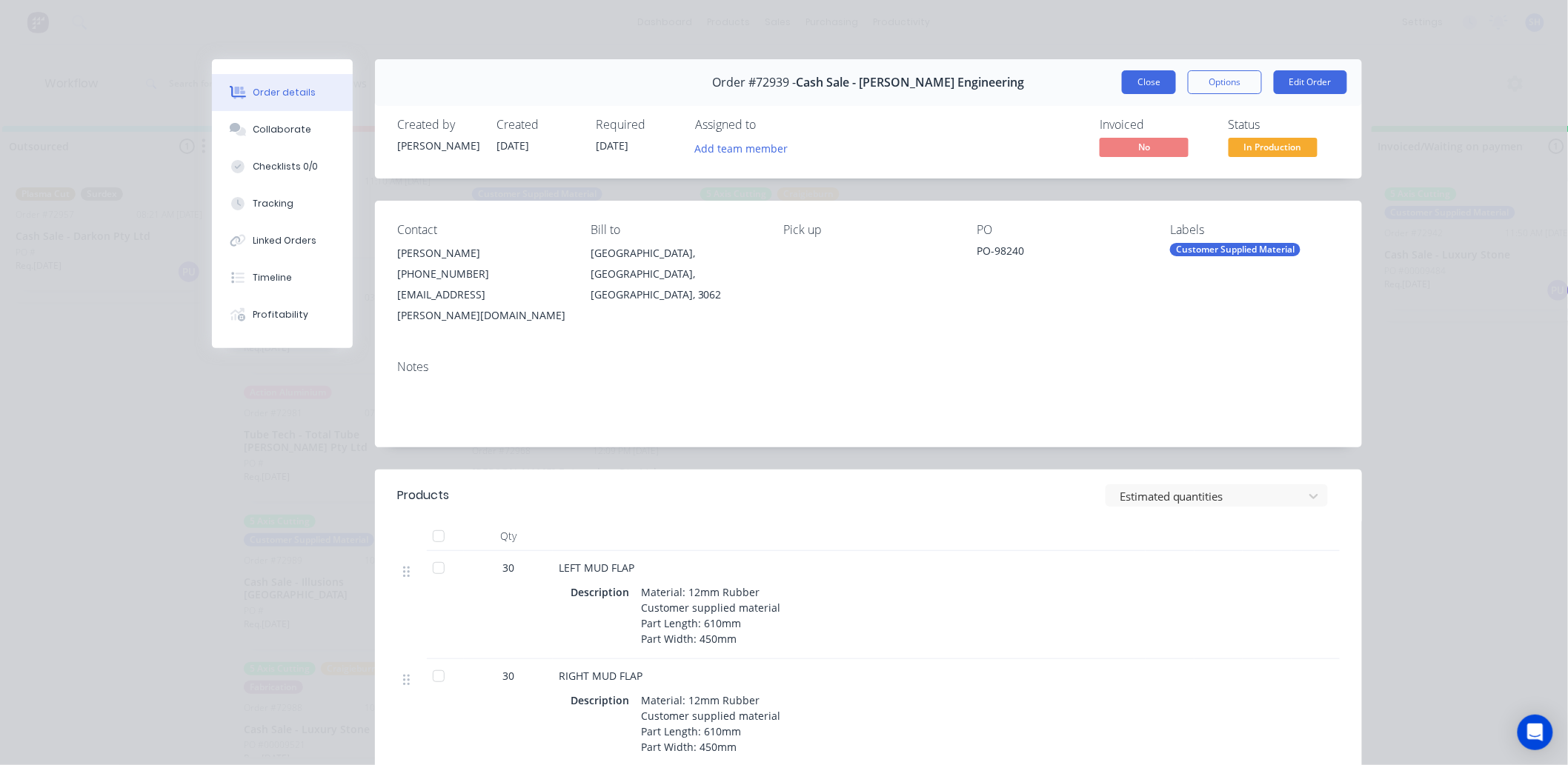
click at [1141, 93] on button "Close" at bounding box center [1149, 82] width 54 height 24
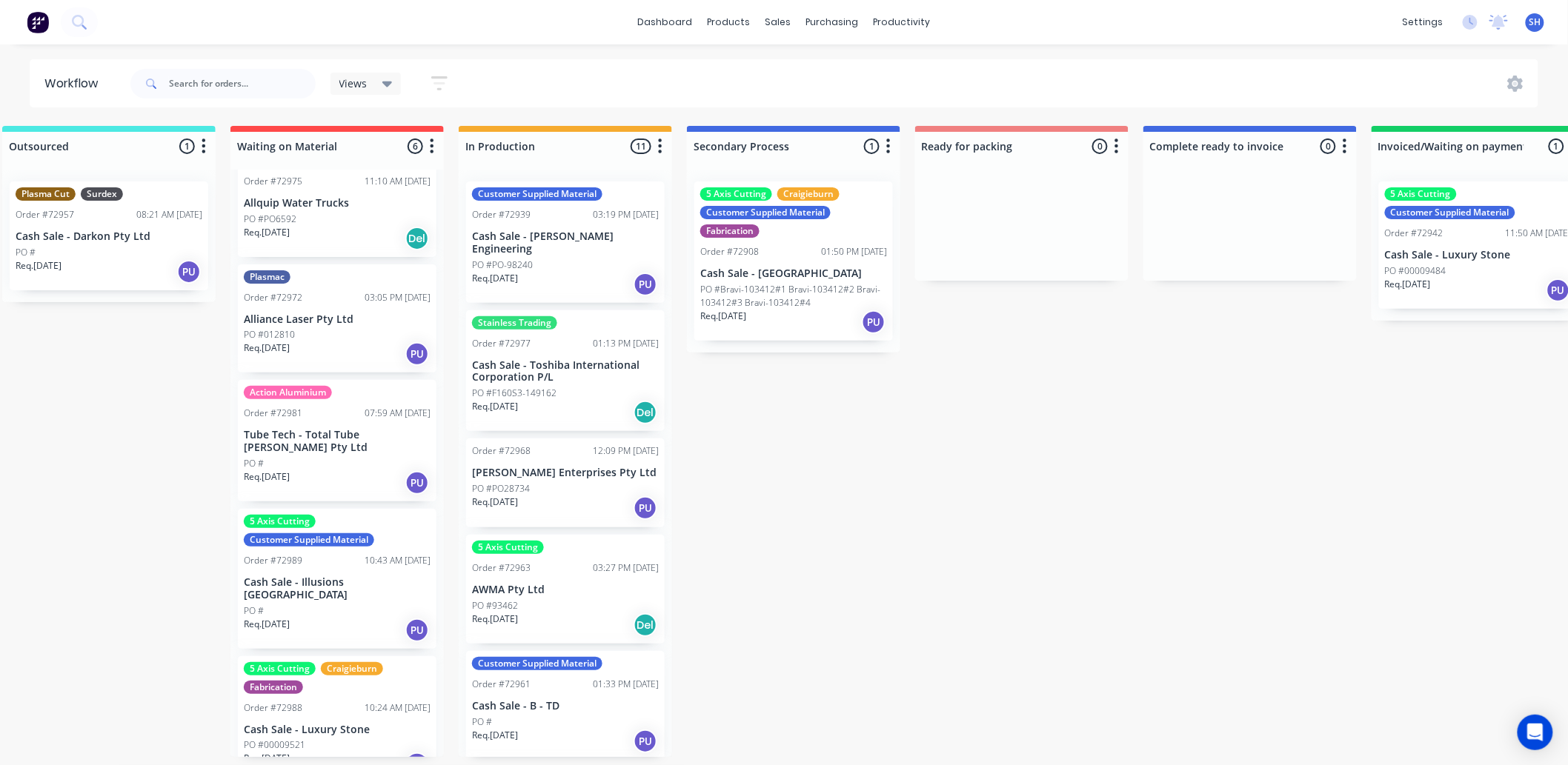
click at [486, 241] on p "Cash Sale - [PERSON_NAME] Engineering" at bounding box center [566, 243] width 187 height 25
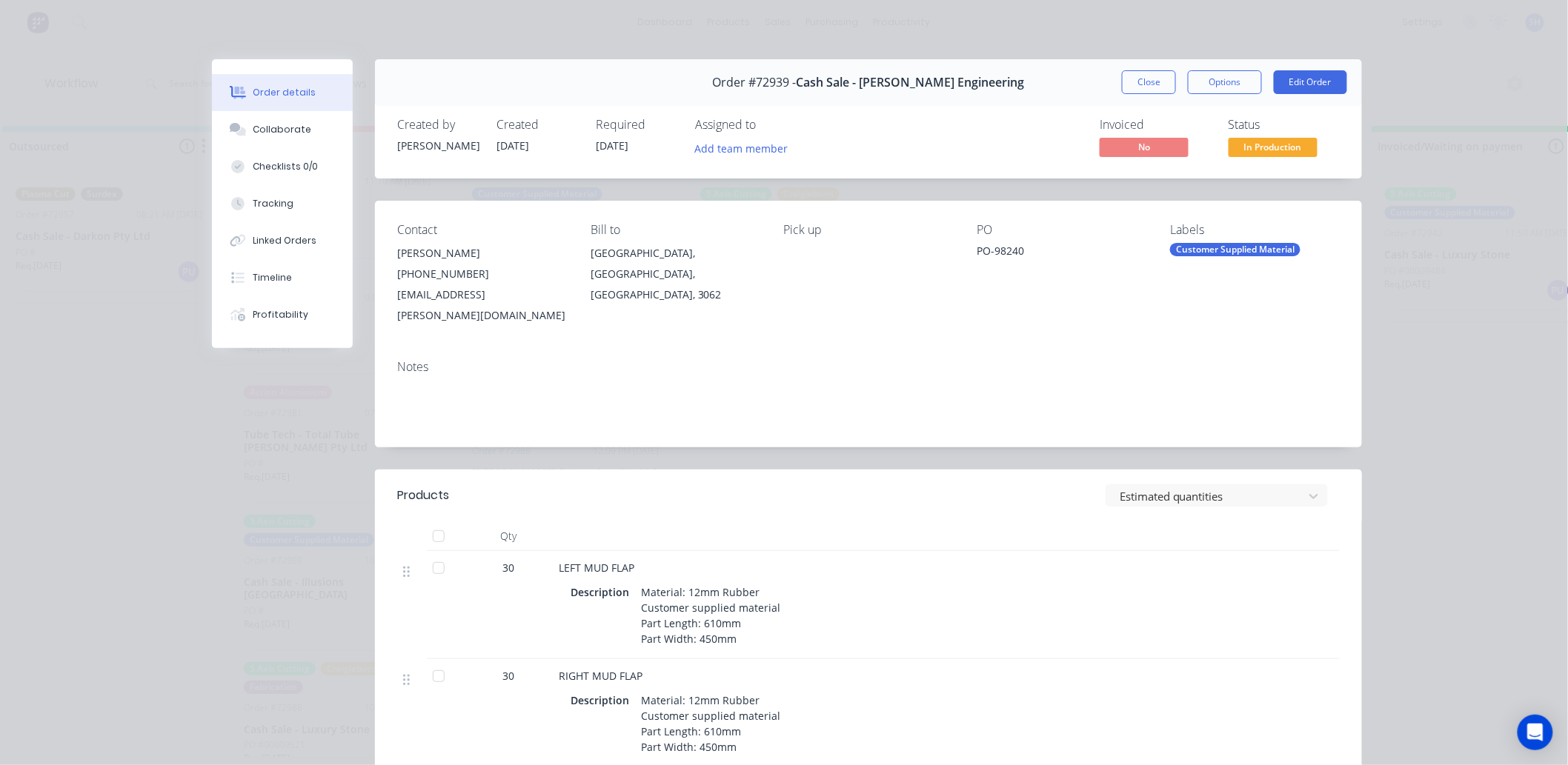
click at [841, 82] on span "Cash Sale - [PERSON_NAME] Engineering" at bounding box center [911, 83] width 228 height 14
click at [1211, 86] on button "Options" at bounding box center [1225, 82] width 74 height 24
click at [865, 265] on div "Pick up" at bounding box center [869, 275] width 170 height 103
click at [1300, 79] on button "Edit Order" at bounding box center [1310, 82] width 73 height 24
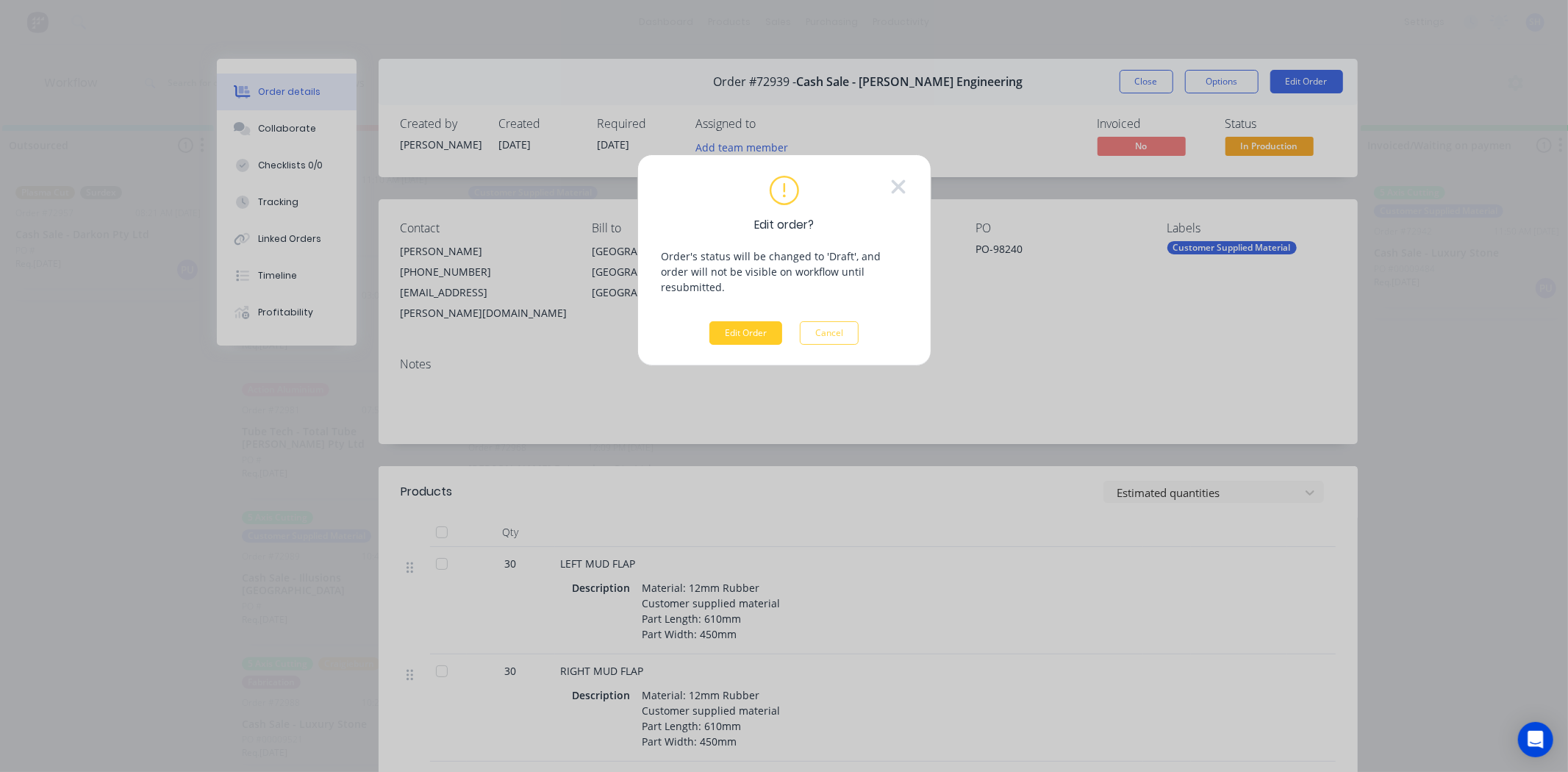
click at [737, 321] on button "Edit Order" at bounding box center [745, 333] width 73 height 24
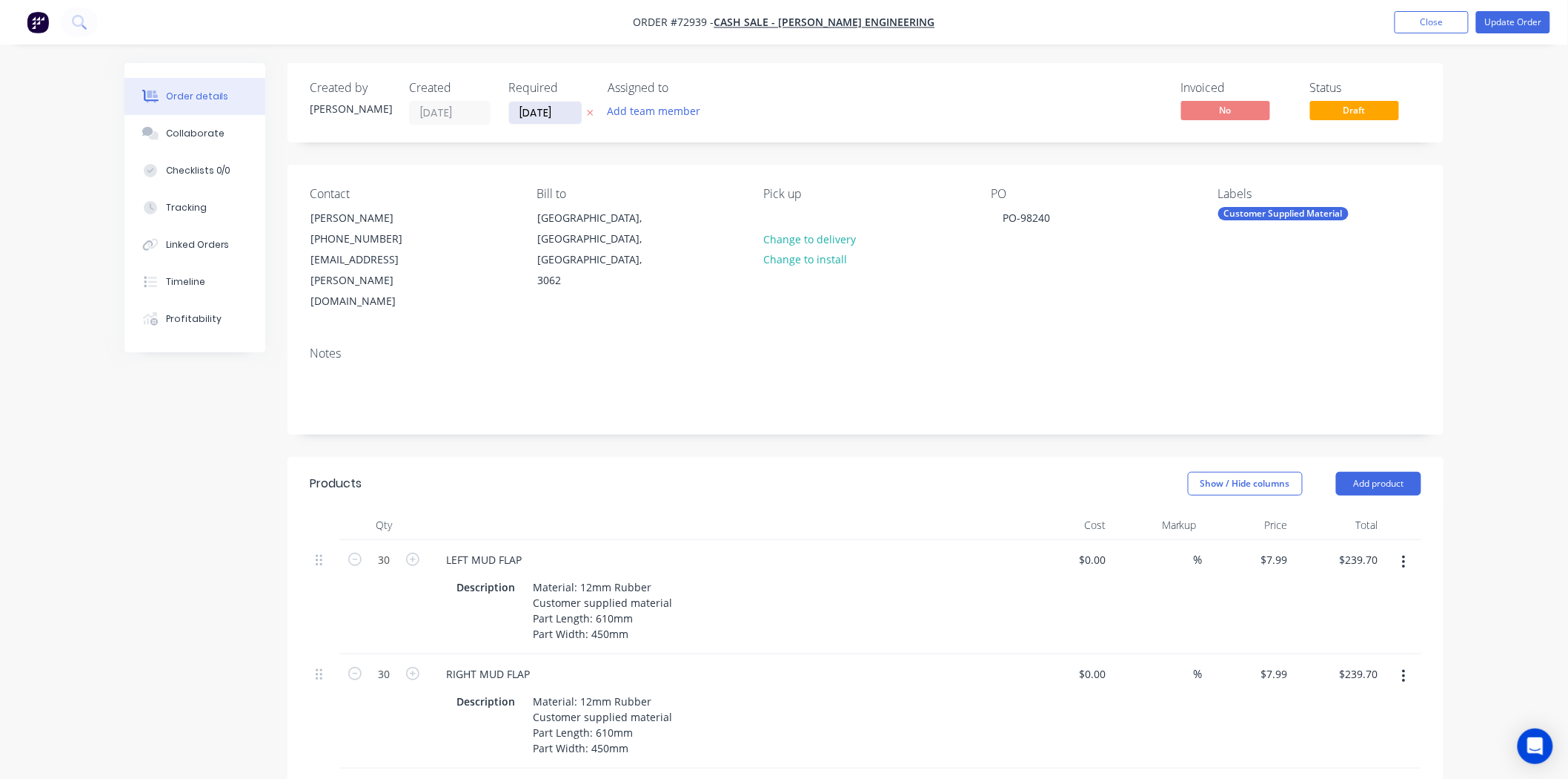
click at [544, 111] on input "[DATE]" at bounding box center [546, 113] width 73 height 22
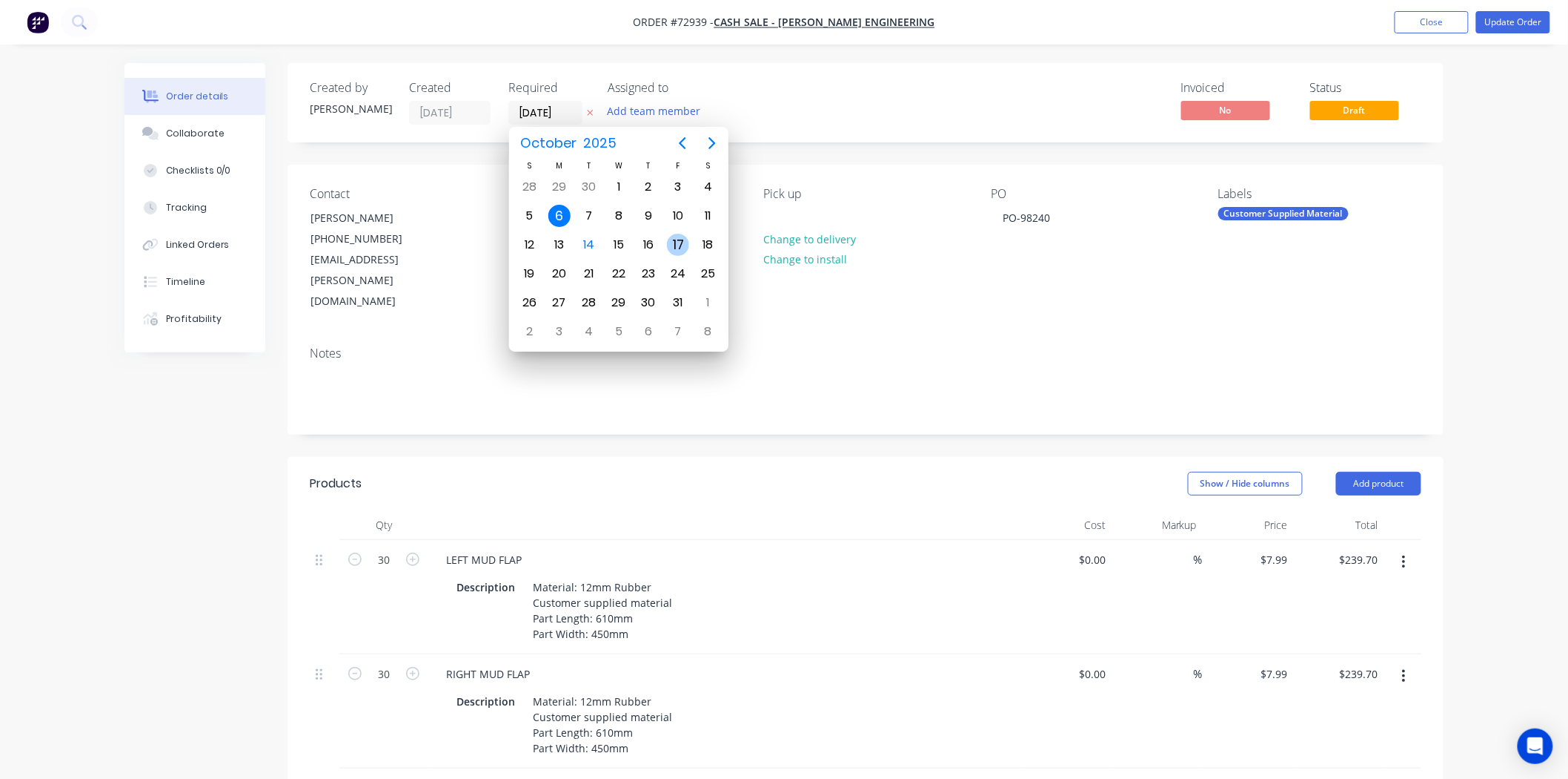
click at [677, 235] on div "17" at bounding box center [678, 245] width 22 height 22
type input "[DATE]"
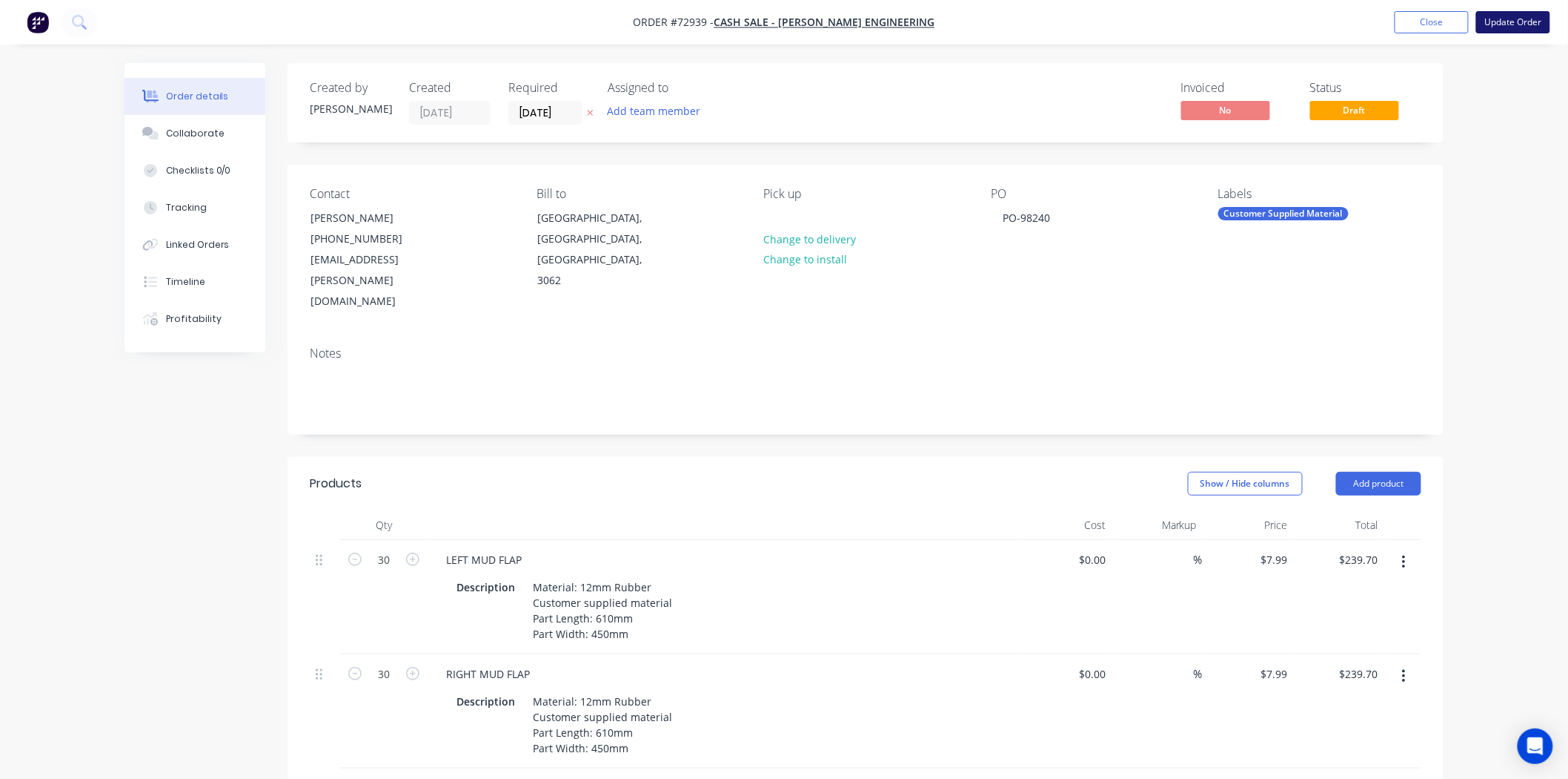
click at [1507, 22] on button "Update Order" at bounding box center [1513, 22] width 74 height 22
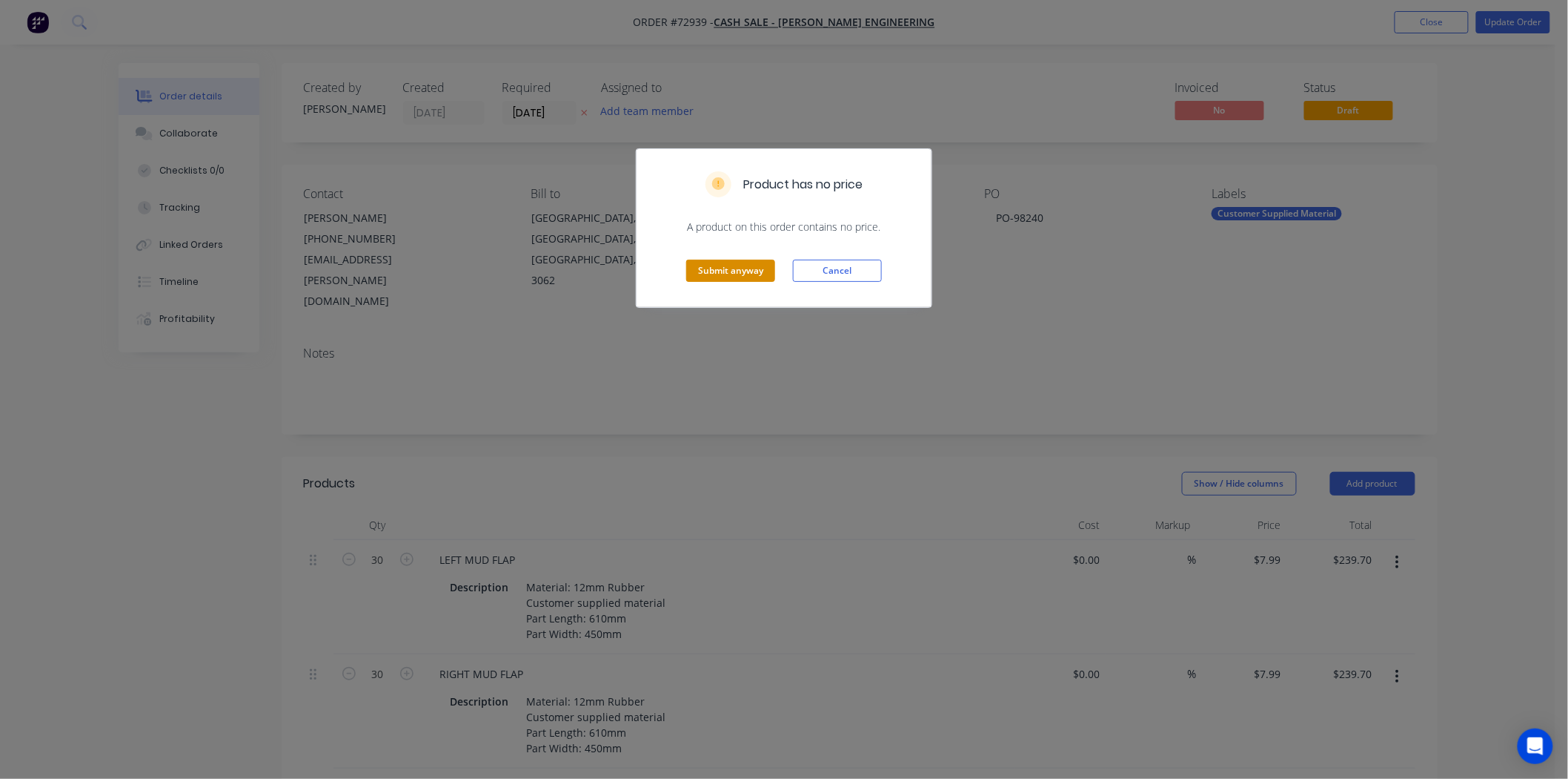
click at [749, 276] on button "Submit anyway" at bounding box center [730, 270] width 89 height 22
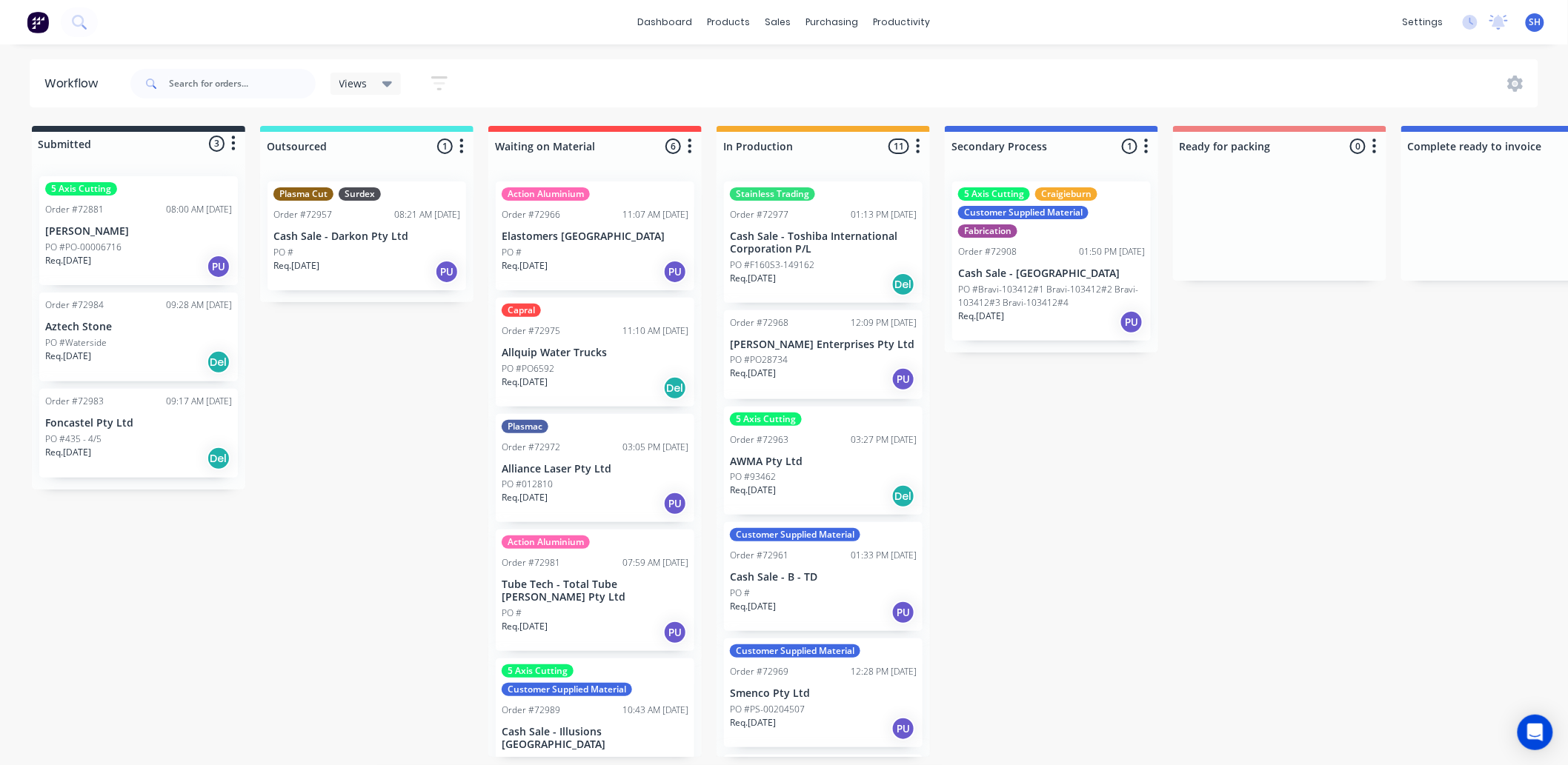
click at [786, 290] on div "Req. 10/10/25 Del" at bounding box center [823, 285] width 187 height 25
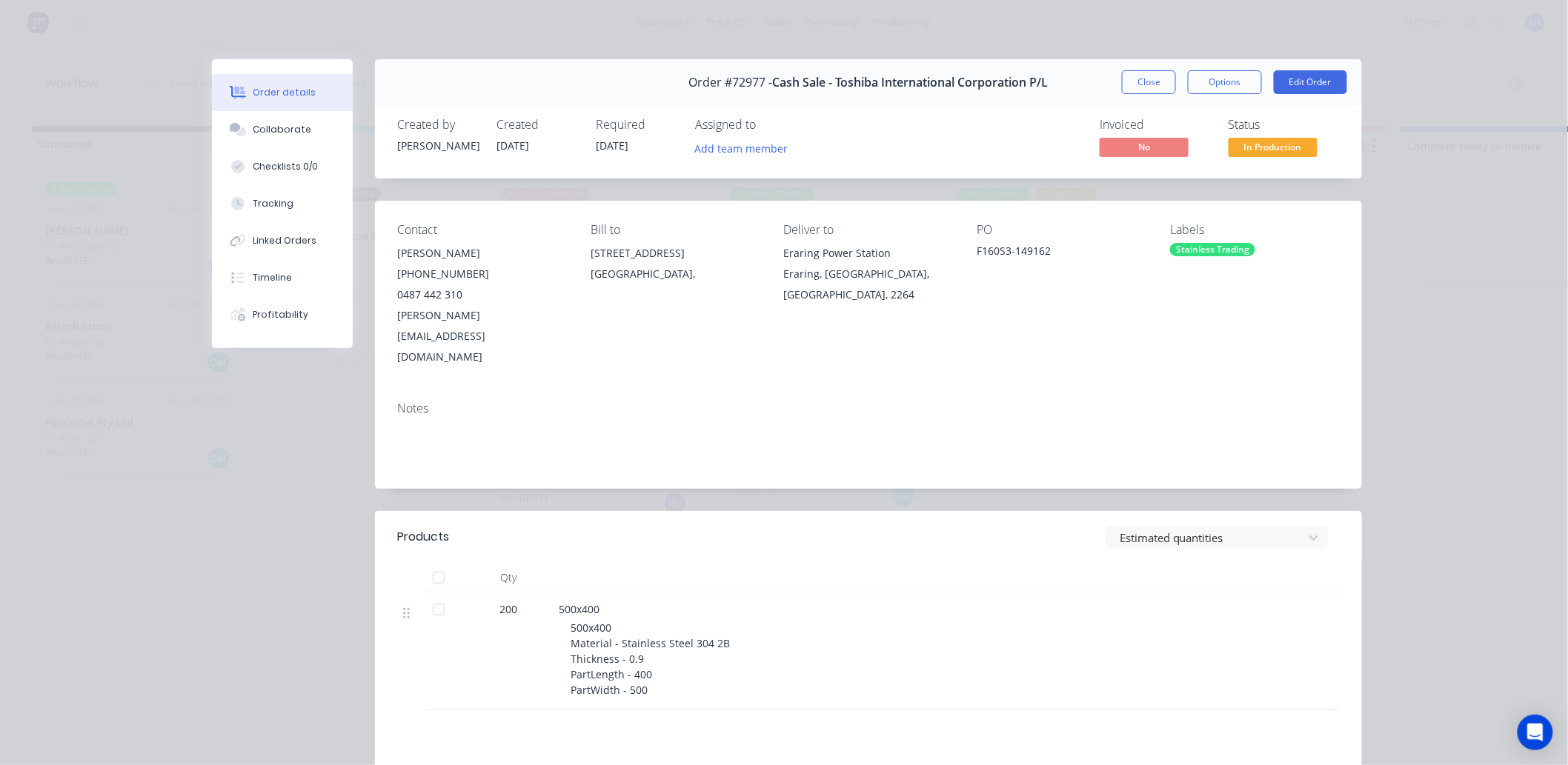
click at [783, 77] on span "Cash Sale - Toshiba International Corporation P/L" at bounding box center [911, 83] width 275 height 14
click at [750, 79] on span "Order #72977 -" at bounding box center [731, 83] width 84 height 14
click at [715, 79] on span "Order #72977 -" at bounding box center [731, 83] width 84 height 14
click at [278, 137] on button "Collaborate" at bounding box center [282, 130] width 140 height 37
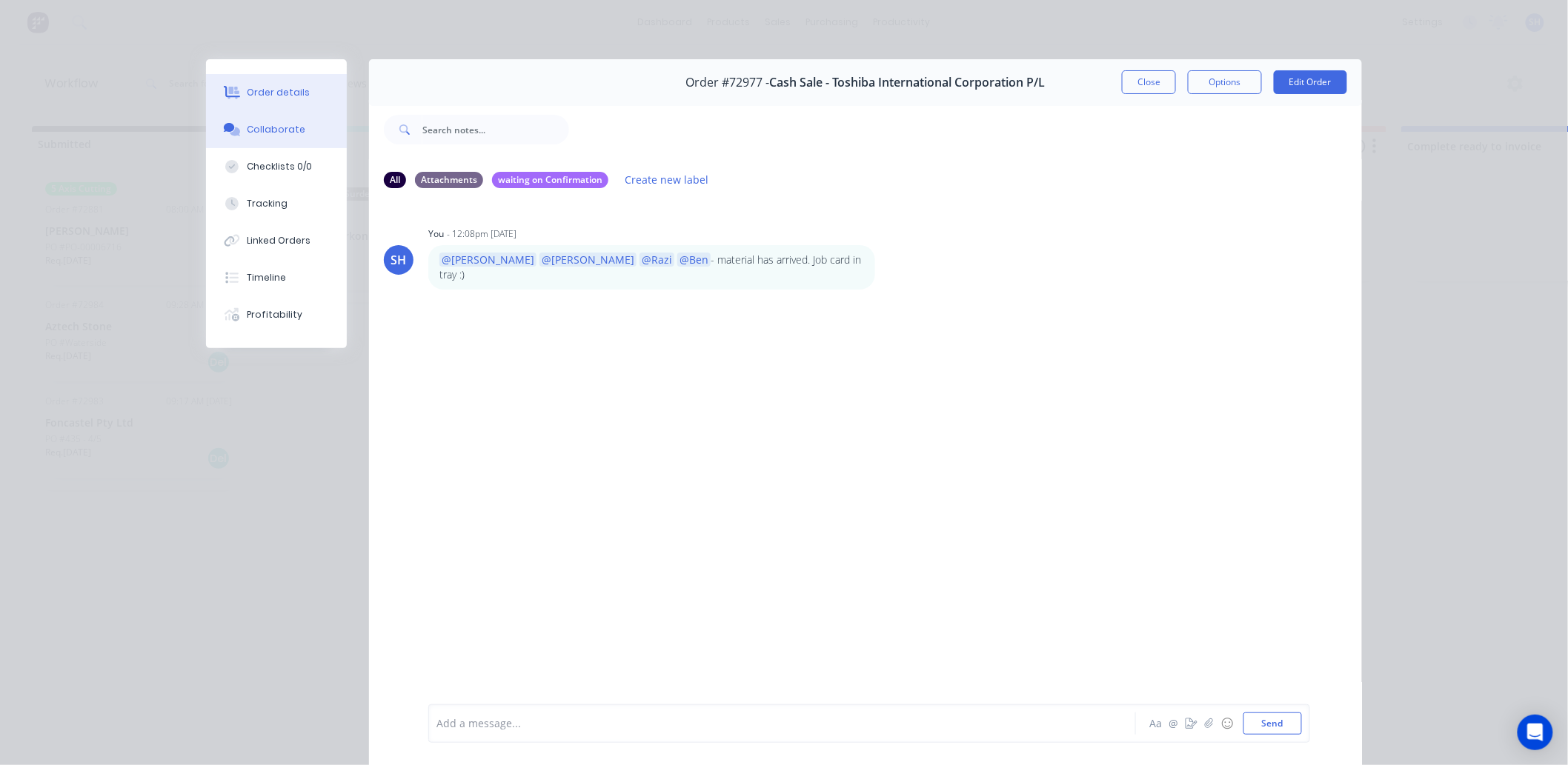
click at [272, 98] on div "Order details" at bounding box center [279, 92] width 63 height 13
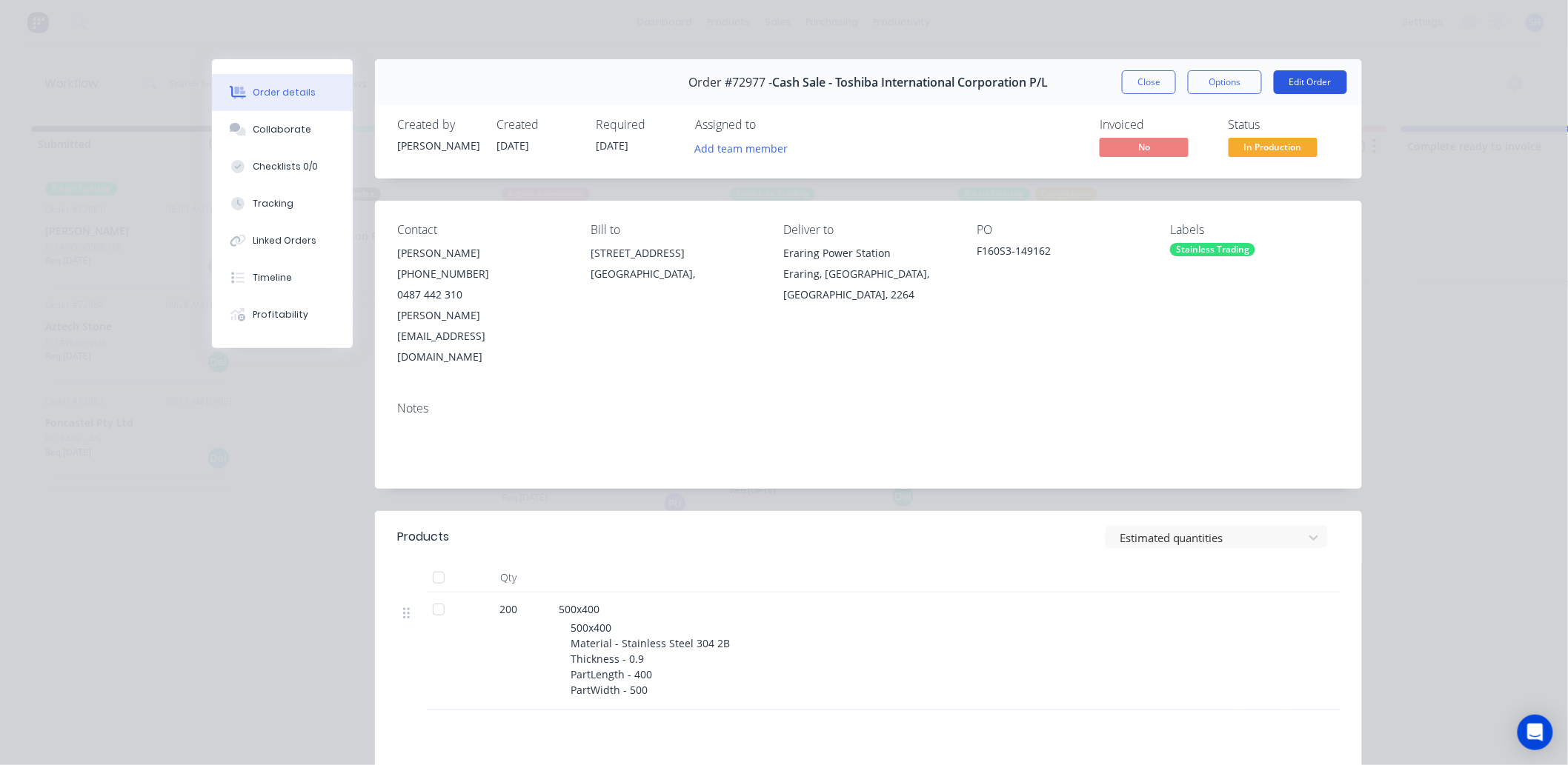
click at [1292, 82] on button "Edit Order" at bounding box center [1310, 82] width 73 height 24
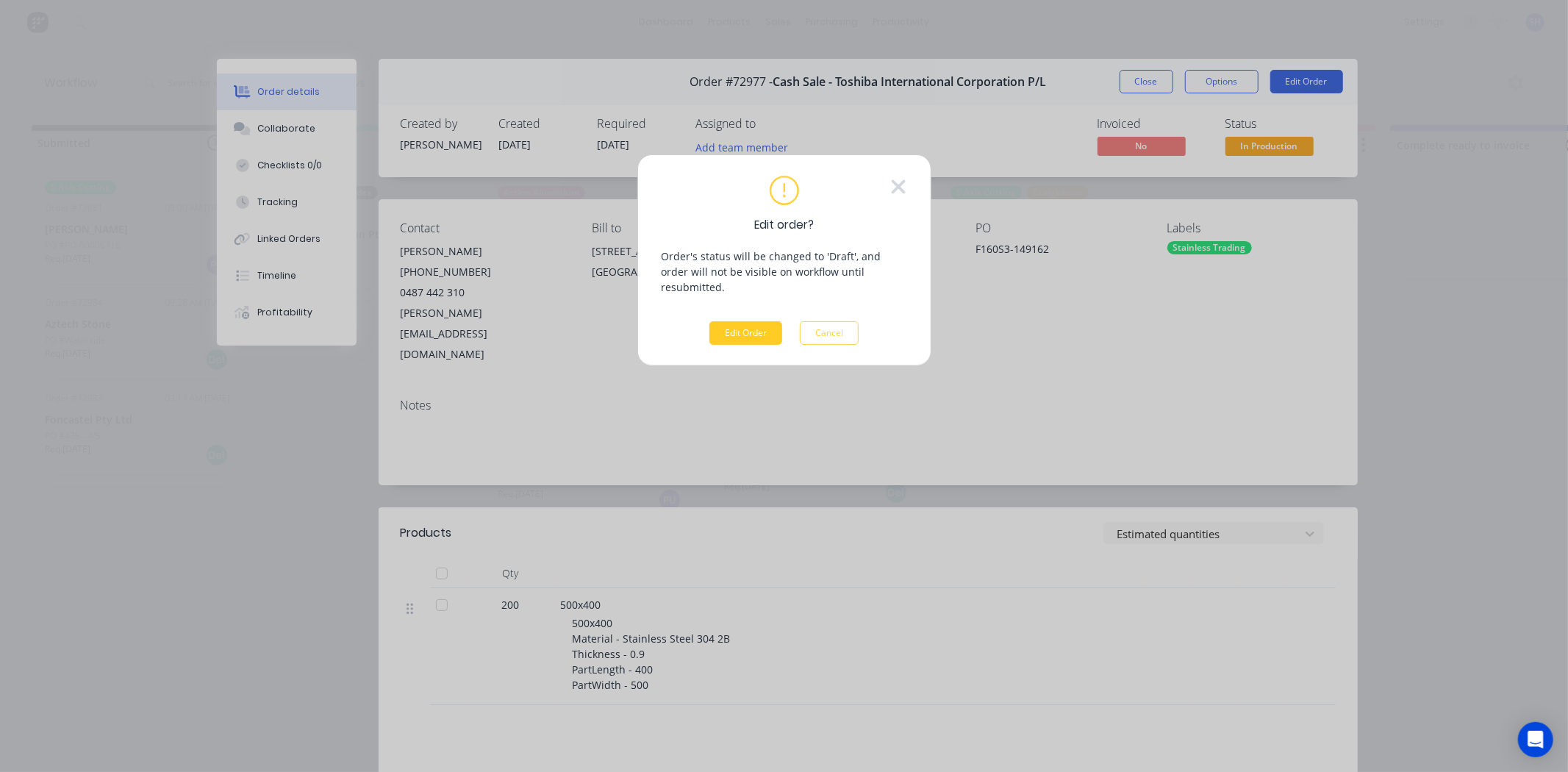
click at [725, 321] on button "Edit Order" at bounding box center [745, 333] width 73 height 24
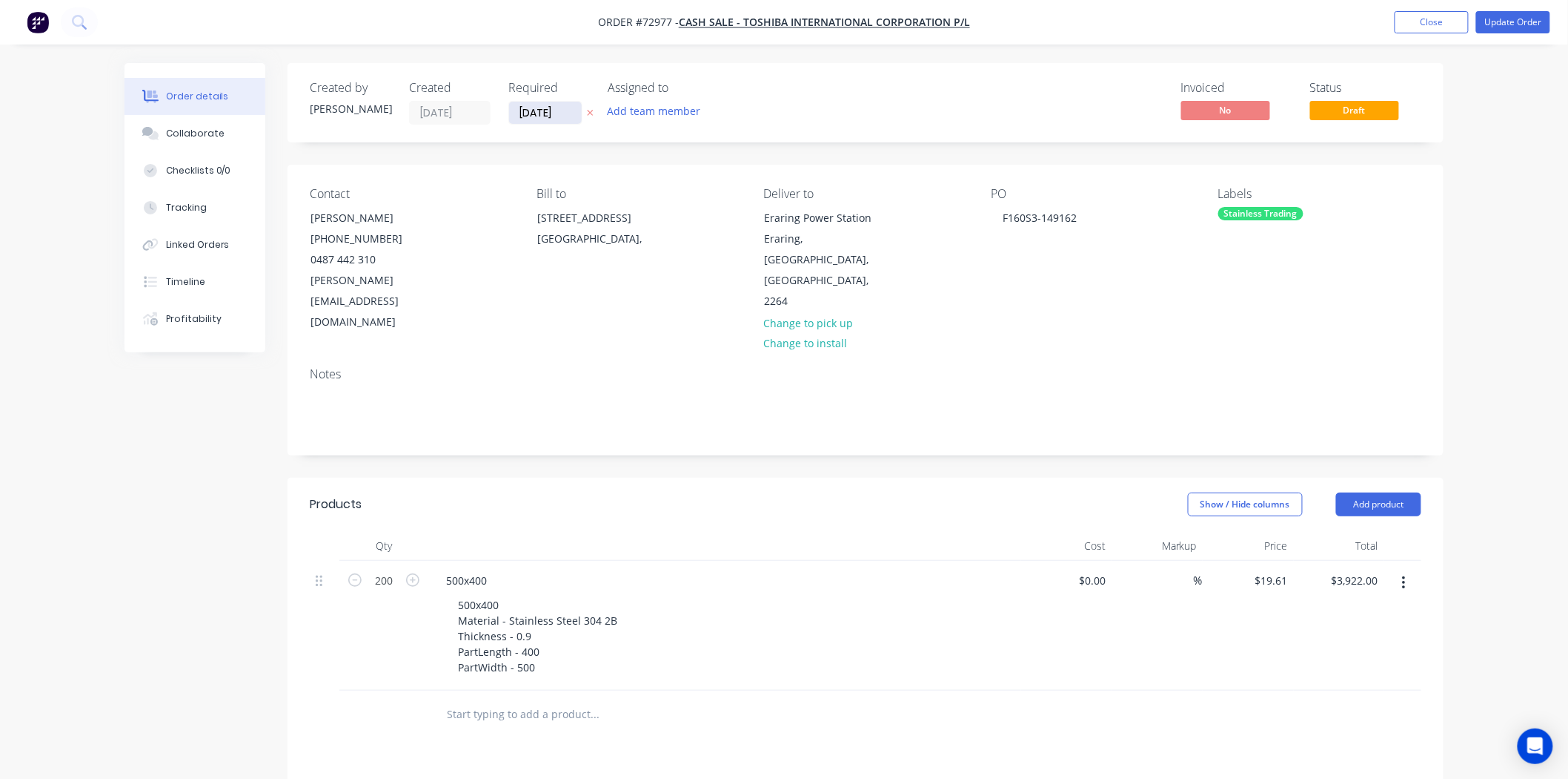
click at [539, 116] on input "[DATE]" at bounding box center [546, 113] width 73 height 22
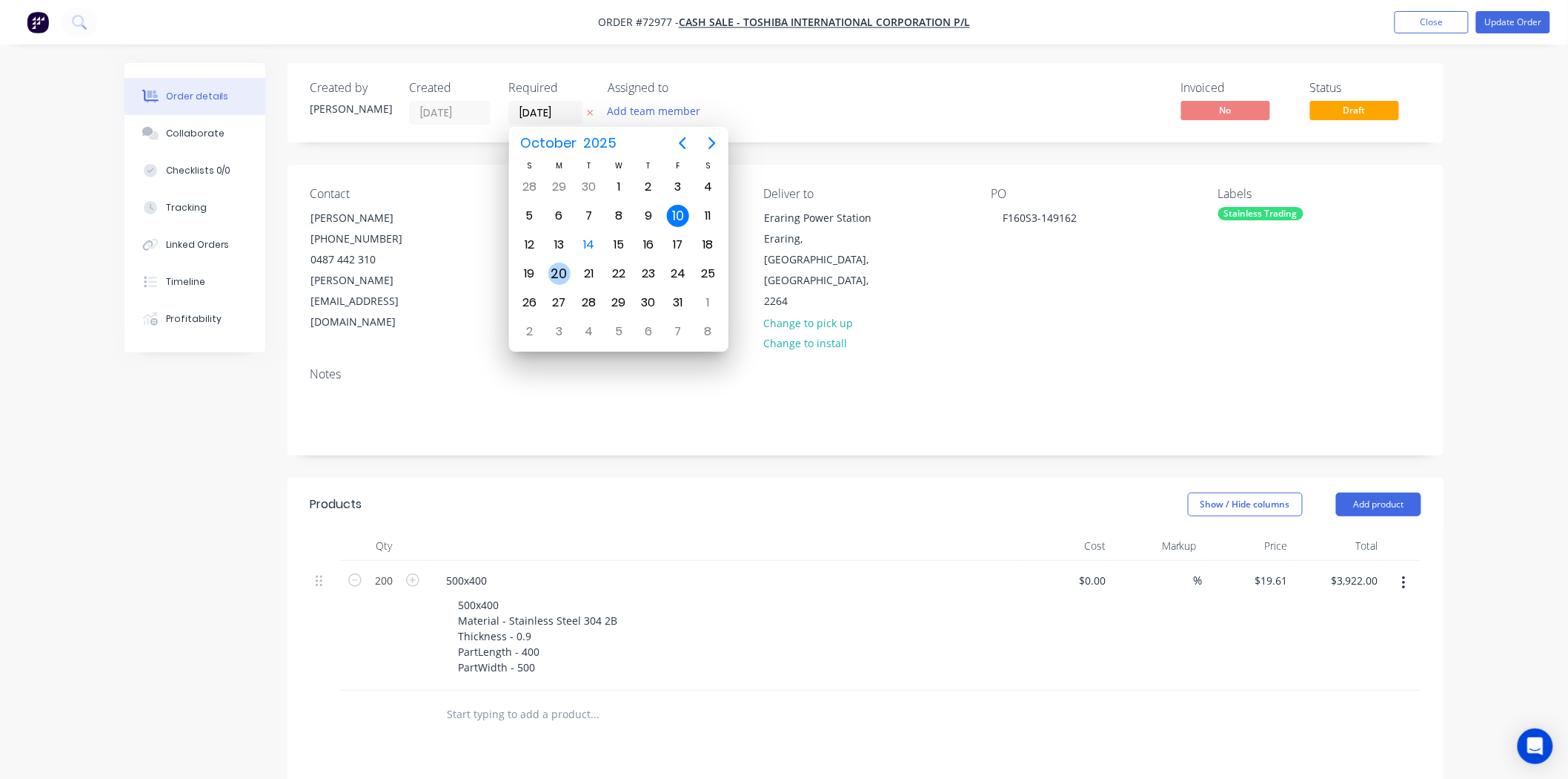
click at [564, 266] on div "20" at bounding box center [559, 273] width 22 height 22
type input "[DATE]"
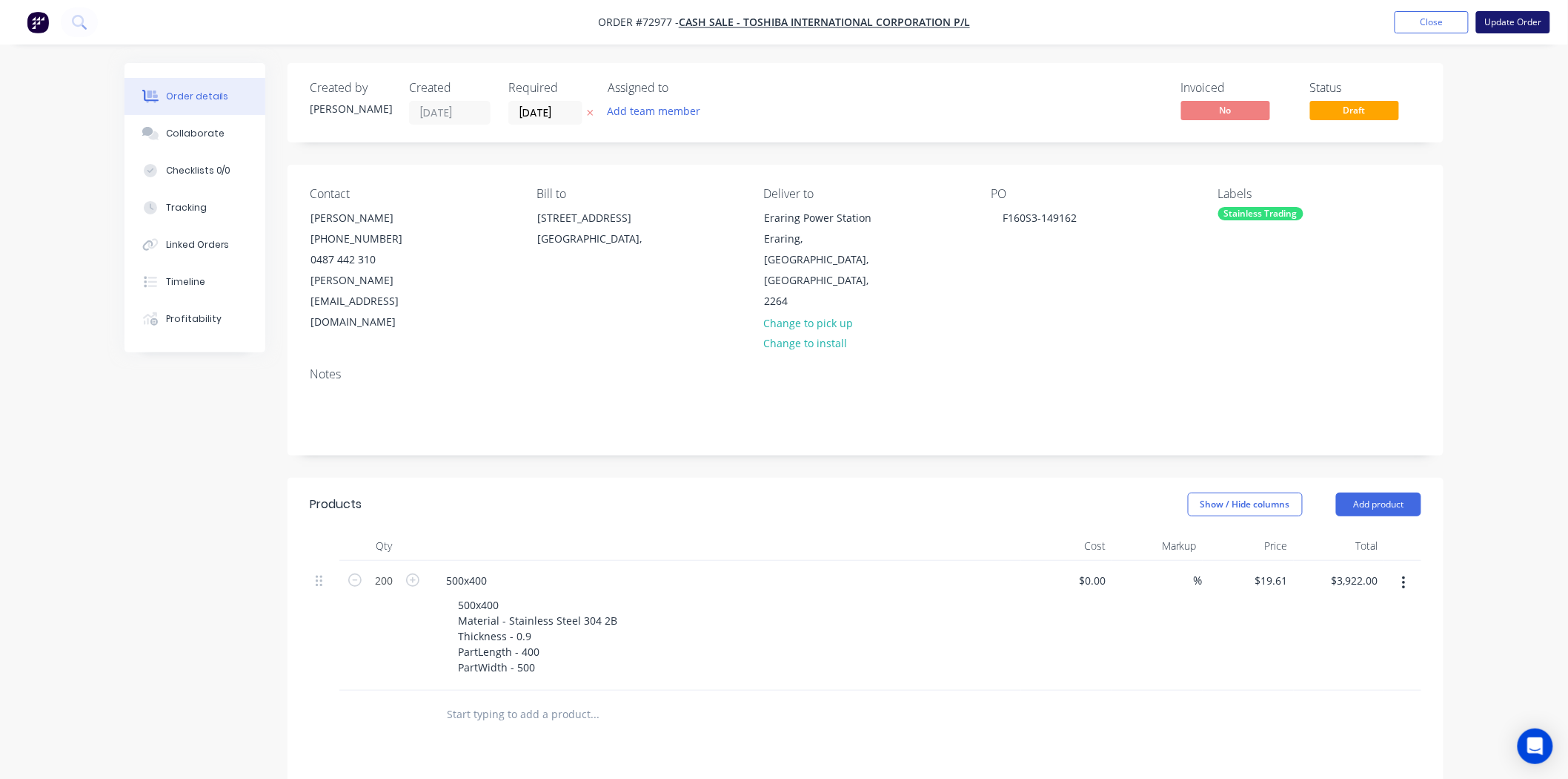
click at [1492, 28] on button "Update Order" at bounding box center [1513, 22] width 74 height 22
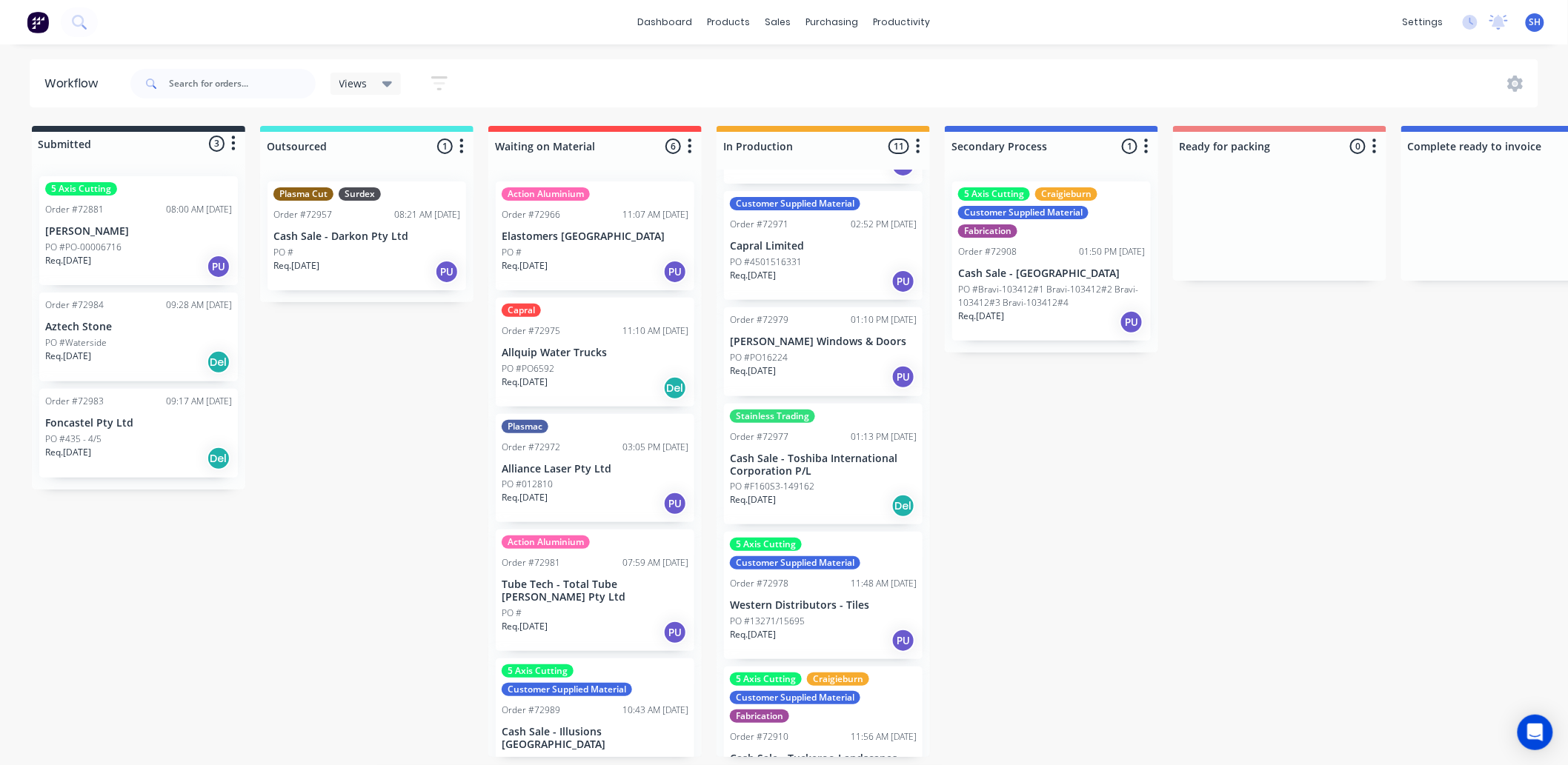
scroll to position [575, 0]
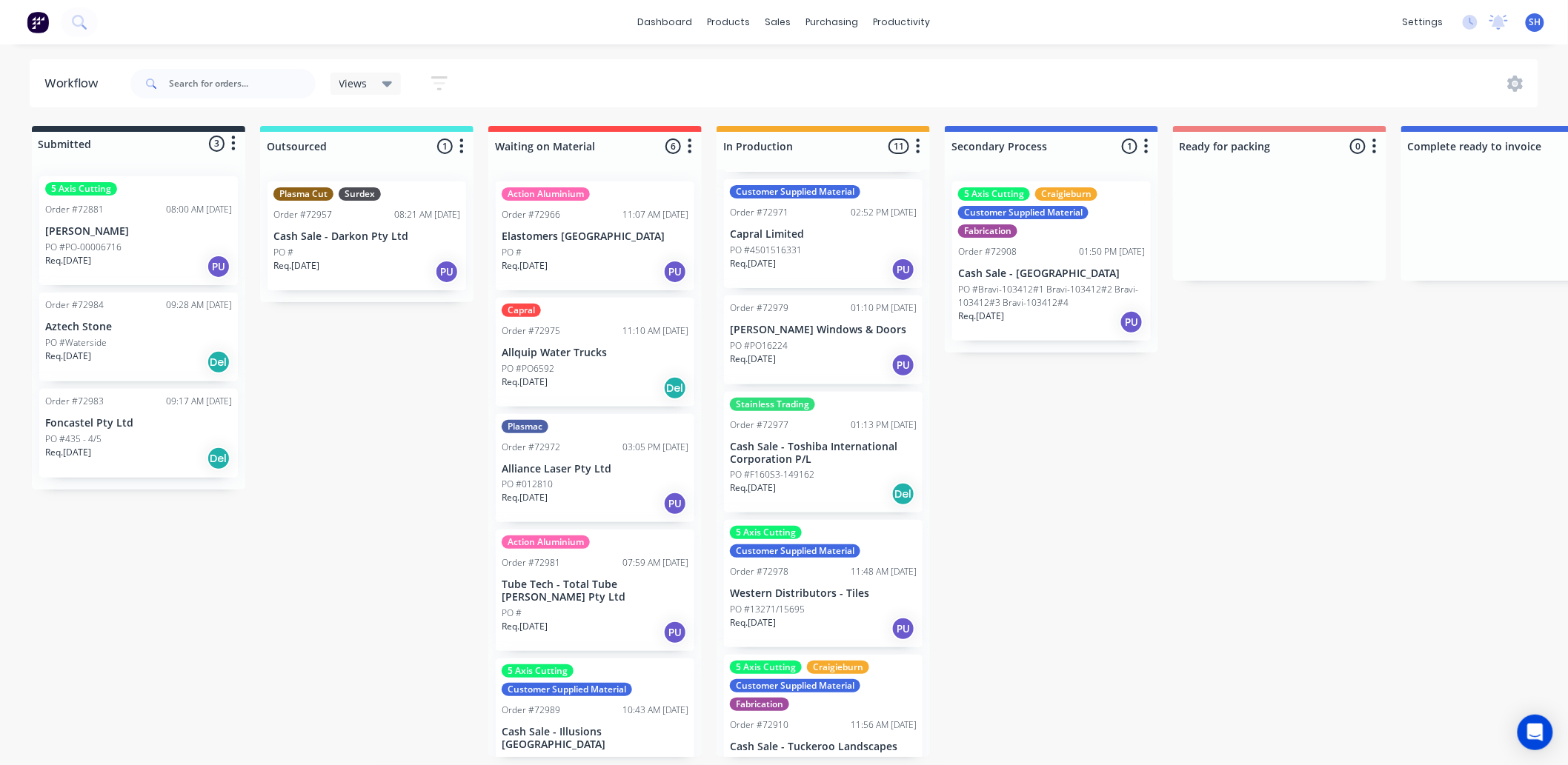
click at [1210, 580] on div "Submitted 3 Status colour #273444 hex #273444 Save Cancel Summaries Total order…" at bounding box center [1333, 441] width 2687 height 631
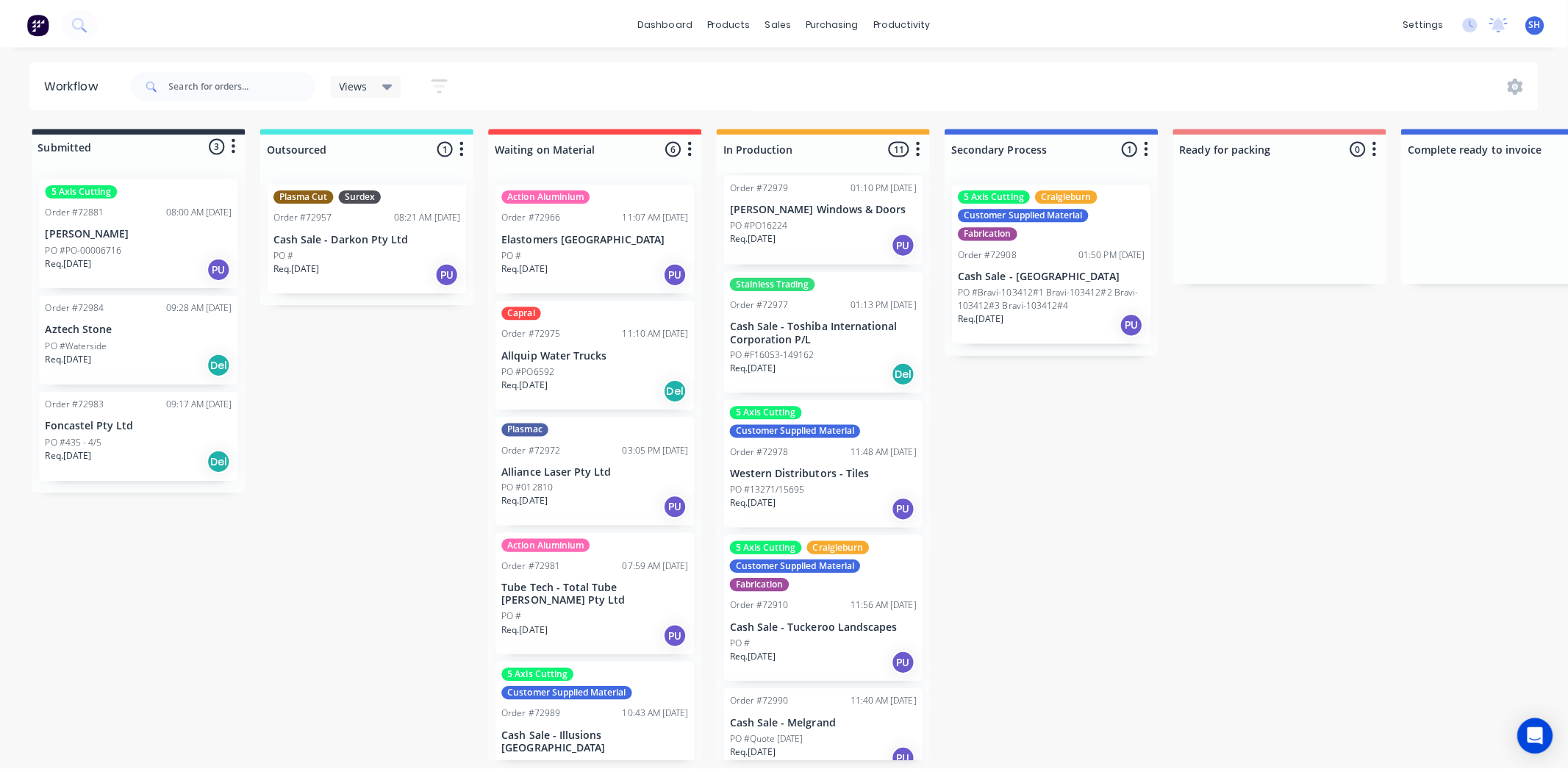
scroll to position [695, 0]
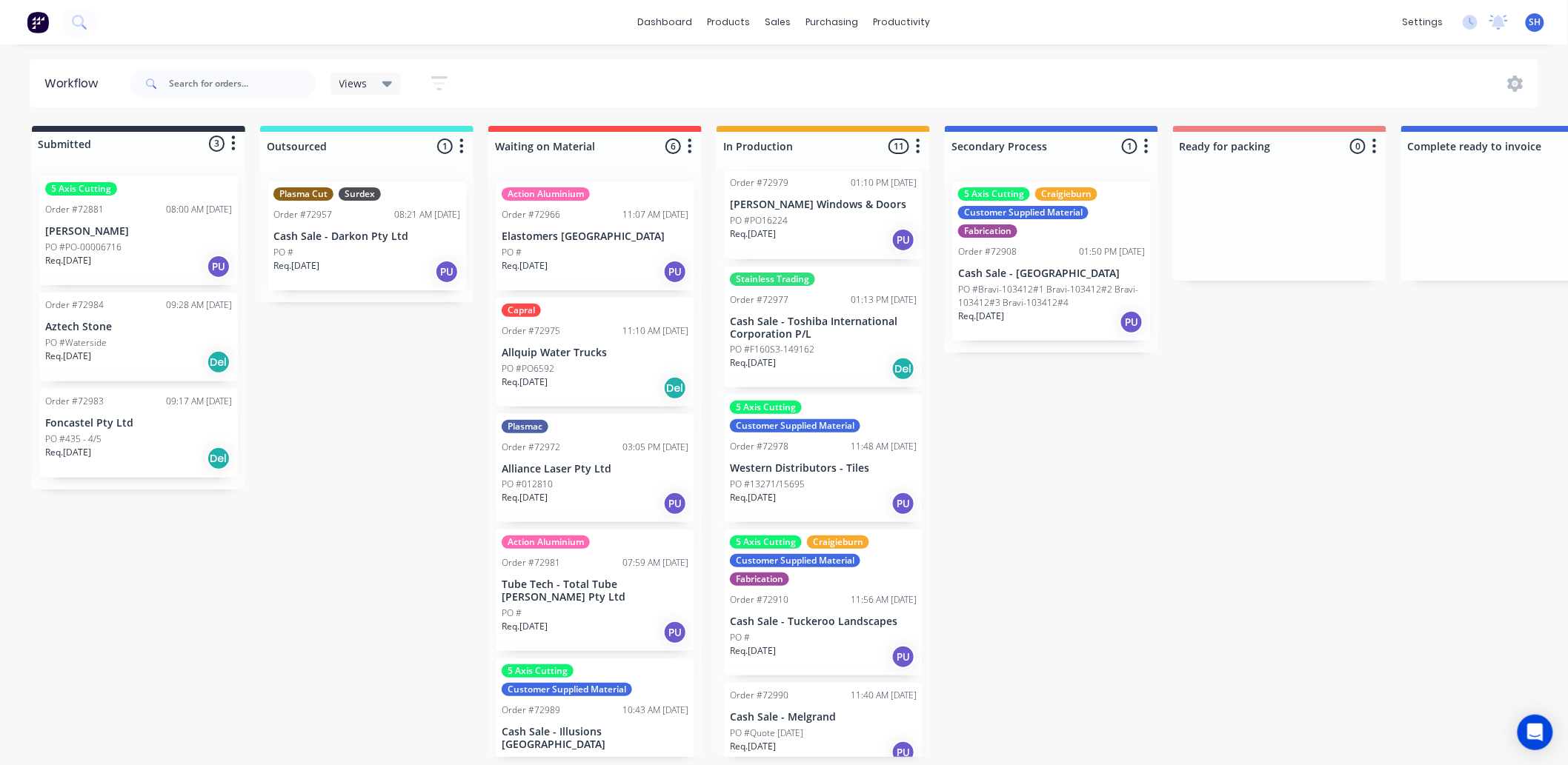
click at [780, 757] on div "Order #72968 12:09 PM 09/10/25 Tait Enterprises Pty Ltd PO #PO28734 Req. 14/10/…" at bounding box center [823, 463] width 214 height 588
click at [809, 66] on div "Sales Orders" at bounding box center [833, 71] width 61 height 13
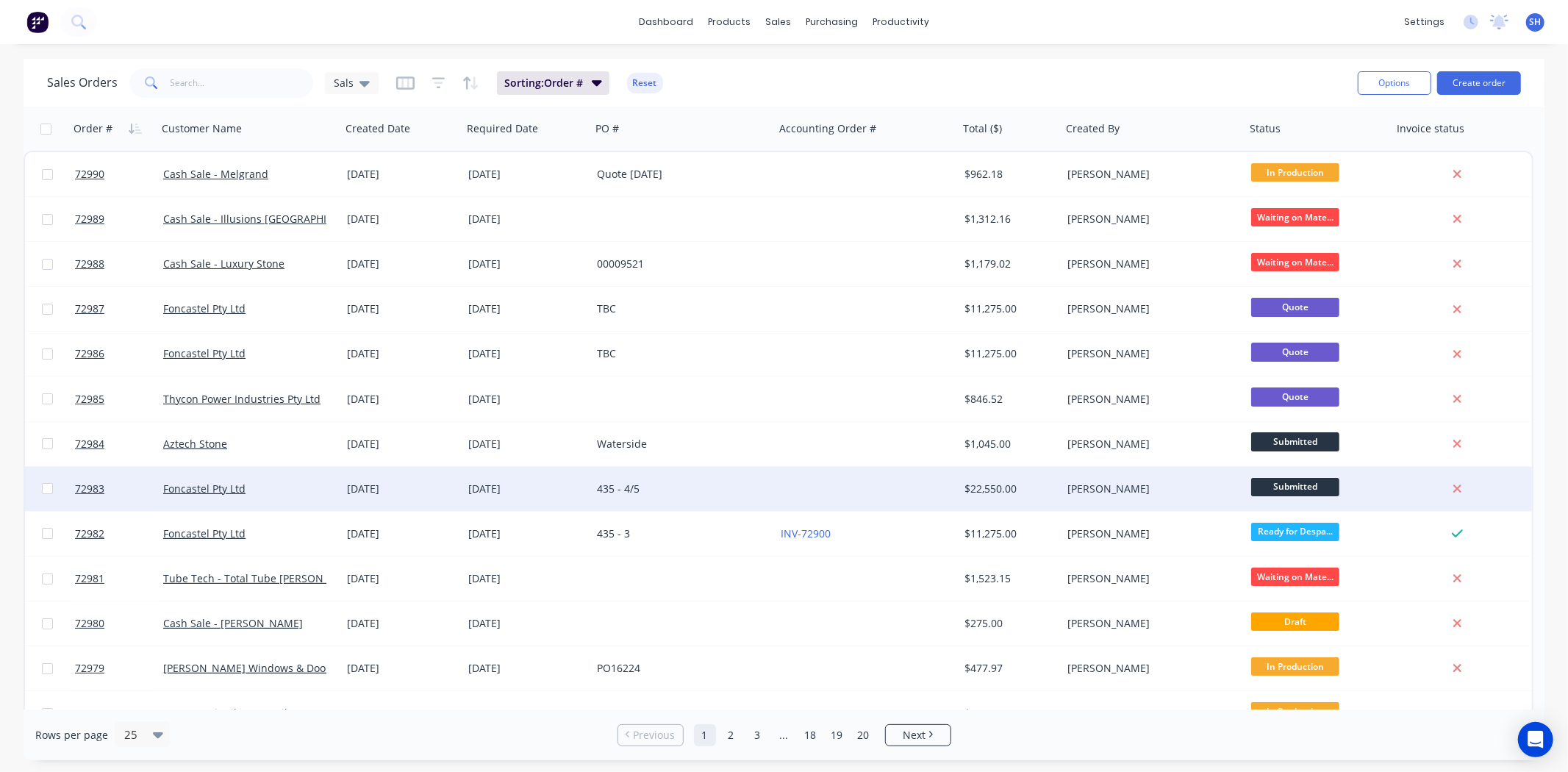
click at [638, 486] on div "435 - 4/5" at bounding box center [678, 488] width 163 height 15
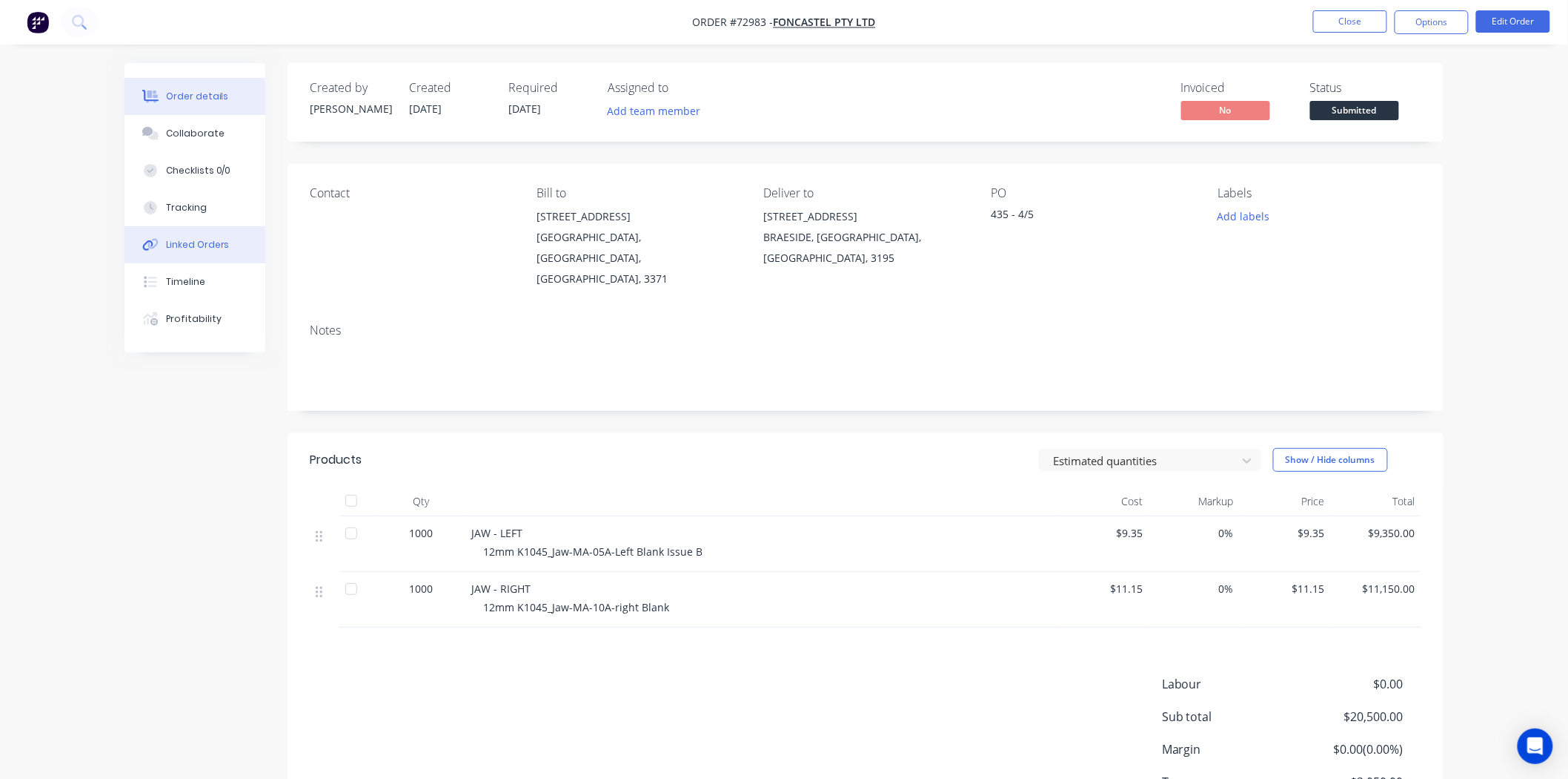
click at [191, 248] on div "Linked Orders" at bounding box center [198, 244] width 64 height 13
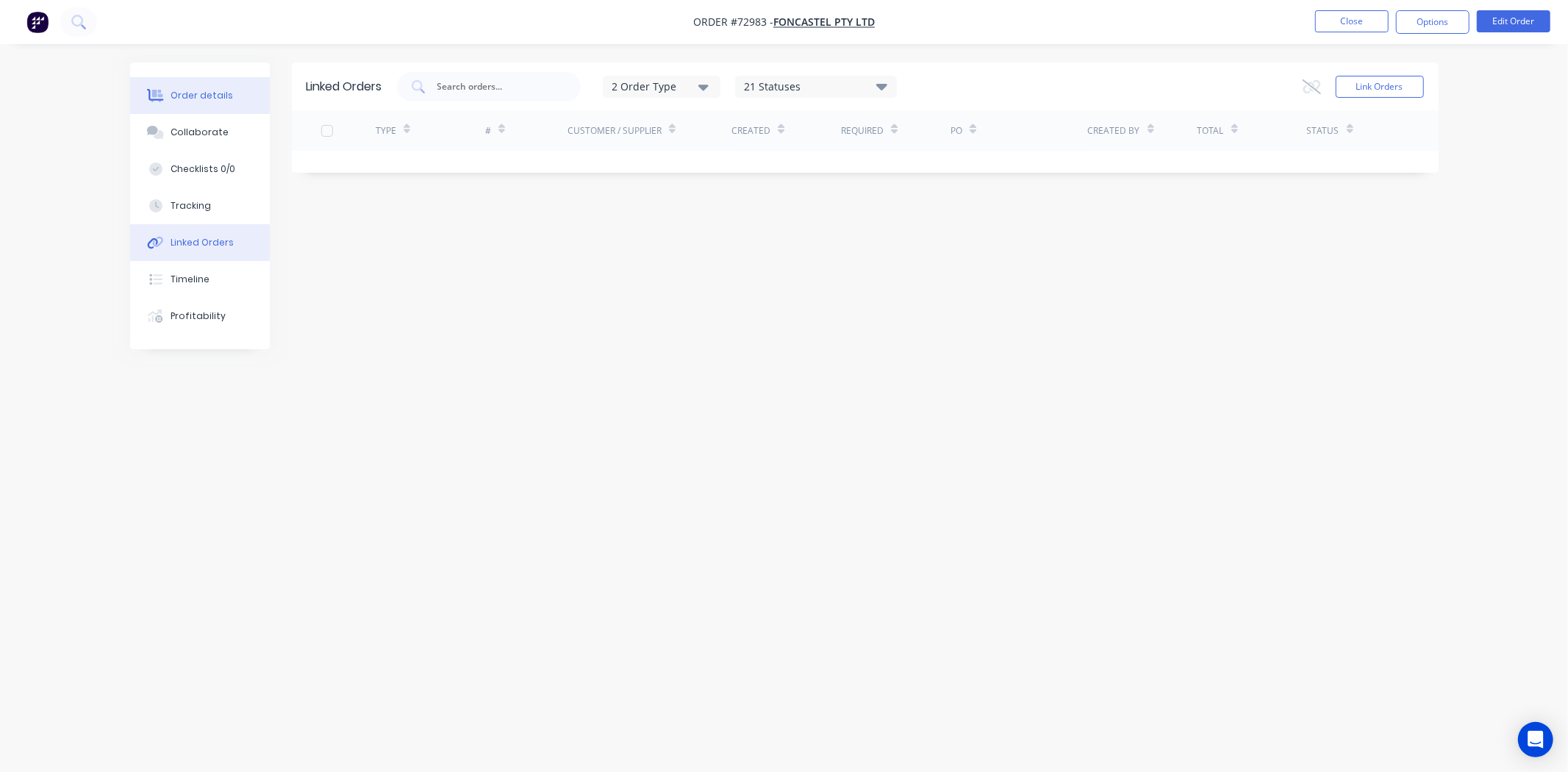
click at [175, 93] on div "Order details" at bounding box center [202, 95] width 63 height 13
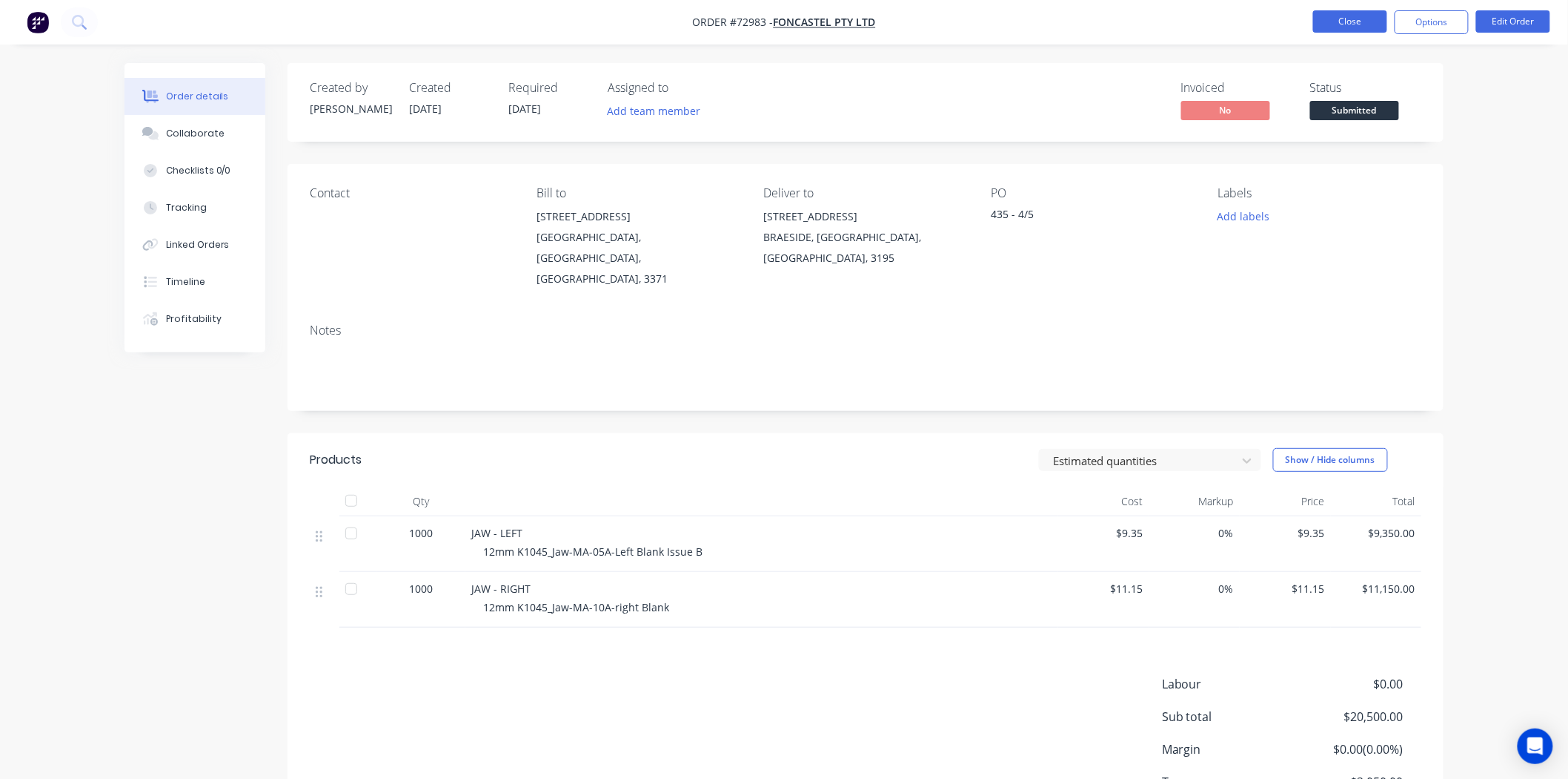
click at [1346, 26] on button "Close" at bounding box center [1350, 21] width 74 height 22
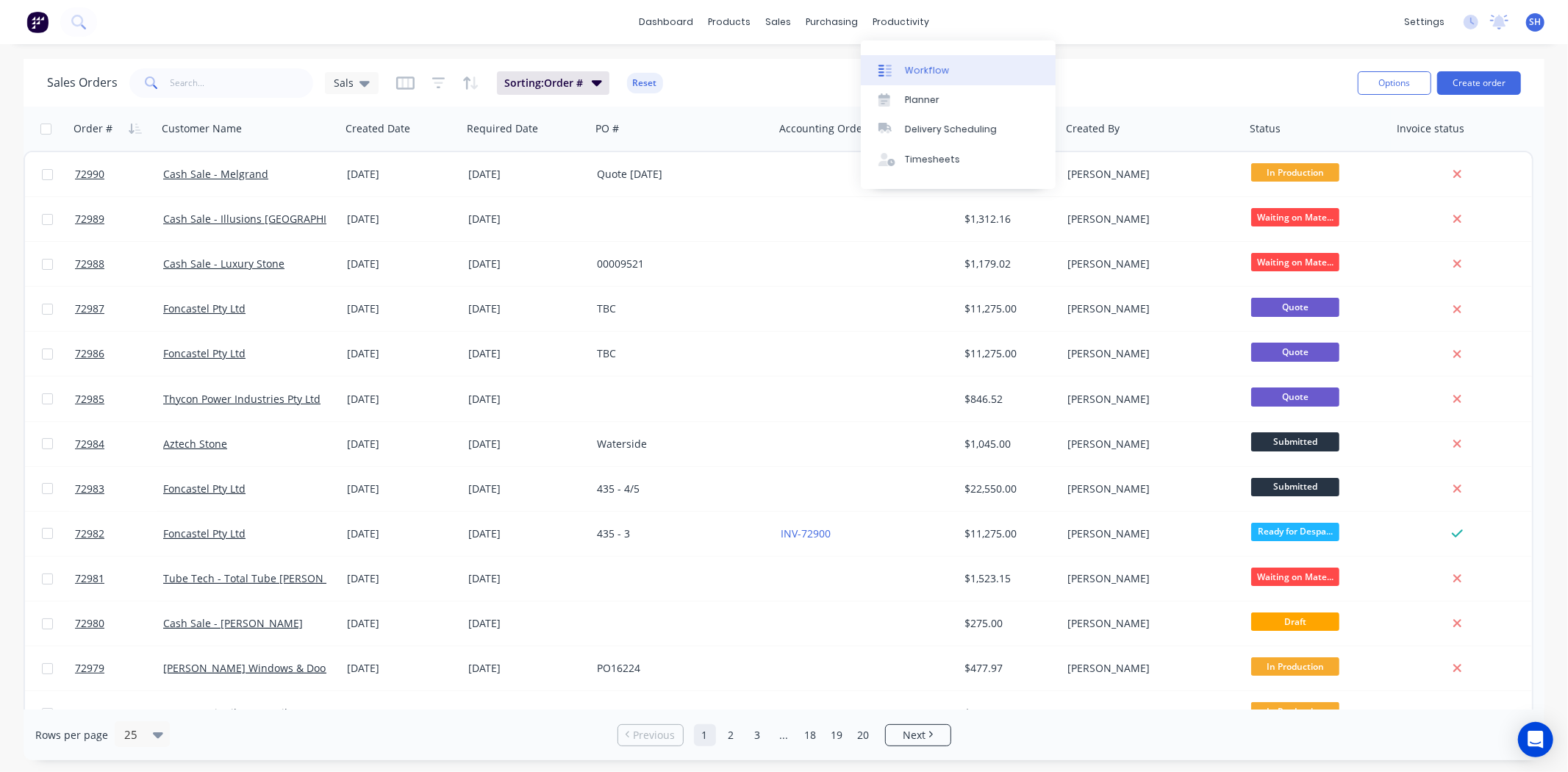
click at [905, 64] on div "Workflow" at bounding box center [927, 70] width 44 height 13
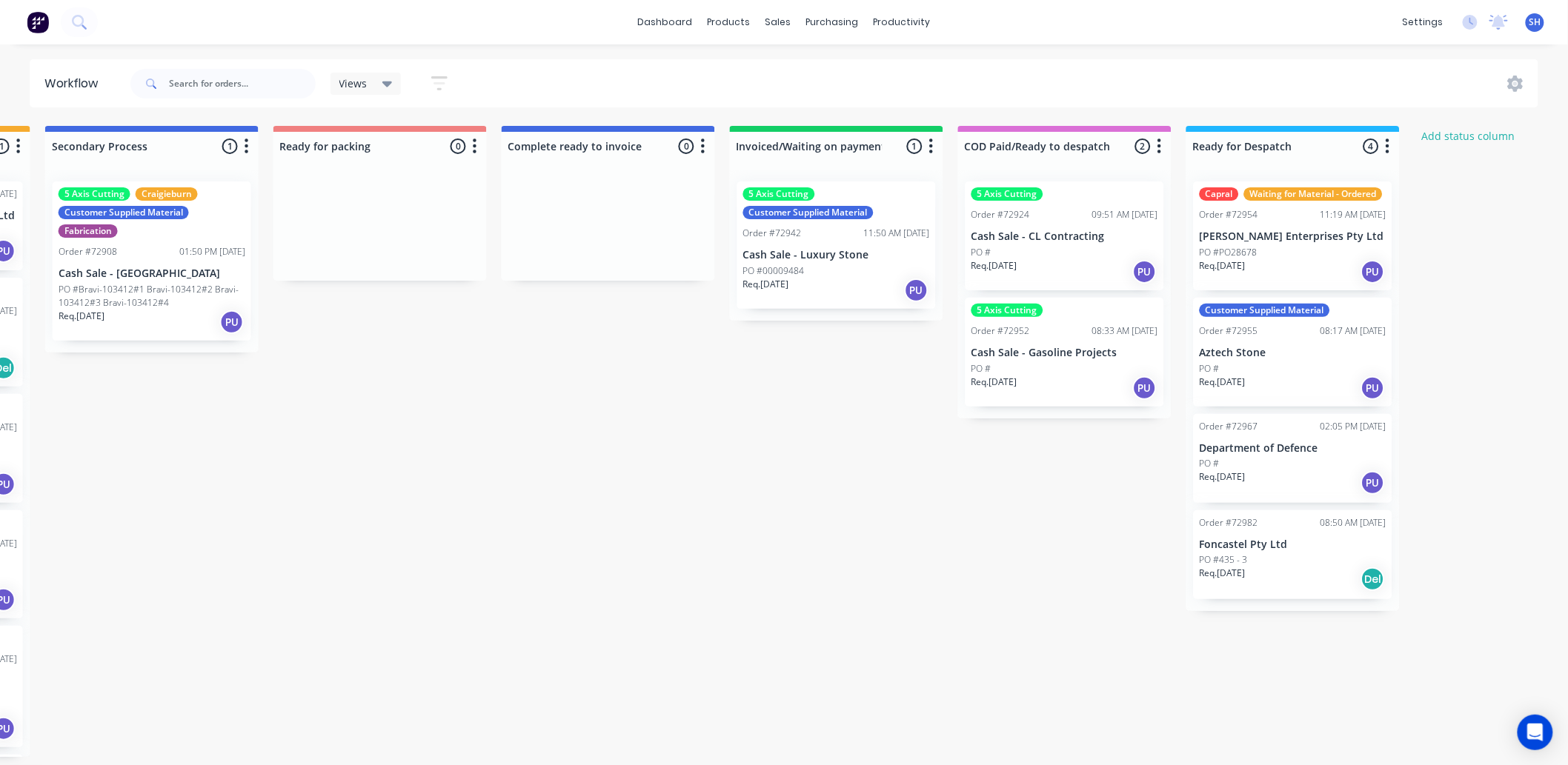
scroll to position [0, 911]
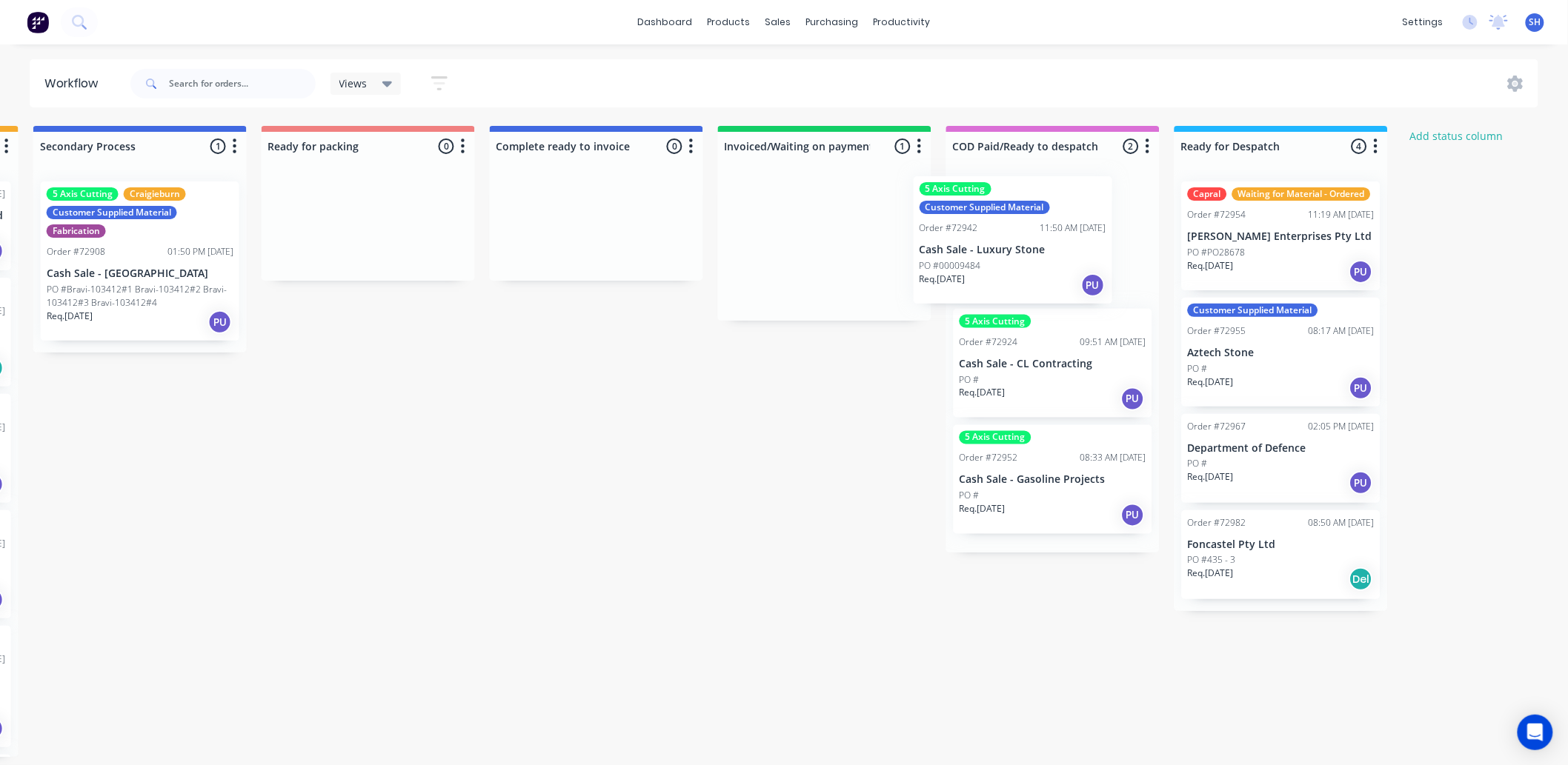
drag, startPoint x: 816, startPoint y: 280, endPoint x: 1009, endPoint y: 275, distance: 193.1
click at [1009, 275] on div "Submitted 3 Status colour #273444 hex #273444 Save Cancel Summaries Total order…" at bounding box center [421, 441] width 2687 height 631
